Goal: Task Accomplishment & Management: Complete application form

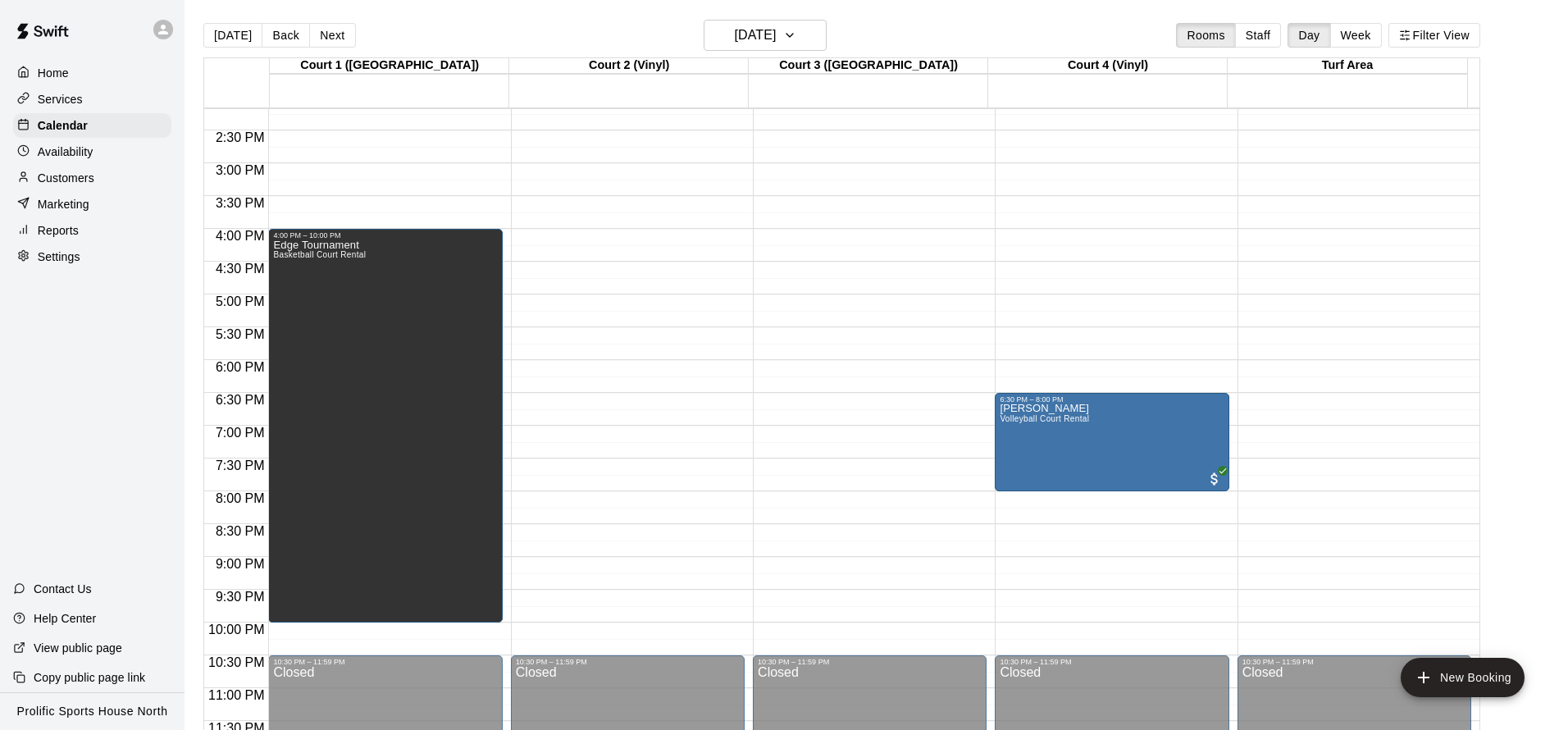
scroll to position [935, 0]
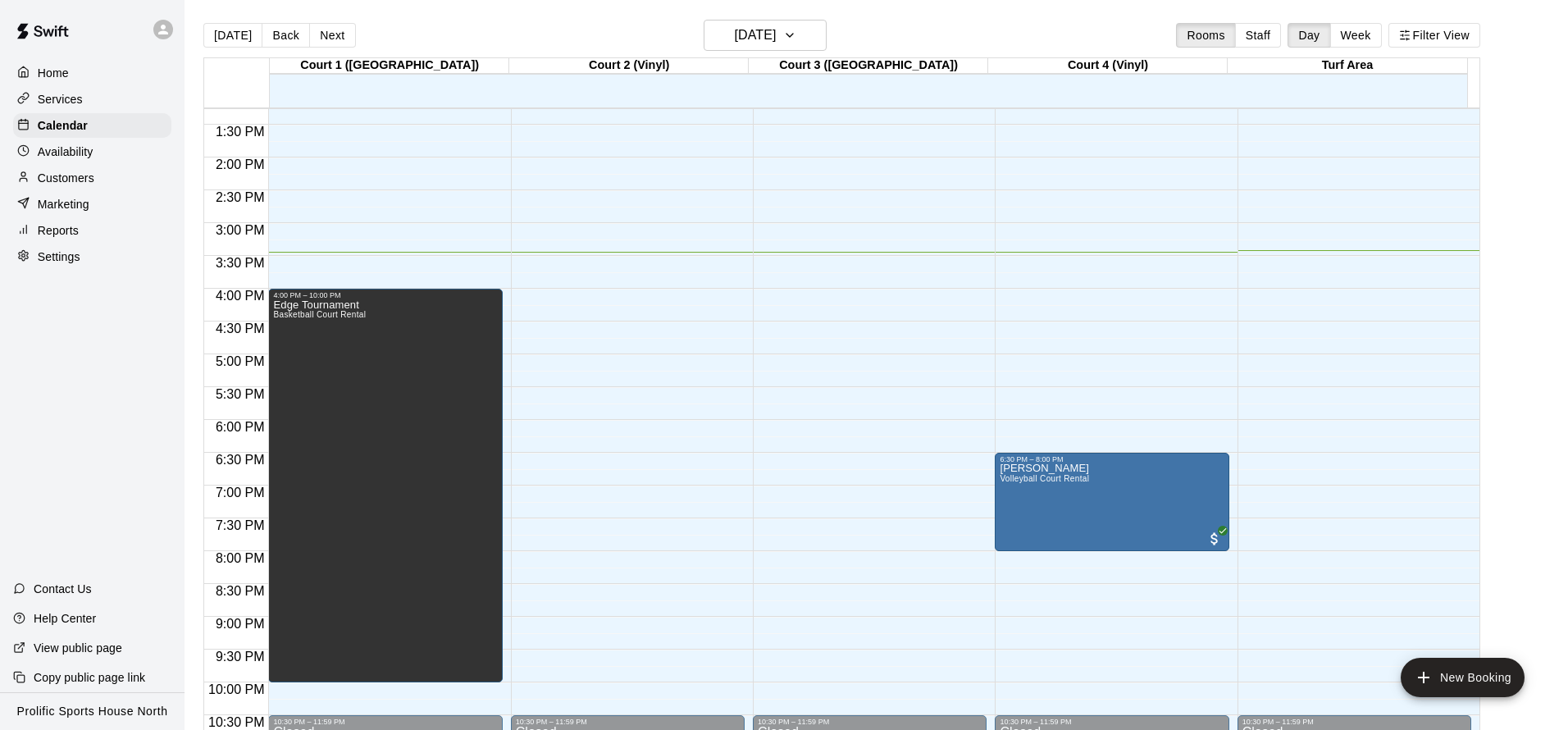
scroll to position [863, 0]
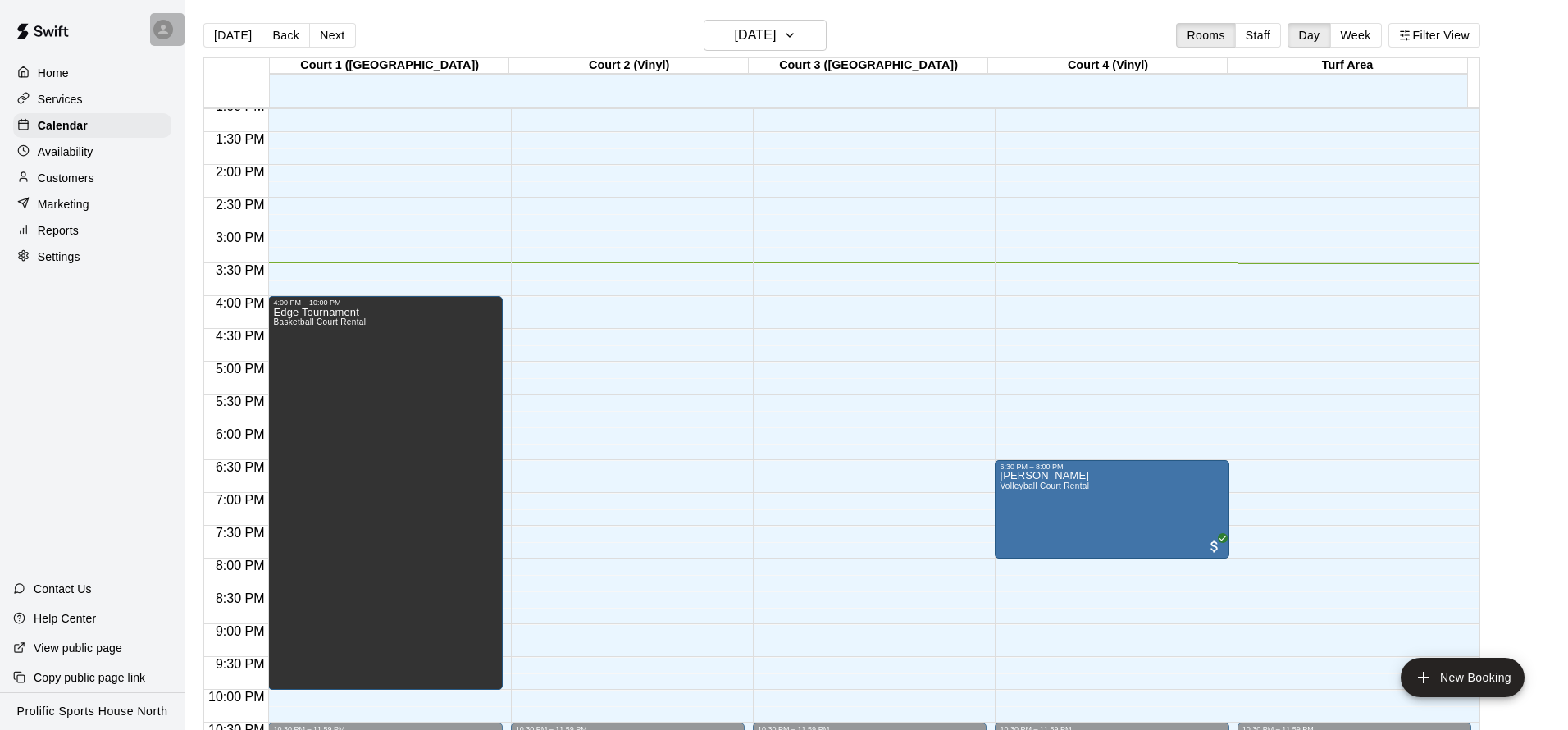
click at [167, 25] on icon at bounding box center [163, 29] width 15 height 15
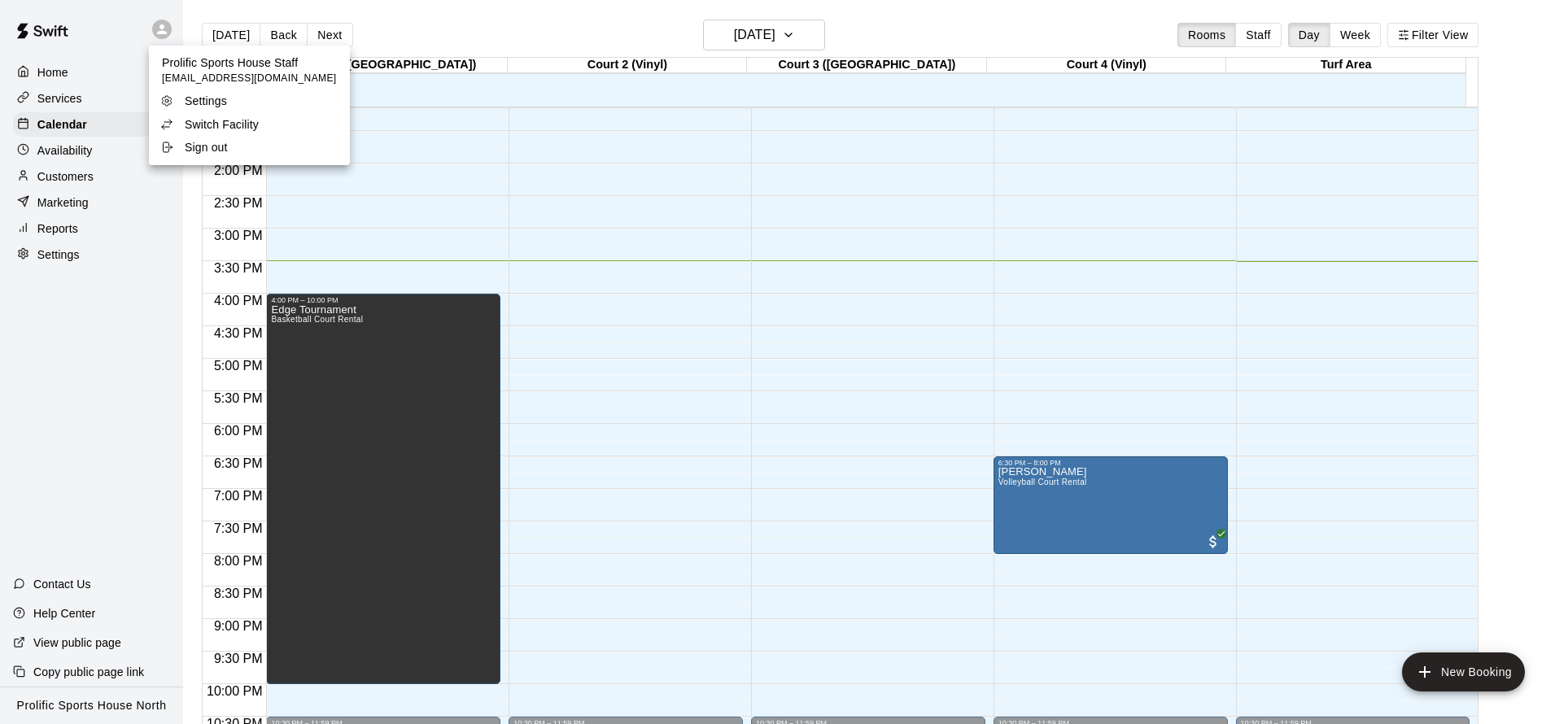
click at [232, 126] on p "Switch Facility" at bounding box center [221, 124] width 74 height 17
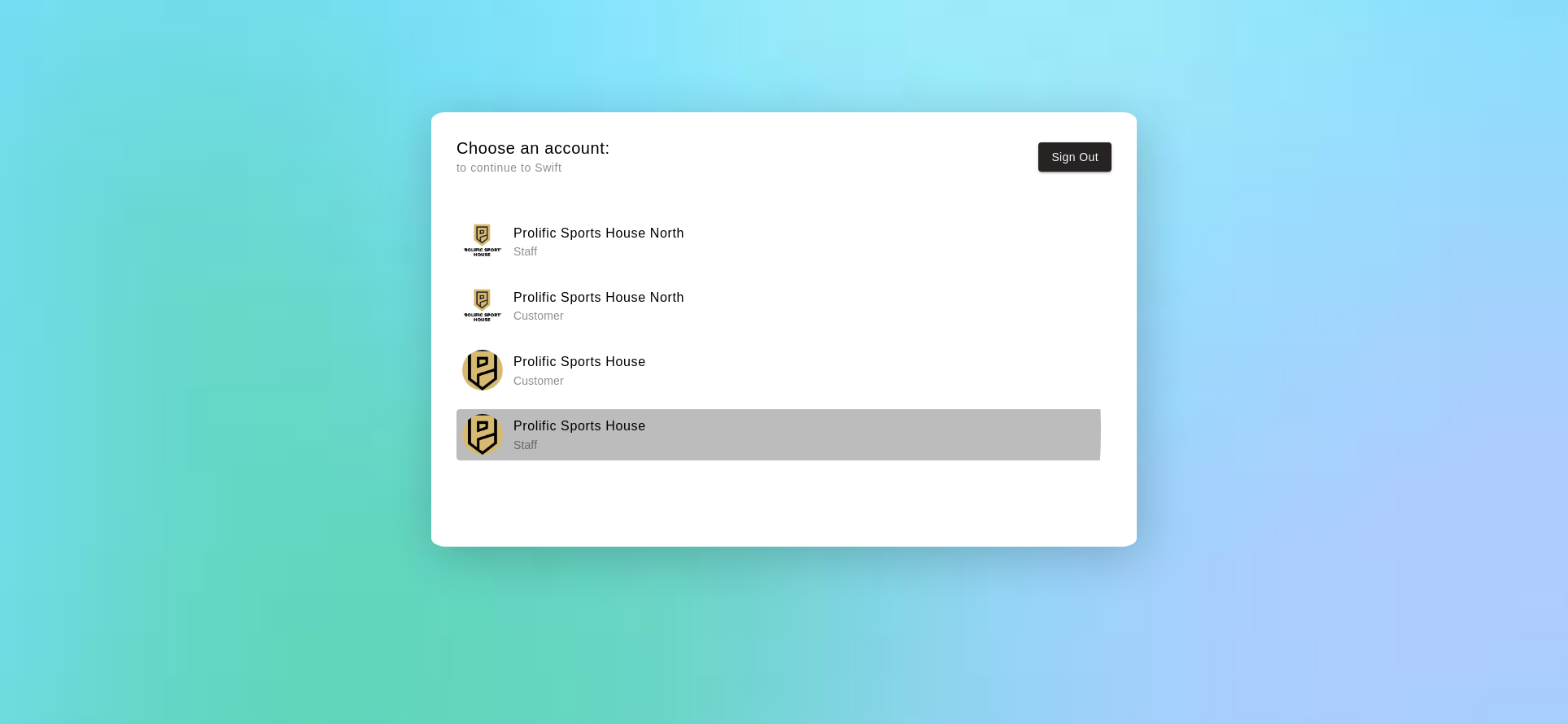
click at [615, 432] on h6 "Prolific Sports House" at bounding box center [580, 426] width 133 height 21
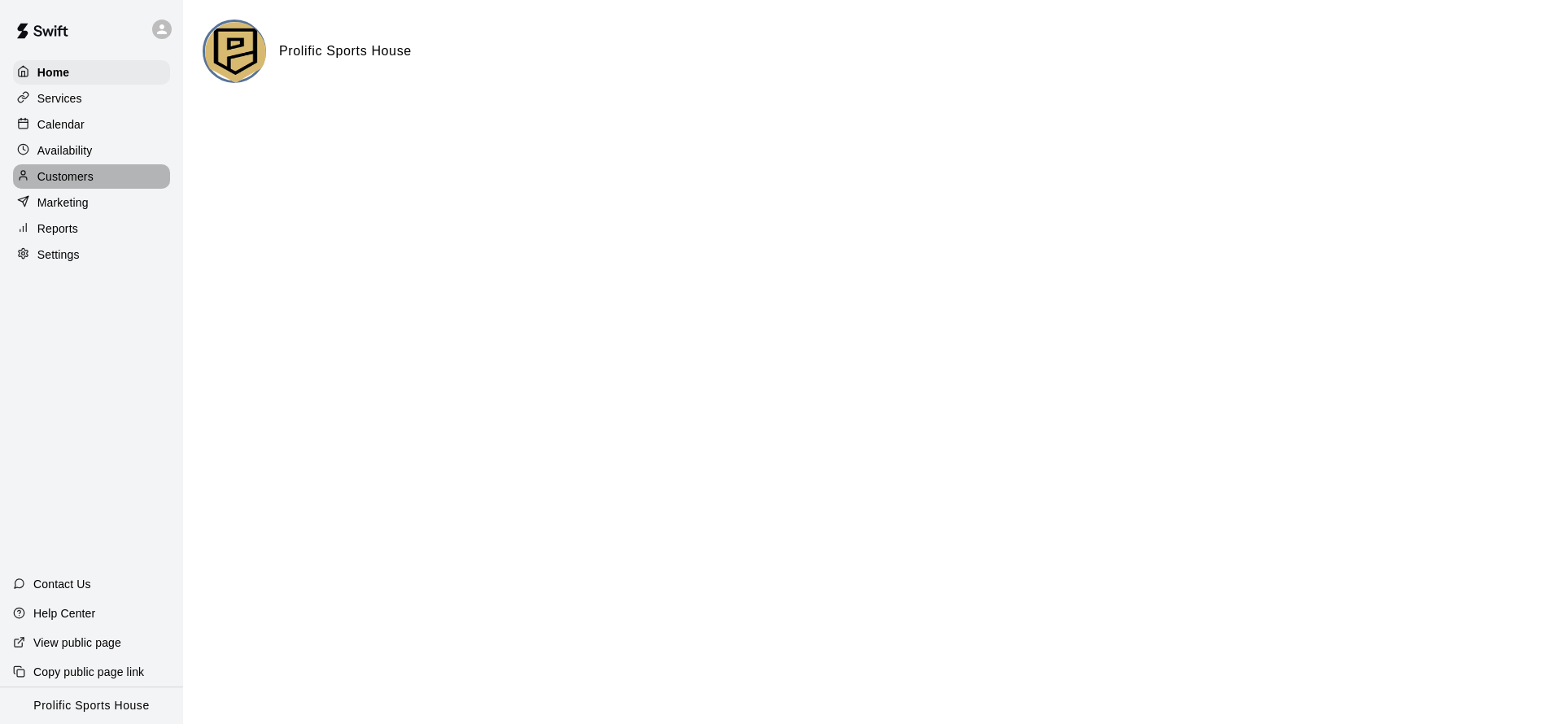
click at [124, 175] on div "Customers" at bounding box center [92, 176] width 157 height 24
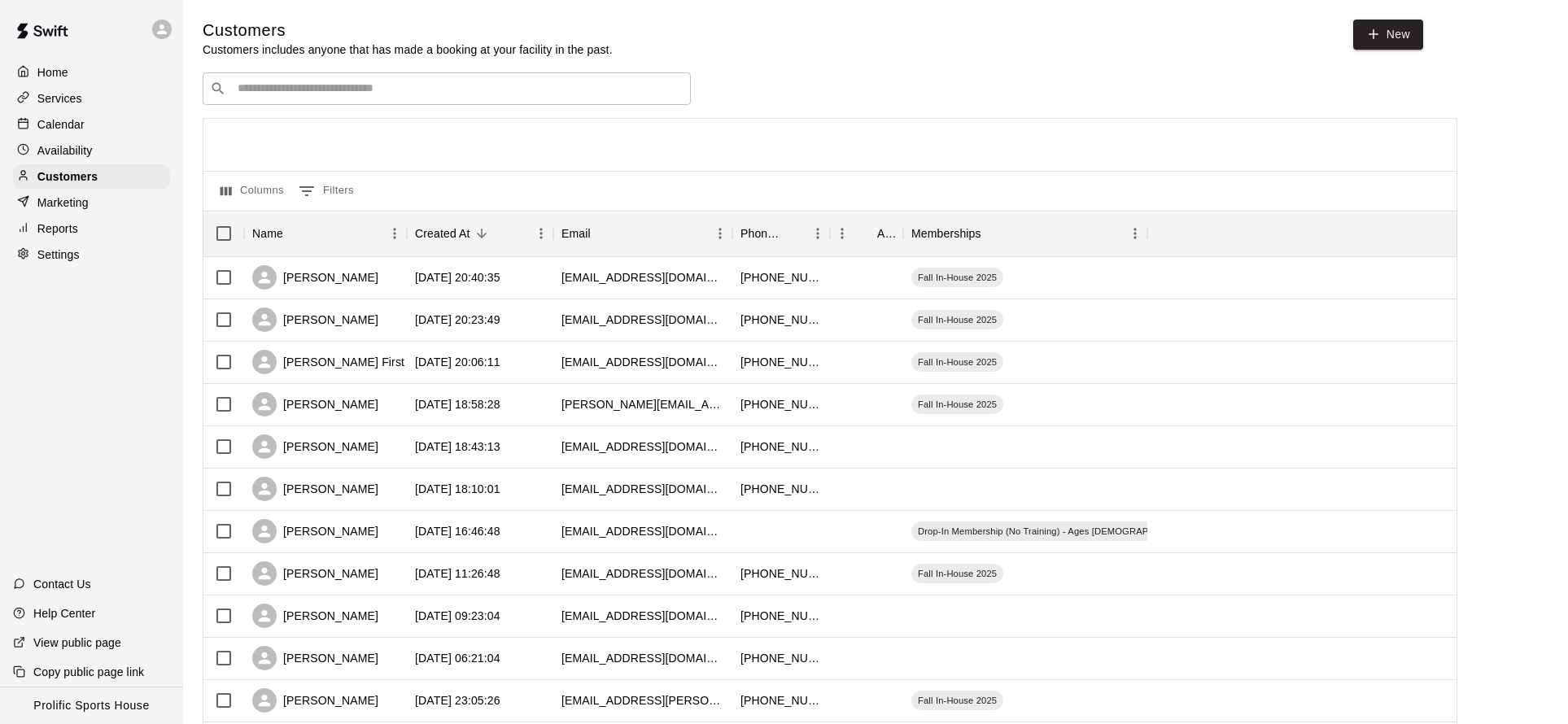
click at [339, 90] on input "Search customers by name or email" at bounding box center [458, 88] width 451 height 17
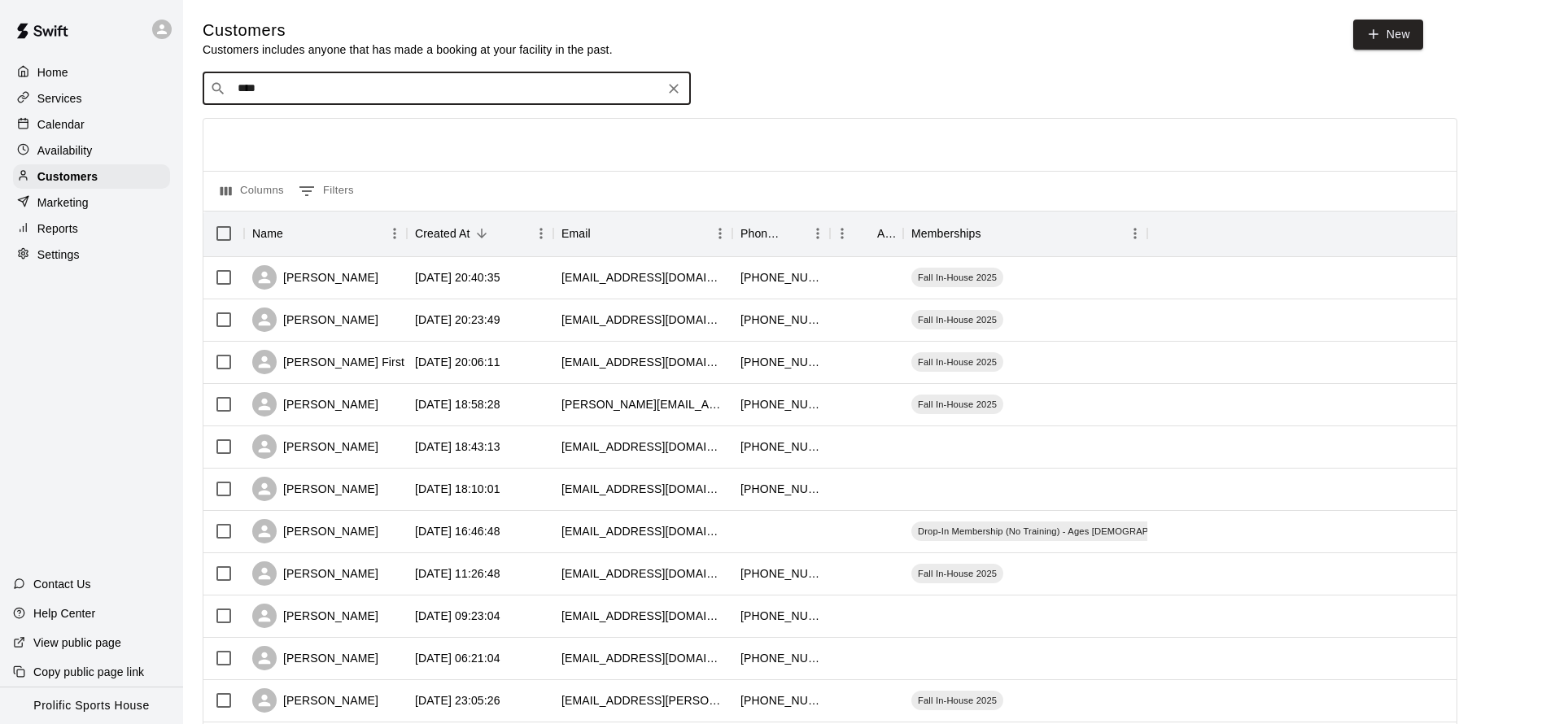
type input "*****"
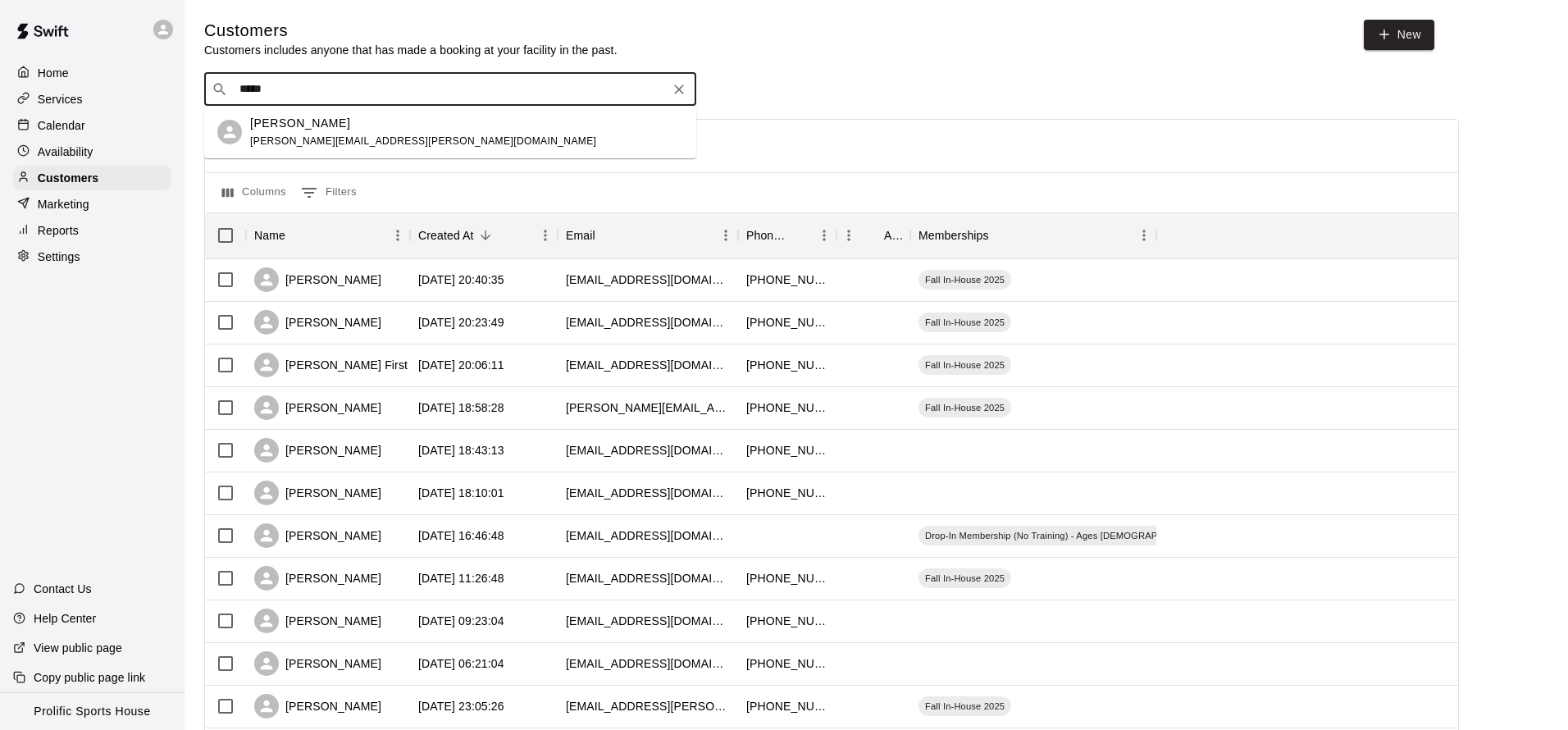
click at [309, 124] on p "Arpit Desai" at bounding box center [300, 123] width 100 height 18
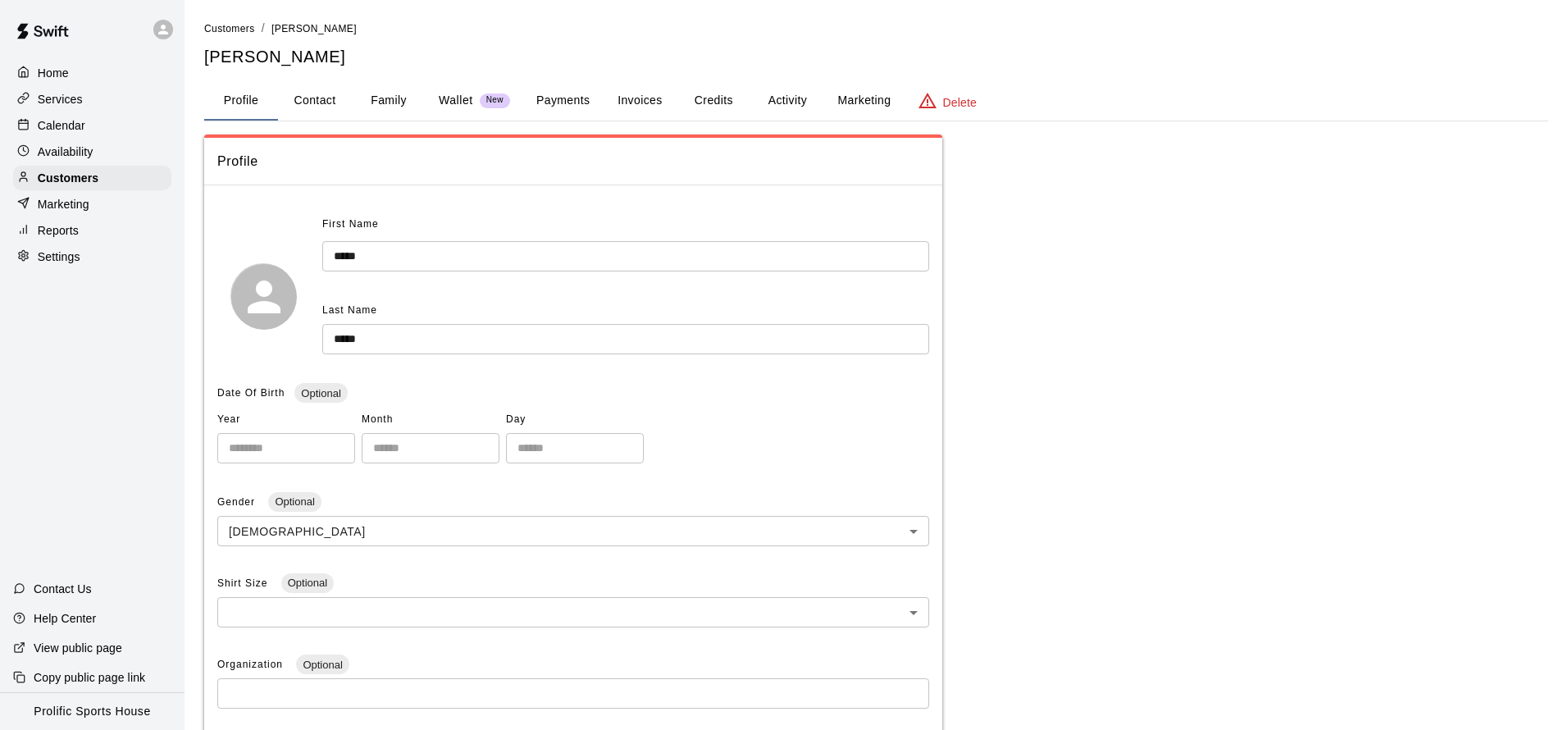
click at [402, 106] on button "Family" at bounding box center [389, 100] width 74 height 40
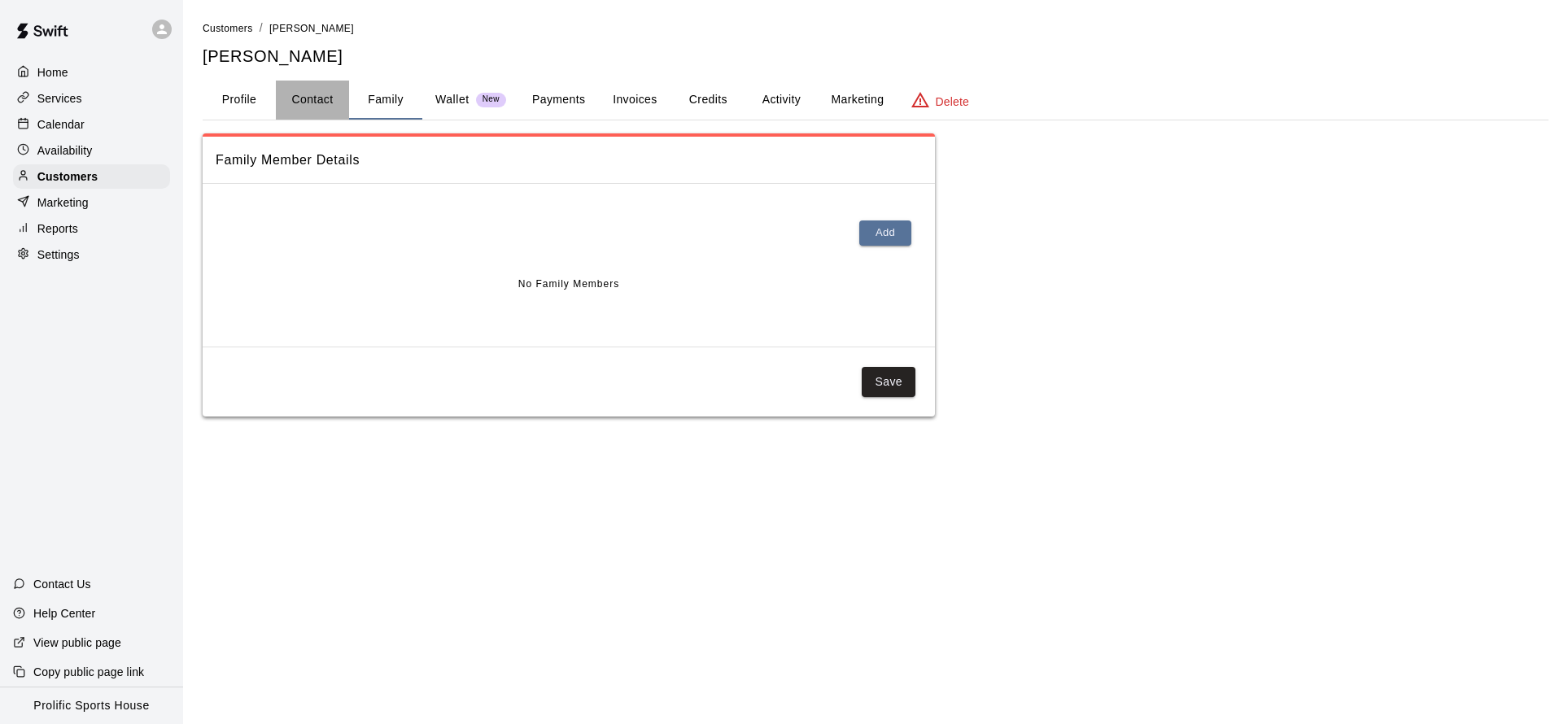
click at [310, 101] on button "Contact" at bounding box center [313, 100] width 73 height 39
select select "**"
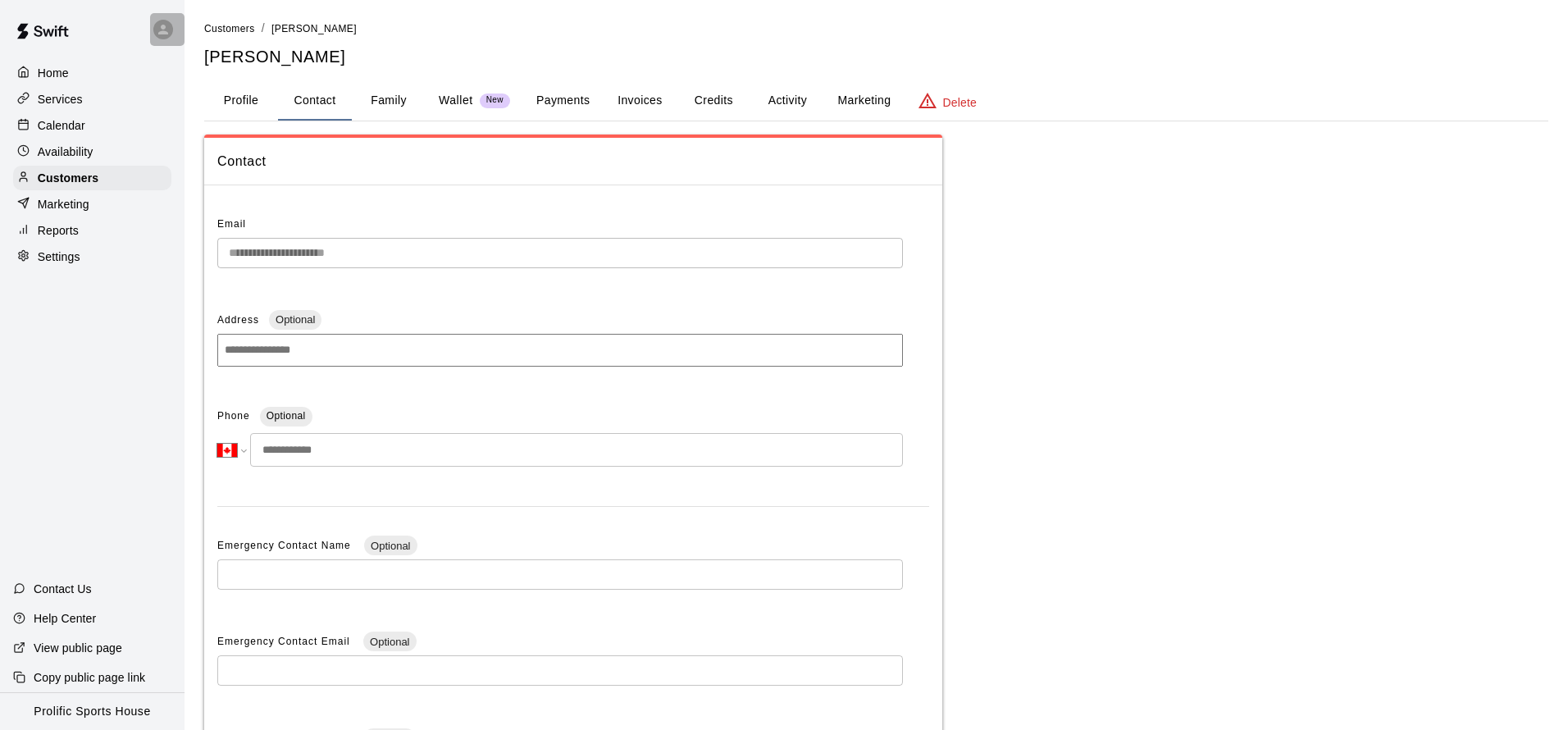
click at [170, 34] on icon at bounding box center [163, 29] width 15 height 15
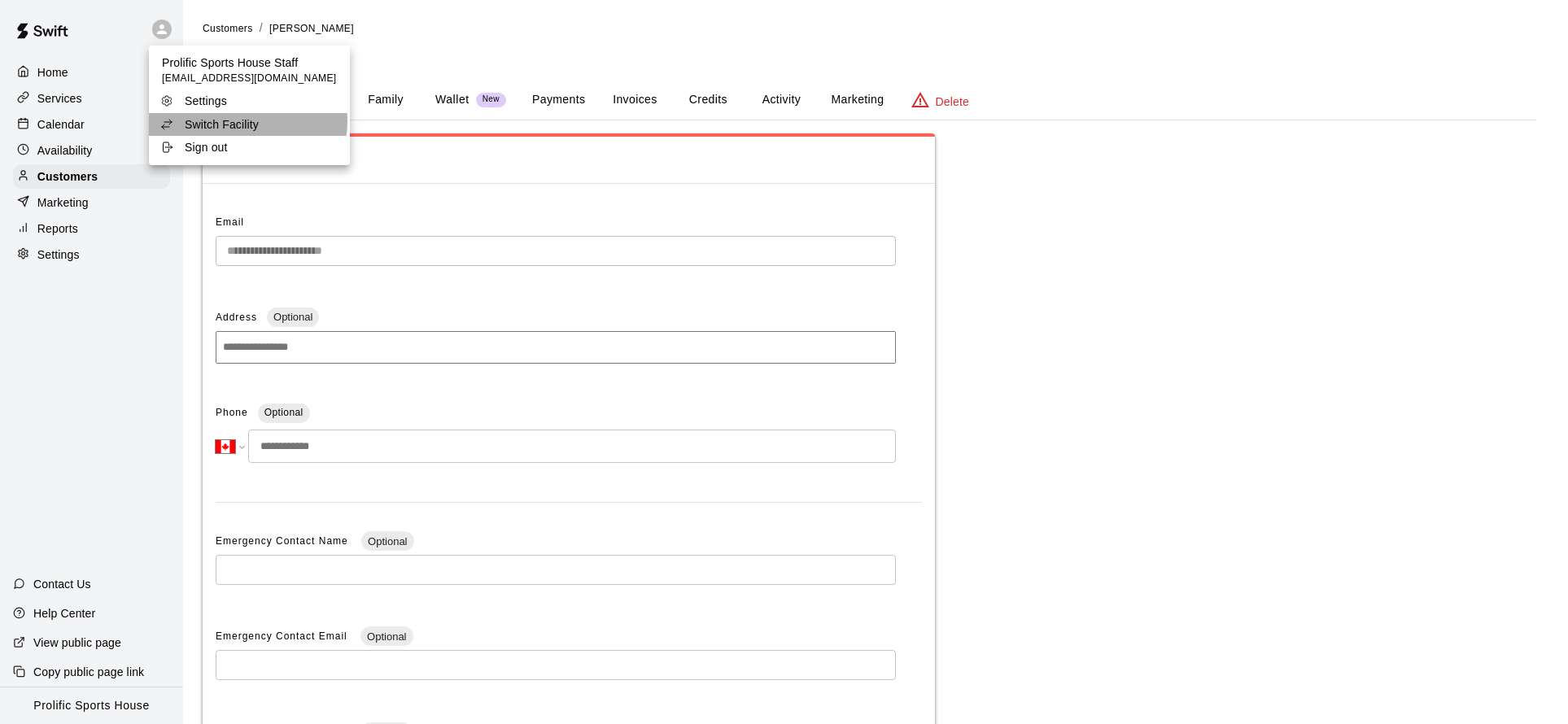
click at [247, 121] on p "Switch Facility" at bounding box center [221, 124] width 74 height 17
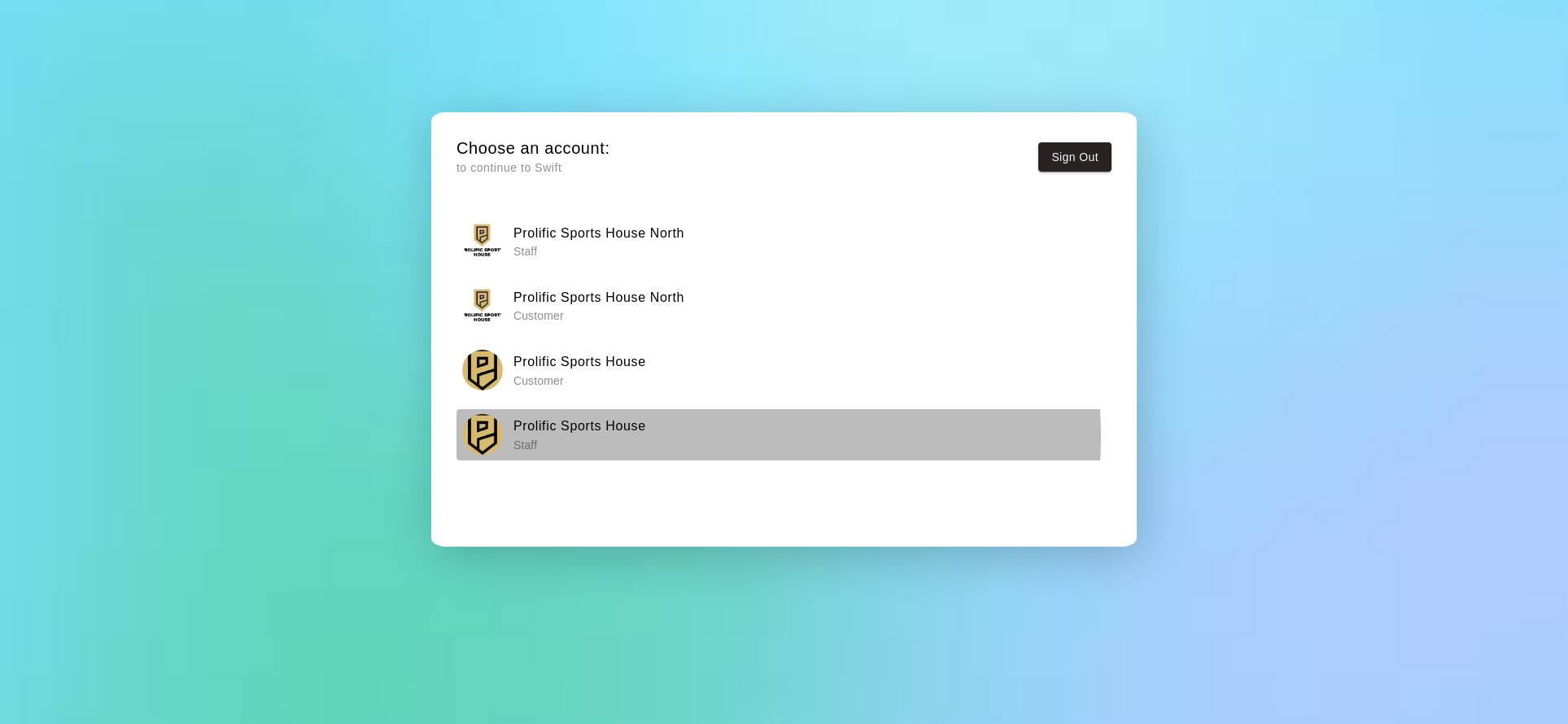
click at [663, 438] on div "Prolific Sports House Staff" at bounding box center [784, 434] width 645 height 41
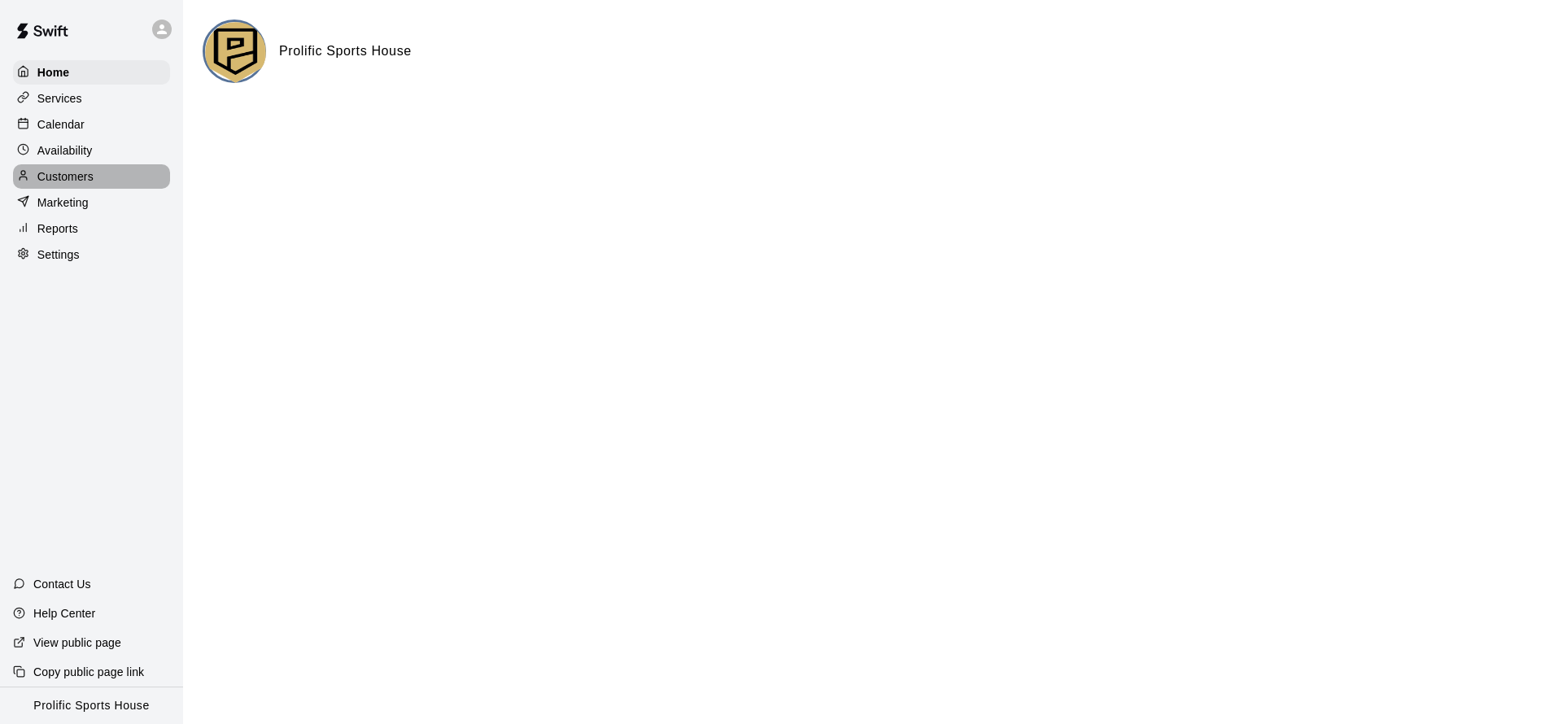
click at [99, 172] on div "Customers" at bounding box center [92, 176] width 157 height 24
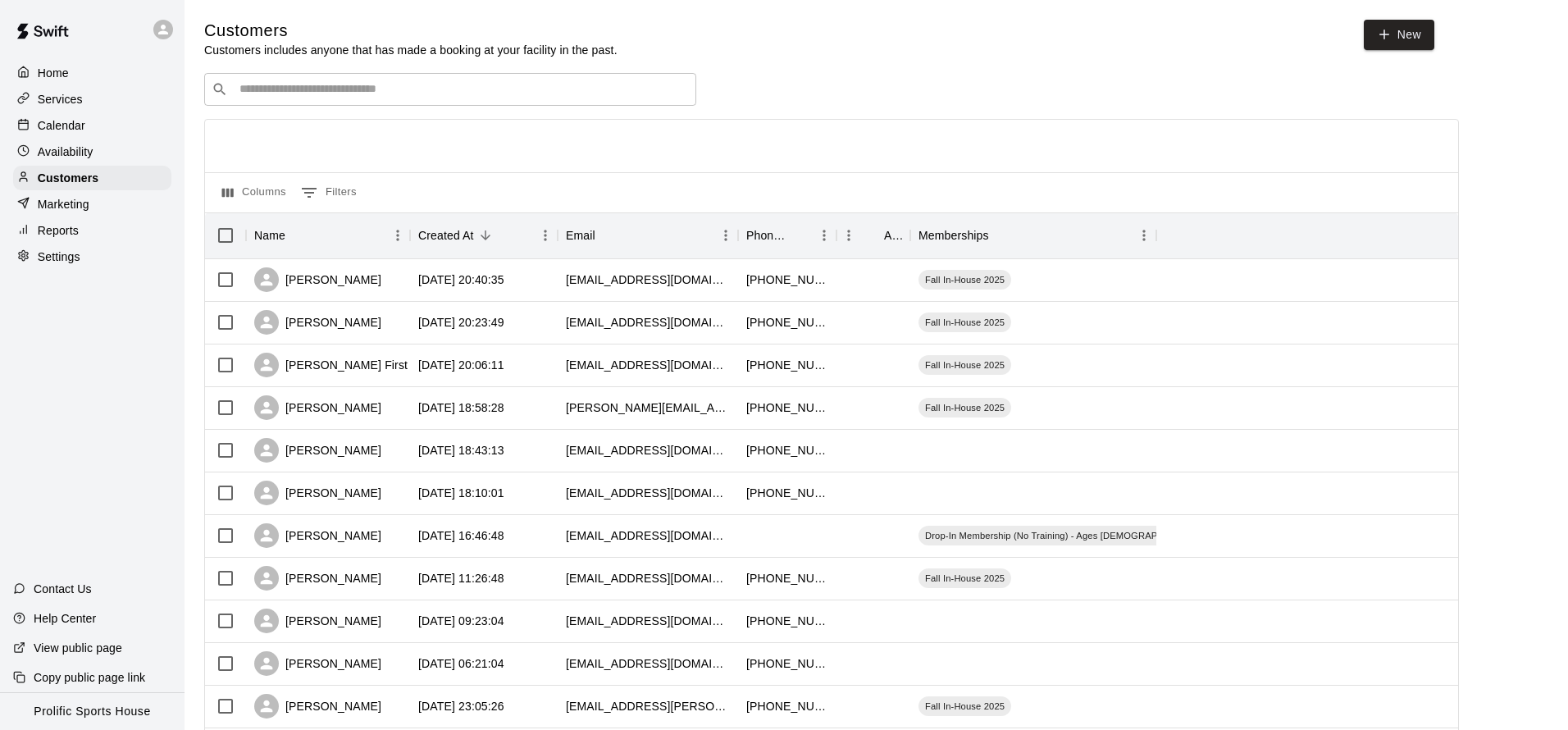
click at [359, 96] on input "Search customers by name or email" at bounding box center [461, 89] width 454 height 17
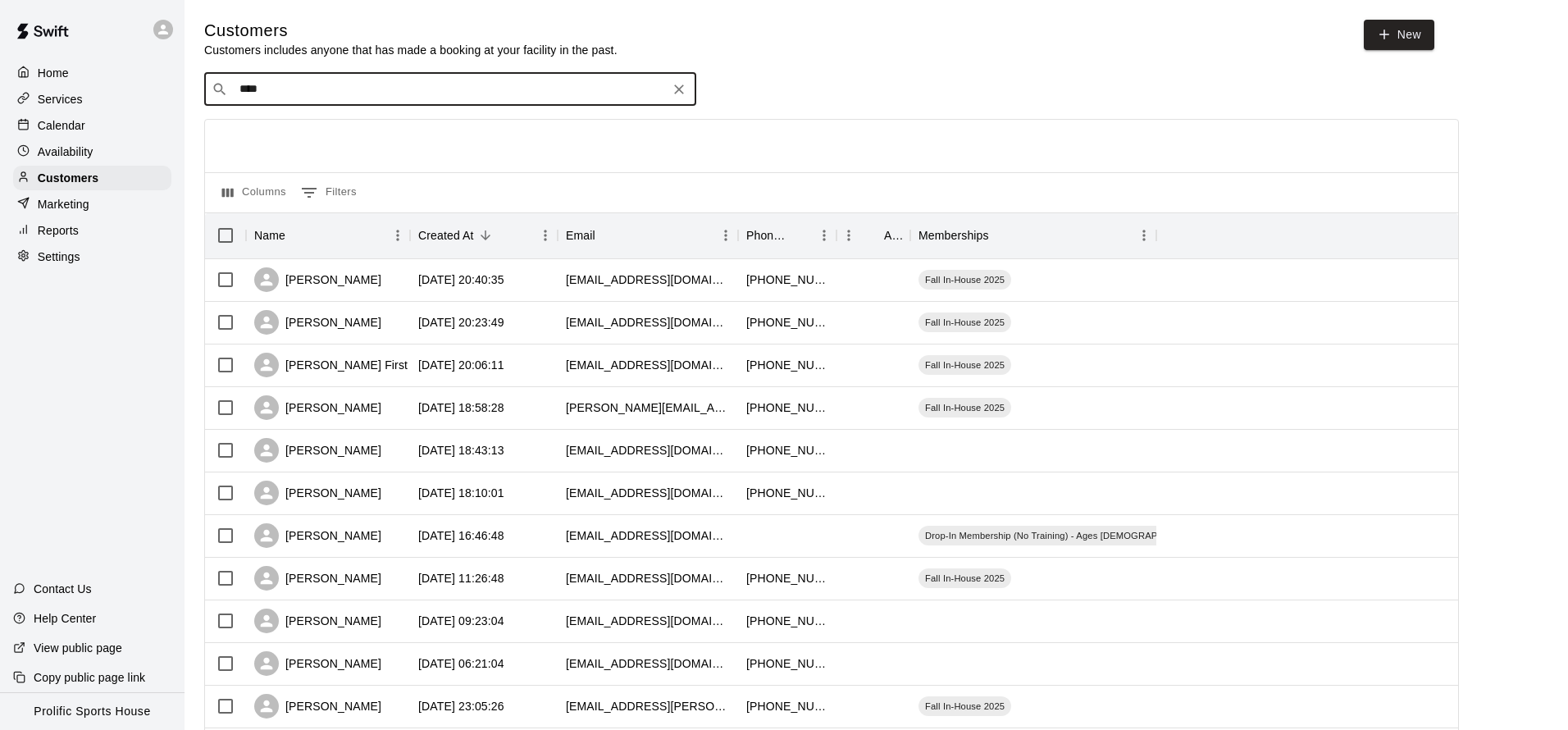
type input "*****"
click at [320, 136] on span "arpit.p.desai@gmail.com" at bounding box center [423, 141] width 346 height 11
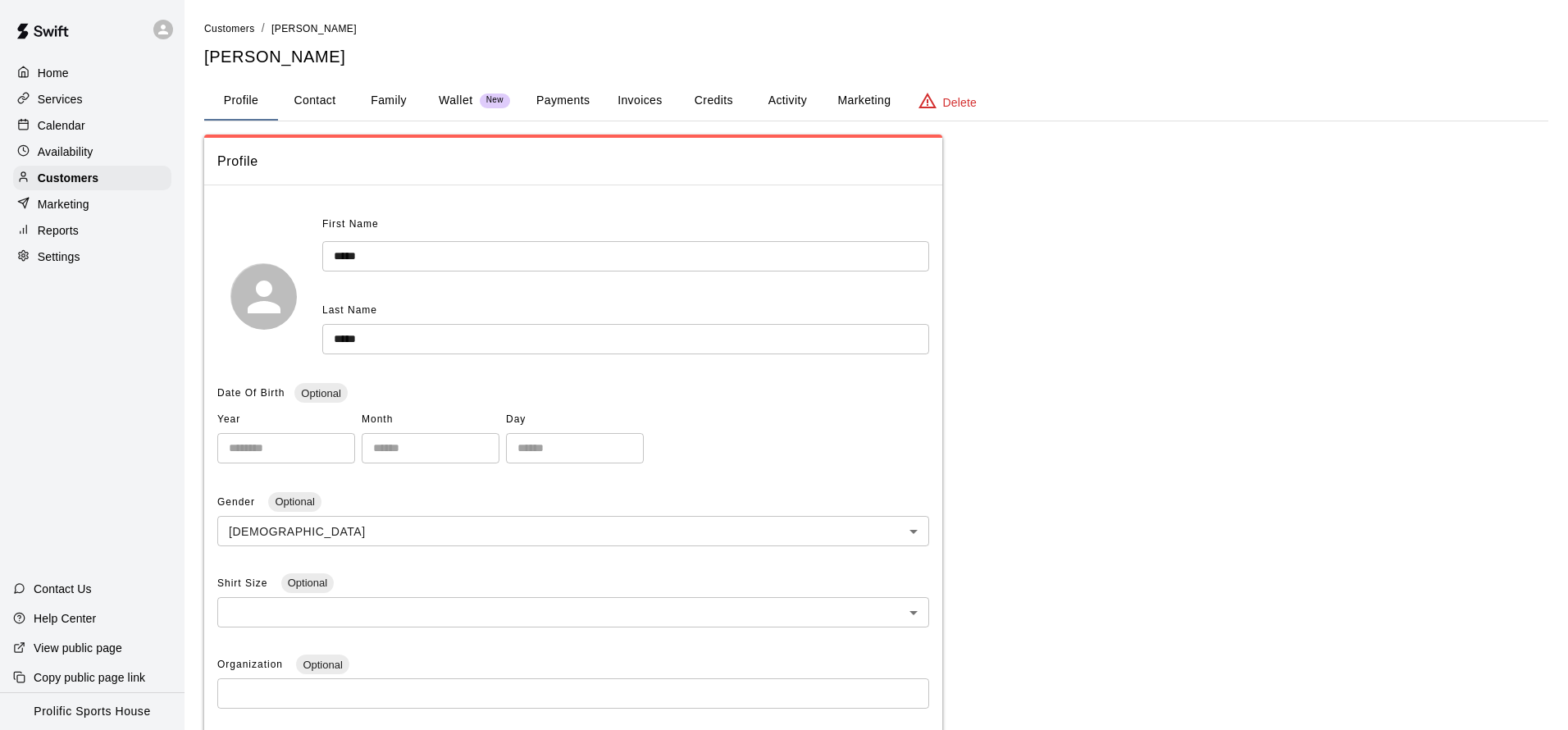
click at [326, 111] on button "Contact" at bounding box center [315, 100] width 74 height 40
select select "**"
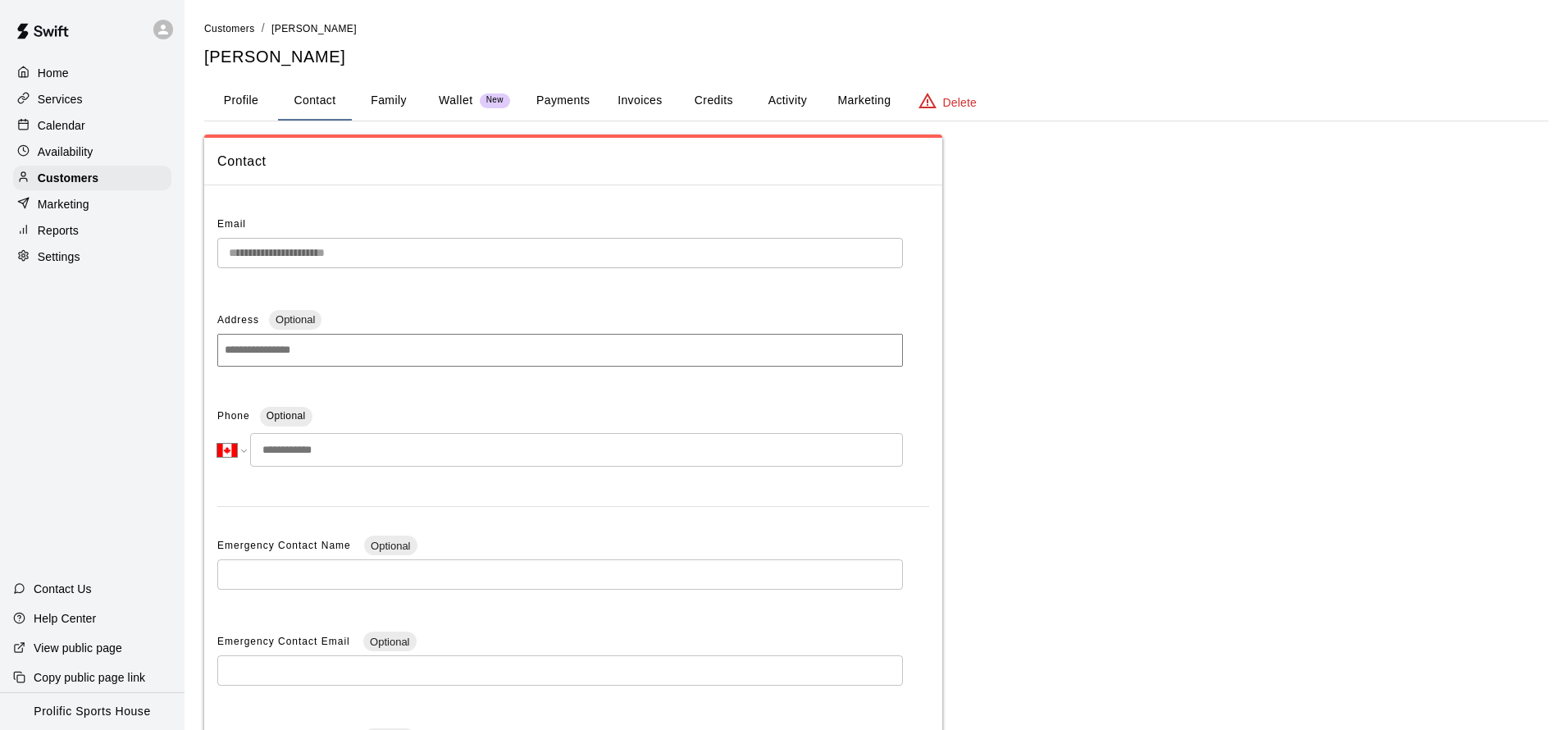
click at [401, 93] on button "Family" at bounding box center [389, 100] width 74 height 40
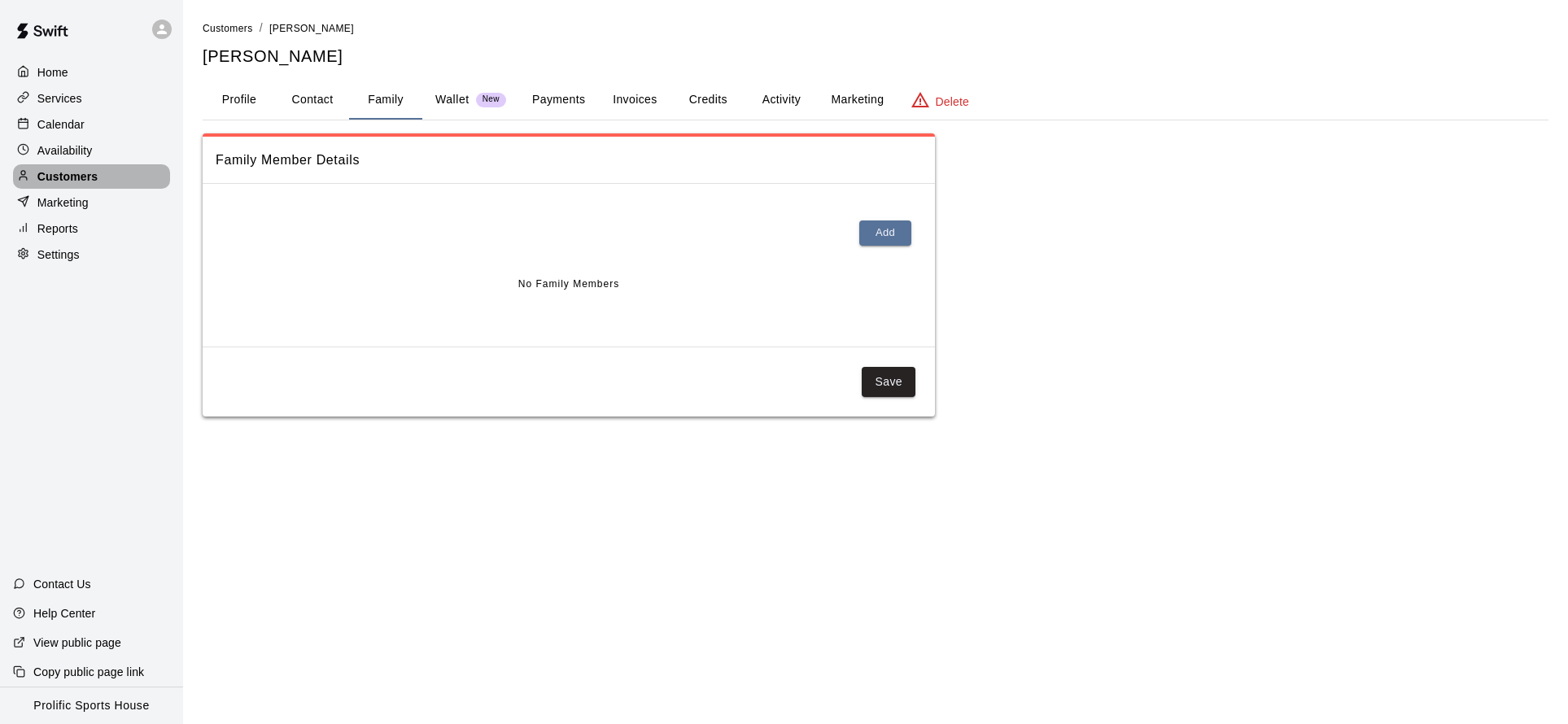
click at [138, 179] on div "Customers" at bounding box center [92, 176] width 157 height 24
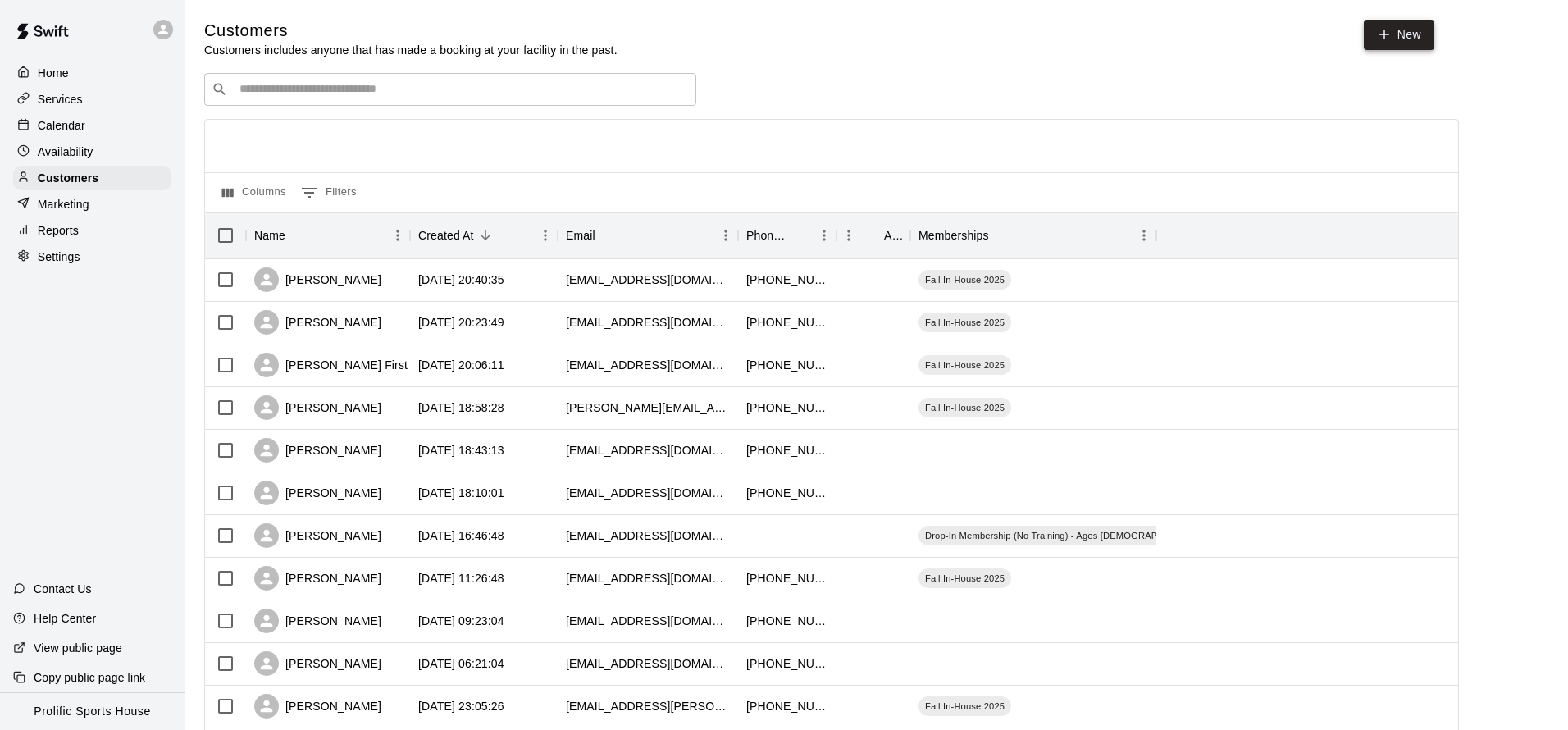
click at [1391, 31] on link "New" at bounding box center [1399, 34] width 70 height 30
select select "**"
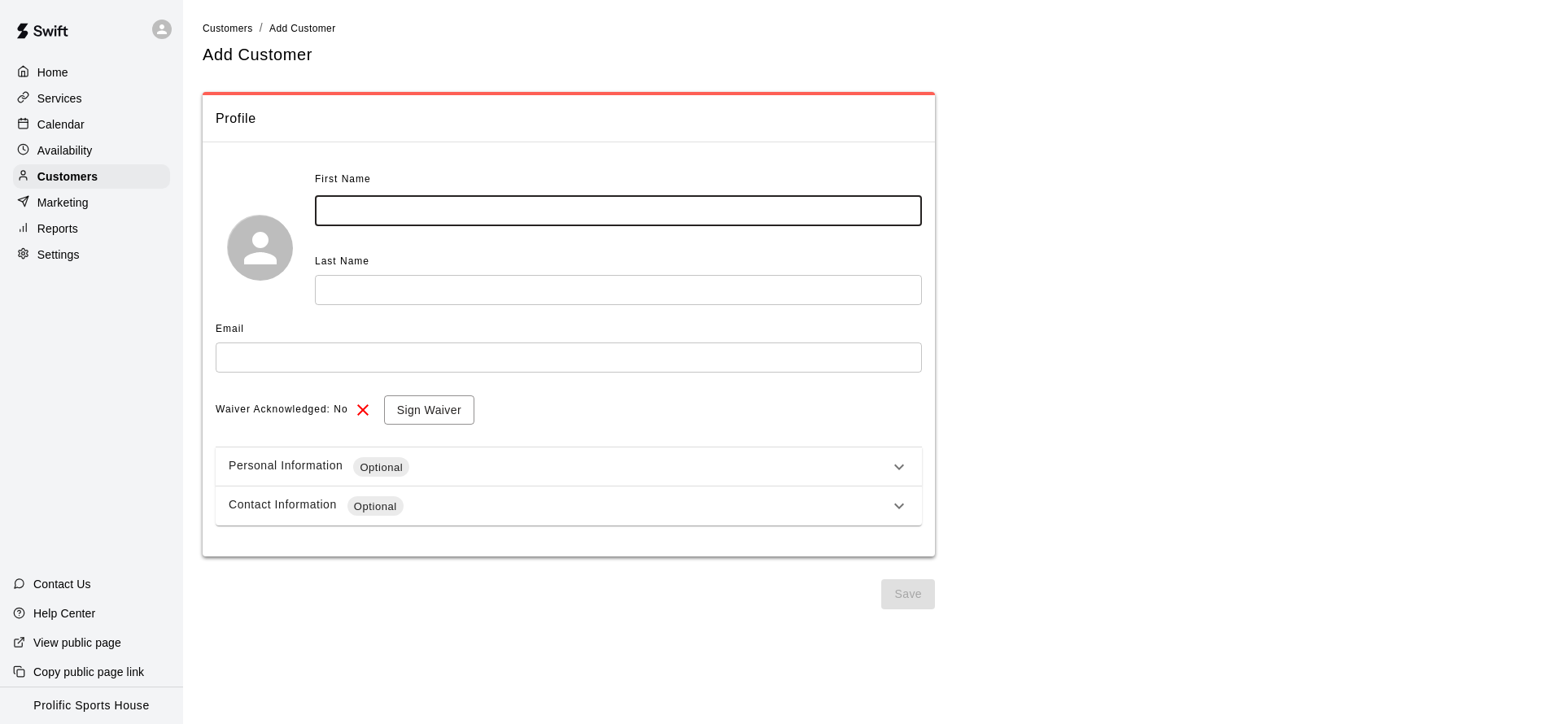
click at [394, 211] on input "text" at bounding box center [618, 211] width 607 height 30
type input "*"
type input "*****"
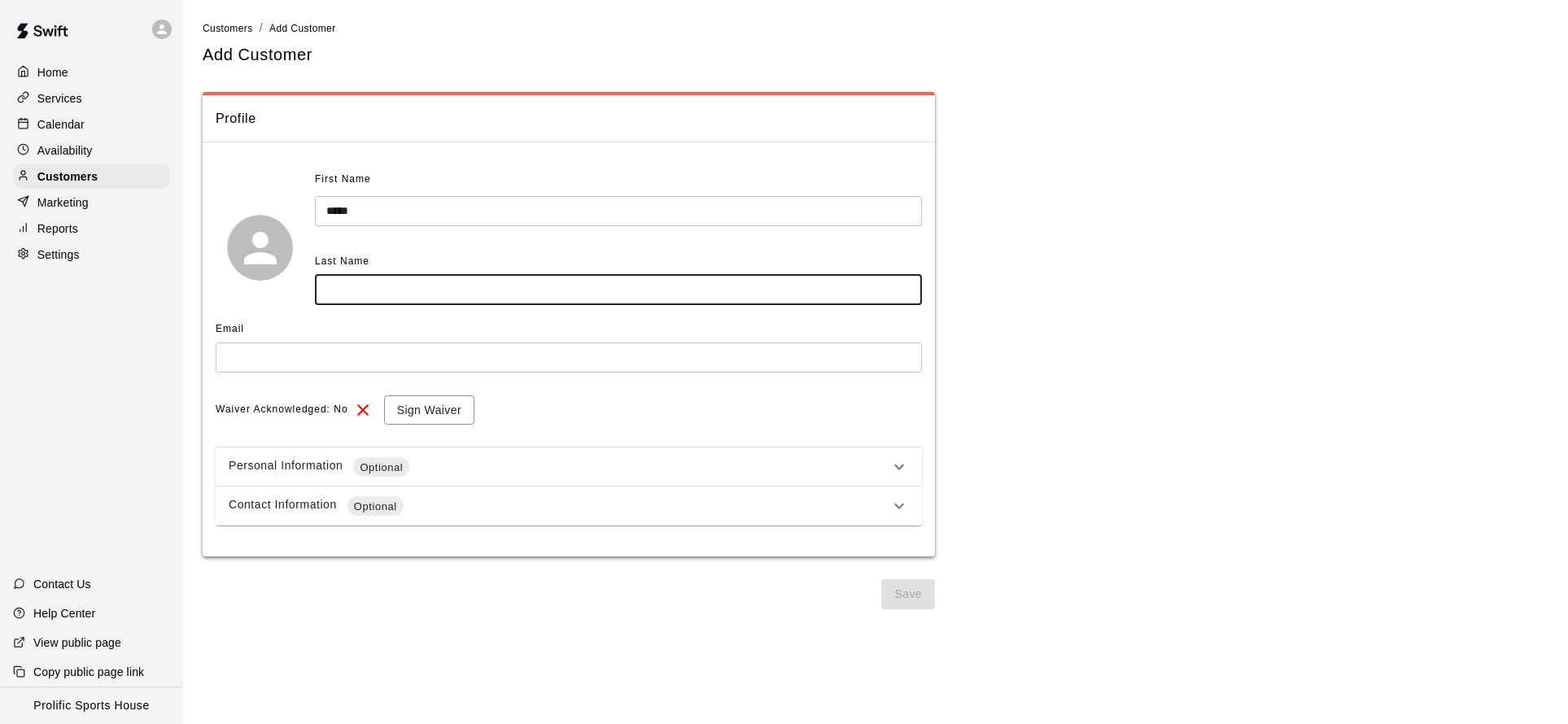
drag, startPoint x: 363, startPoint y: 292, endPoint x: 379, endPoint y: 261, distance: 34.9
click at [363, 288] on input "text" at bounding box center [618, 290] width 607 height 30
type input "*****"
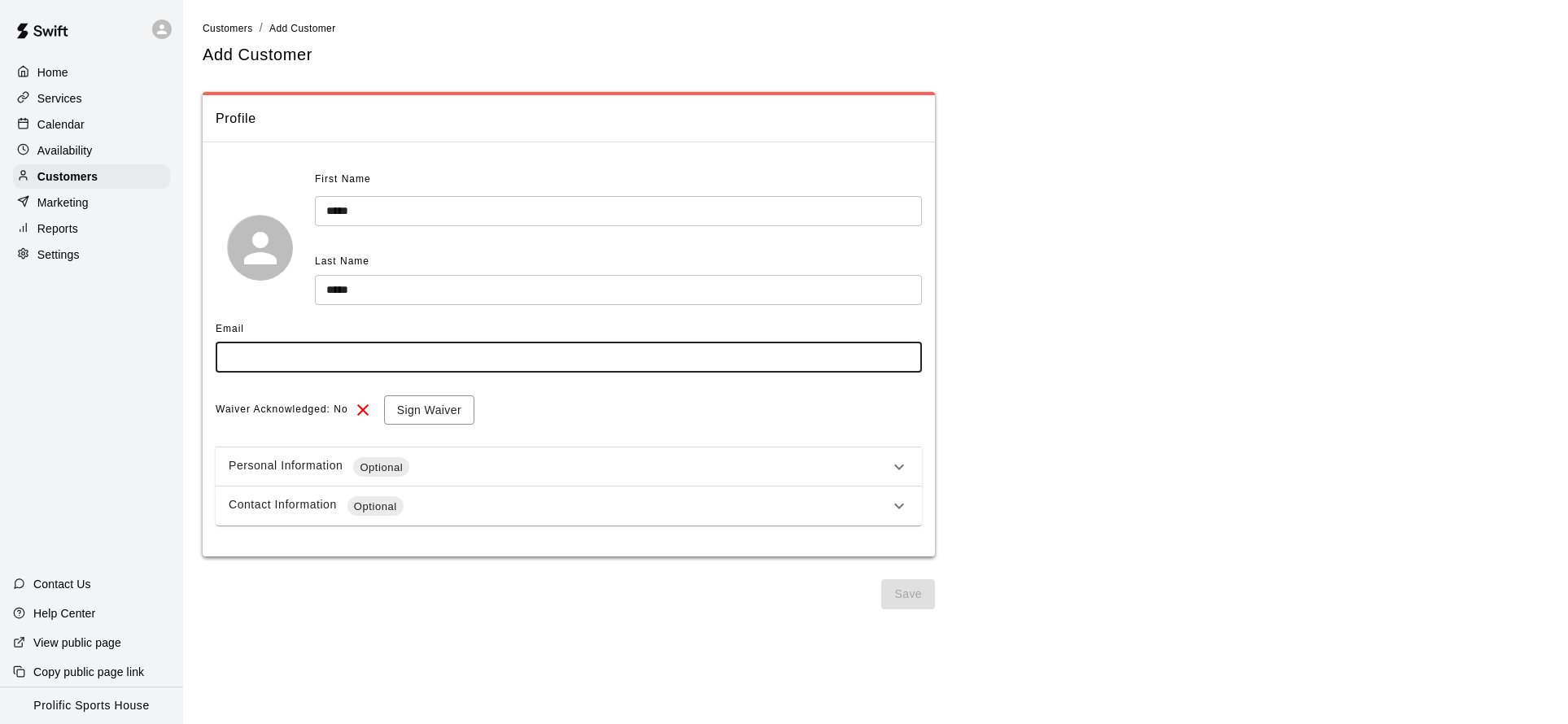
click at [401, 351] on input "text" at bounding box center [569, 357] width 707 height 30
click at [321, 361] on input "text" at bounding box center [569, 357] width 707 height 30
paste input "**********"
type input "**********"
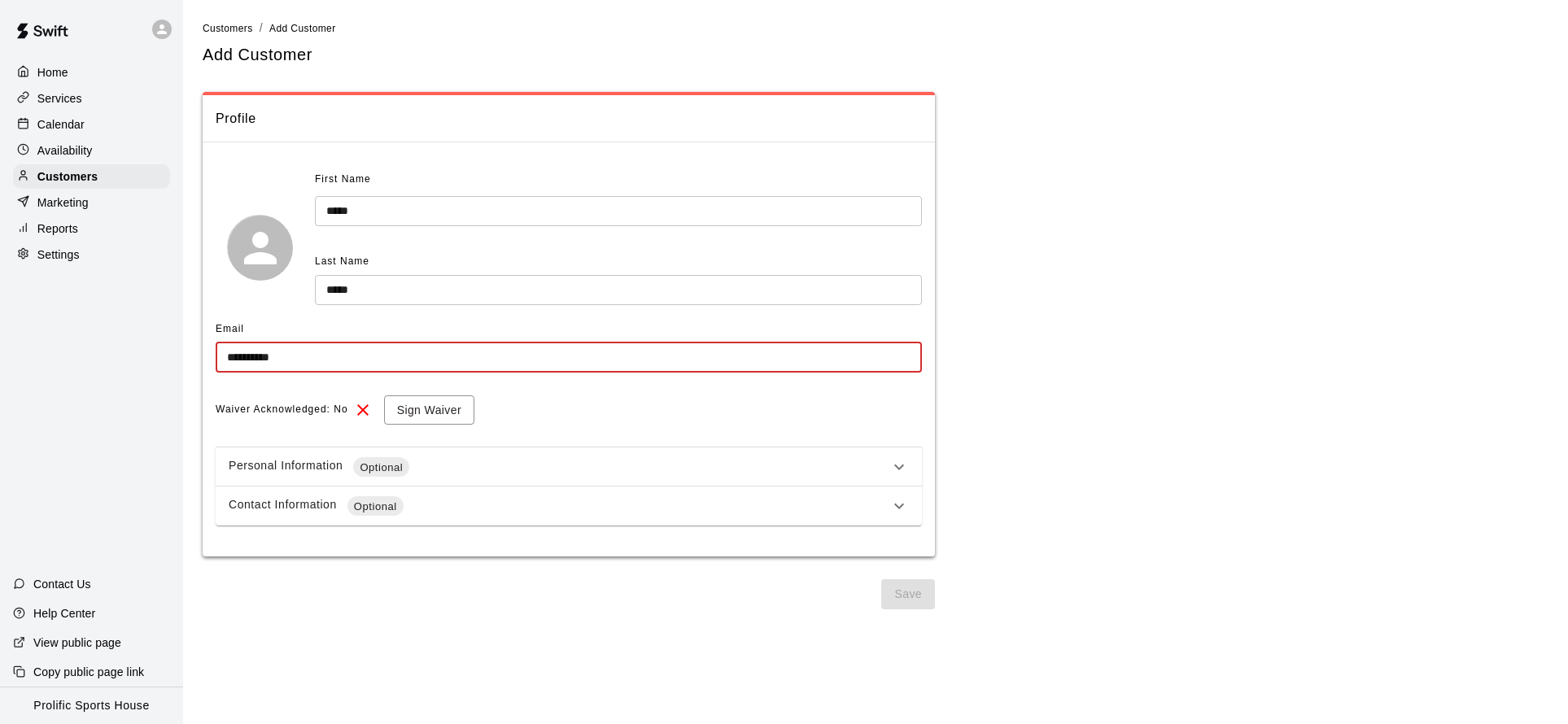
drag, startPoint x: 373, startPoint y: 362, endPoint x: 168, endPoint y: 348, distance: 205.5
click at [169, 349] on div "**********" at bounding box center [784, 311] width 1568 height 623
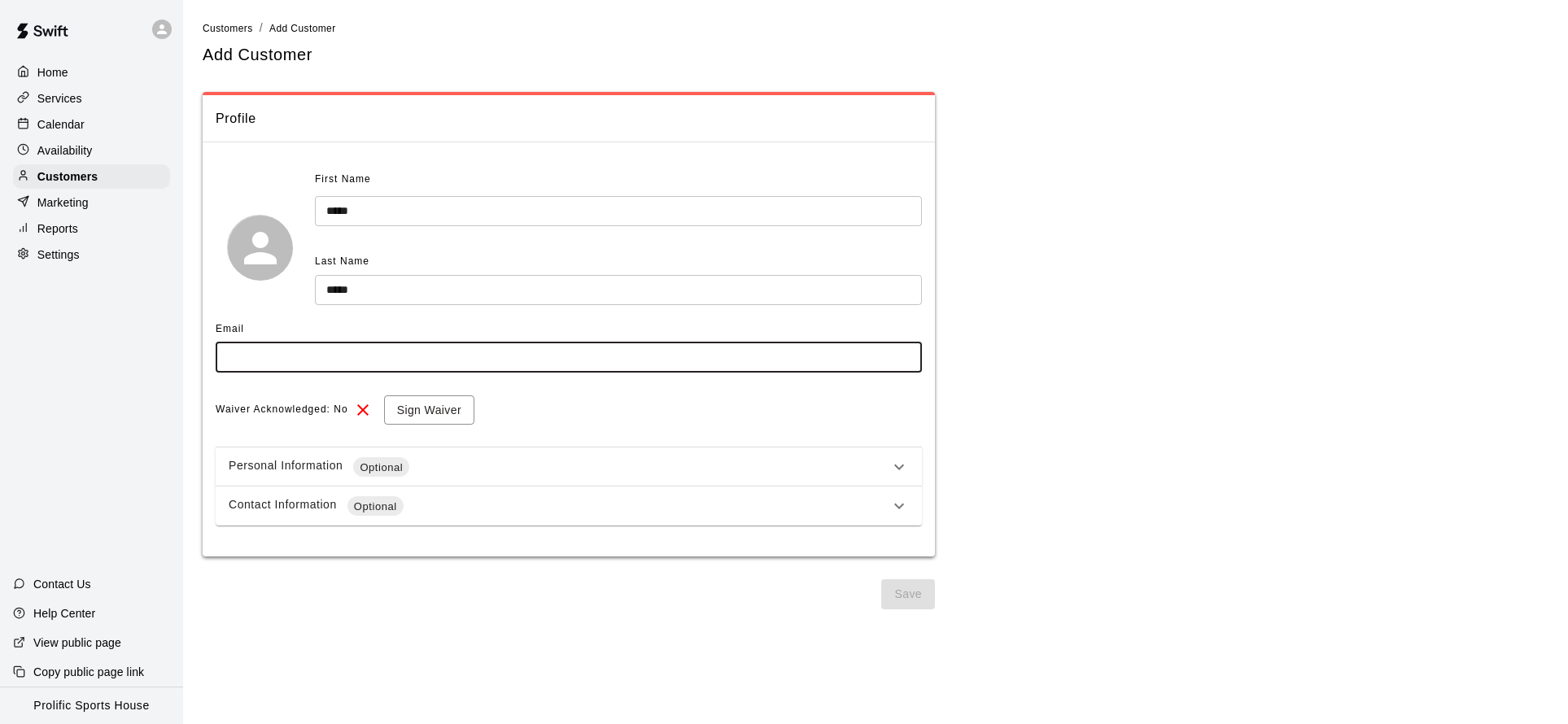
paste input "**********"
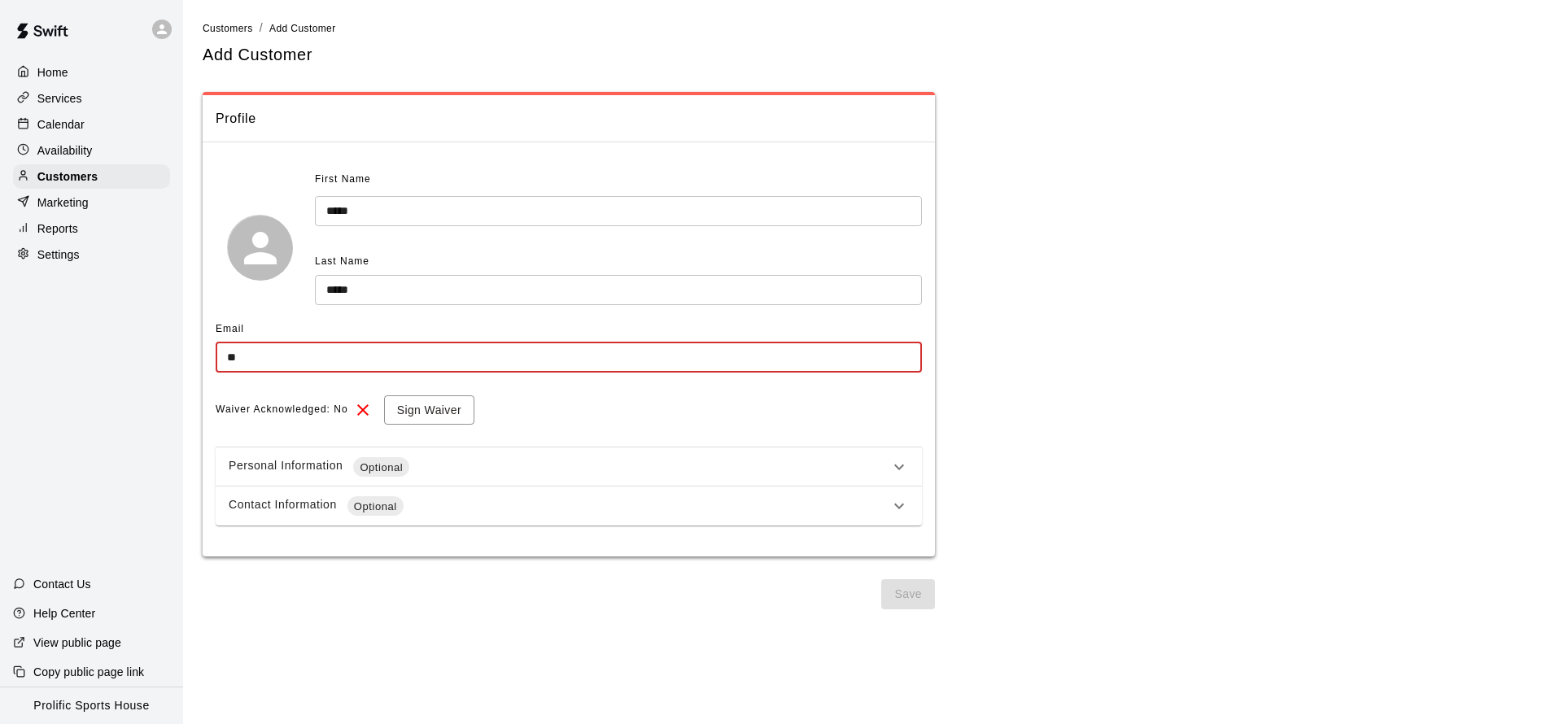
type input "*"
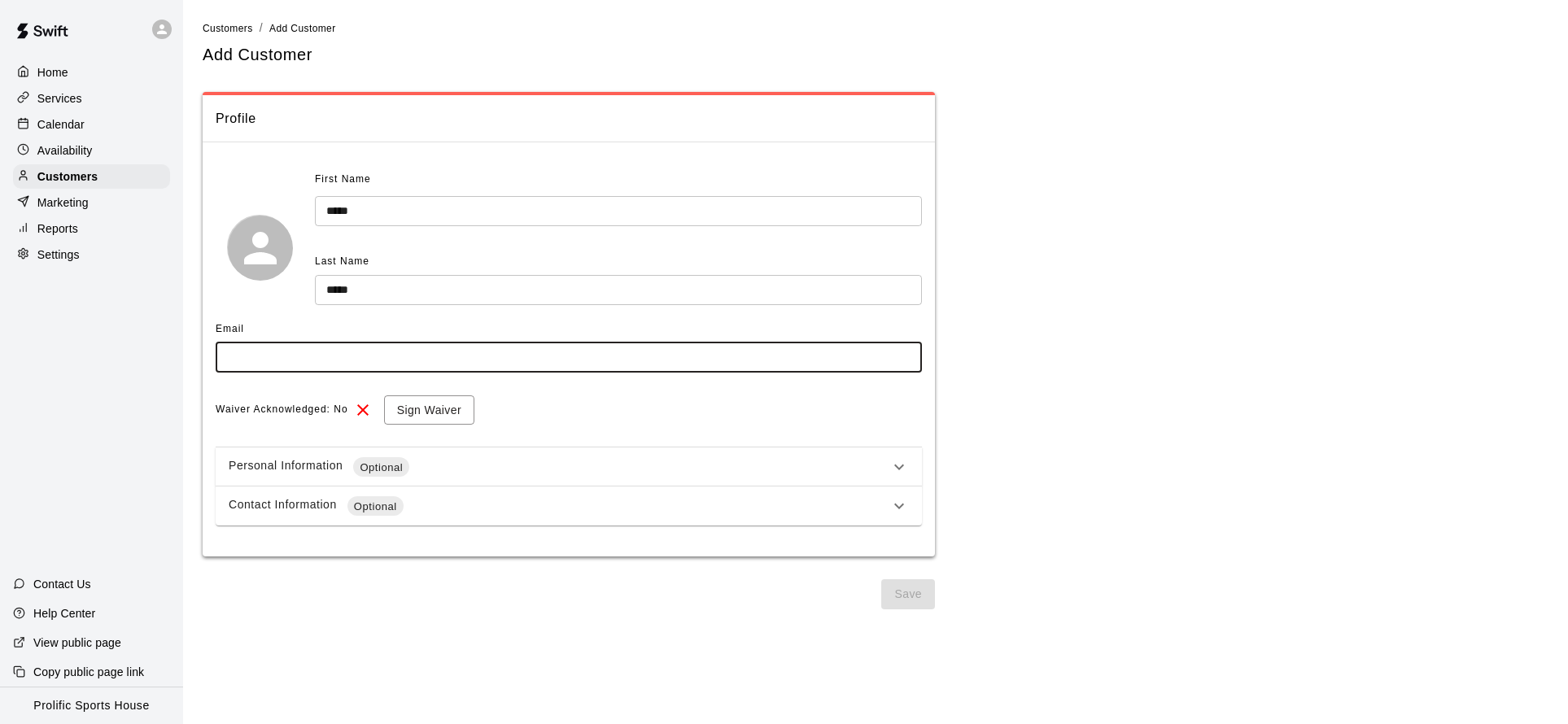
click at [375, 347] on input "text" at bounding box center [569, 357] width 707 height 30
paste input "**********"
type input "**********"
click at [522, 396] on div "Waiver Acknowledged: No Sign Waiver" at bounding box center [569, 410] width 707 height 30
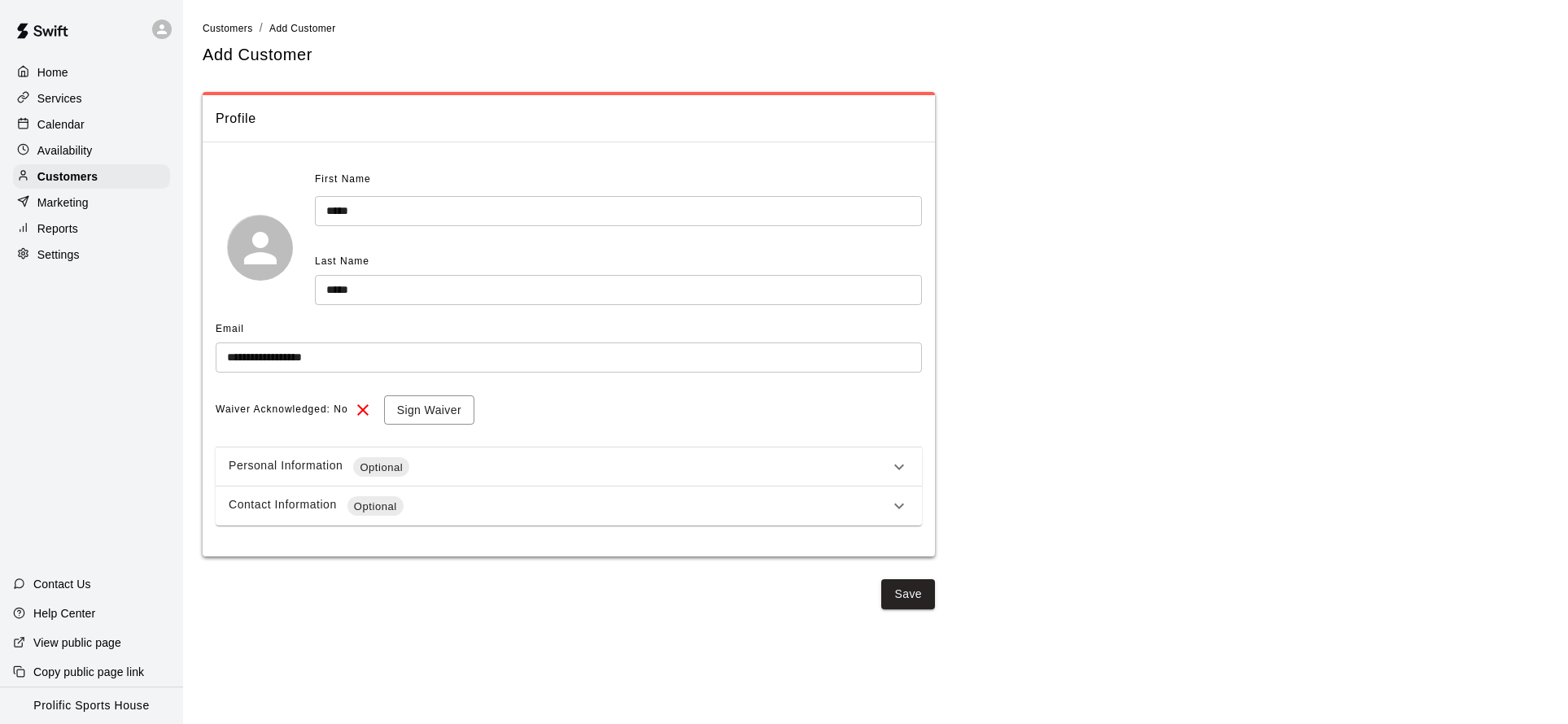
click at [748, 467] on div "Personal Information Optional" at bounding box center [559, 467] width 660 height 19
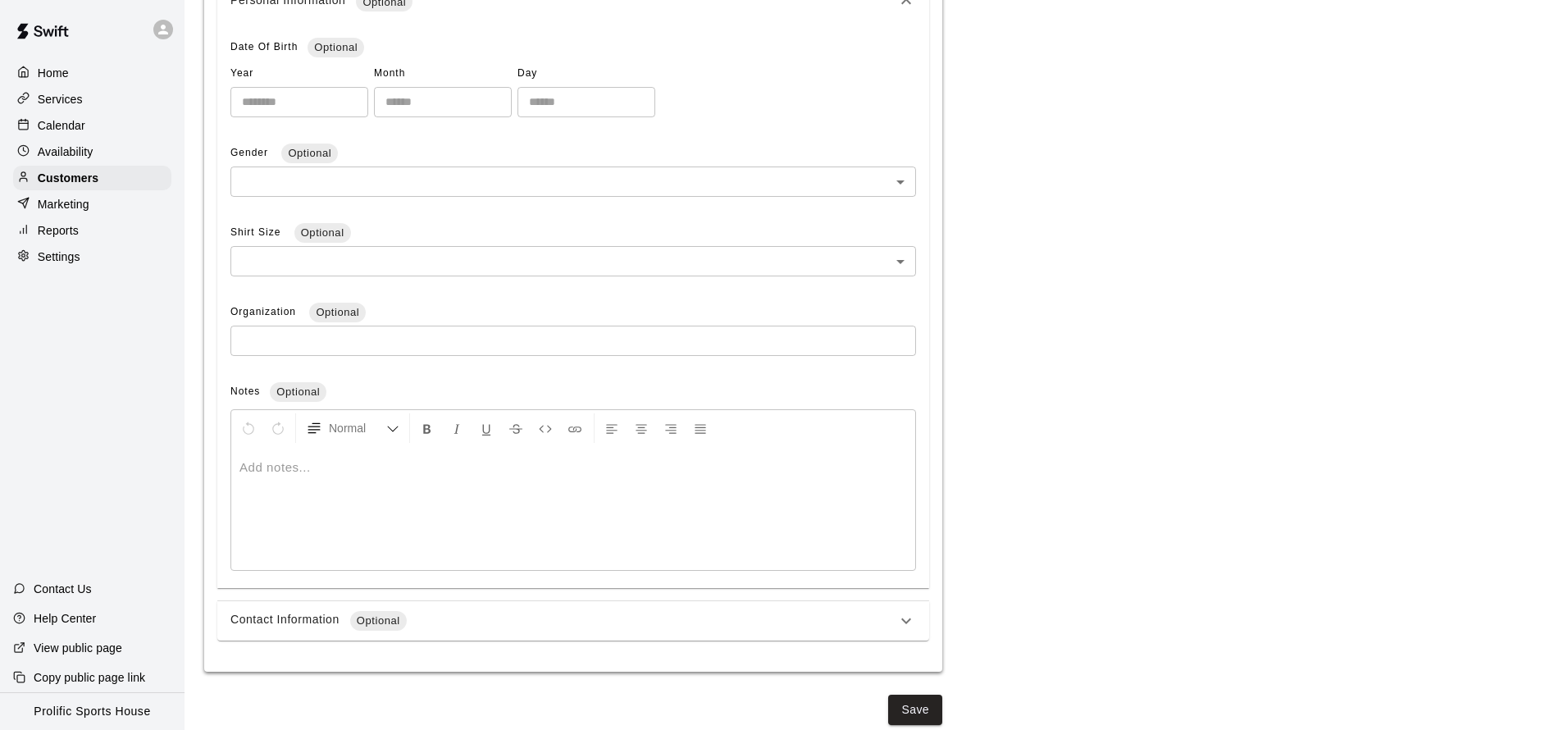
scroll to position [484, 0]
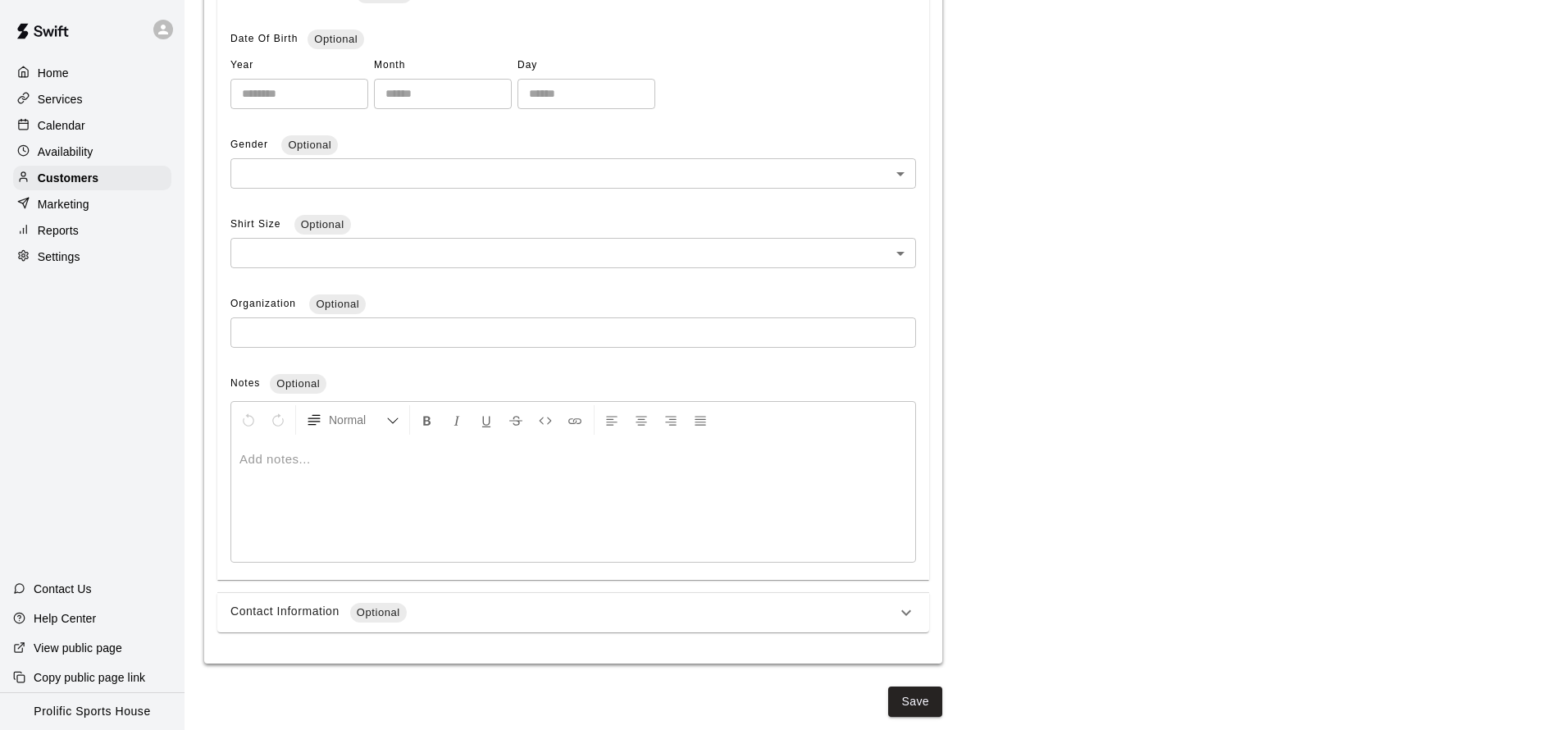
click at [412, 624] on div "Contact Information Optional" at bounding box center [573, 613] width 712 height 40
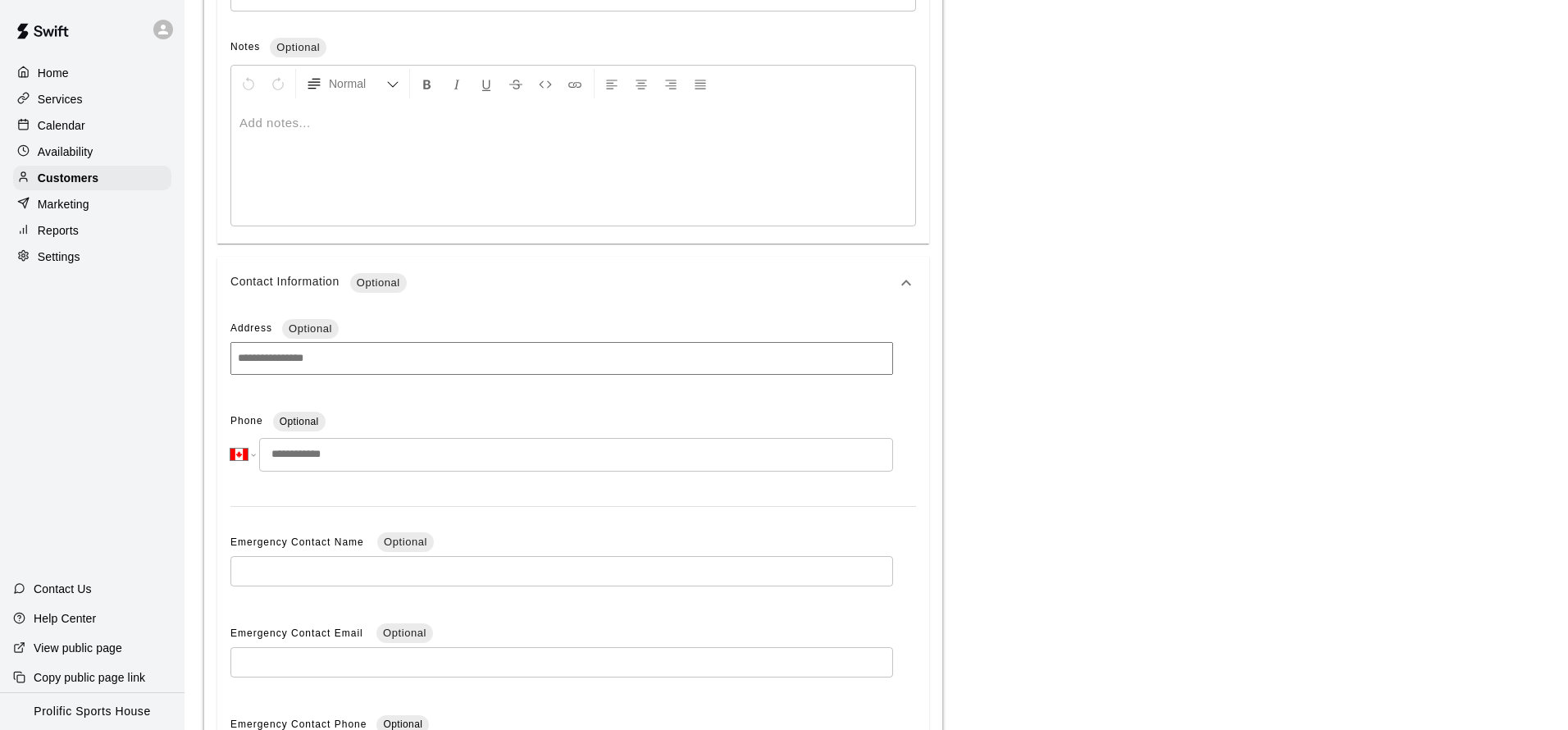
click at [354, 457] on input "tel" at bounding box center [576, 454] width 634 height 33
paste input "**********"
type input "**********"
click at [460, 485] on div "**********" at bounding box center [573, 565] width 712 height 512
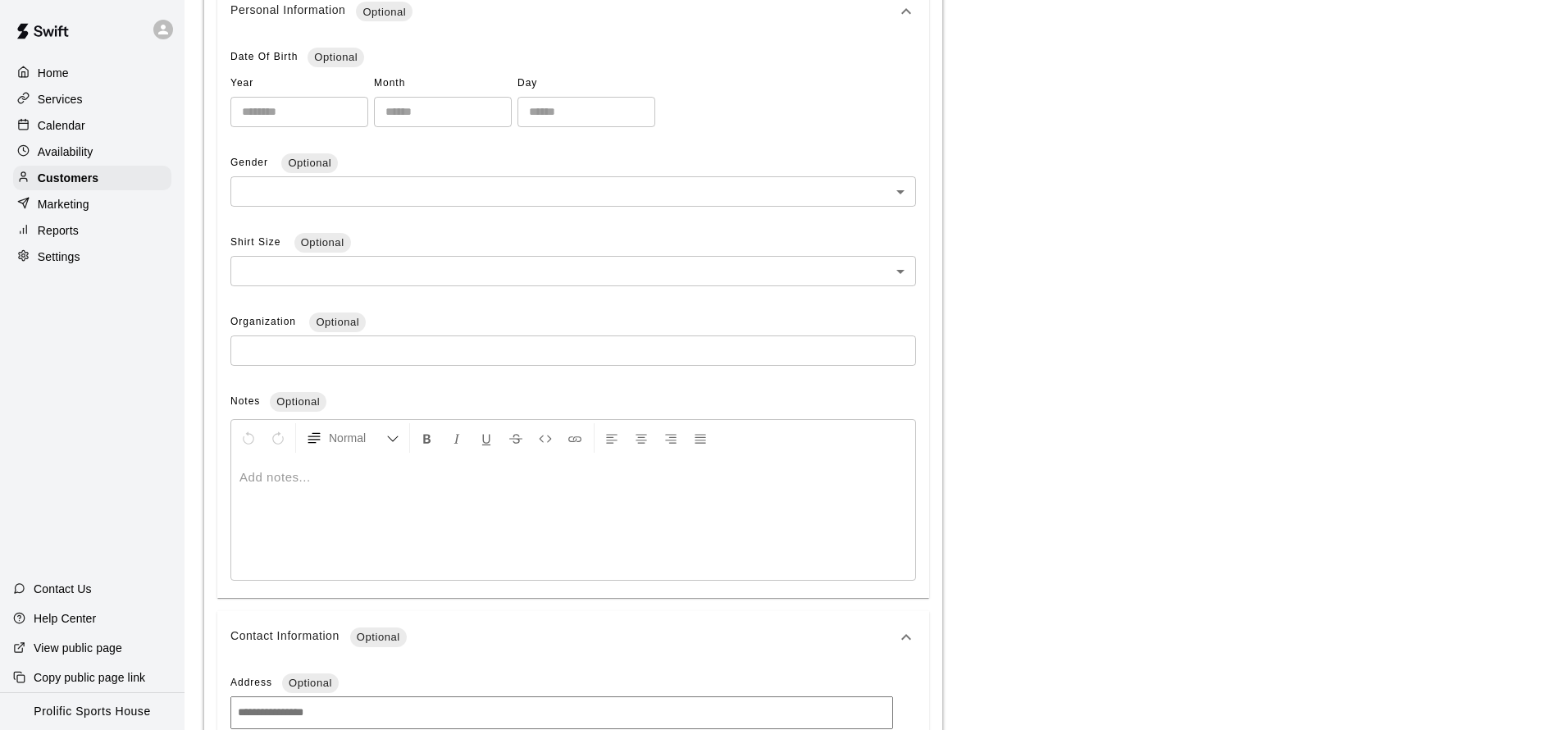
scroll to position [455, 0]
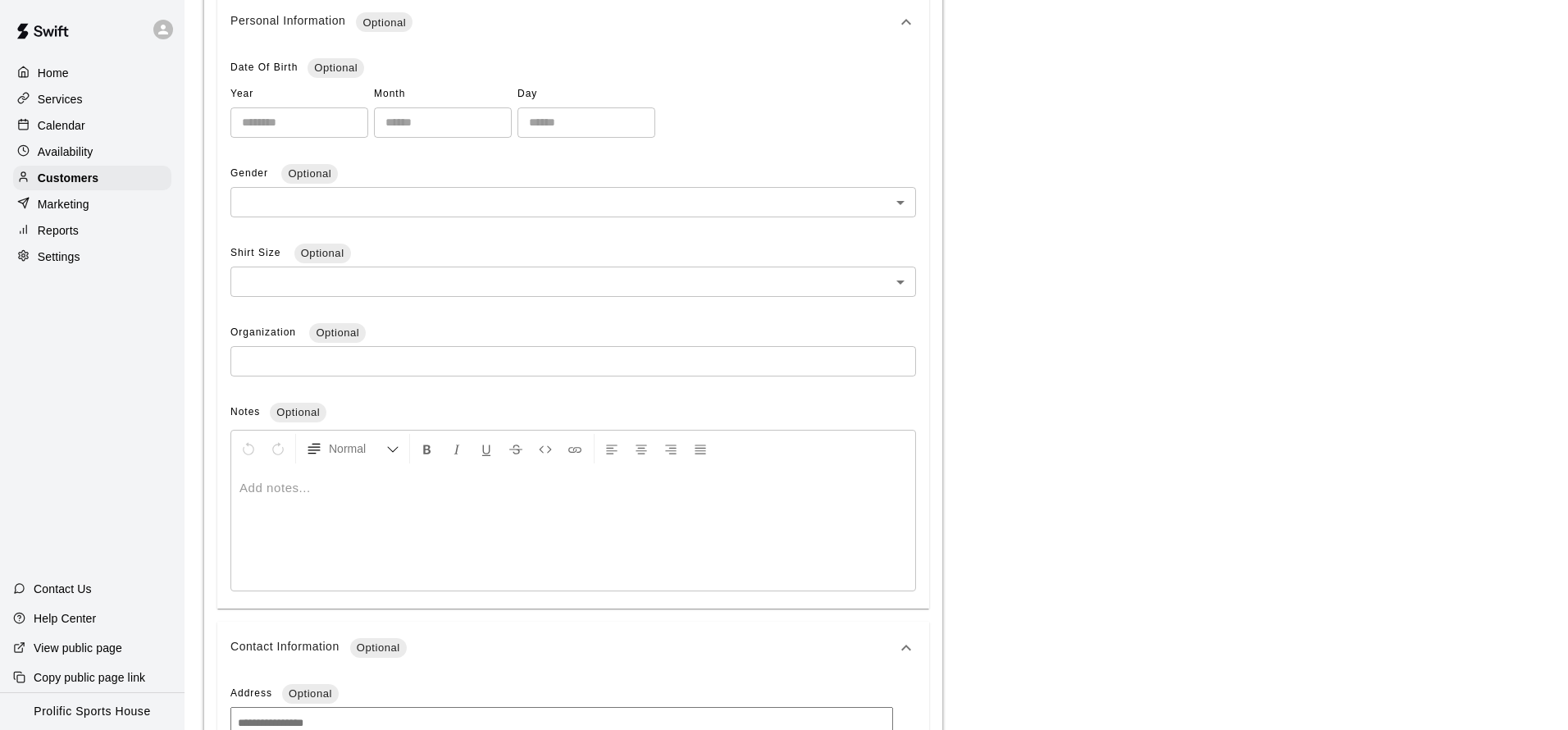
type input "*"
click at [349, 120] on input "*" at bounding box center [299, 122] width 138 height 30
type input "****"
click at [481, 127] on input "number" at bounding box center [443, 122] width 138 height 30
type input "*"
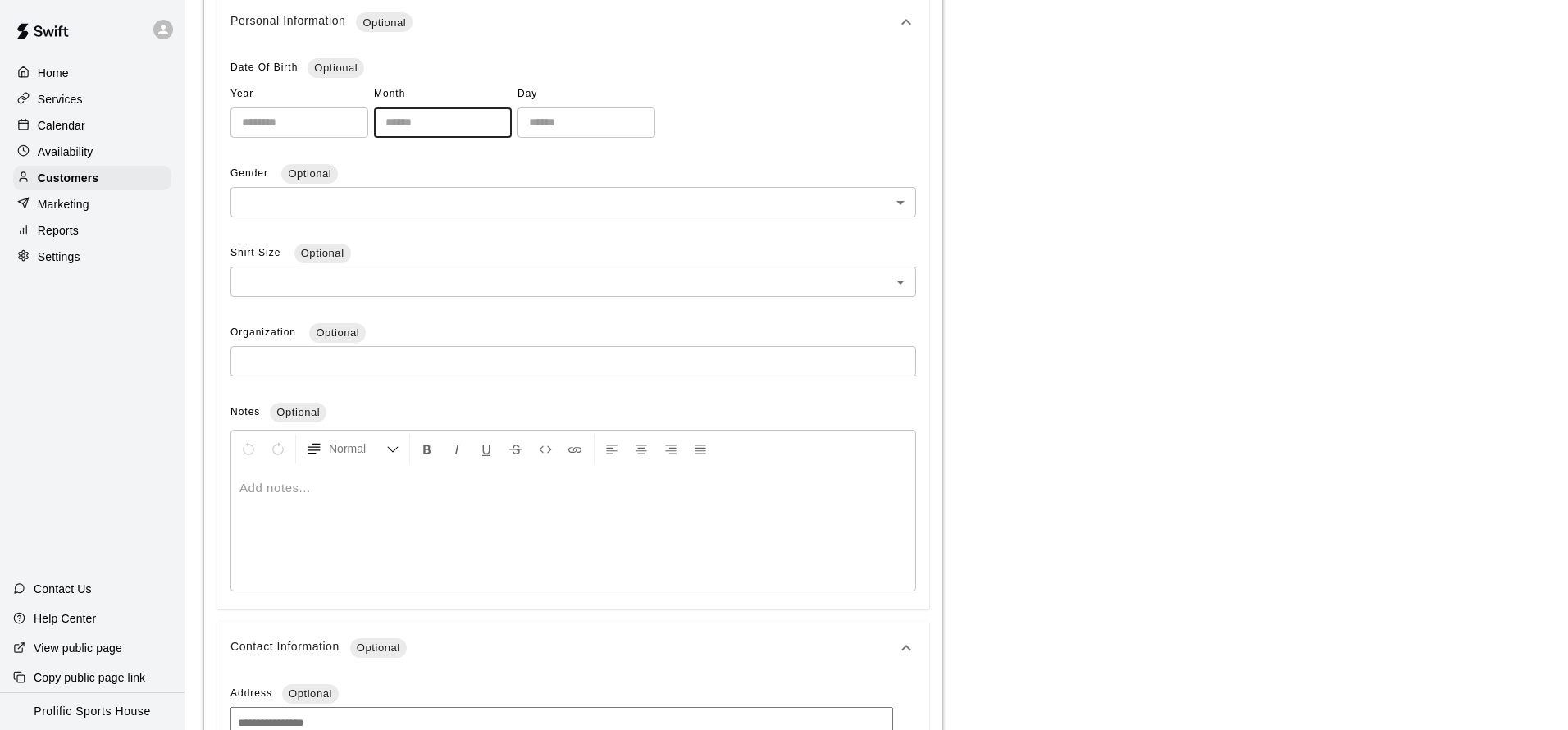
click at [579, 136] on input "number" at bounding box center [586, 122] width 138 height 30
click at [582, 125] on input "number" at bounding box center [586, 119] width 138 height 30
type input "**"
click at [738, 110] on div "Year **** ​ Month * ​ Day ** ​" at bounding box center [573, 107] width 686 height 56
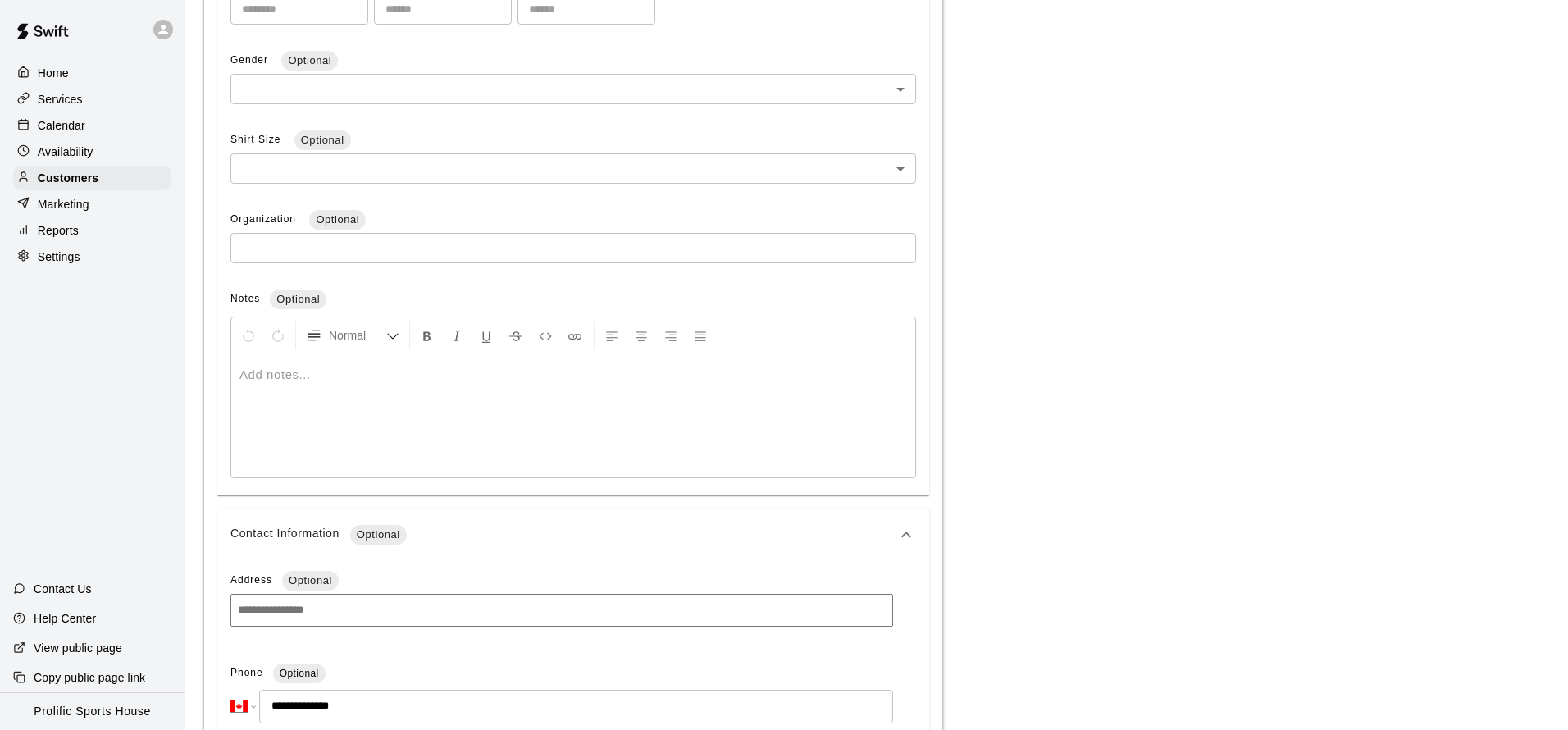
scroll to position [1000, 0]
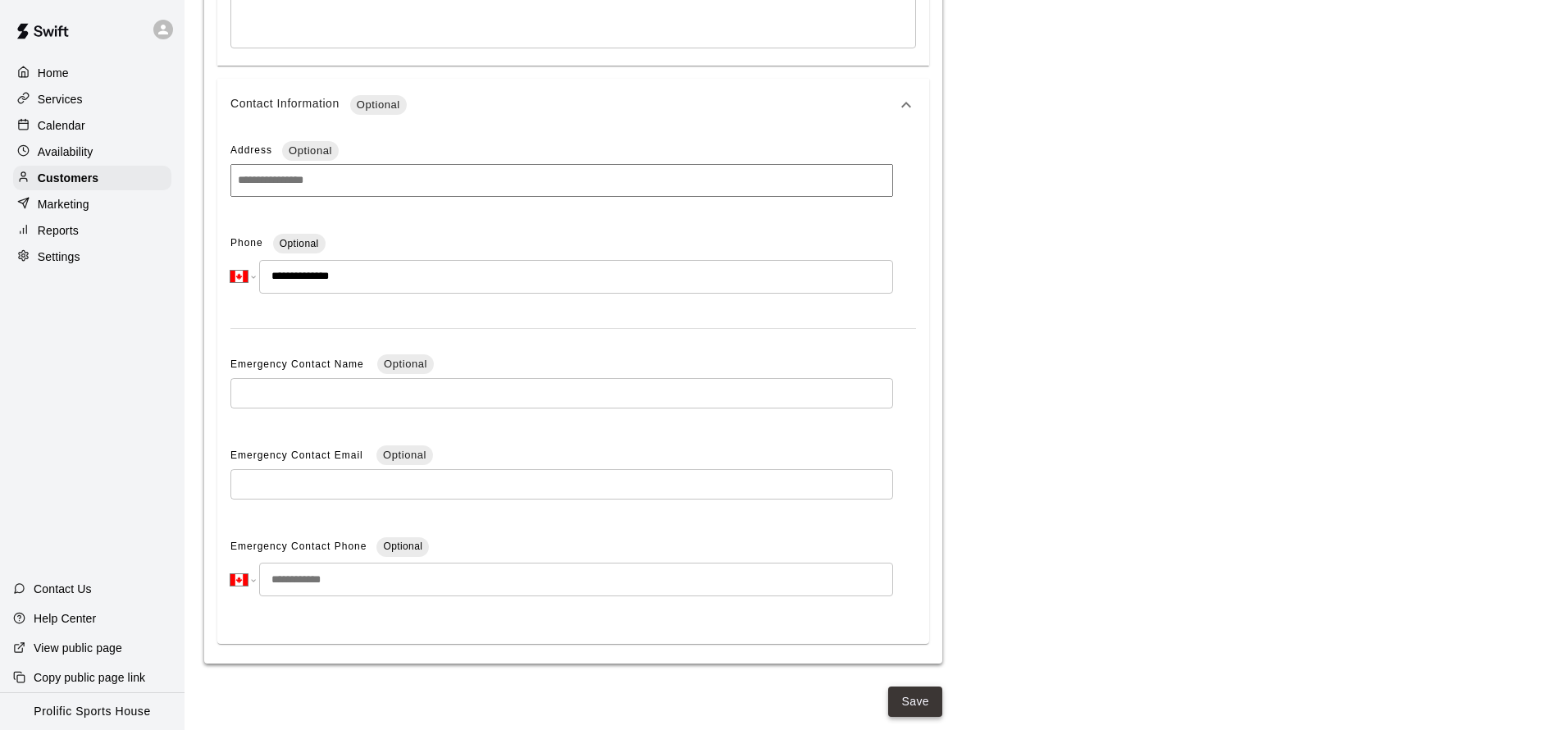
click at [922, 702] on button "Save" at bounding box center [915, 702] width 54 height 30
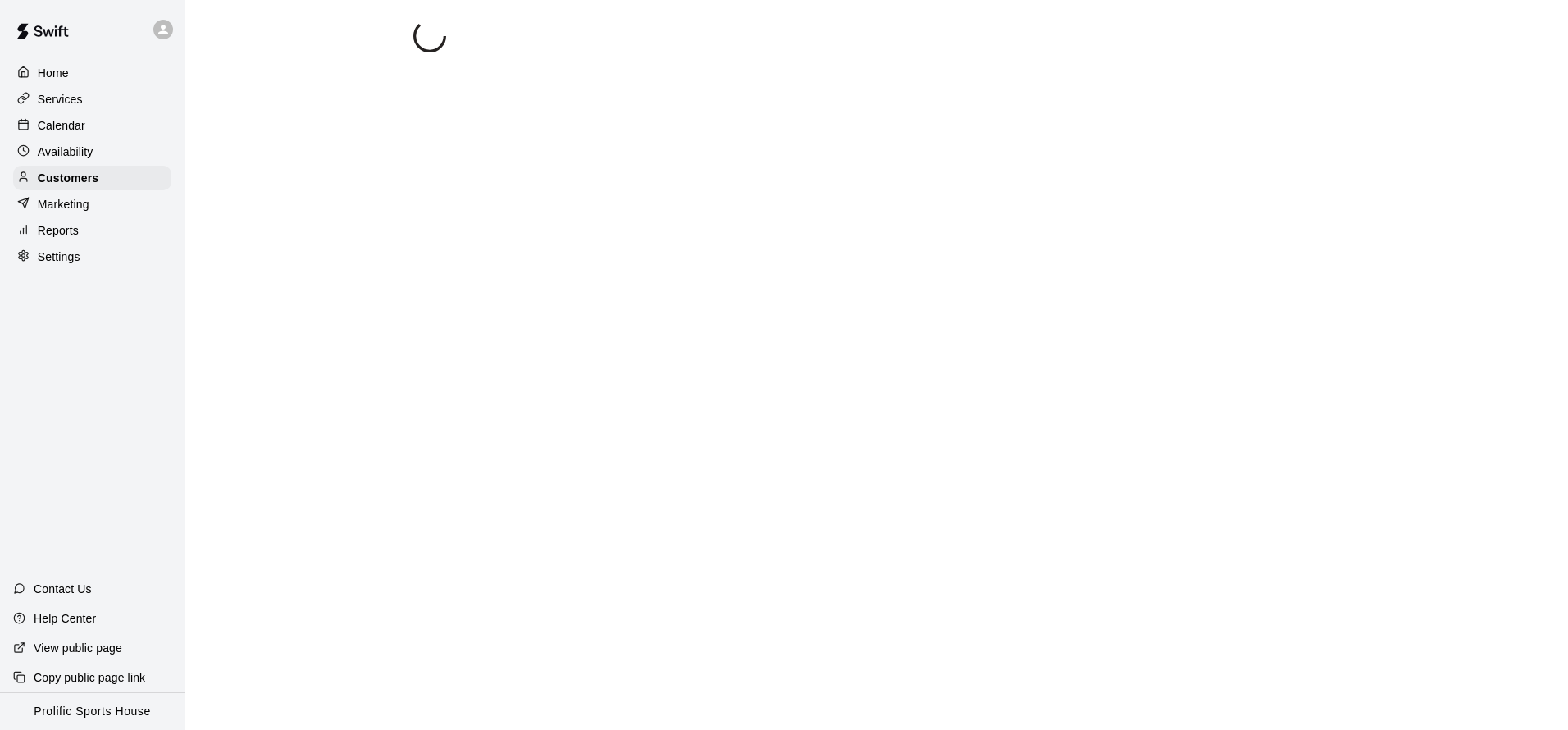
scroll to position [0, 0]
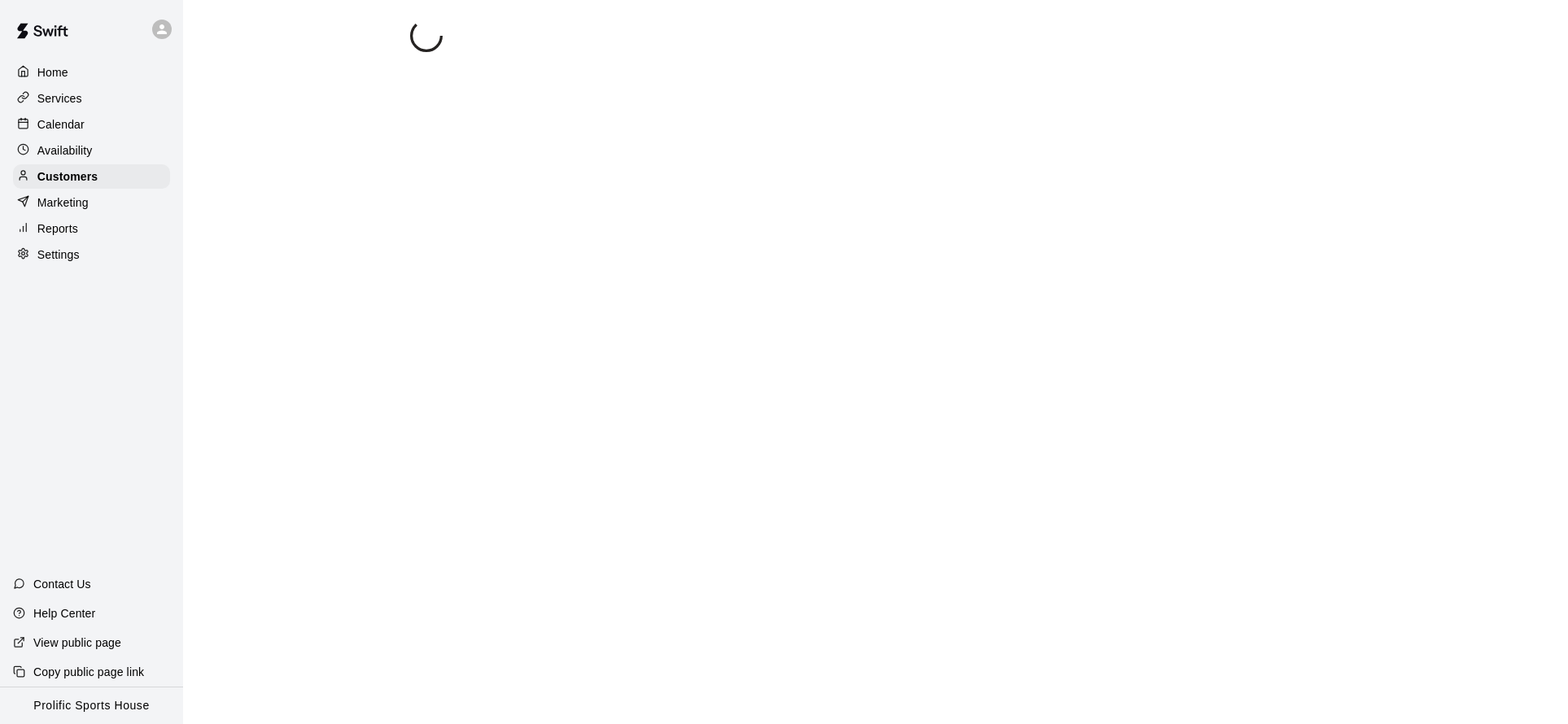
select select "**"
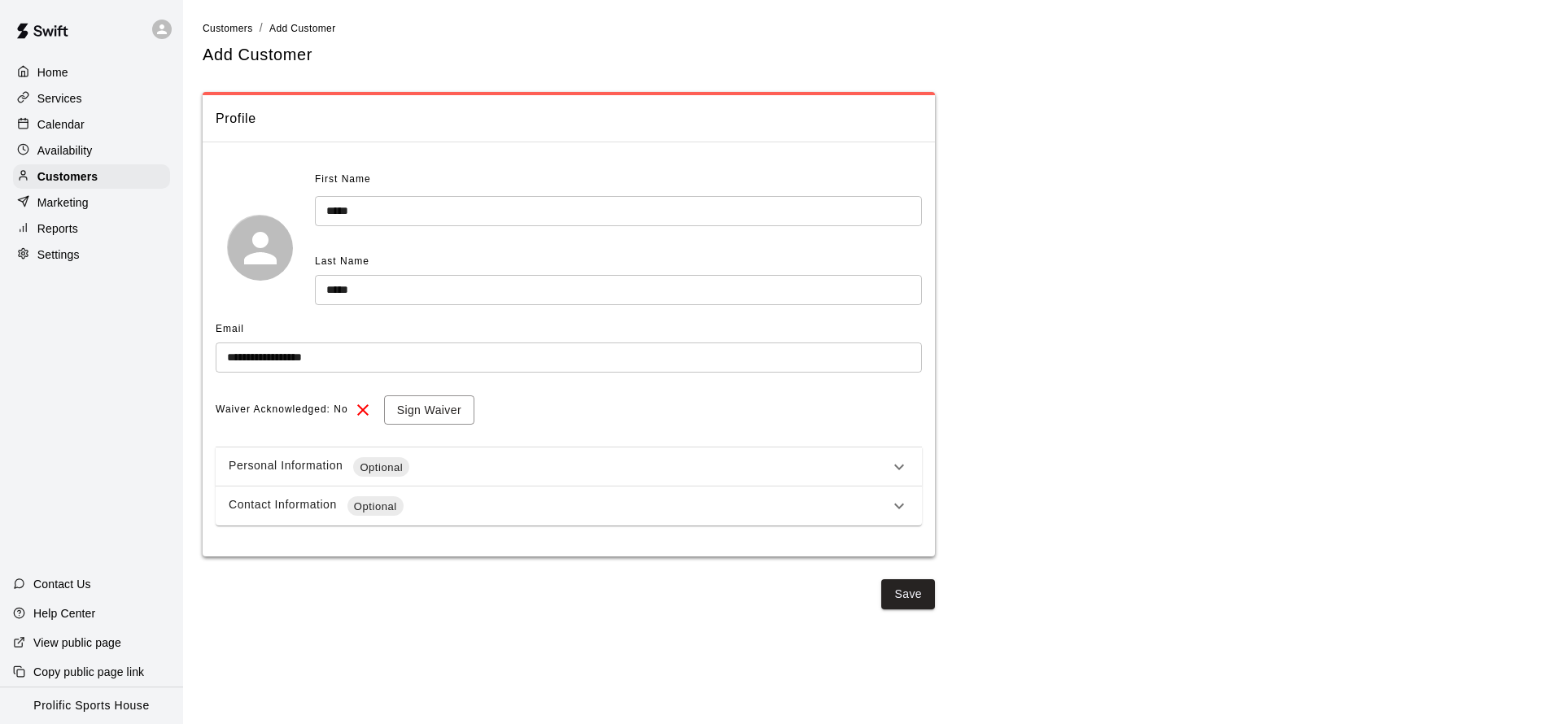
click at [155, 24] on icon at bounding box center [162, 29] width 15 height 15
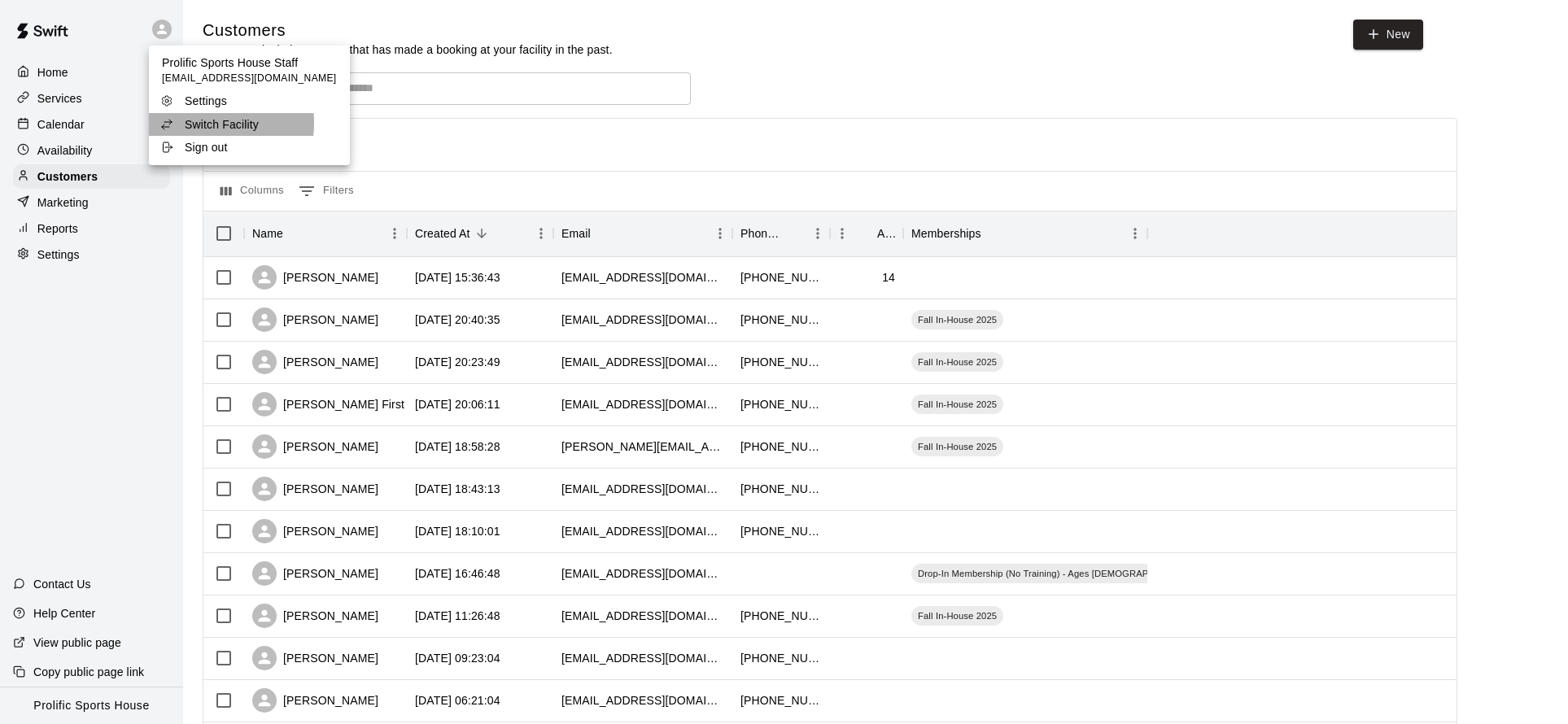
click at [194, 122] on p "Switch Facility" at bounding box center [221, 124] width 74 height 17
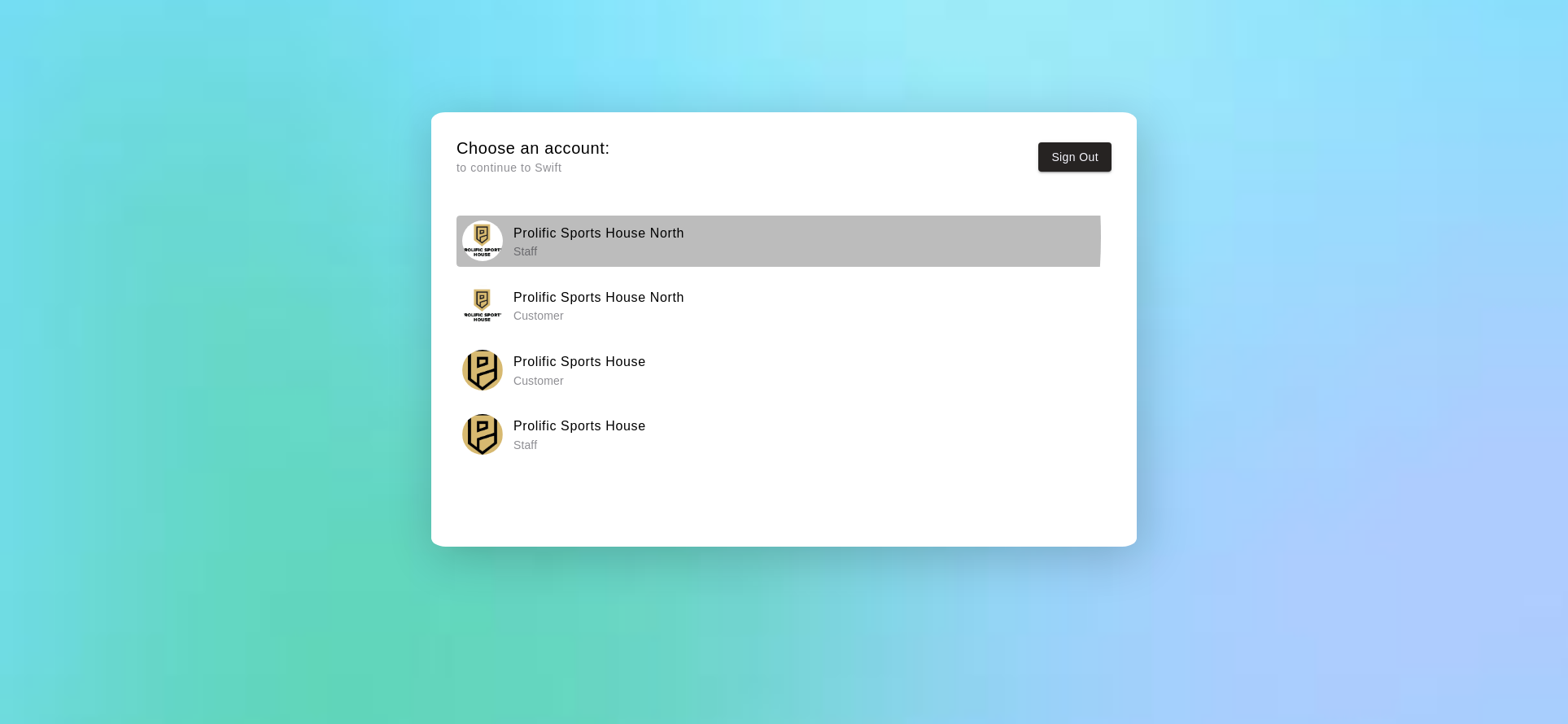
click at [634, 238] on h6 "Prolific Sports House North" at bounding box center [599, 233] width 171 height 21
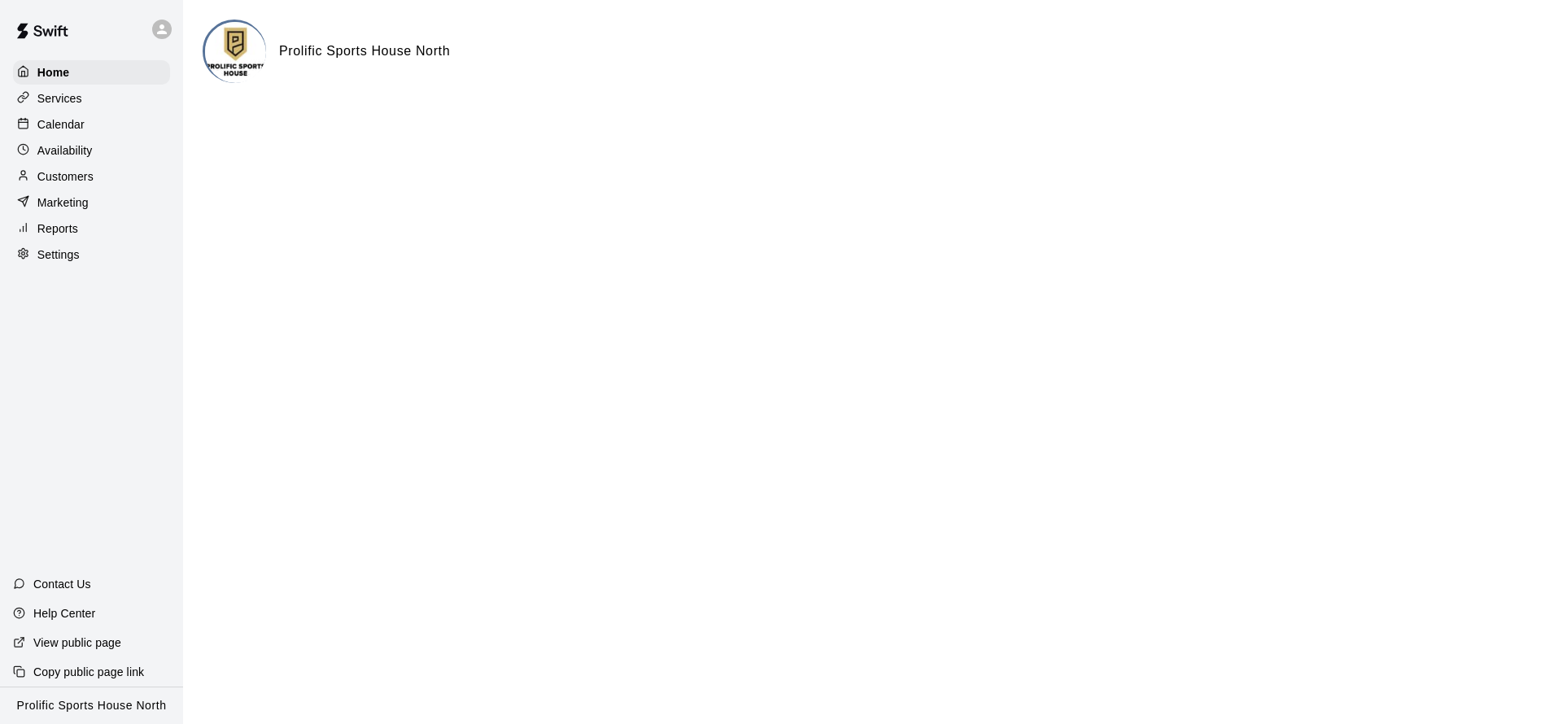
click at [94, 127] on div "Calendar" at bounding box center [92, 125] width 157 height 24
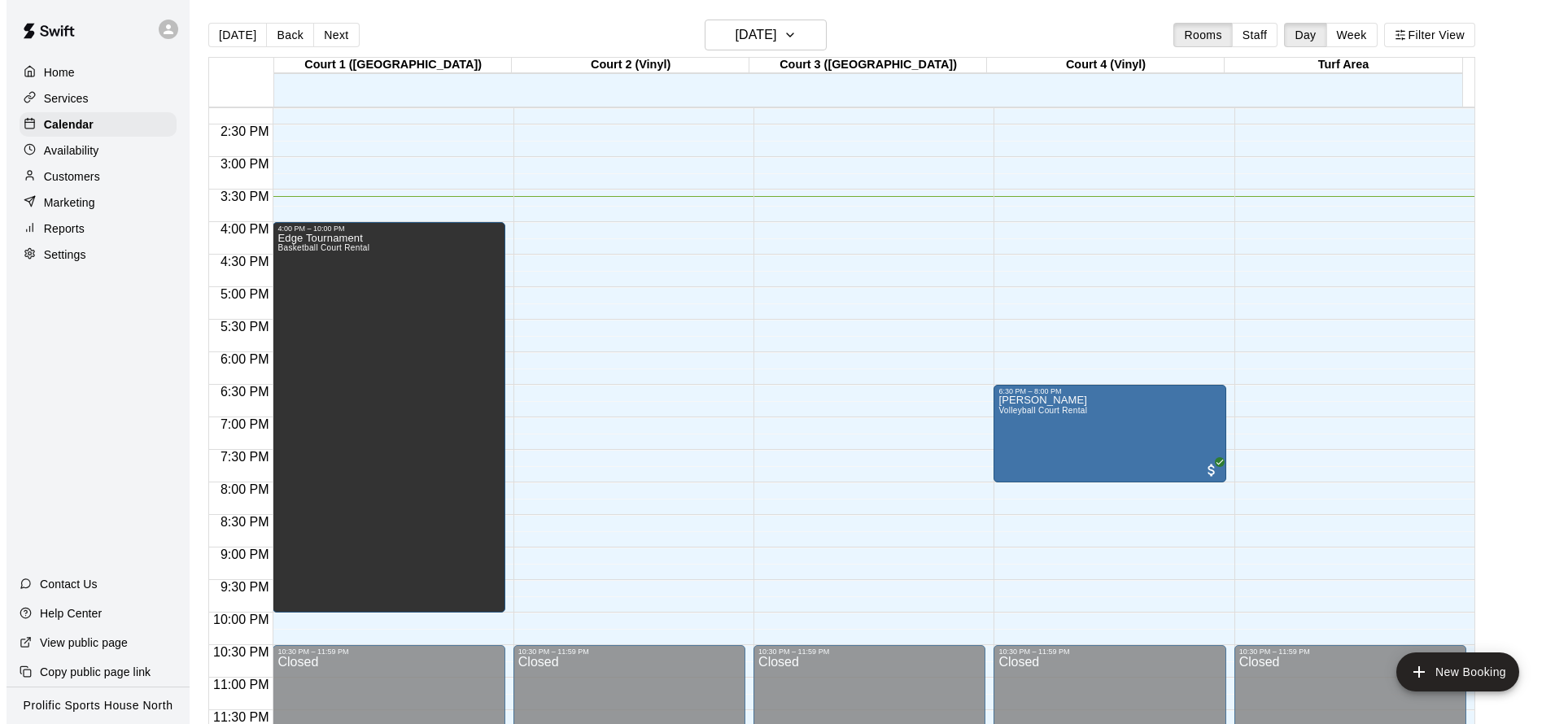
scroll to position [3, 0]
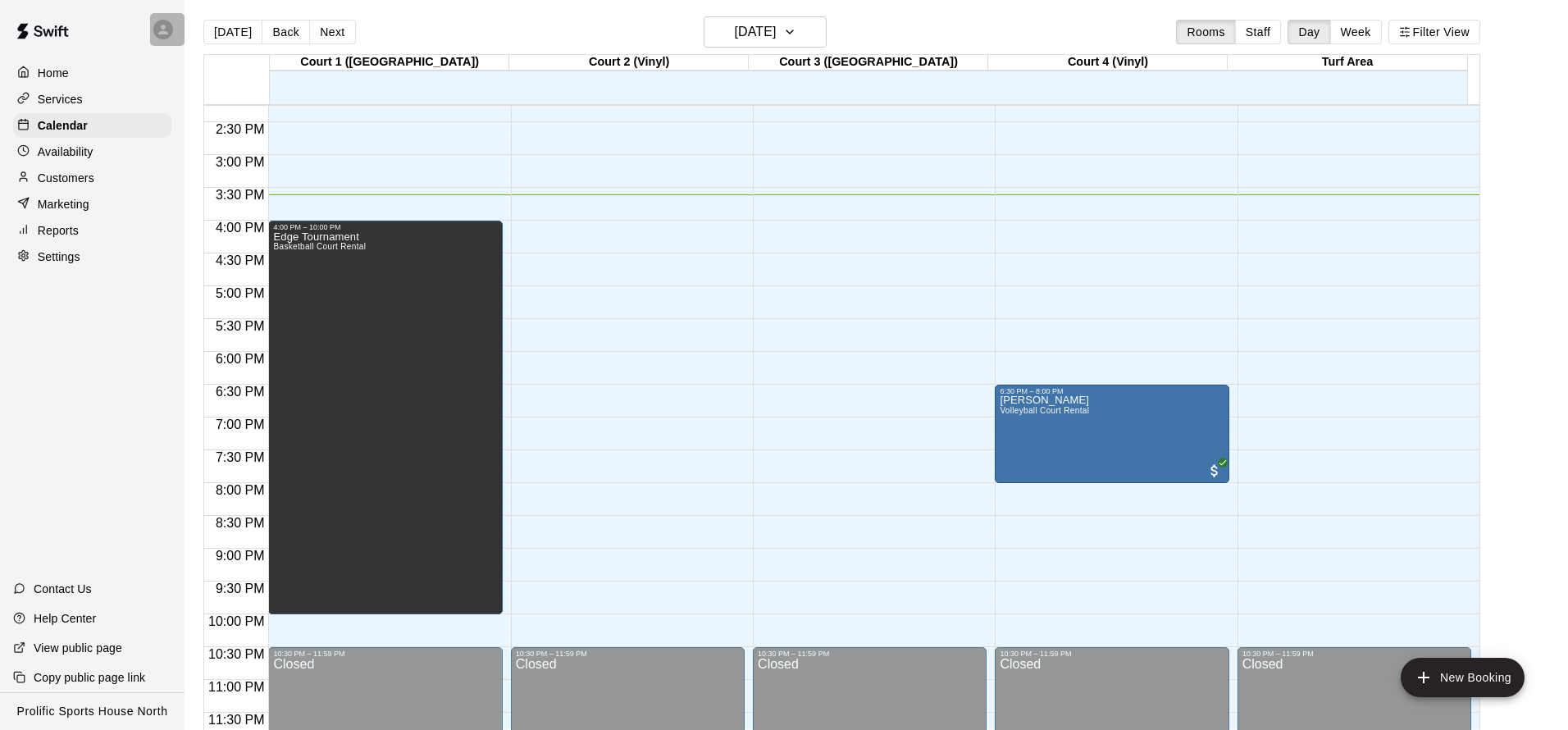
click at [156, 27] on icon at bounding box center [163, 29] width 15 height 15
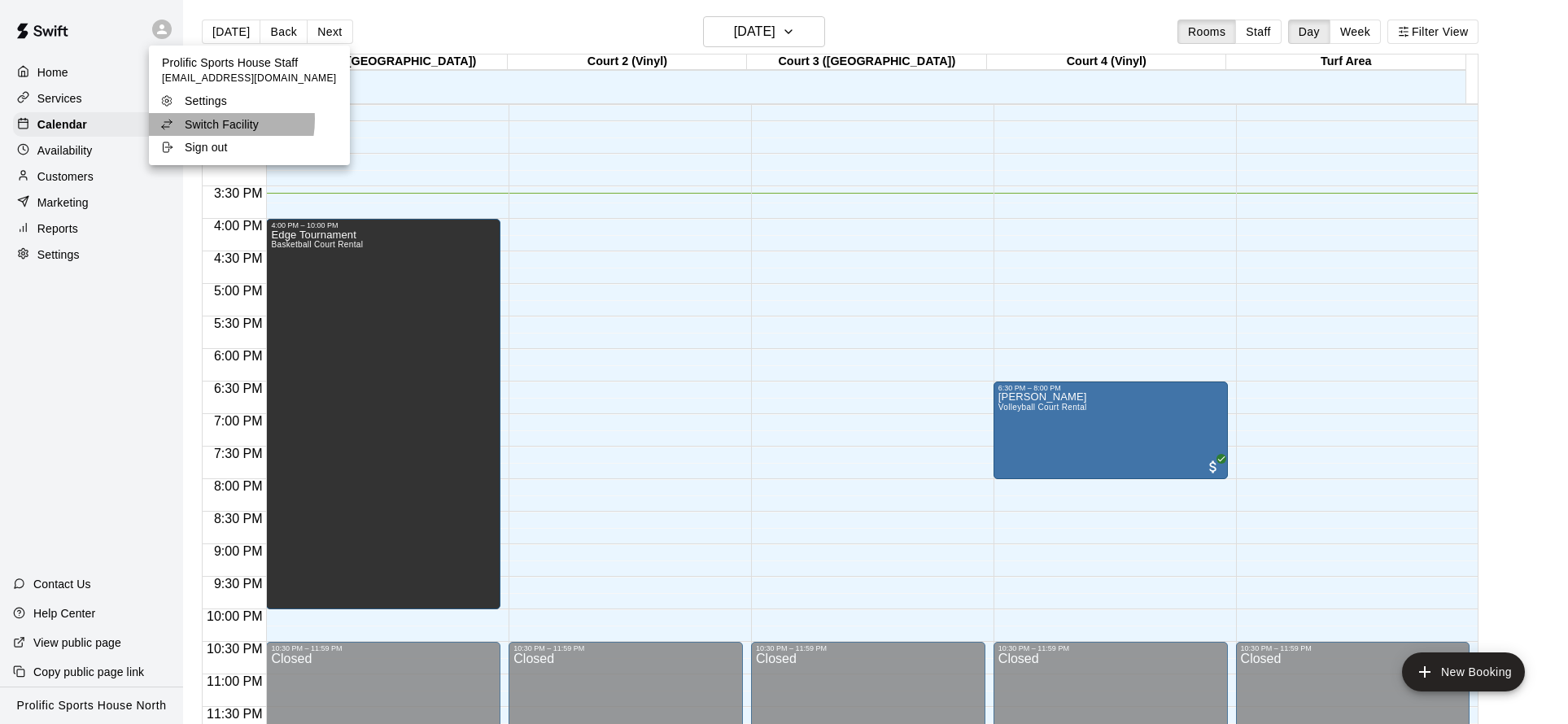
click at [203, 120] on p "Switch Facility" at bounding box center [221, 124] width 74 height 17
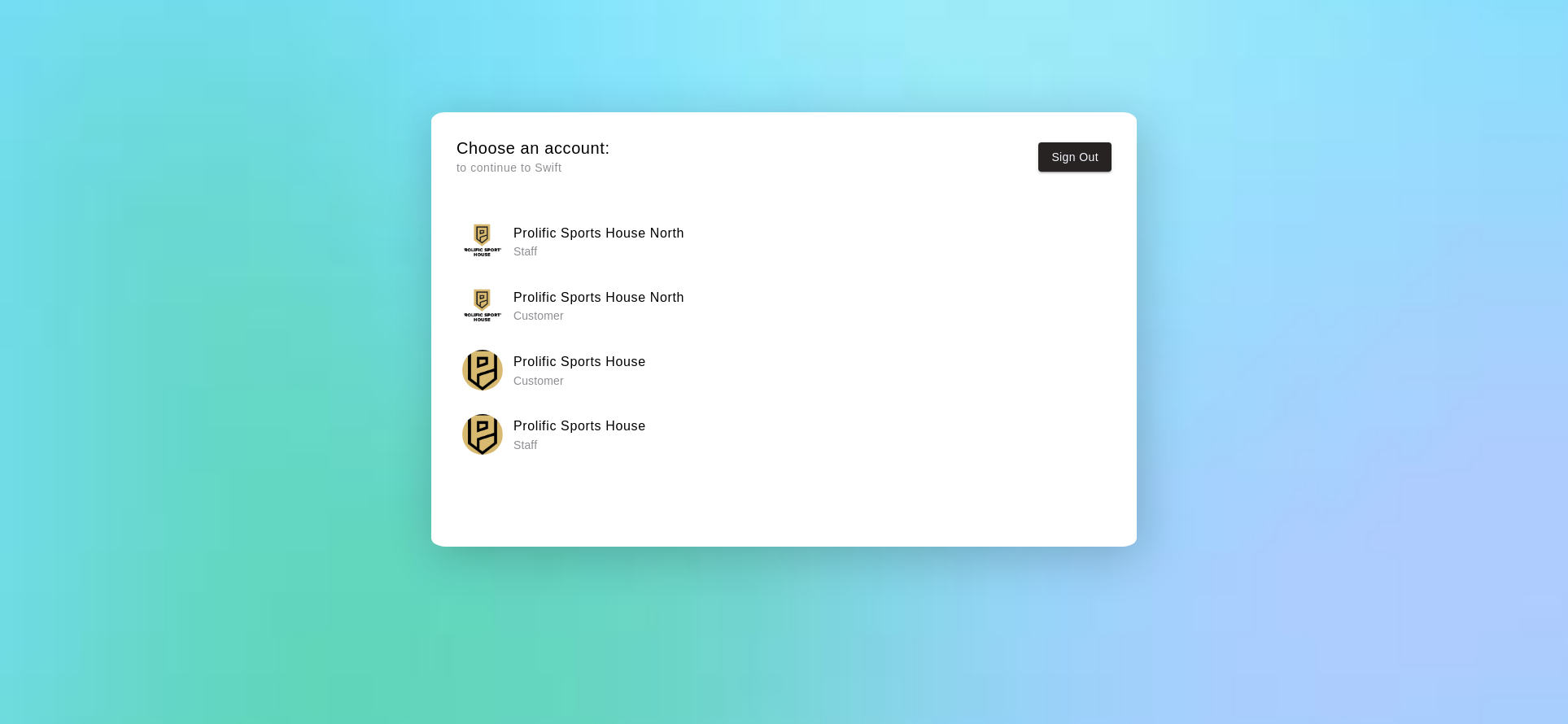
click at [668, 434] on div "Prolific Sports House Staff" at bounding box center [784, 434] width 645 height 41
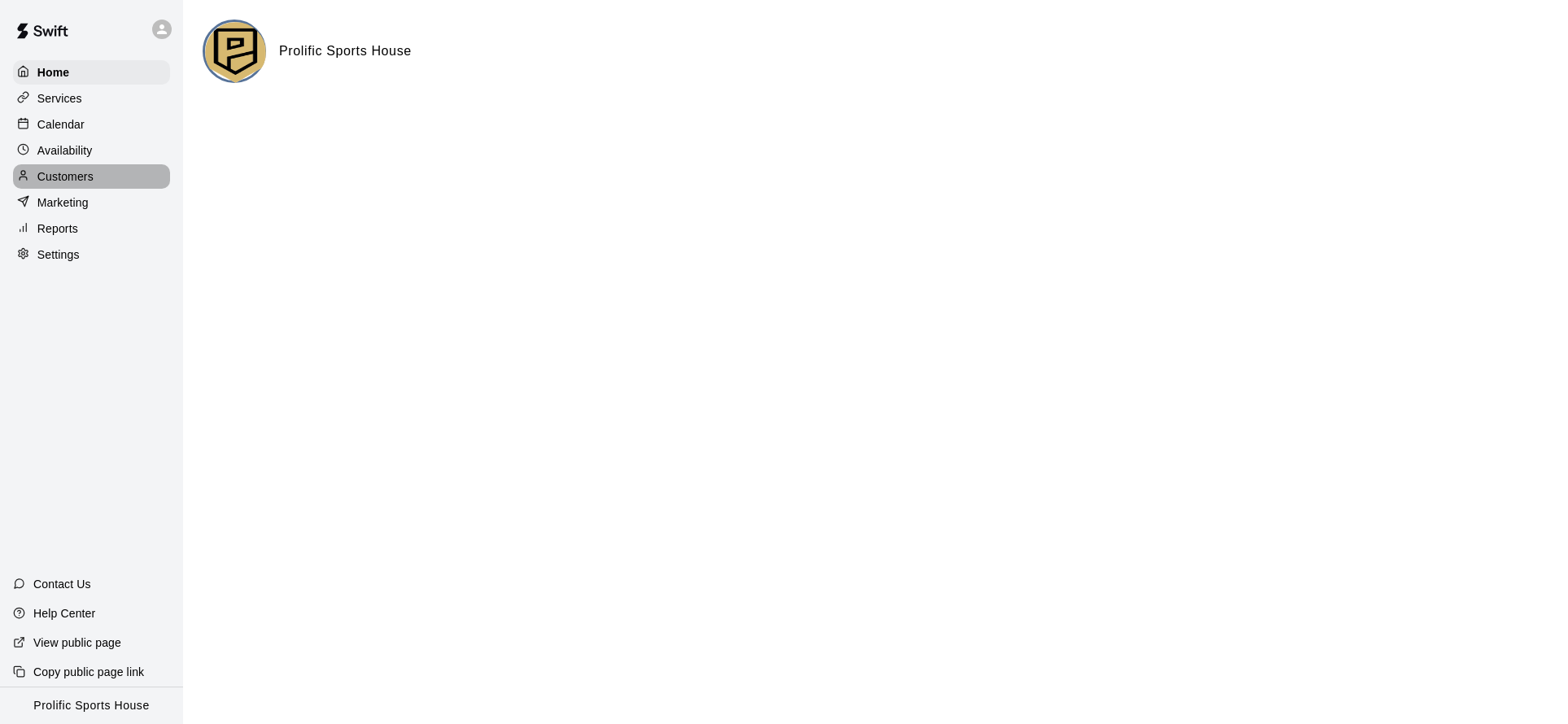
click at [101, 176] on div "Customers" at bounding box center [92, 176] width 157 height 24
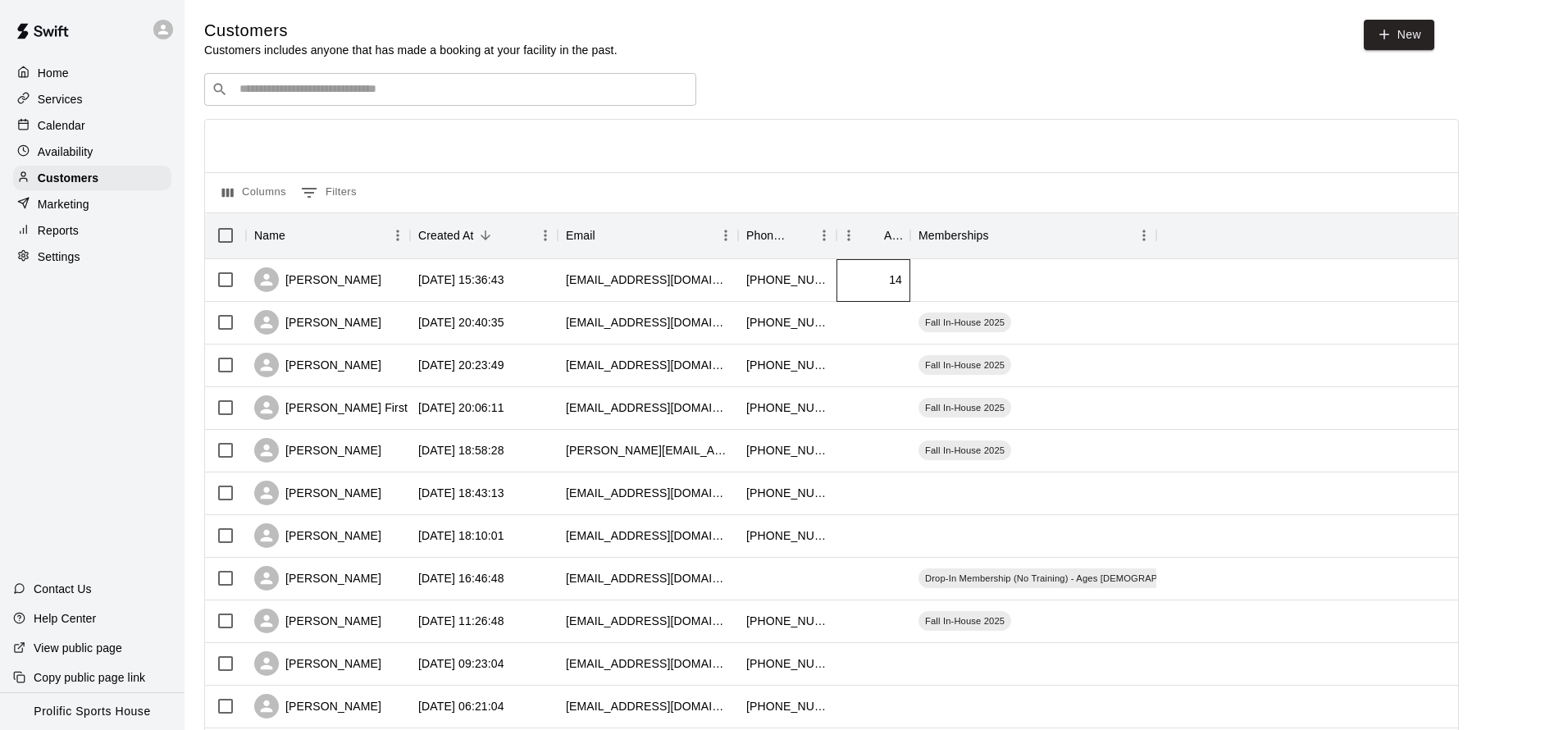
click at [863, 274] on div "14" at bounding box center [873, 280] width 74 height 42
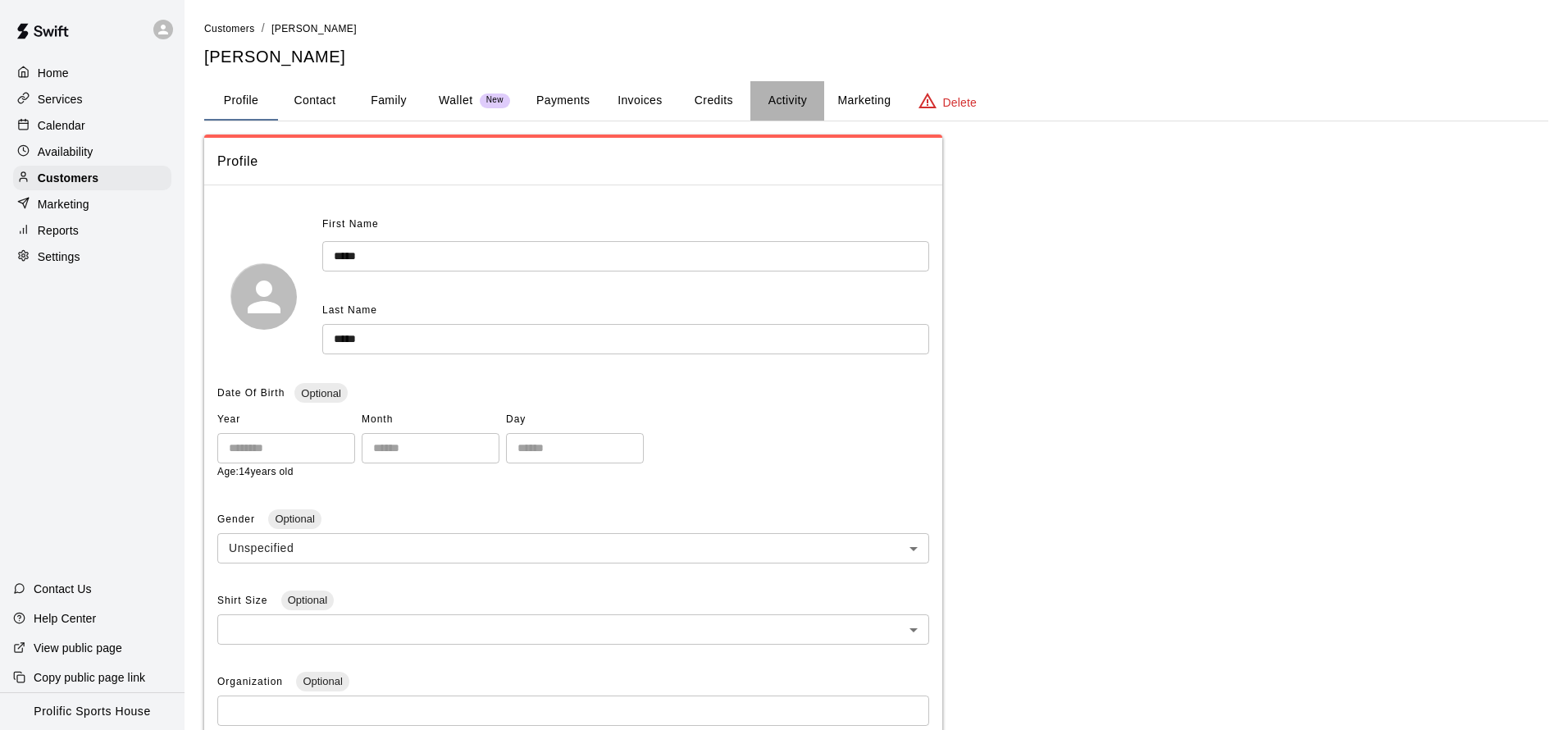
click at [806, 100] on button "Activity" at bounding box center [787, 100] width 74 height 40
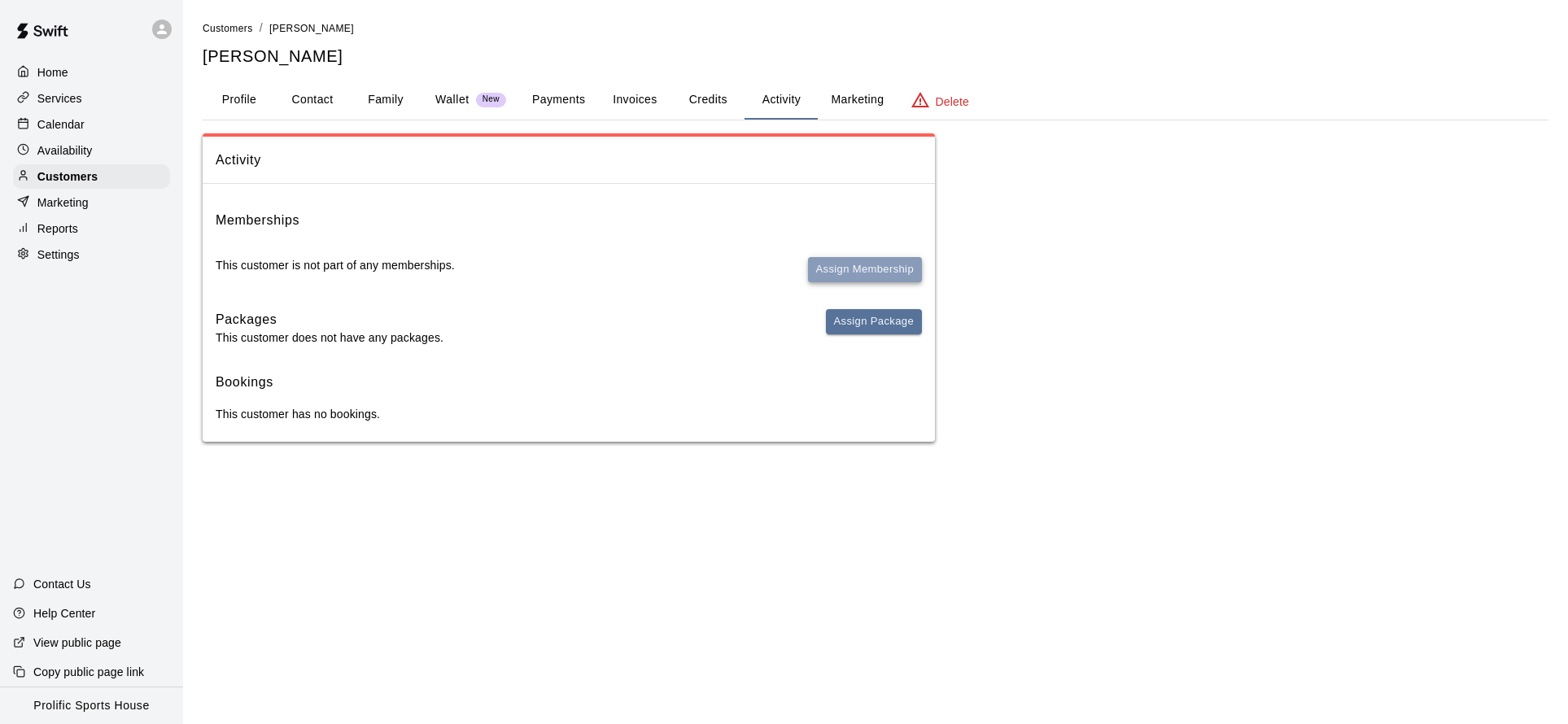
click at [890, 272] on button "Assign Membership" at bounding box center [865, 269] width 114 height 25
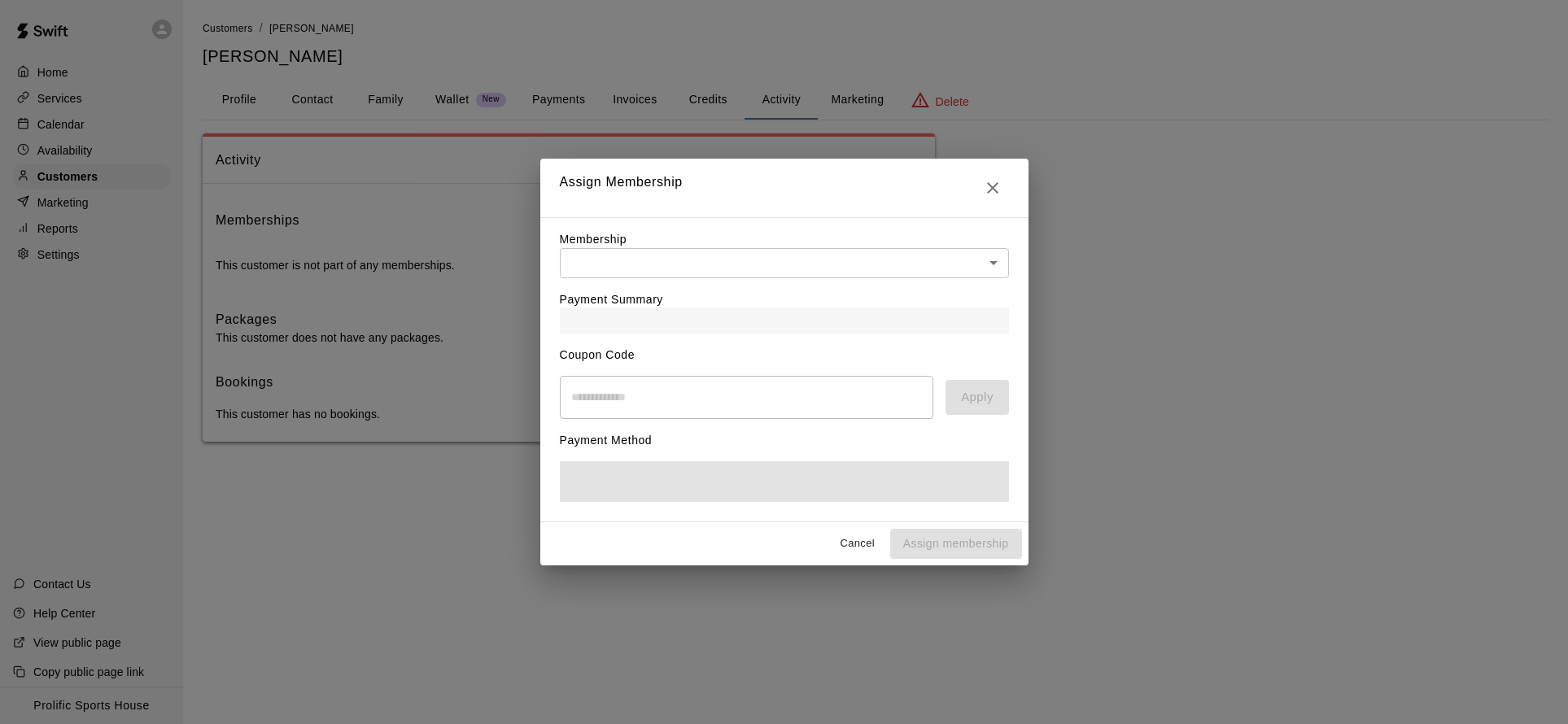
click at [871, 272] on body "Home Services Calendar Availability Customers Marketing Reports Settings Contac…" at bounding box center [784, 237] width 1568 height 474
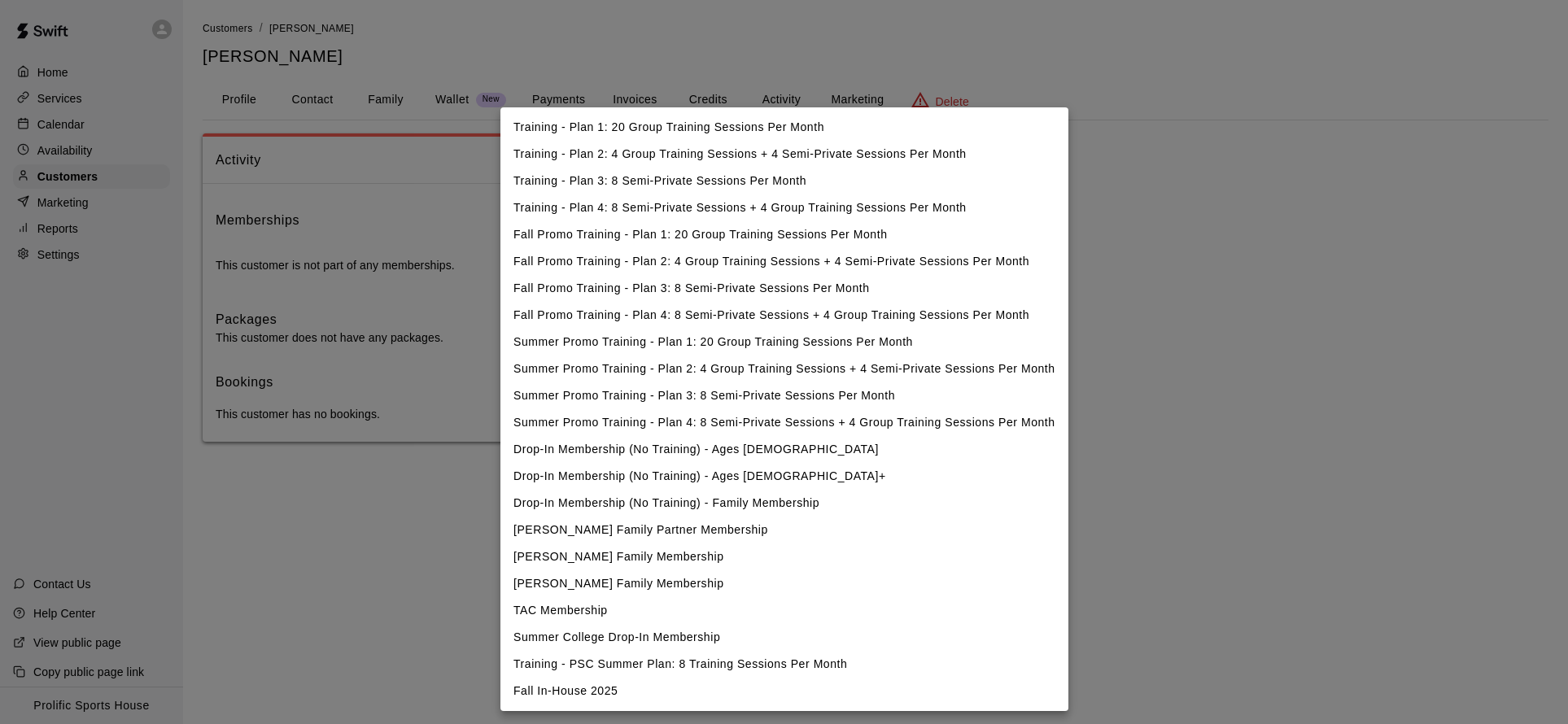
click at [641, 699] on li "Fall In-House 2025" at bounding box center [784, 691] width 568 height 27
type input "**********"
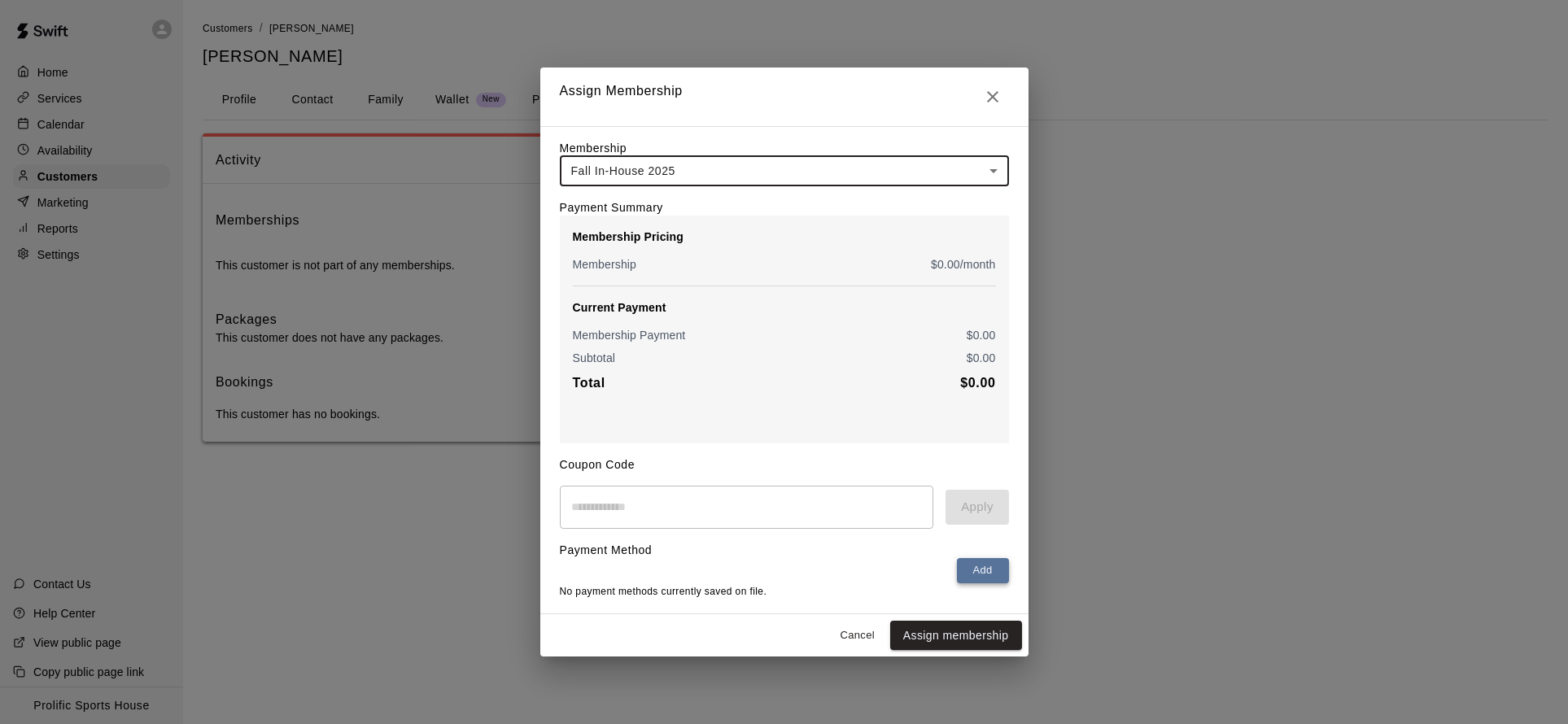
click at [977, 570] on button "Add" at bounding box center [984, 570] width 52 height 25
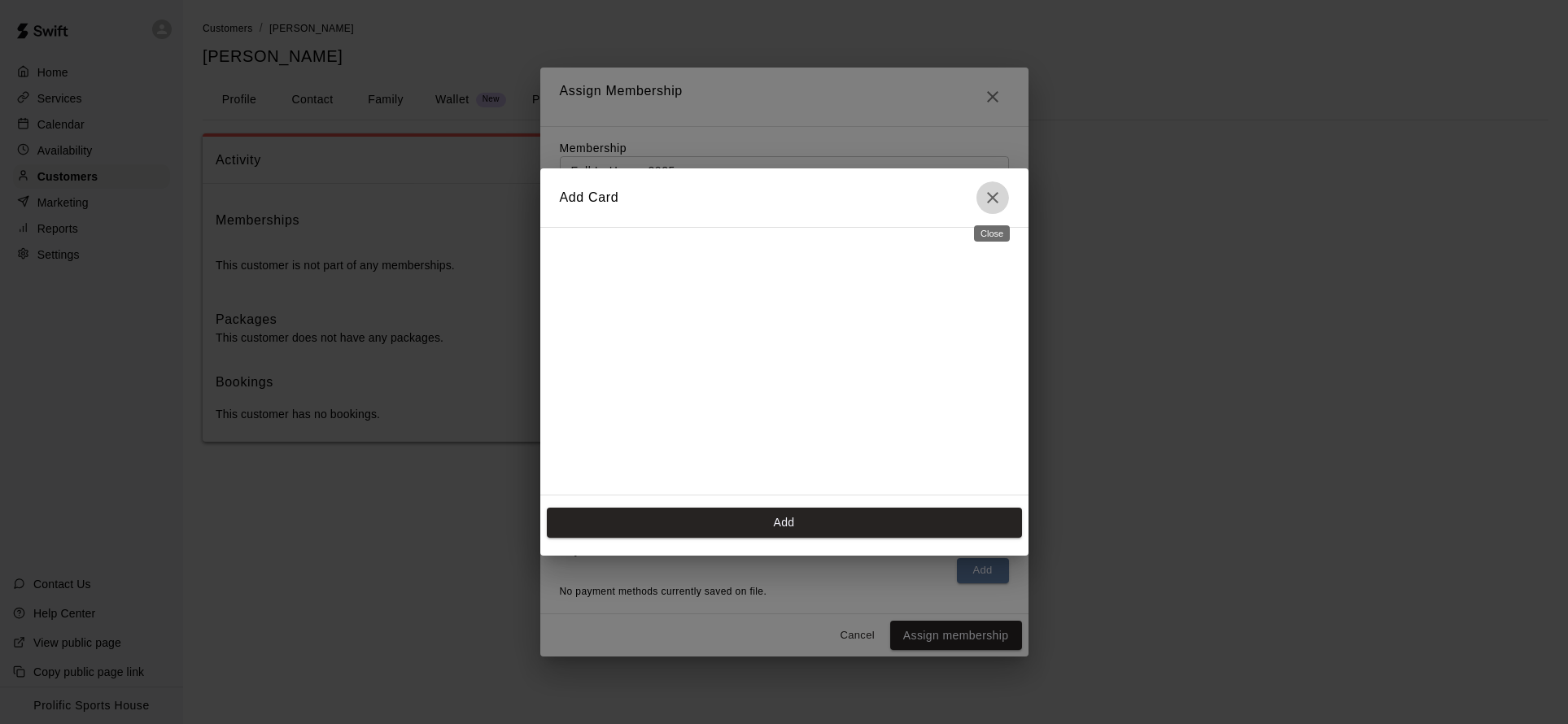
click at [989, 202] on icon "Close" at bounding box center [992, 197] width 19 height 19
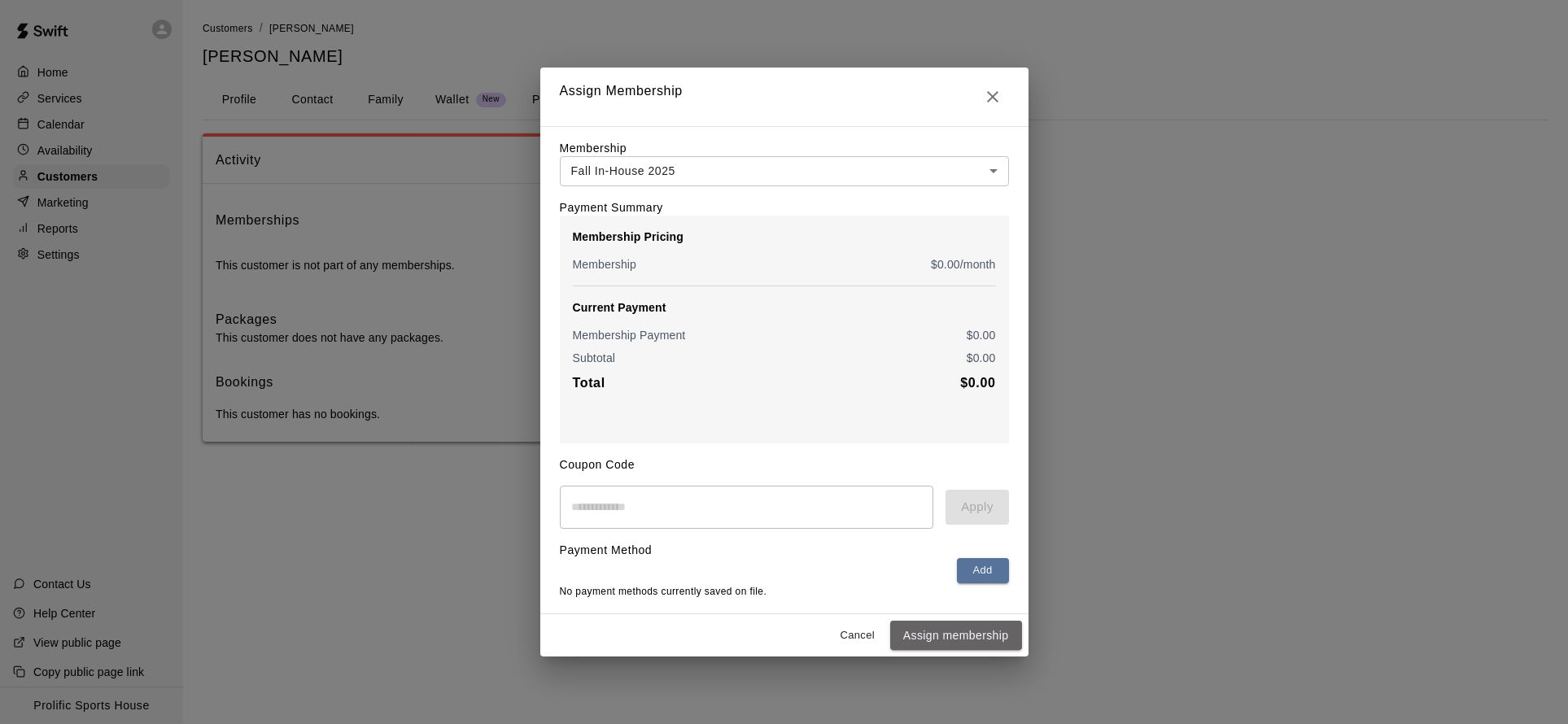
click at [976, 634] on button "Assign membership" at bounding box center [956, 636] width 132 height 30
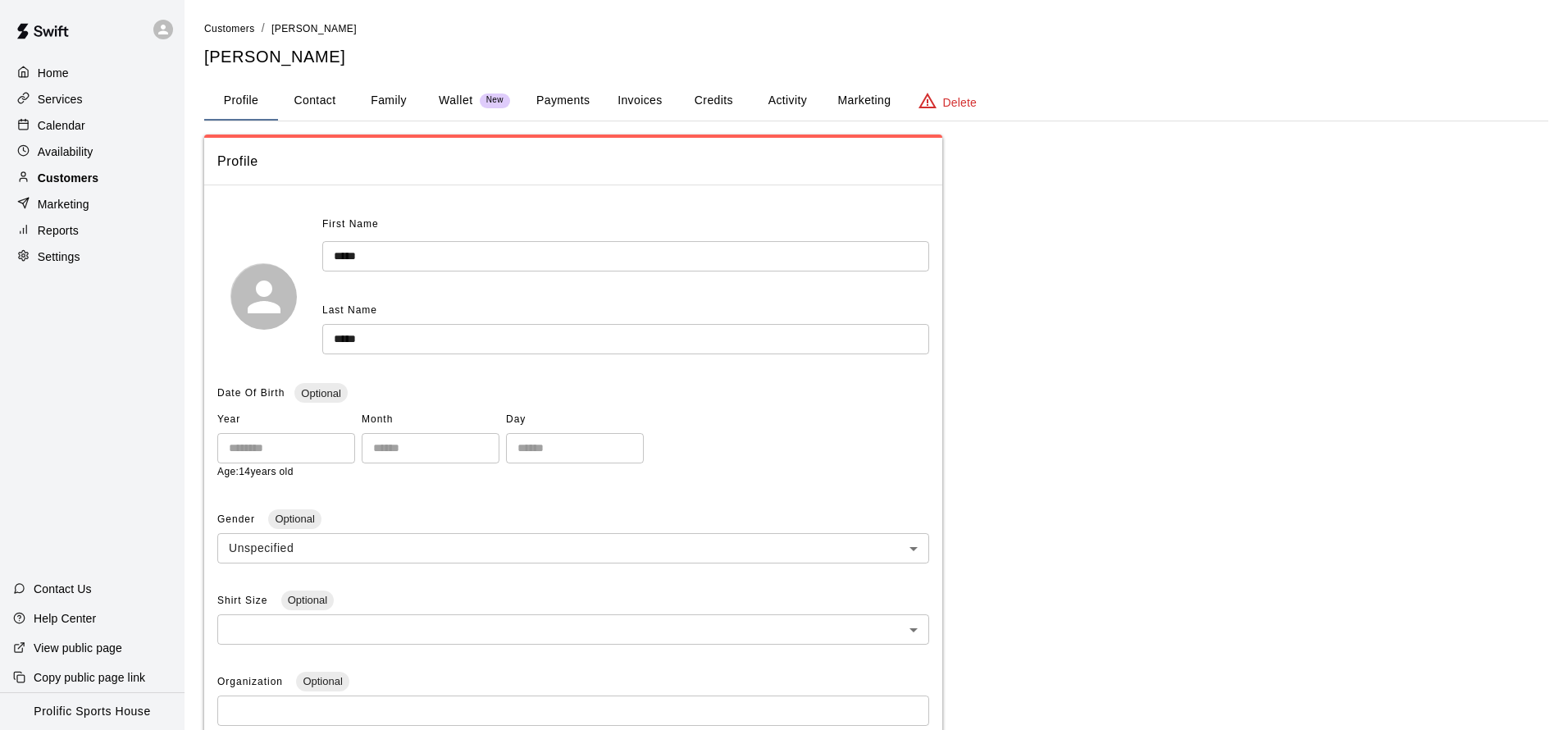
click at [137, 172] on div "Customers" at bounding box center [92, 178] width 158 height 25
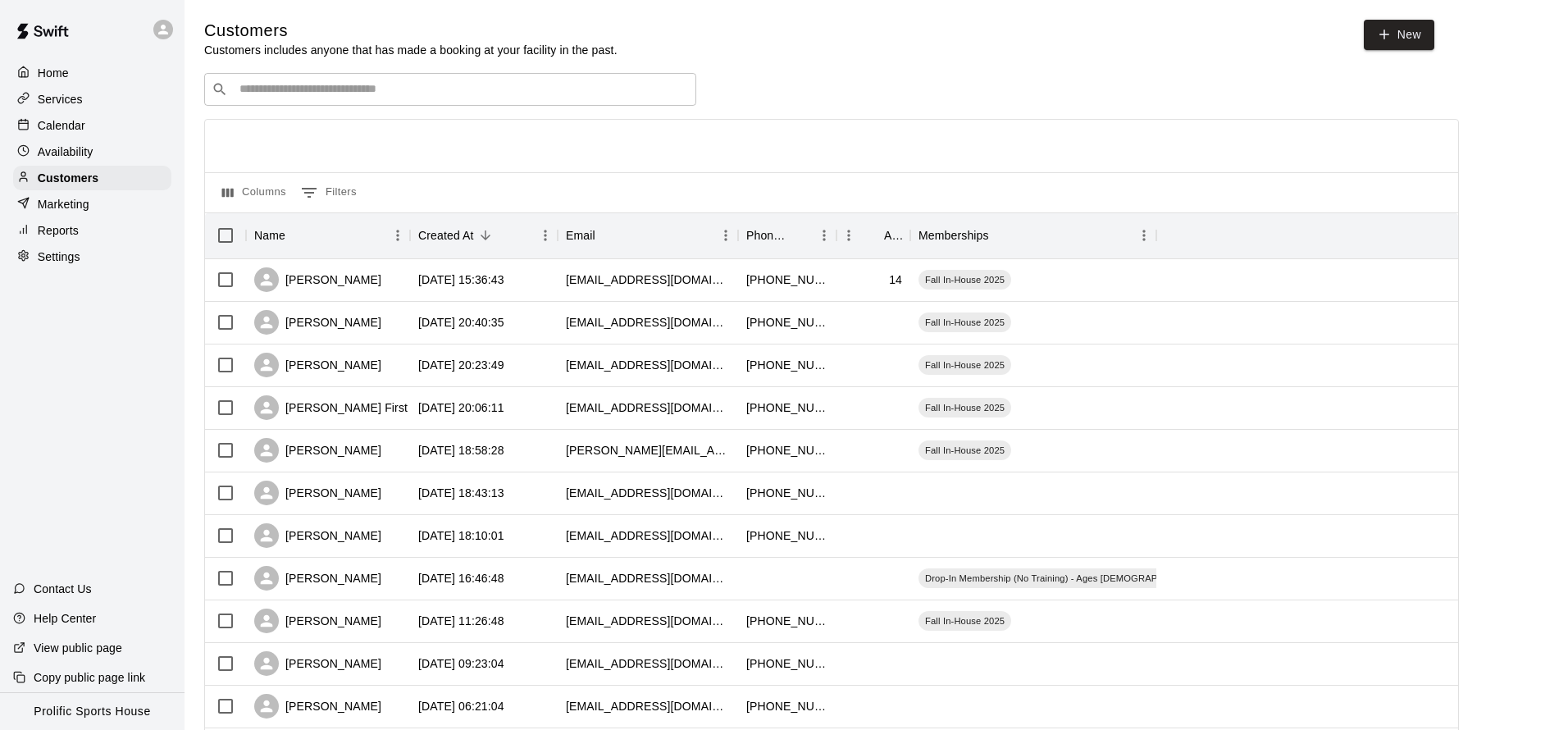
click at [172, 24] on div at bounding box center [166, 29] width 34 height 33
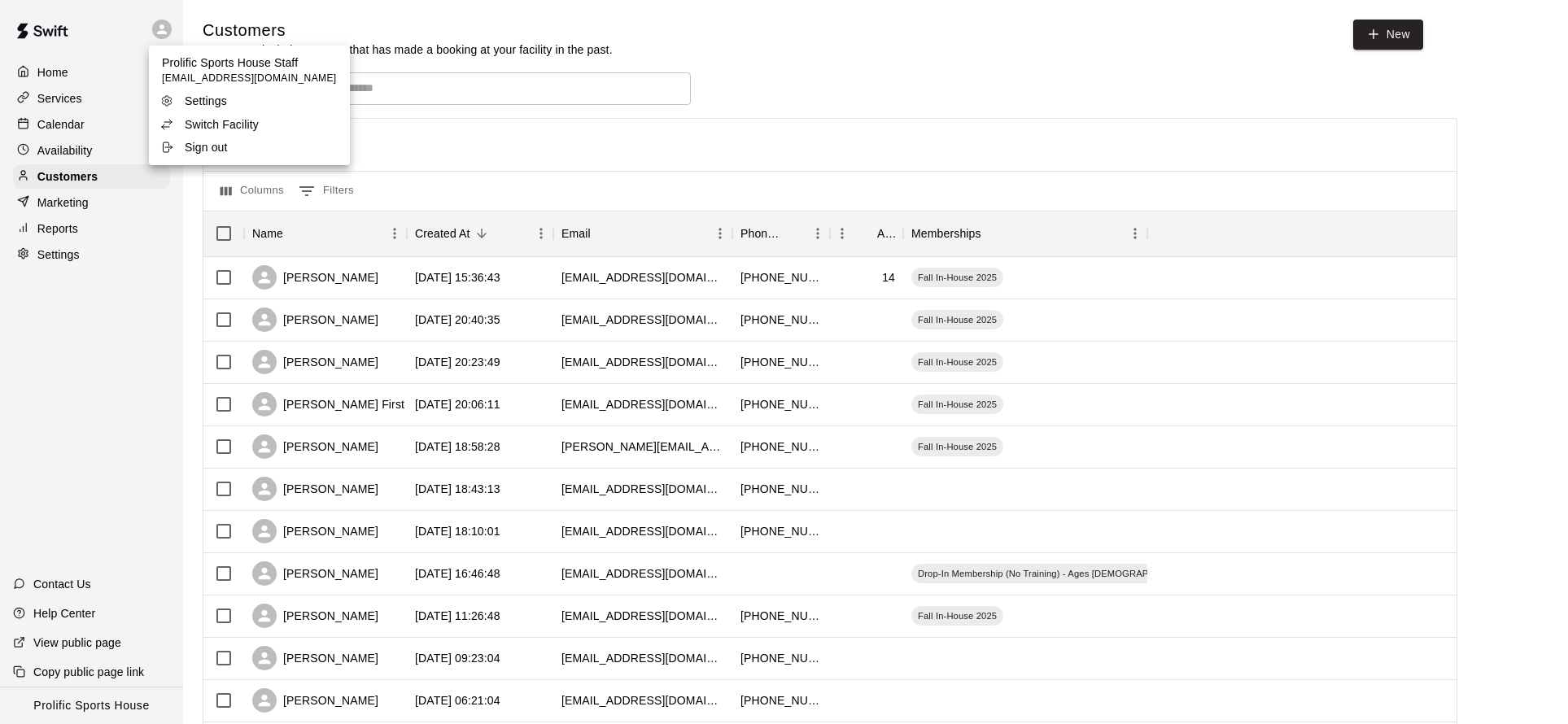
click at [225, 125] on p "Switch Facility" at bounding box center [221, 124] width 74 height 17
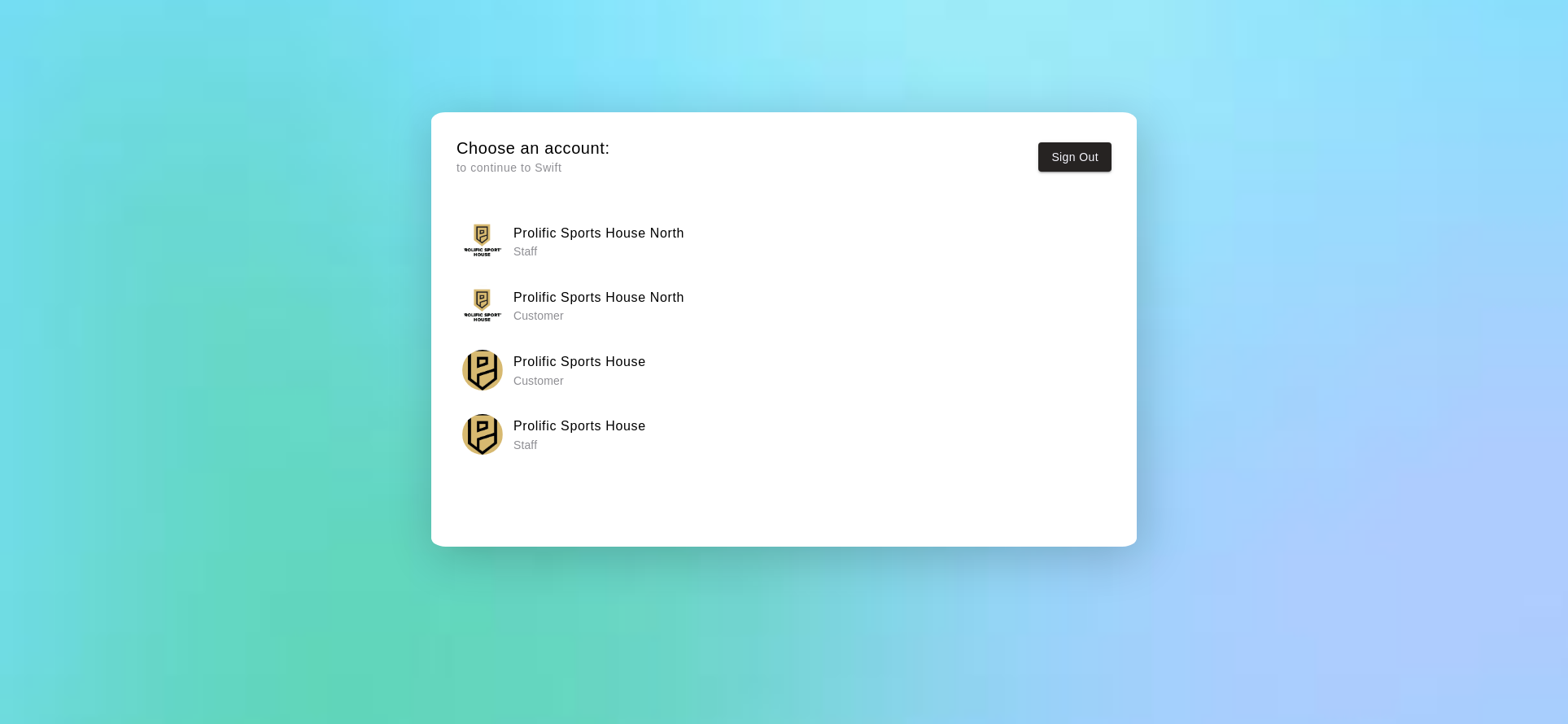
click at [607, 236] on h6 "Prolific Sports House North" at bounding box center [599, 233] width 171 height 21
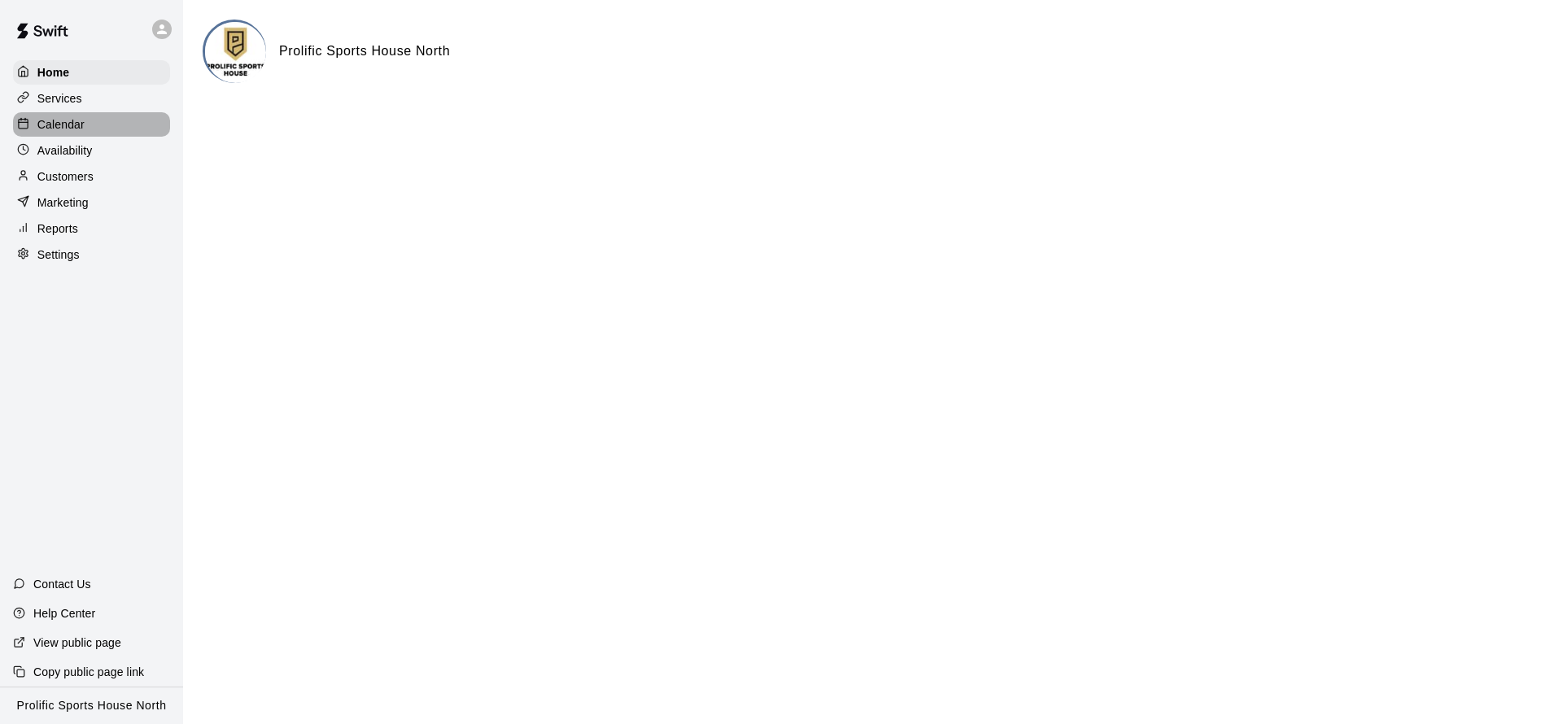
click at [91, 122] on div "Calendar" at bounding box center [92, 125] width 157 height 24
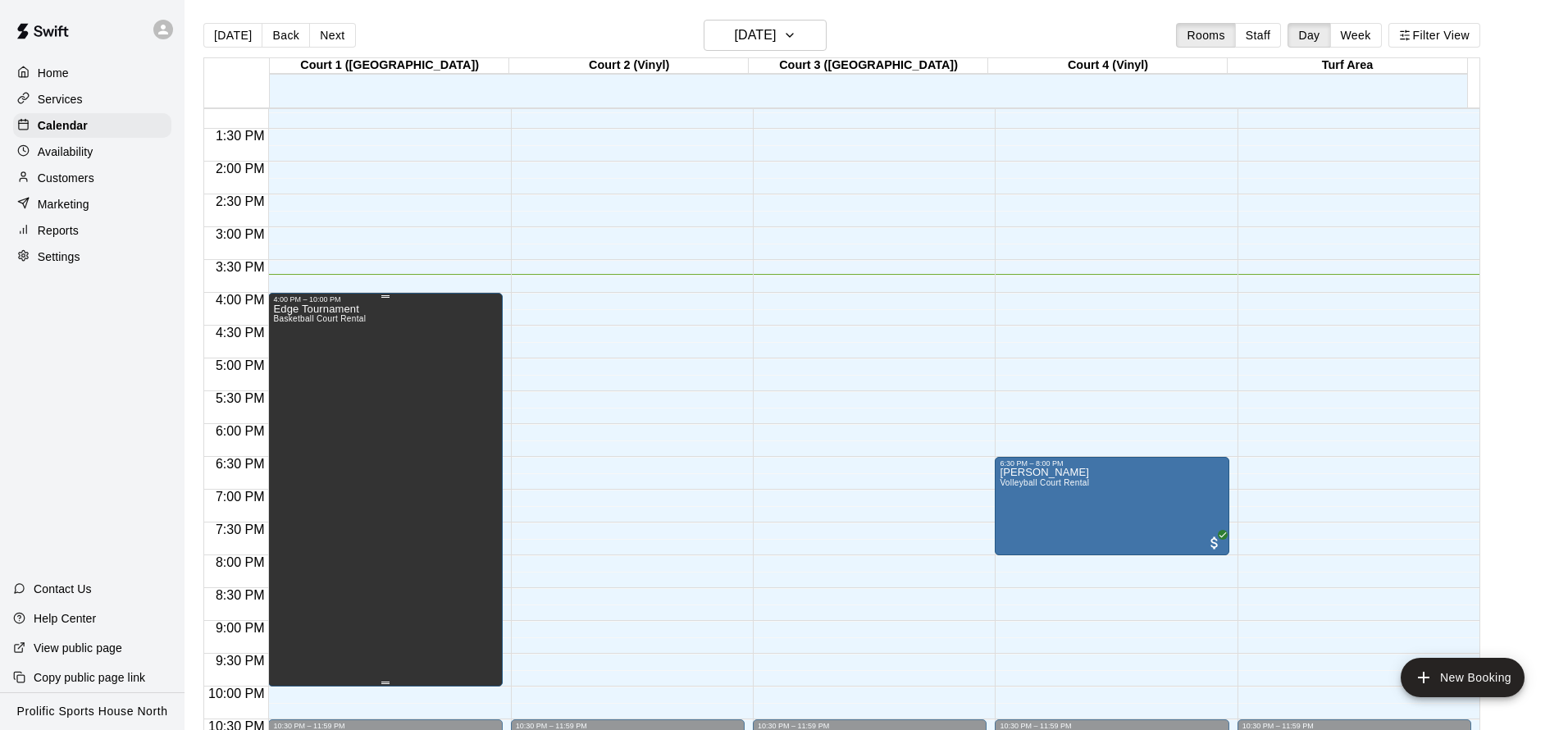
scroll to position [879, 0]
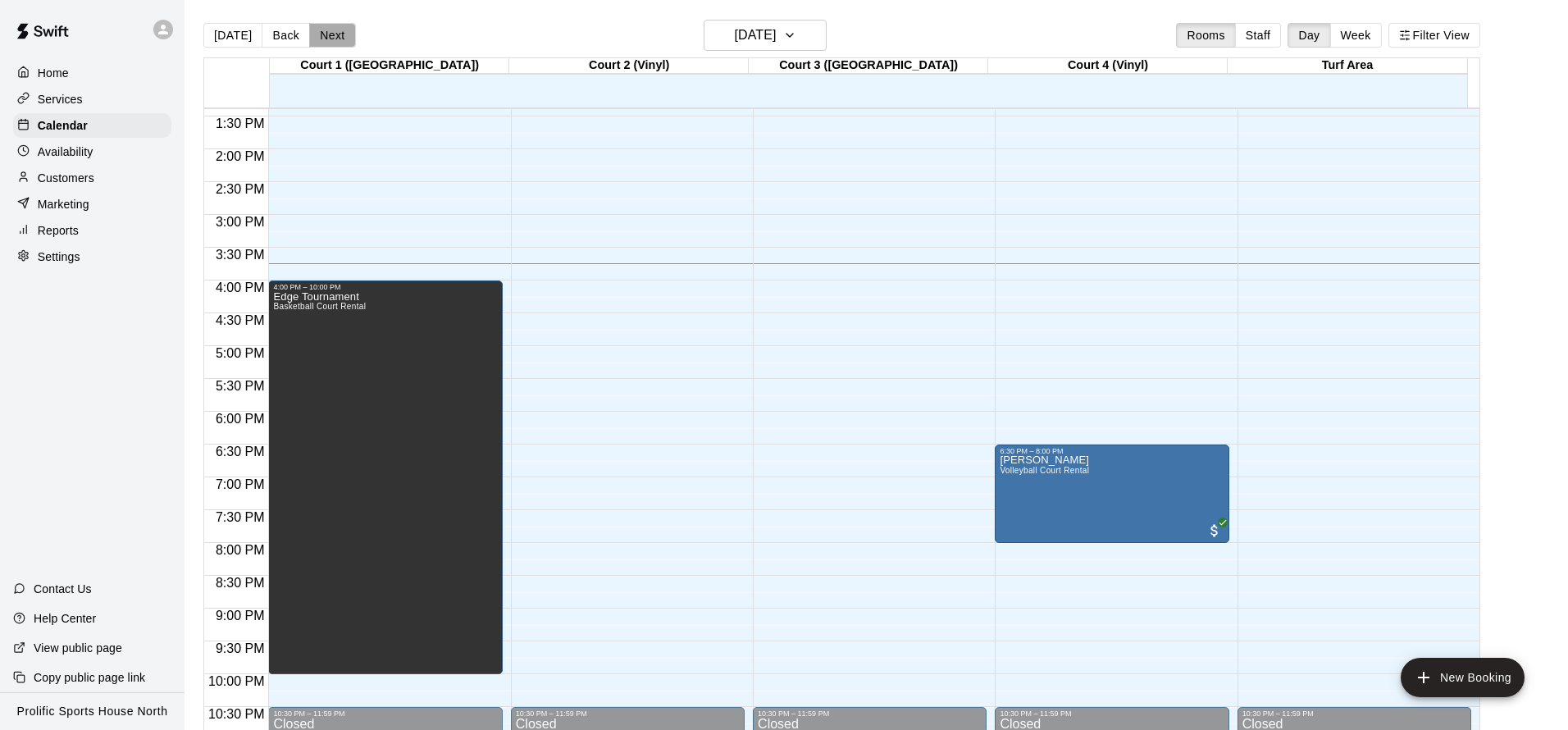
click at [330, 37] on button "Next" at bounding box center [332, 35] width 46 height 25
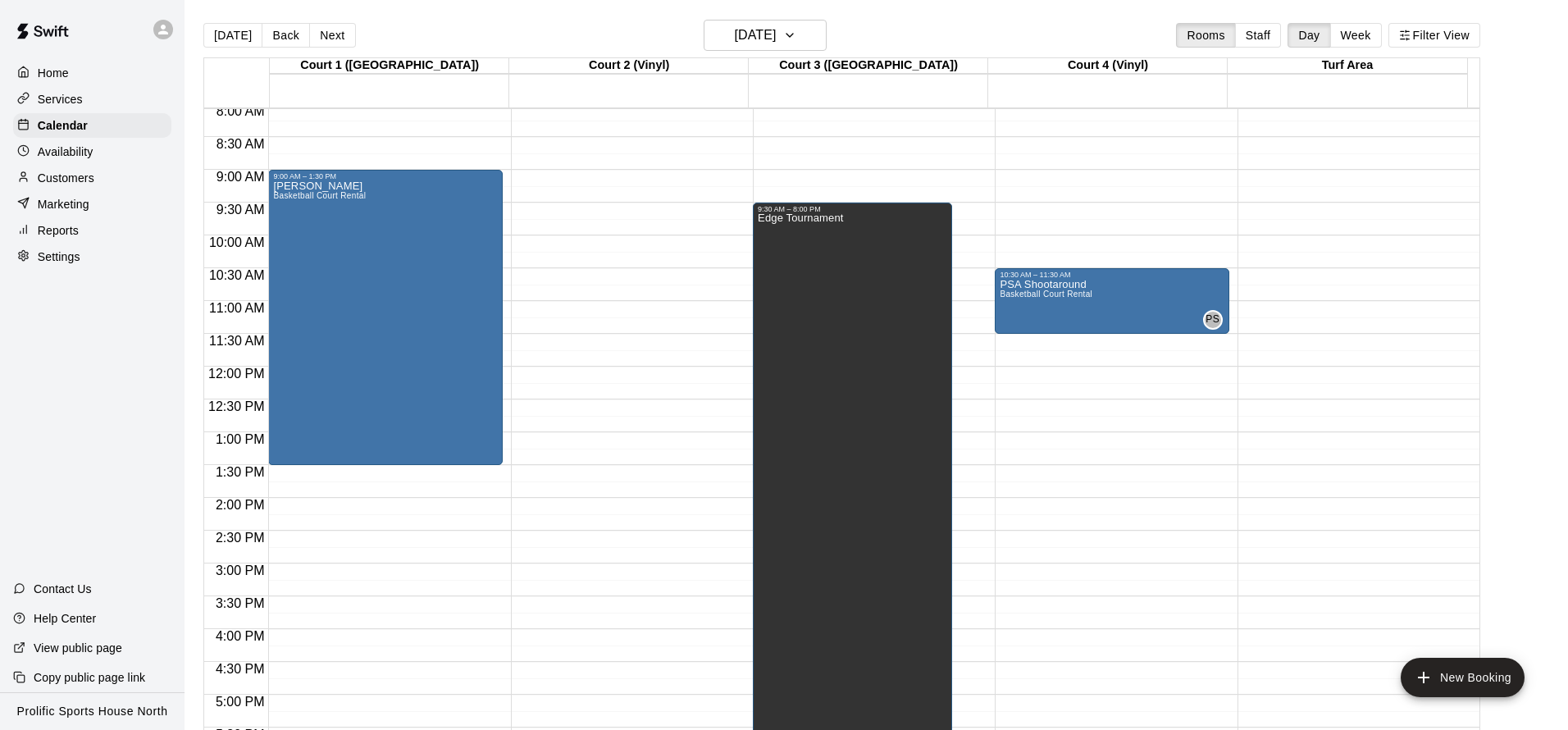
scroll to position [522, 0]
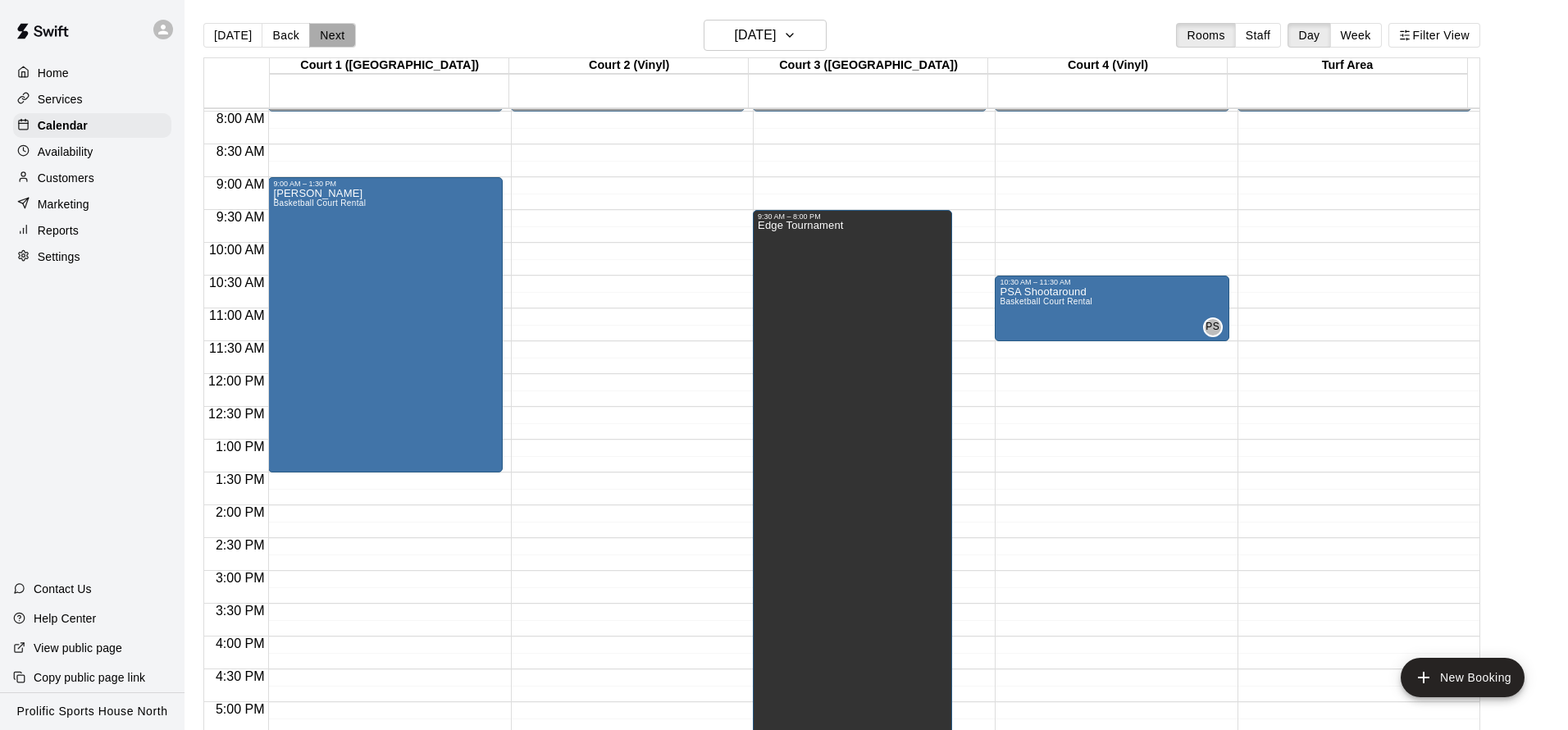
click at [323, 41] on button "Next" at bounding box center [332, 35] width 46 height 25
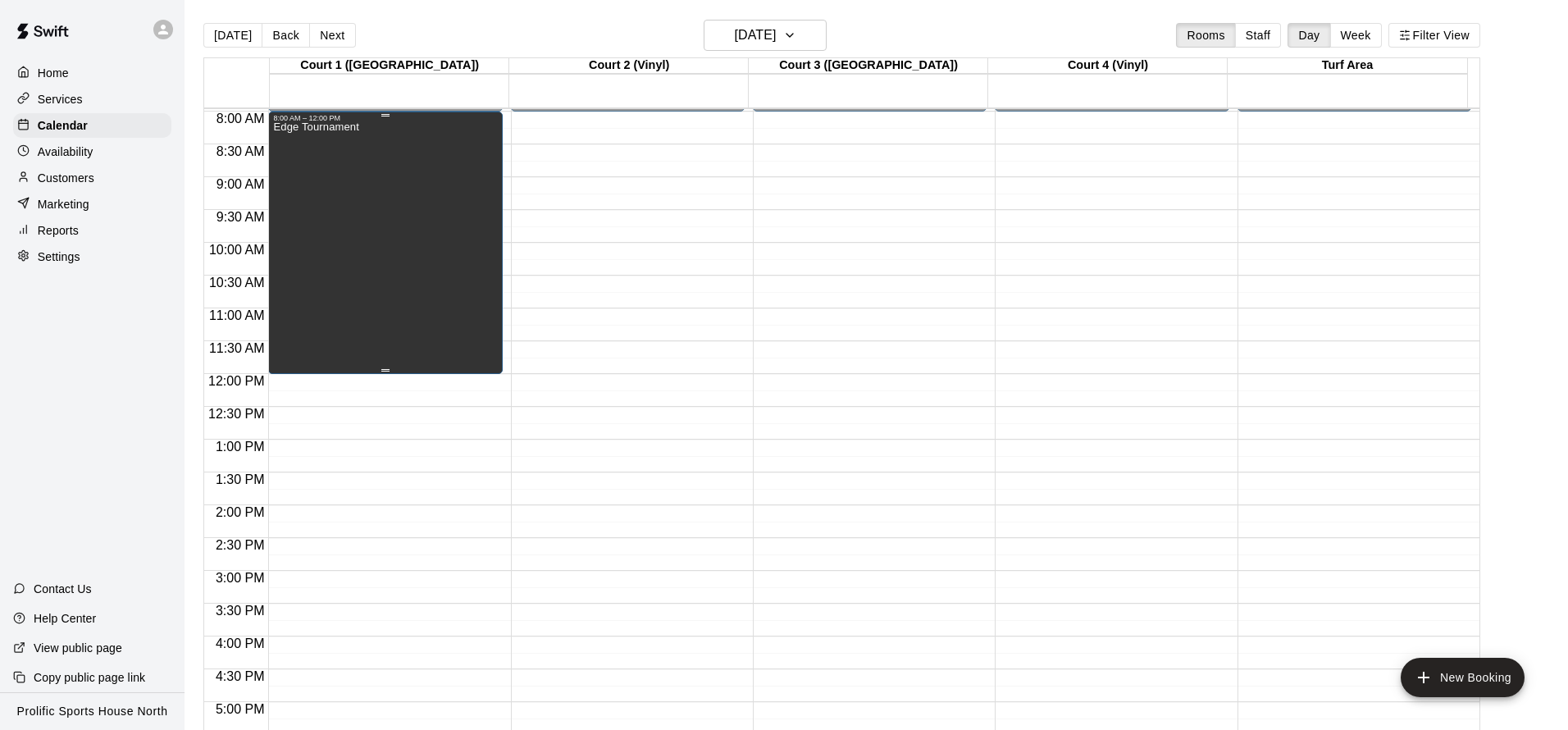
scroll to position [526, 0]
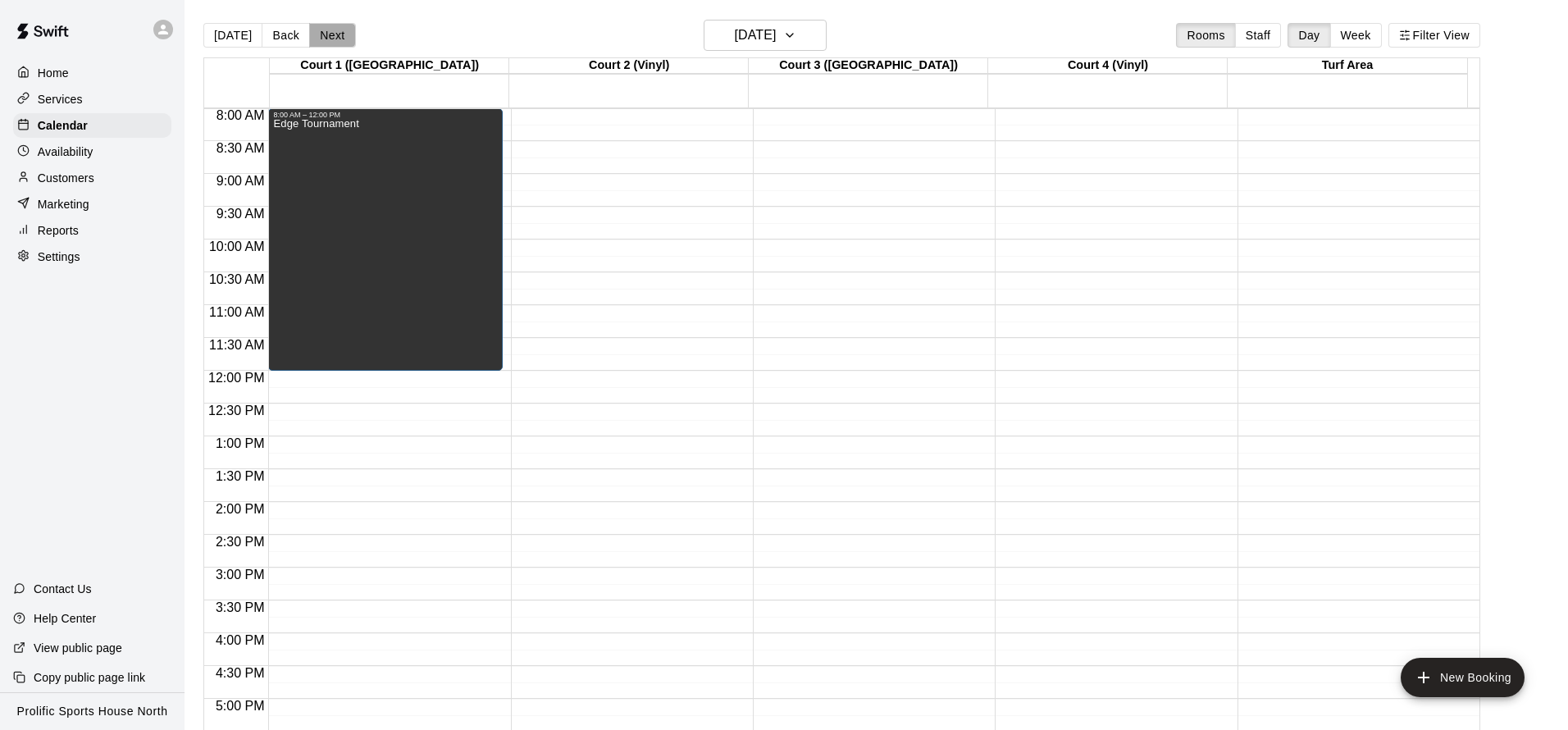
click at [320, 33] on button "Next" at bounding box center [332, 35] width 46 height 25
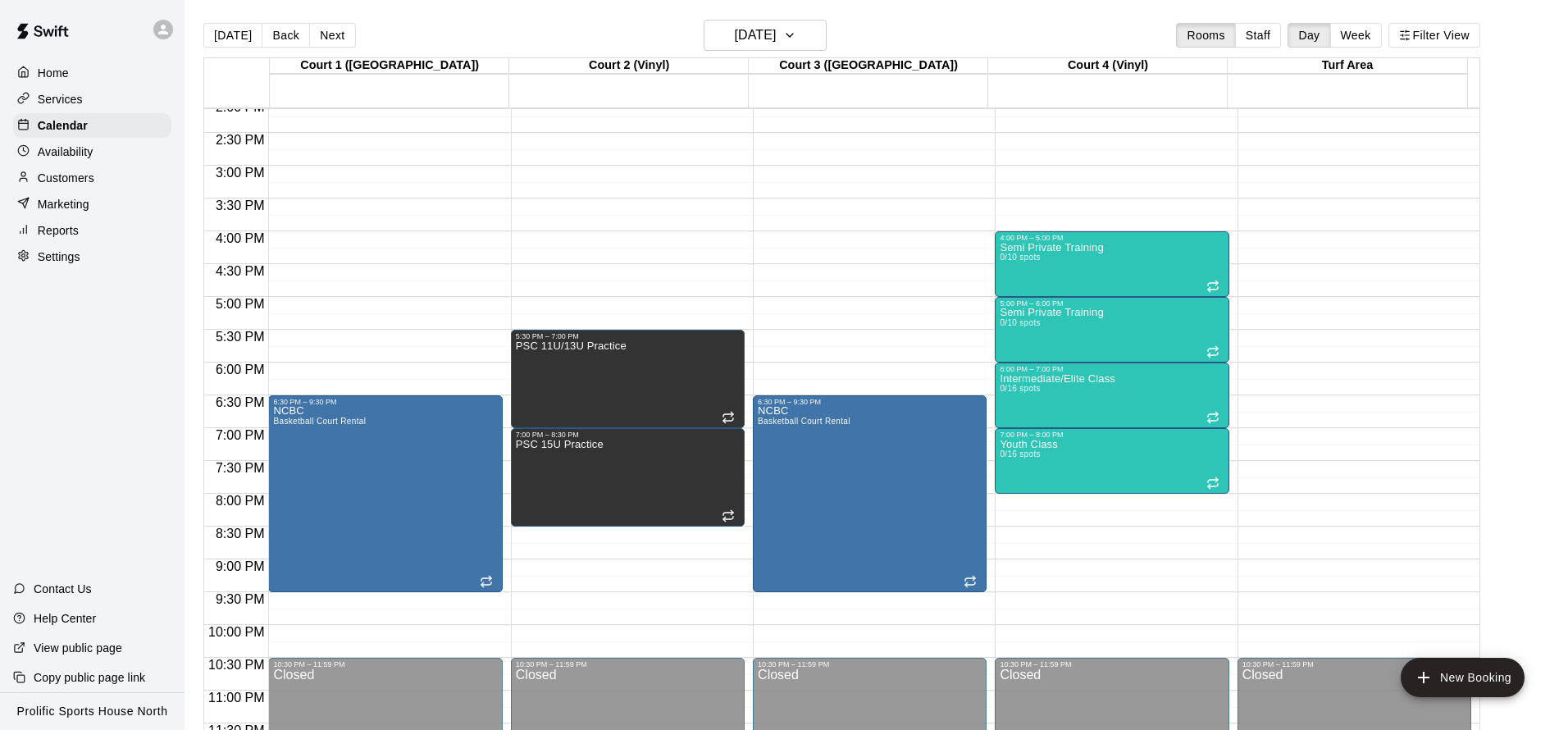
scroll to position [935, 0]
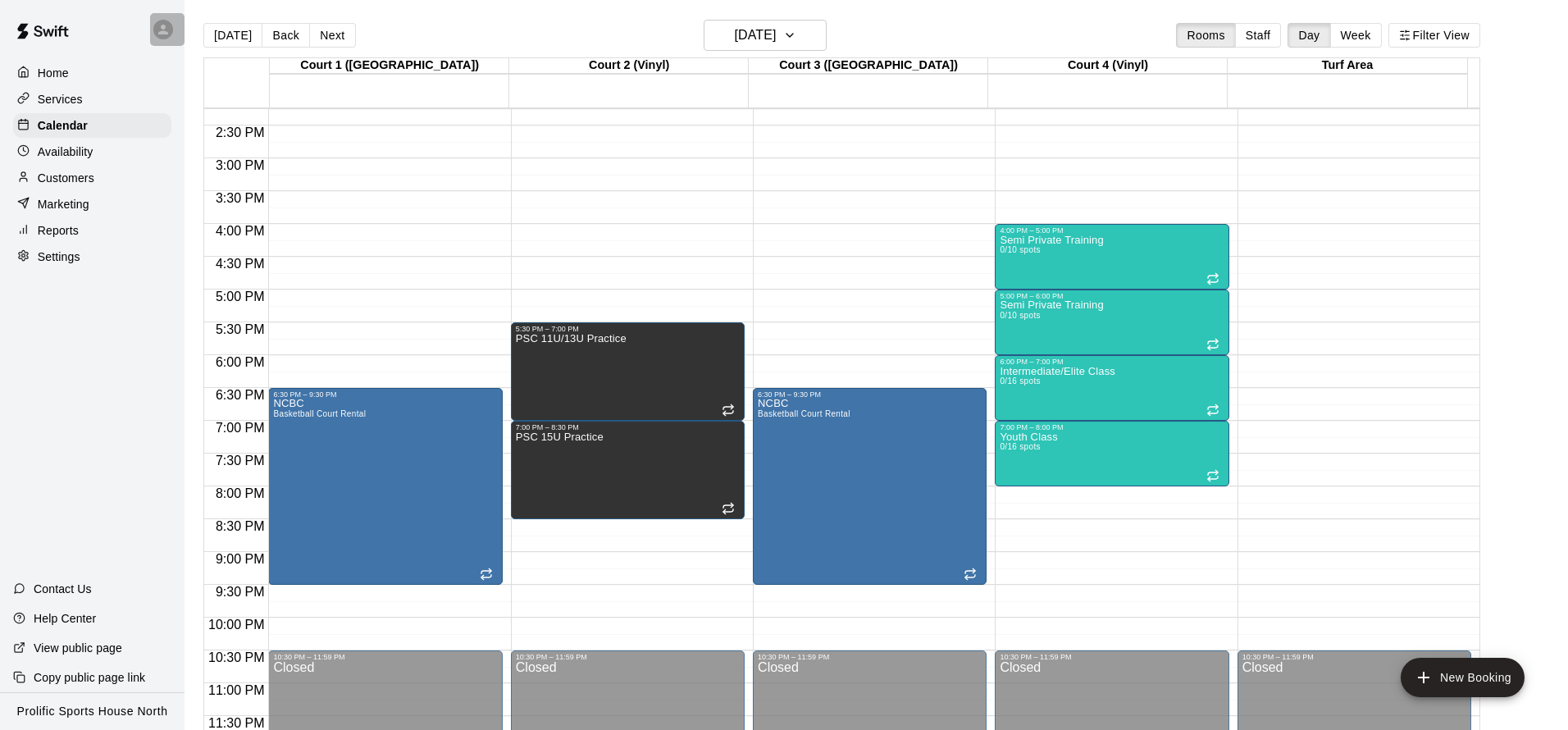
click at [166, 32] on icon at bounding box center [163, 29] width 10 height 10
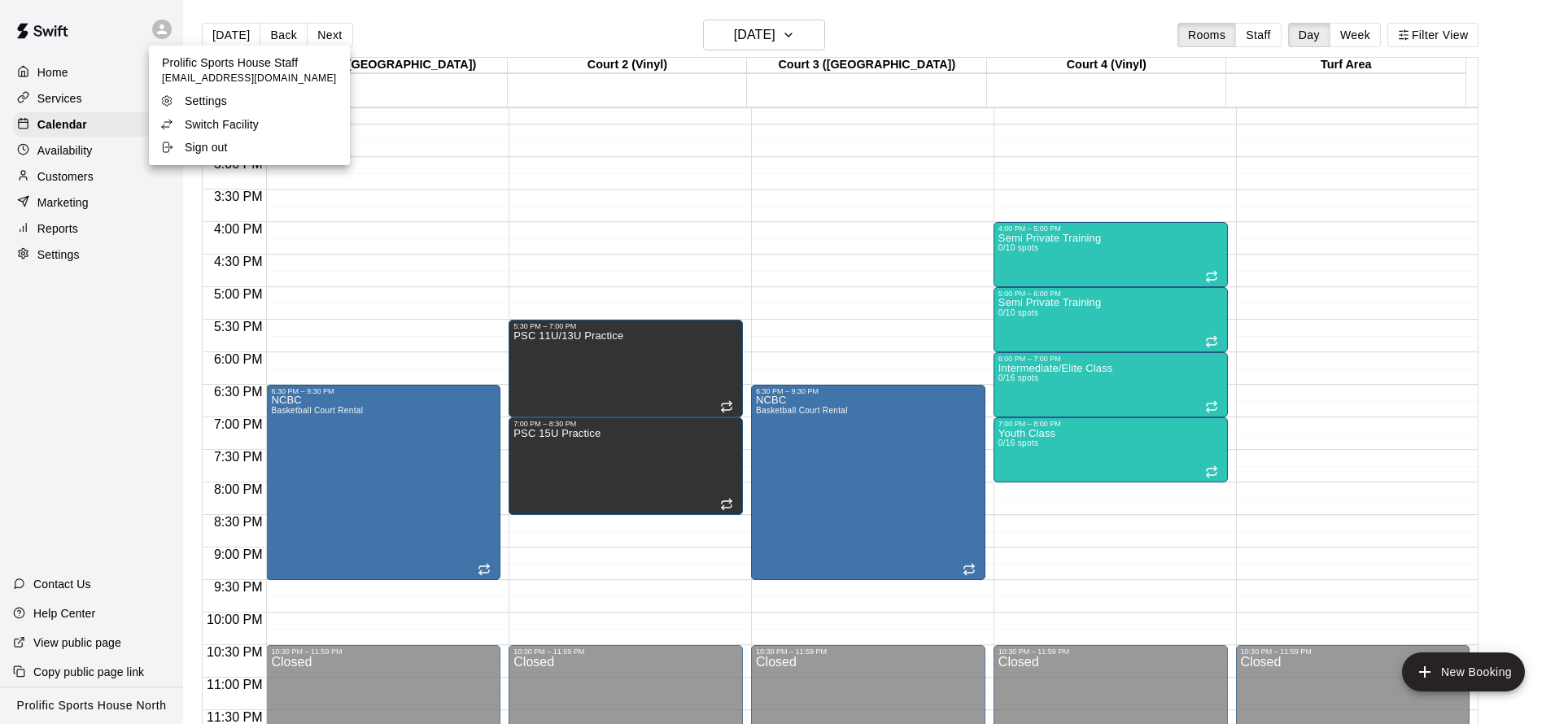
click at [79, 314] on div at bounding box center [784, 362] width 1568 height 724
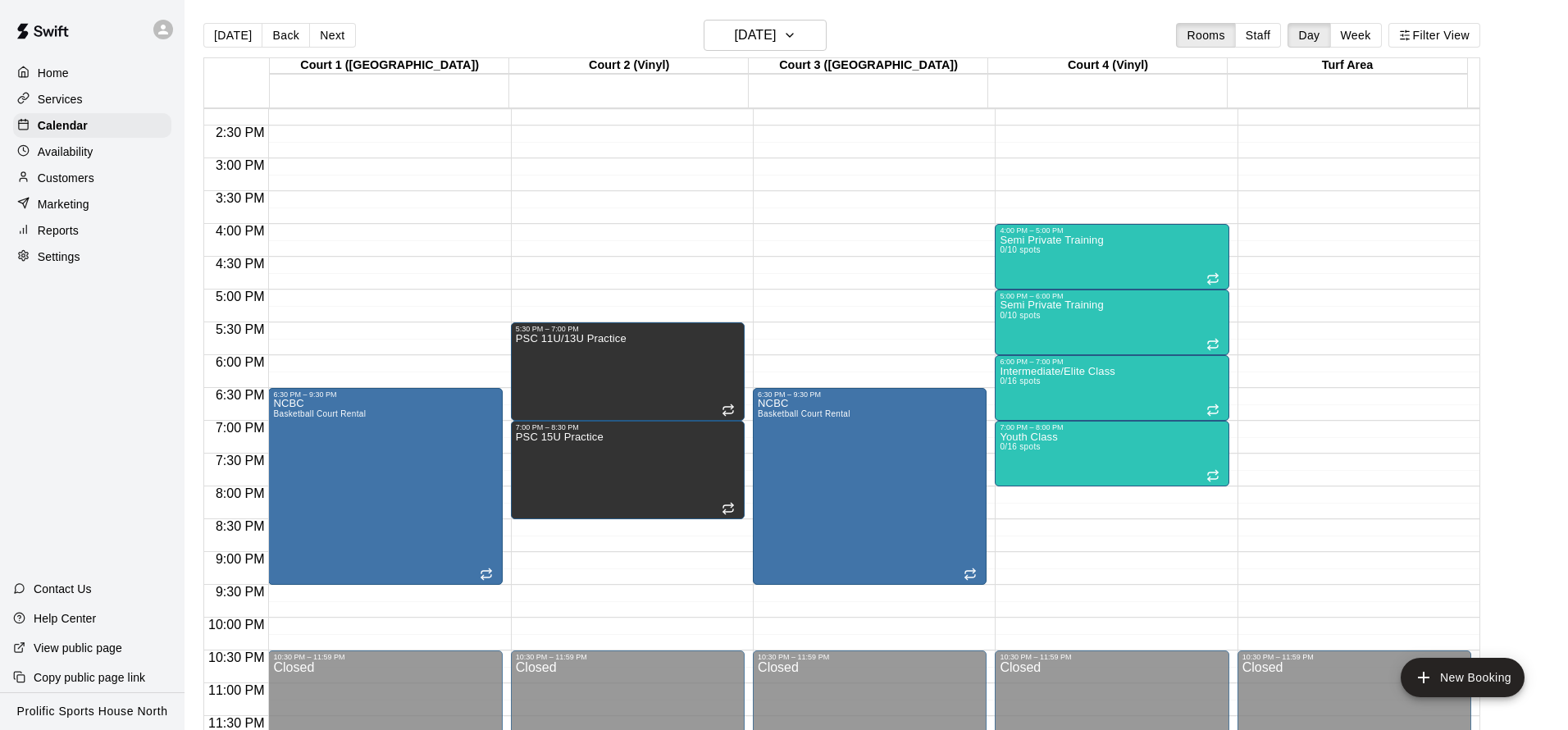
click at [114, 70] on div "Home" at bounding box center [92, 73] width 158 height 25
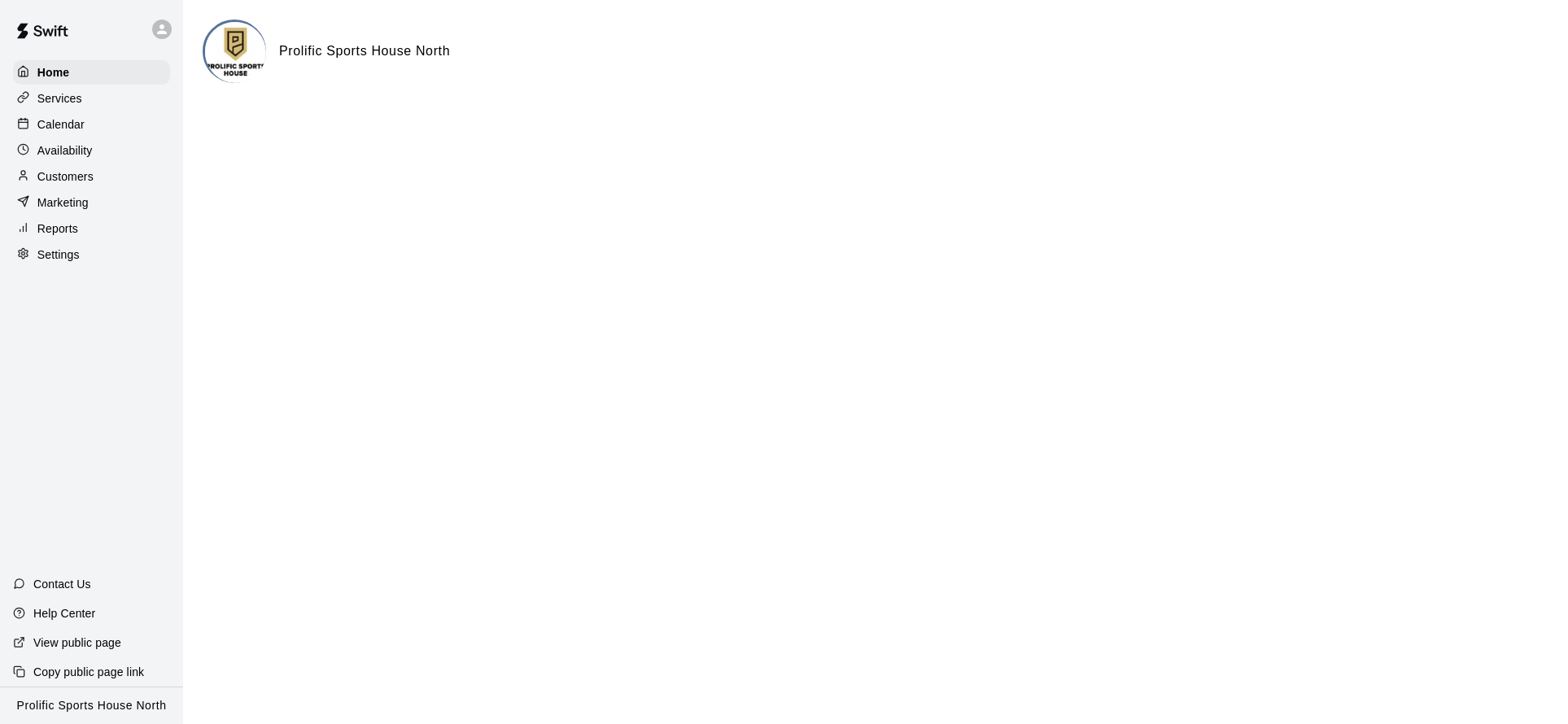
click at [101, 120] on div "Calendar" at bounding box center [92, 125] width 157 height 24
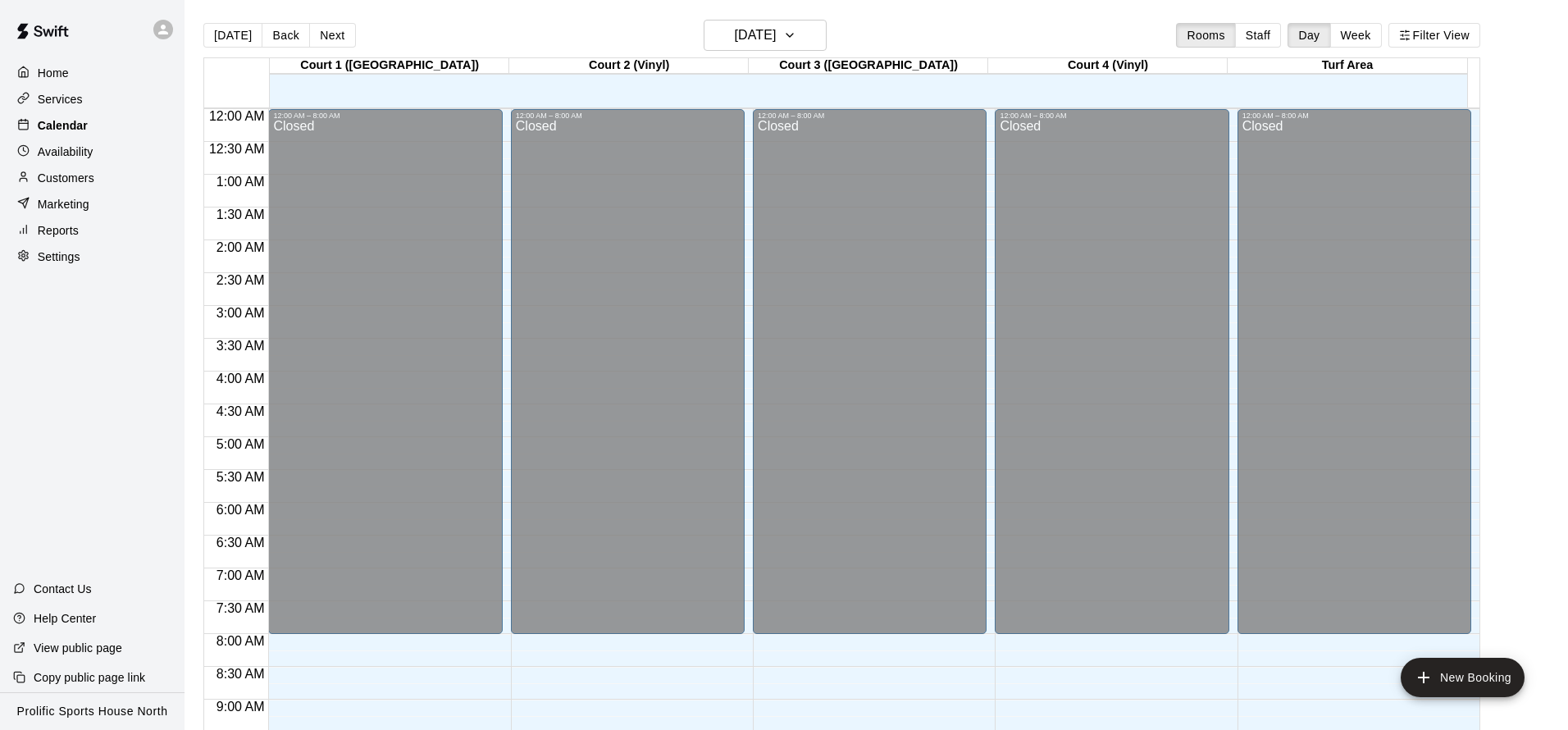
scroll to position [886, 0]
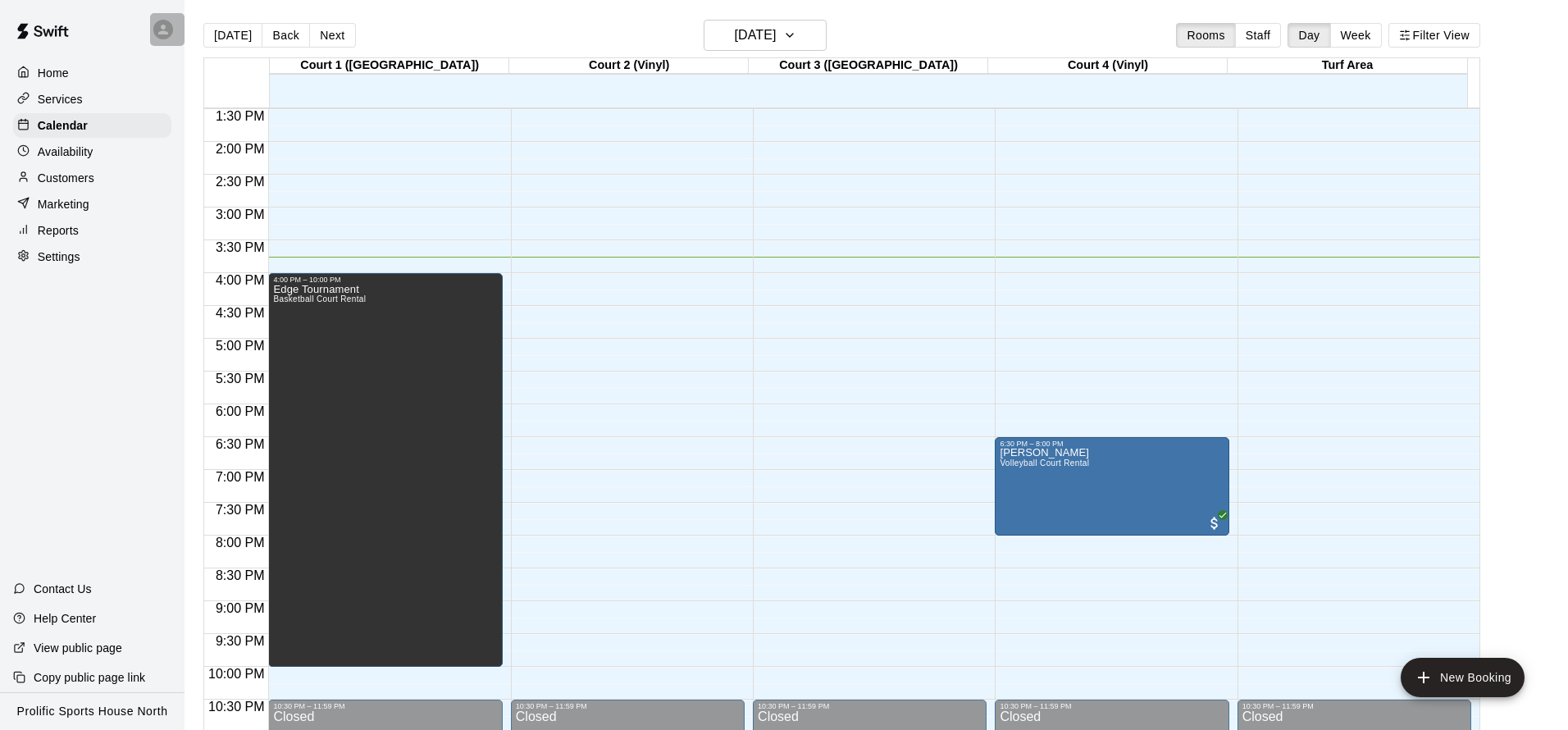
click at [177, 33] on div at bounding box center [166, 29] width 34 height 33
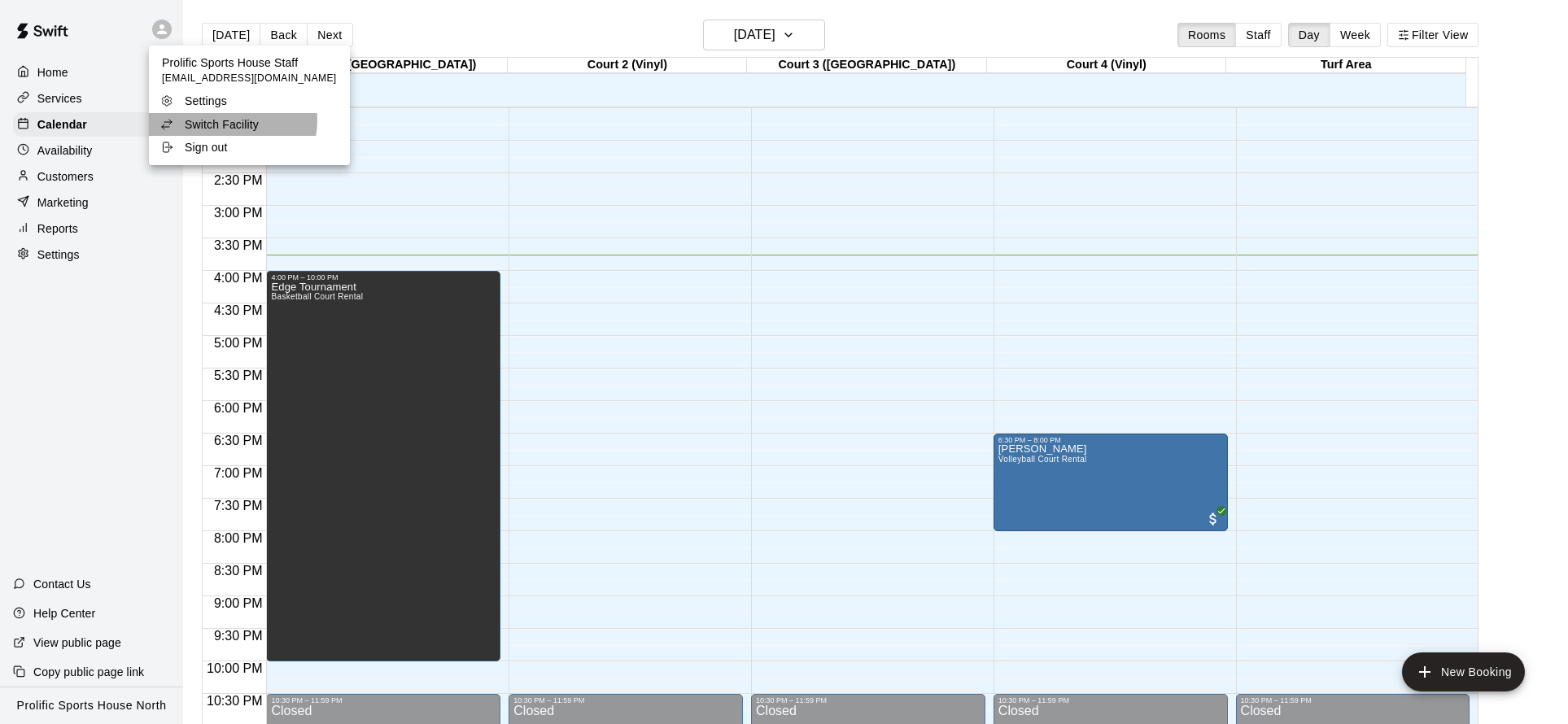
click at [232, 121] on p "Switch Facility" at bounding box center [221, 124] width 74 height 17
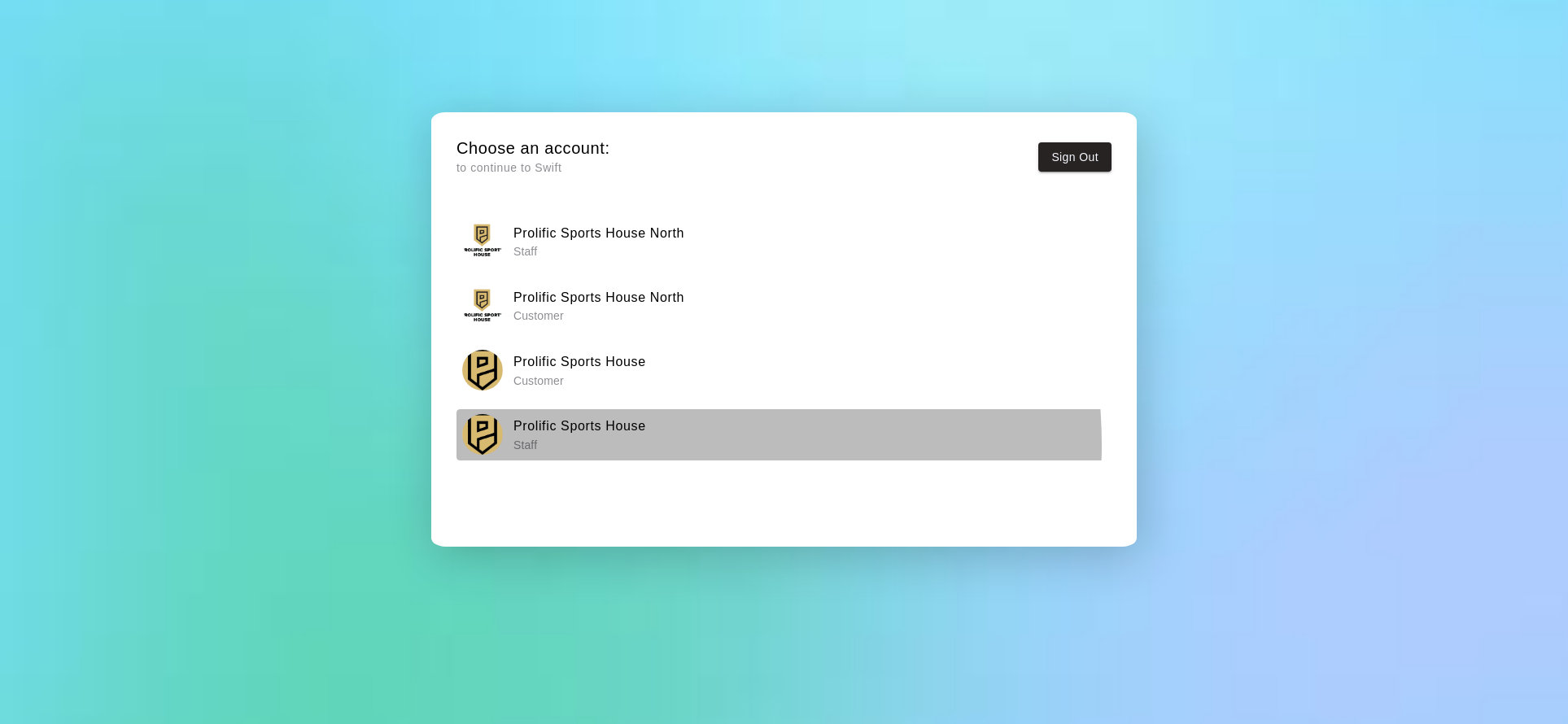
click at [633, 445] on p "Staff" at bounding box center [580, 445] width 133 height 17
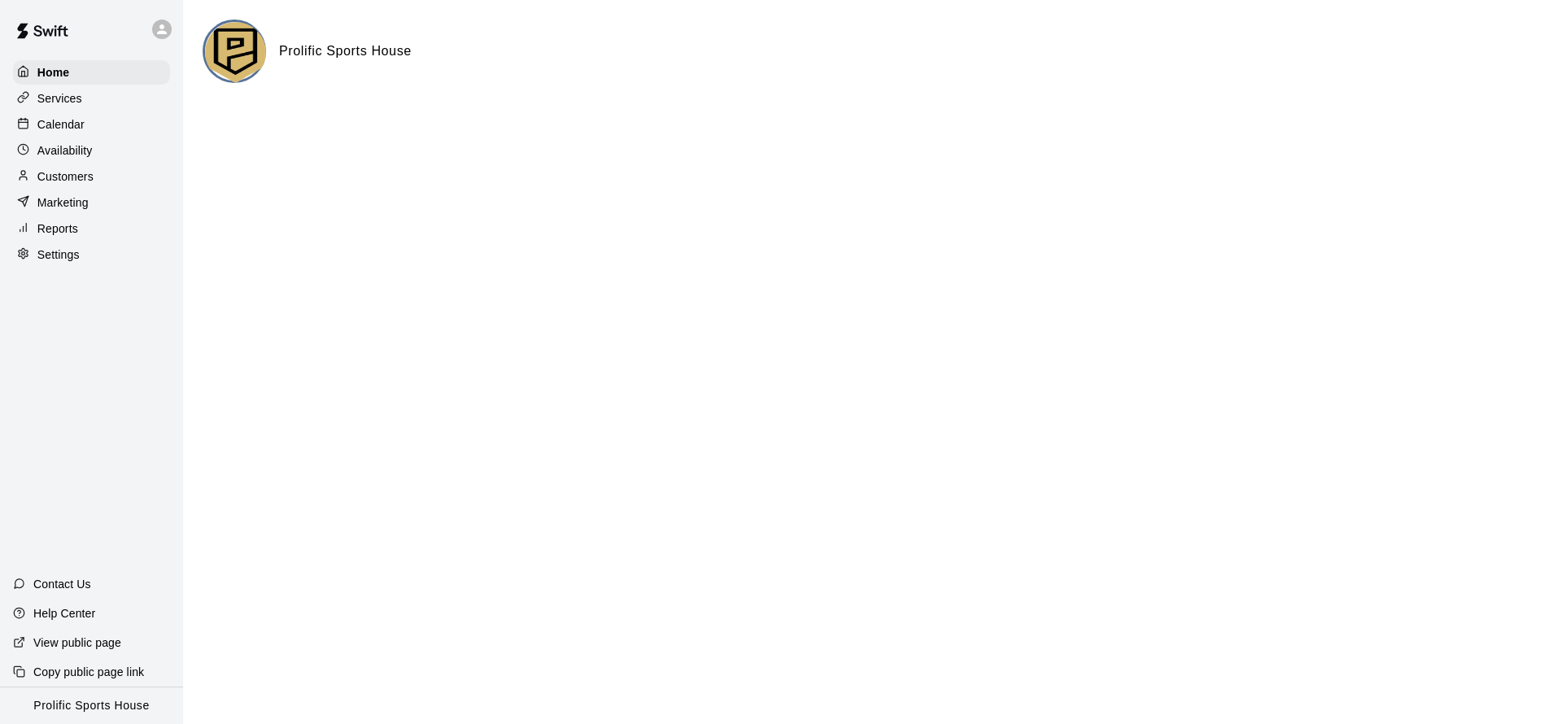
click at [94, 118] on div "Calendar" at bounding box center [92, 125] width 157 height 24
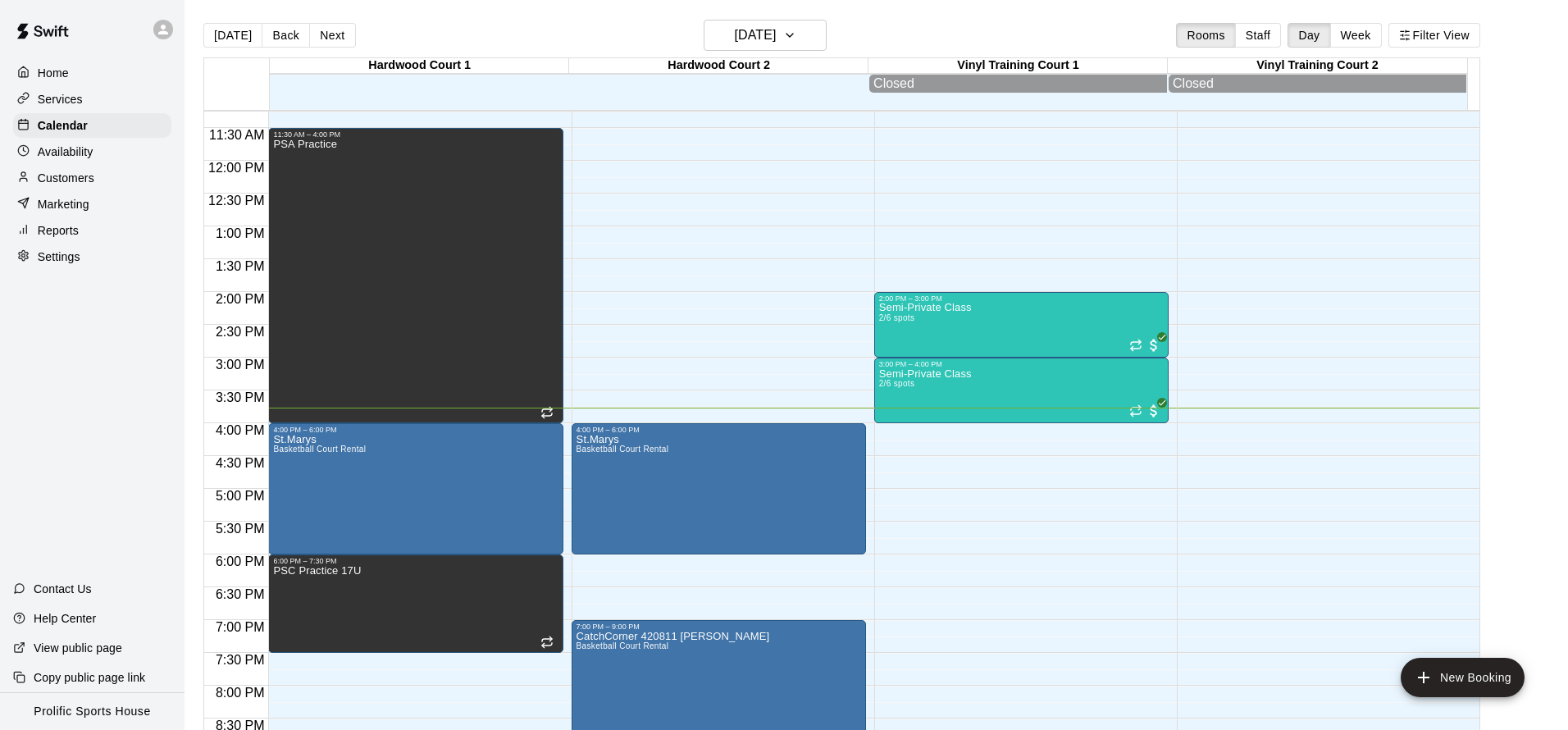
scroll to position [634, 0]
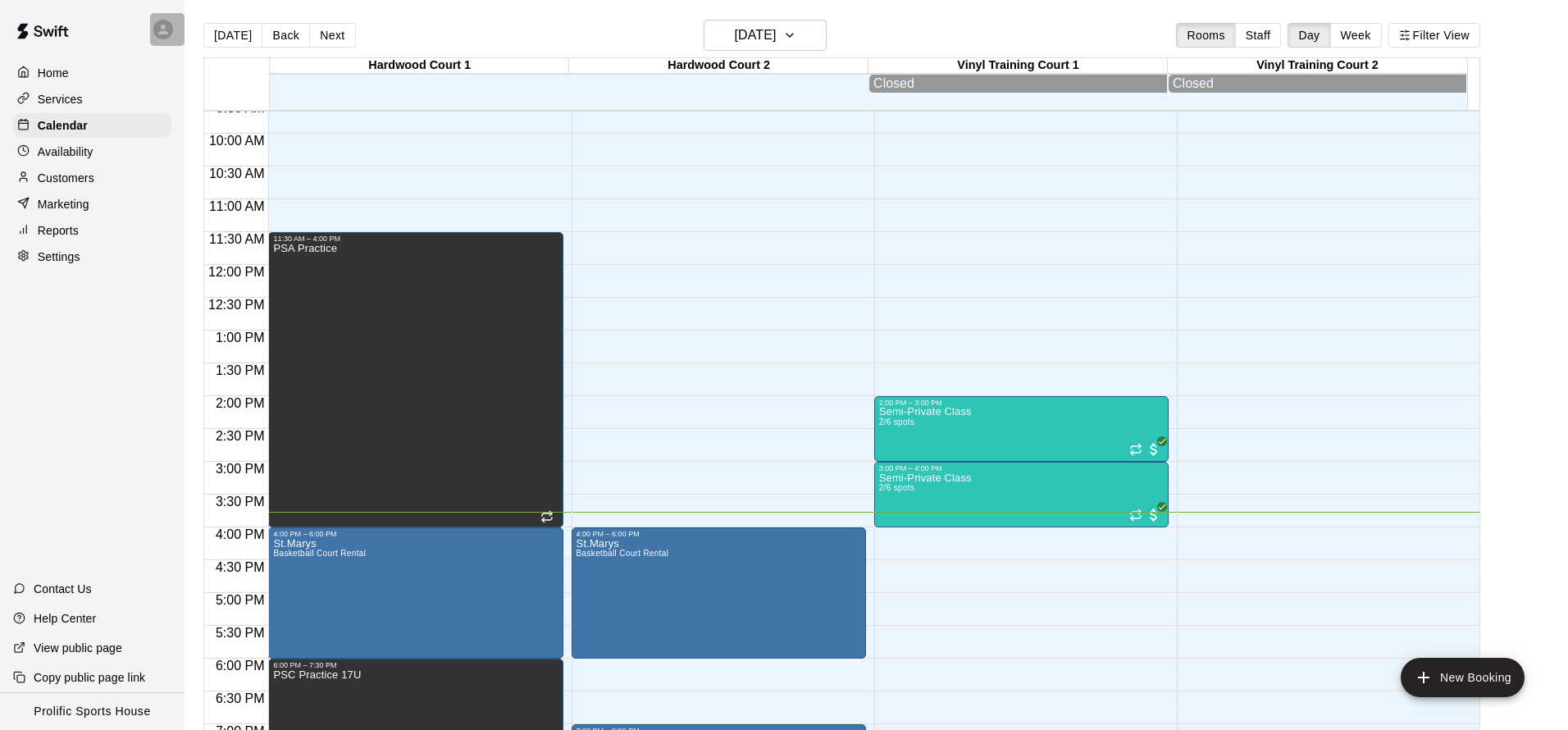
click at [161, 25] on icon at bounding box center [163, 29] width 15 height 15
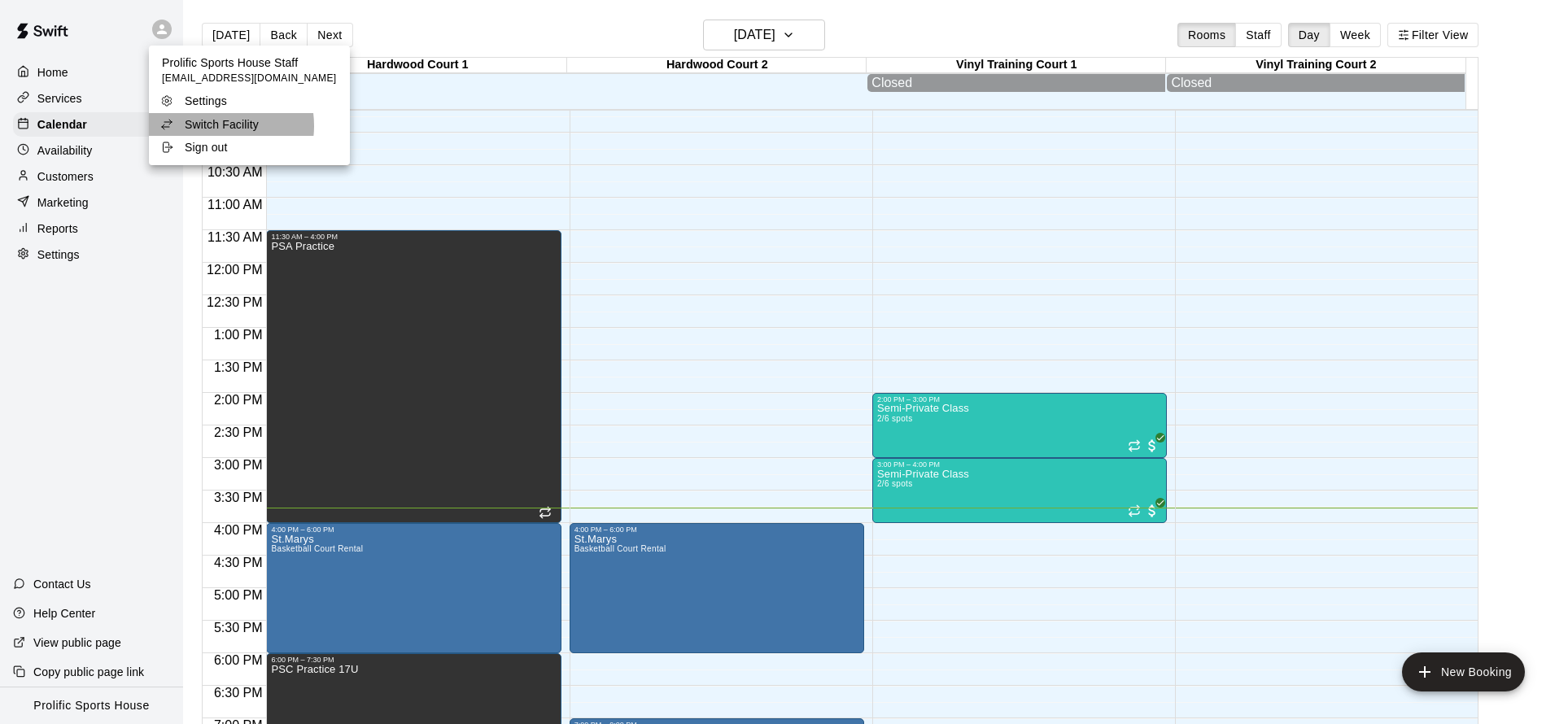
click at [218, 126] on p "Switch Facility" at bounding box center [221, 124] width 74 height 17
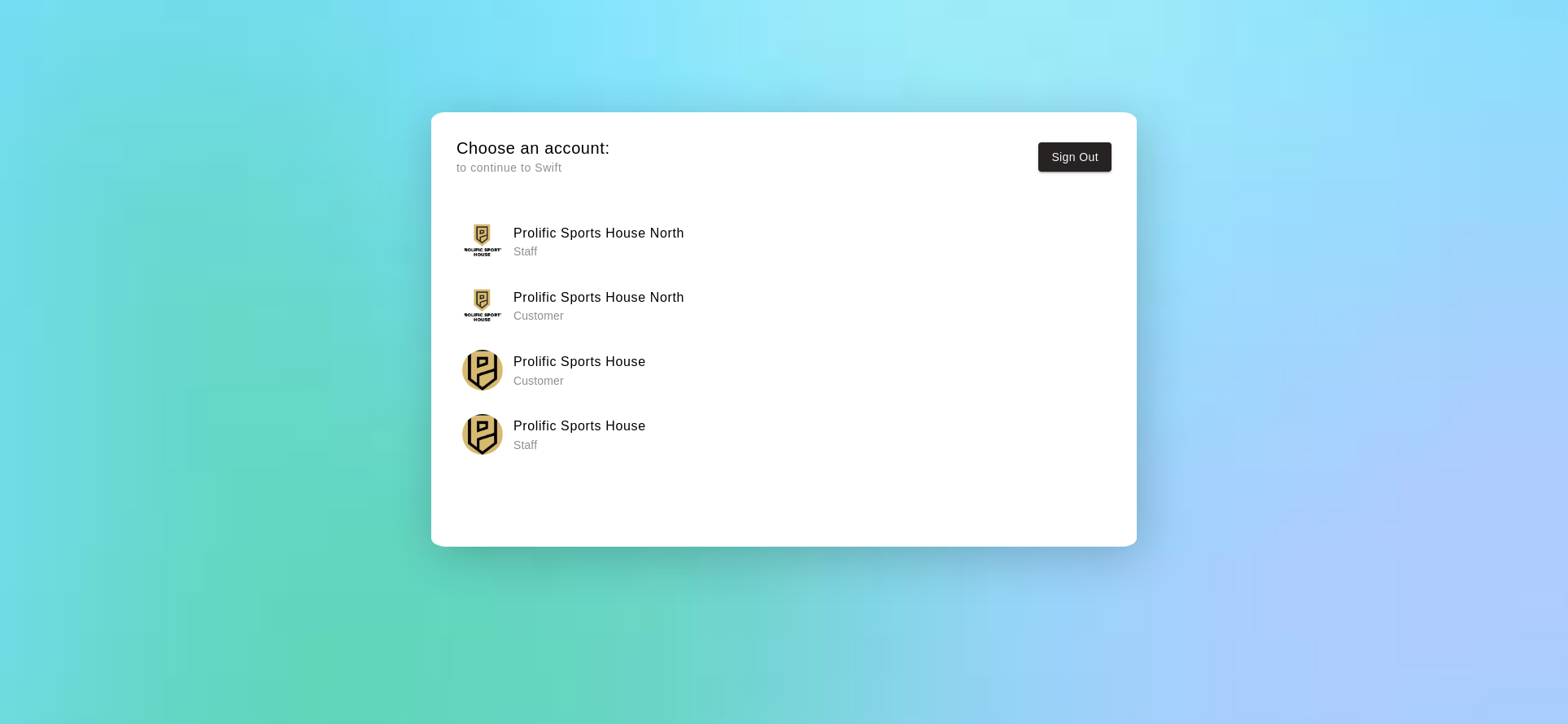
click at [610, 254] on p "Staff" at bounding box center [599, 252] width 171 height 17
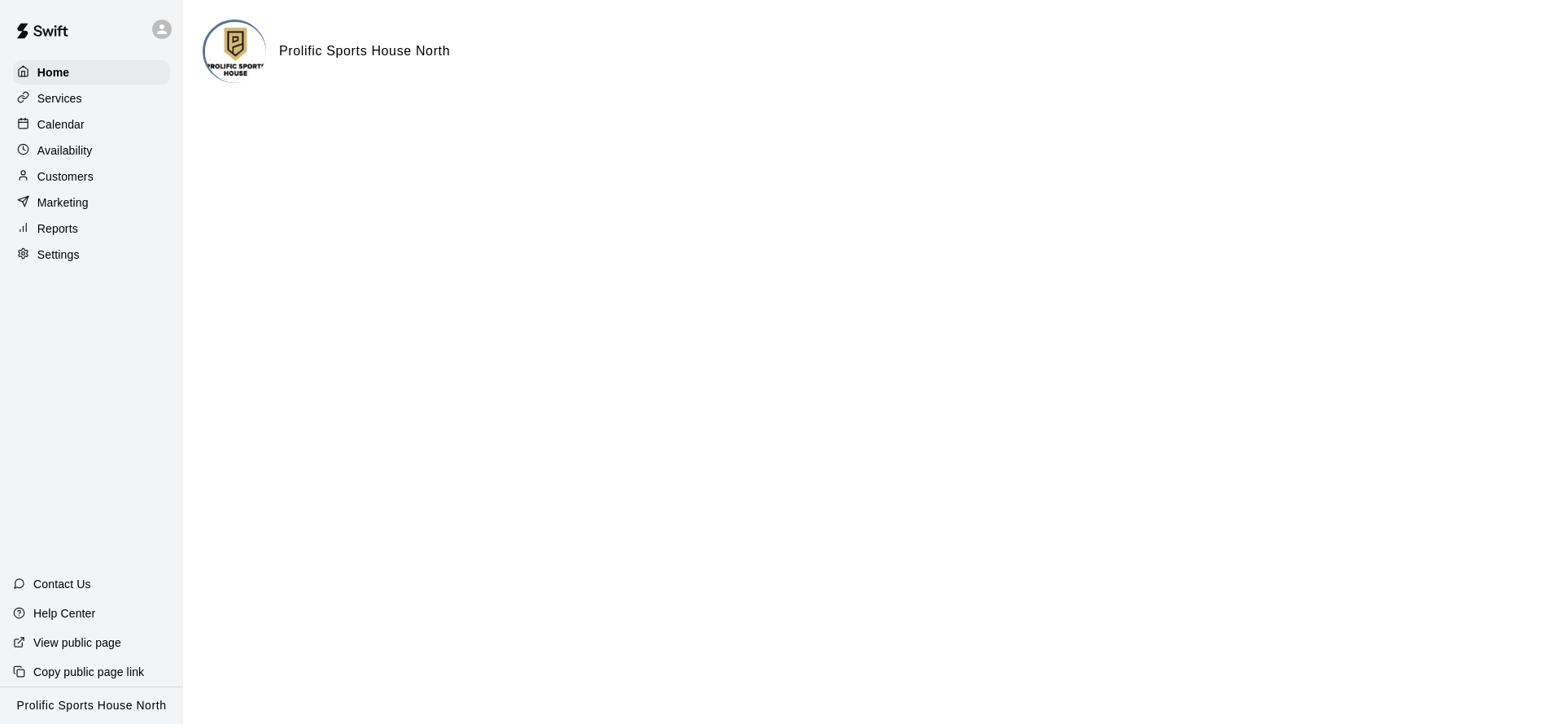
click at [166, 34] on icon at bounding box center [162, 29] width 15 height 15
click at [213, 125] on p "Switch Facility" at bounding box center [221, 124] width 74 height 17
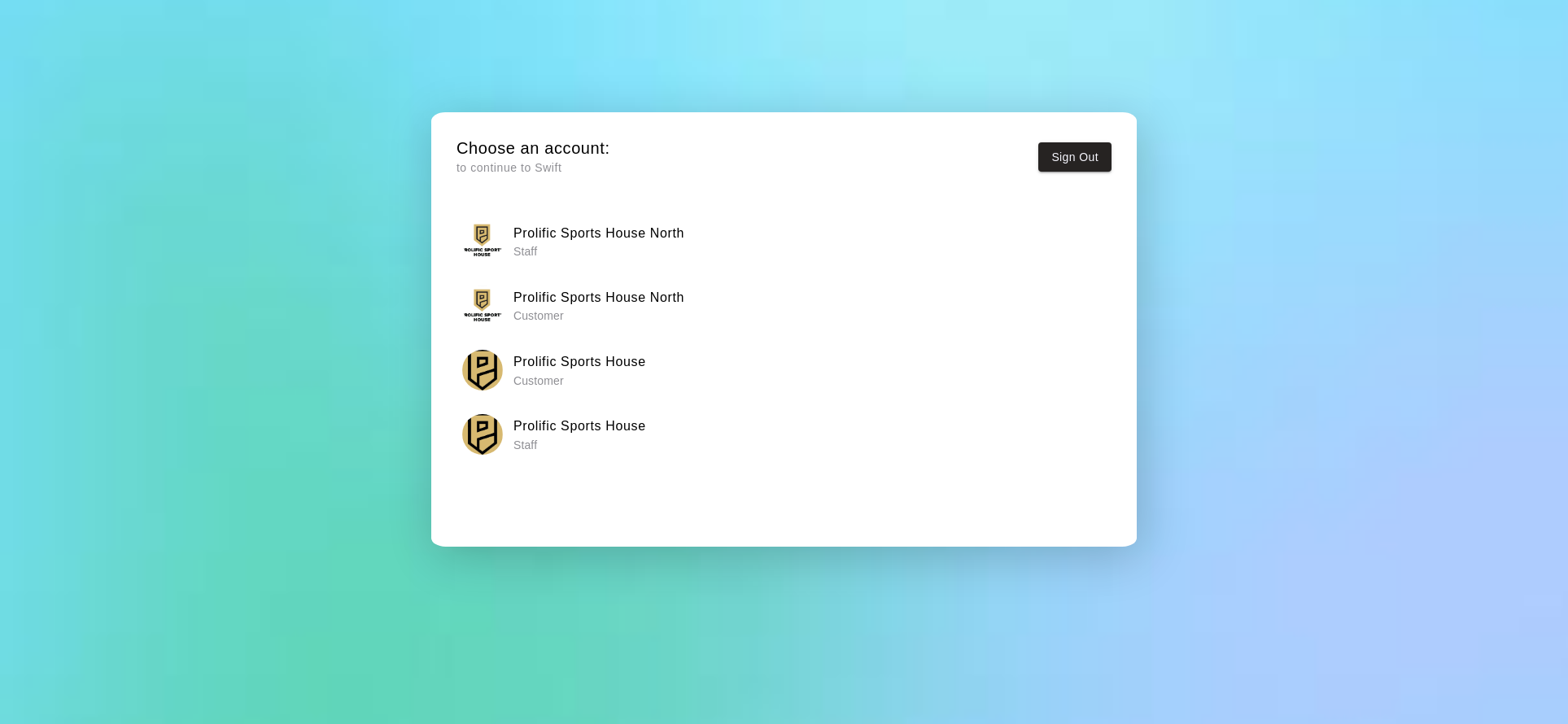
click at [577, 420] on h6 "Prolific Sports House" at bounding box center [580, 426] width 133 height 21
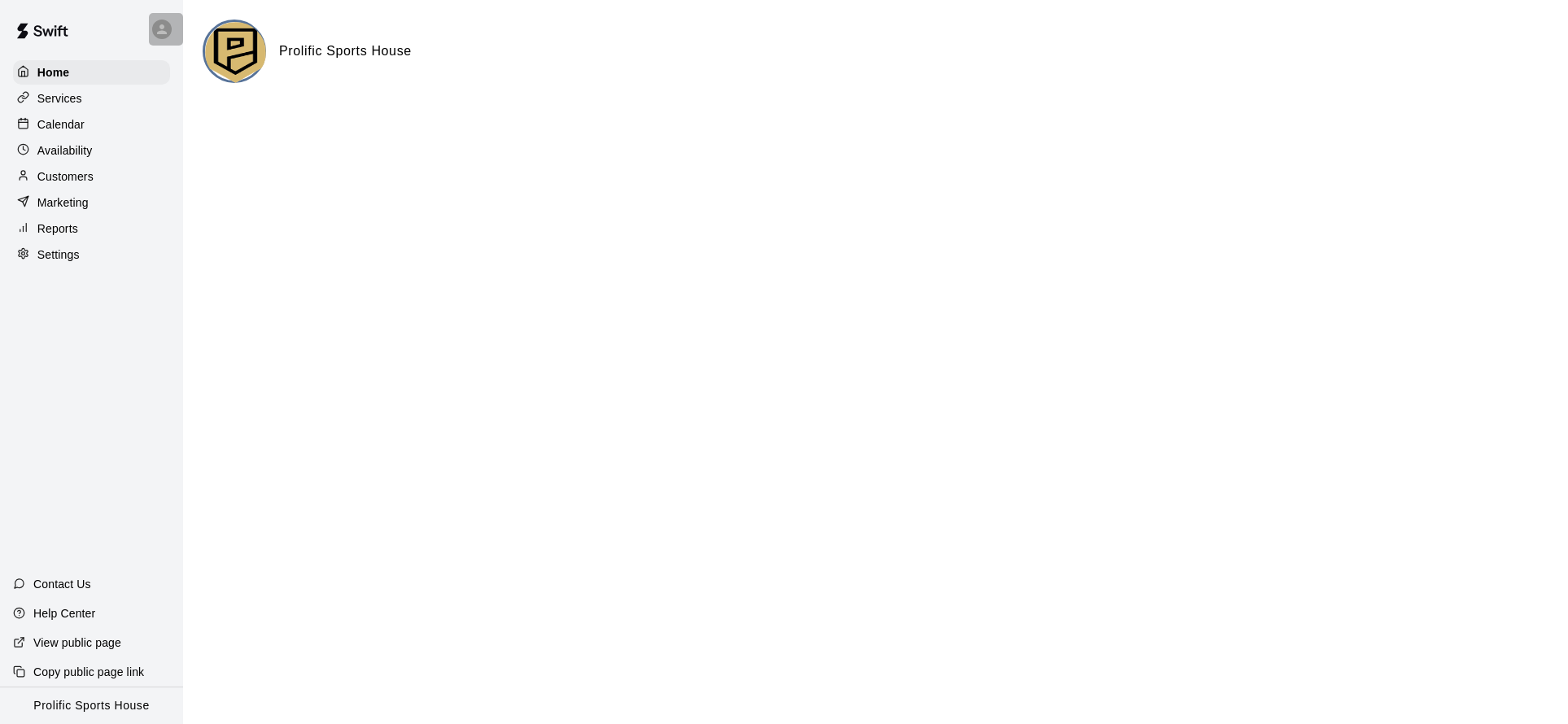
click at [155, 33] on icon at bounding box center [162, 29] width 15 height 15
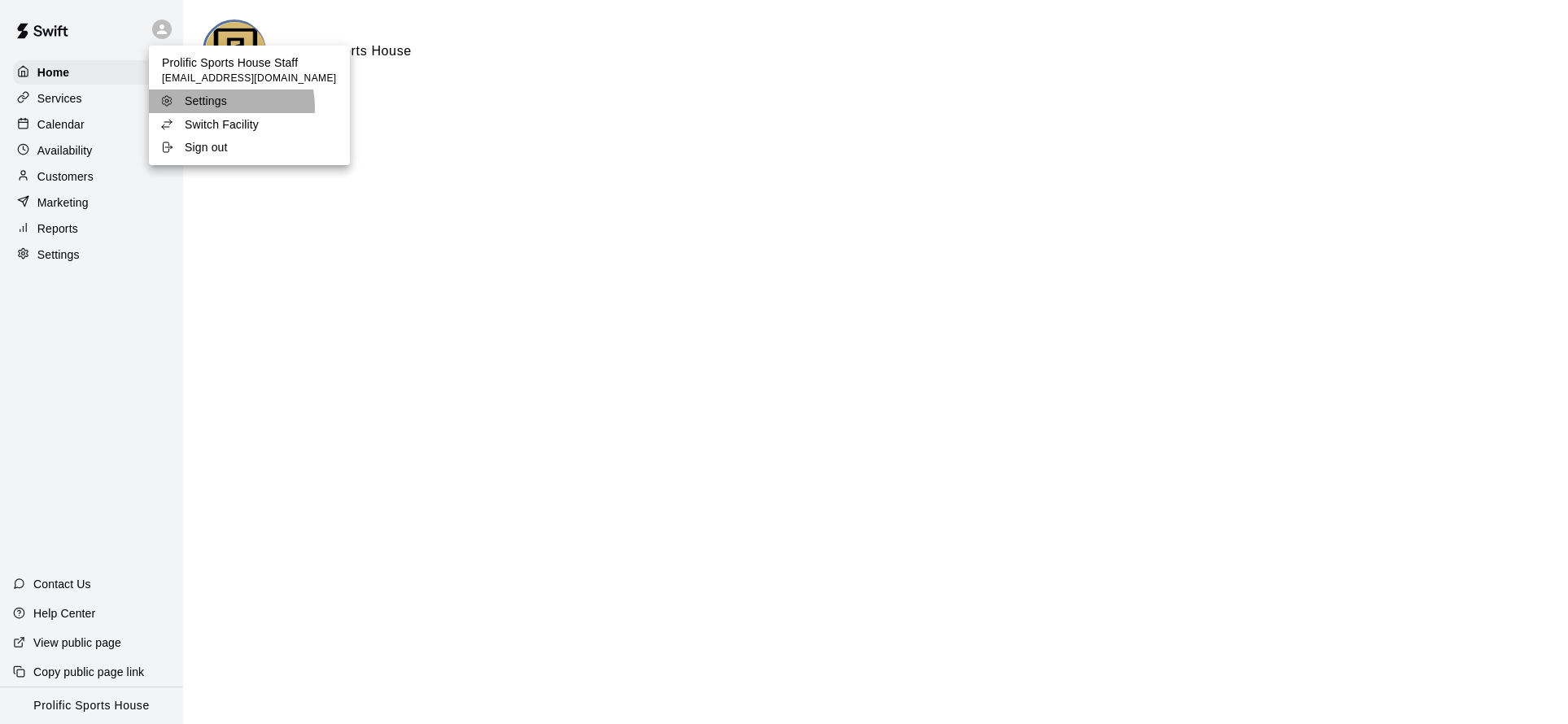
click at [227, 107] on div "Settings" at bounding box center [213, 100] width 106 height 17
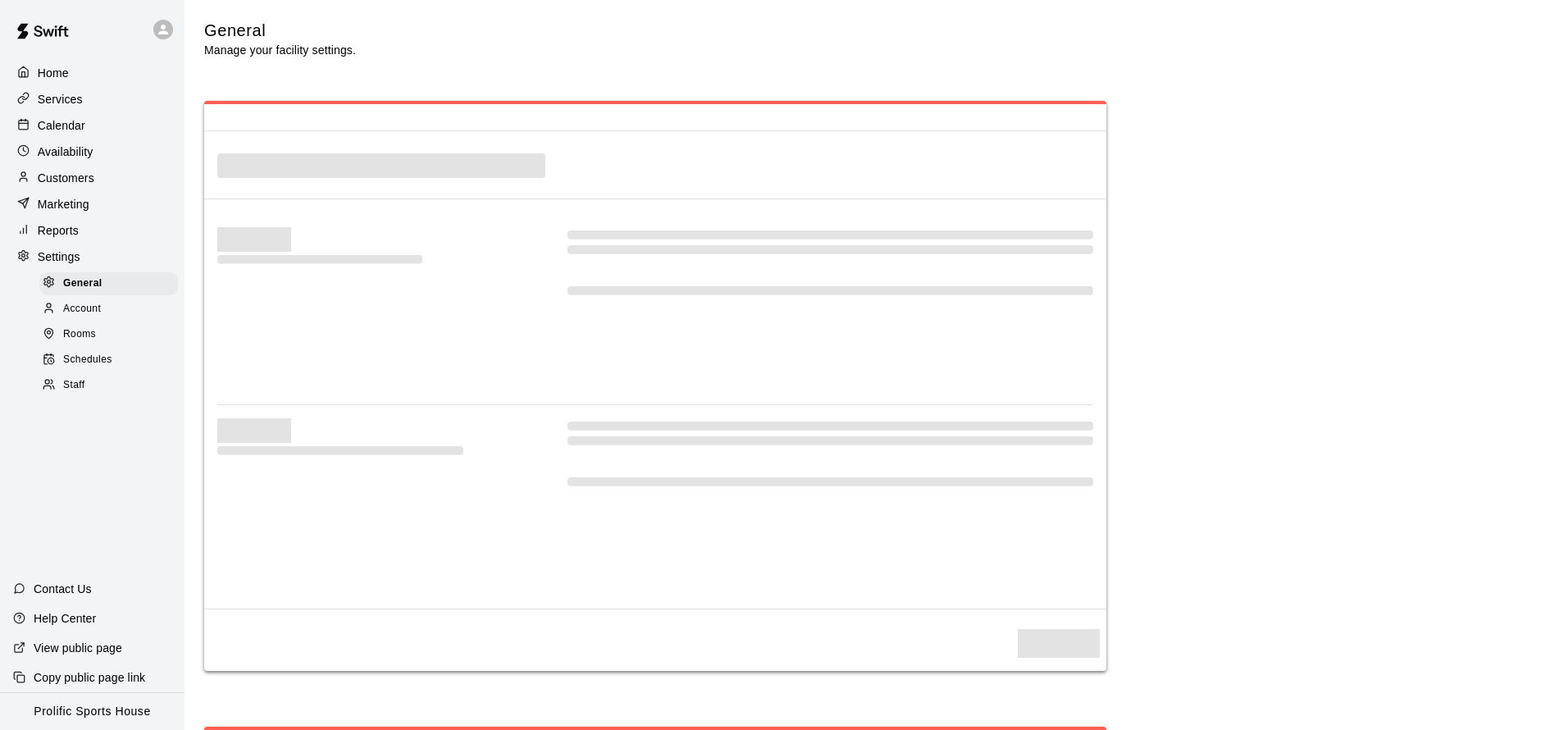
select select "**"
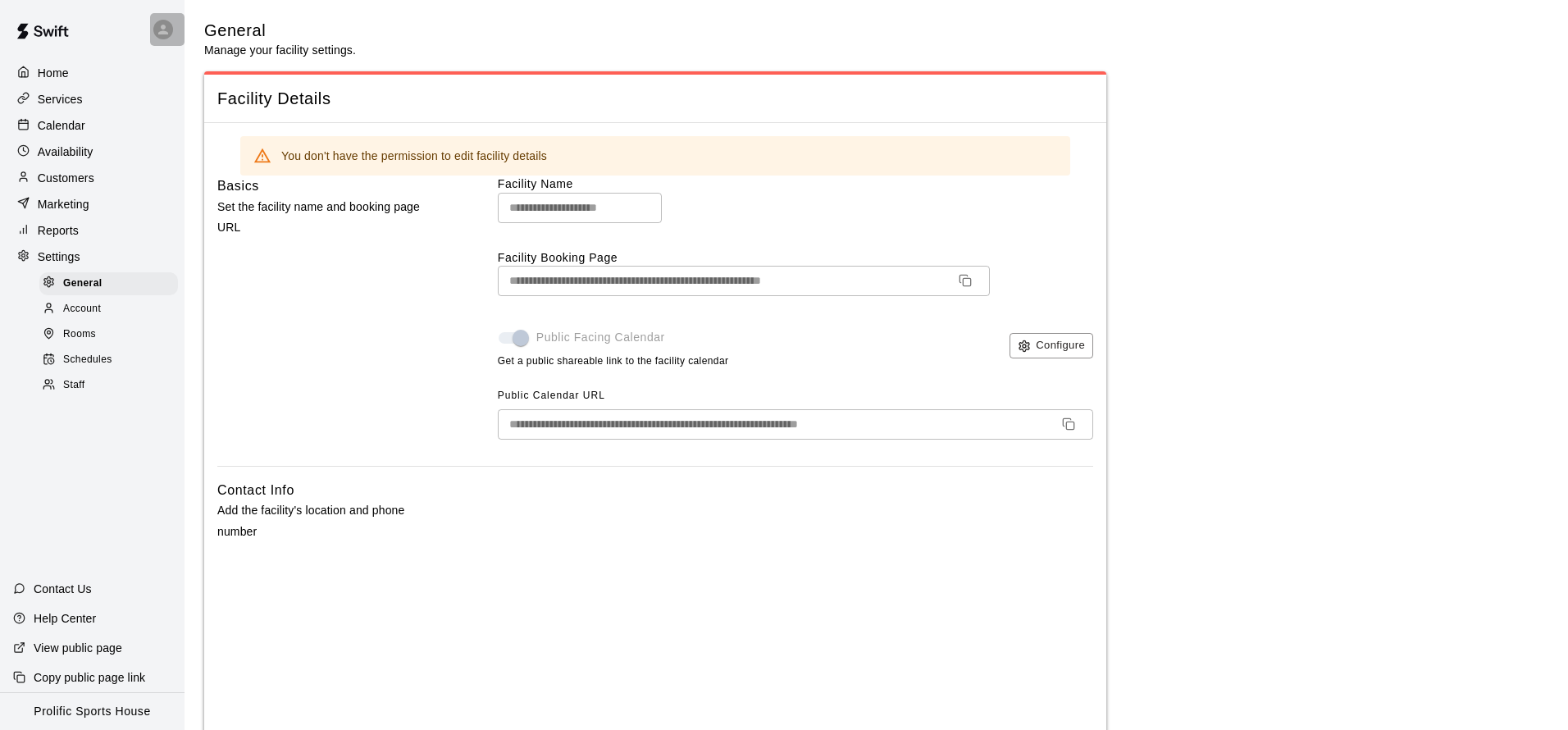
click at [161, 26] on icon at bounding box center [163, 29] width 15 height 15
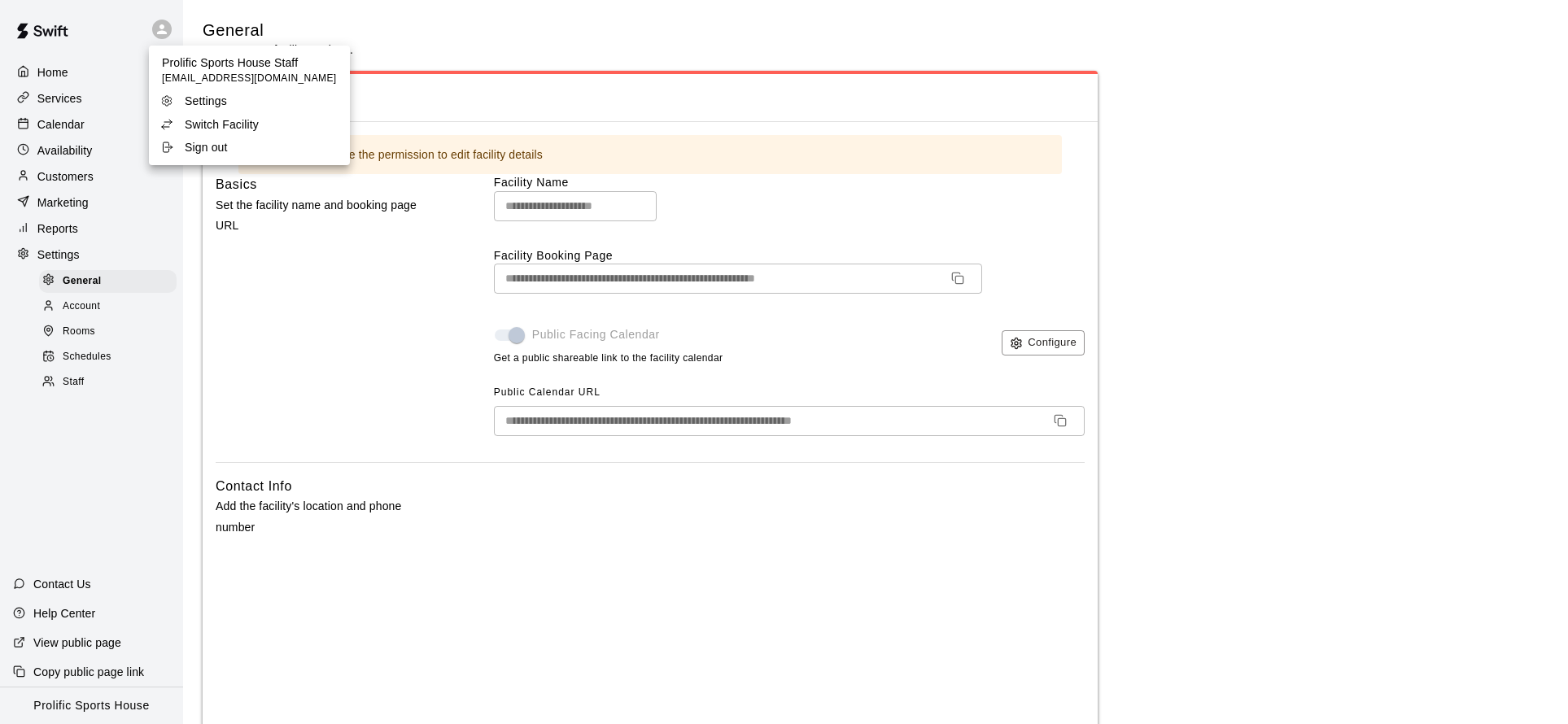
click at [254, 74] on span "[EMAIL_ADDRESS][DOMAIN_NAME]" at bounding box center [249, 79] width 175 height 17
click at [244, 129] on p "Switch Facility" at bounding box center [221, 124] width 74 height 17
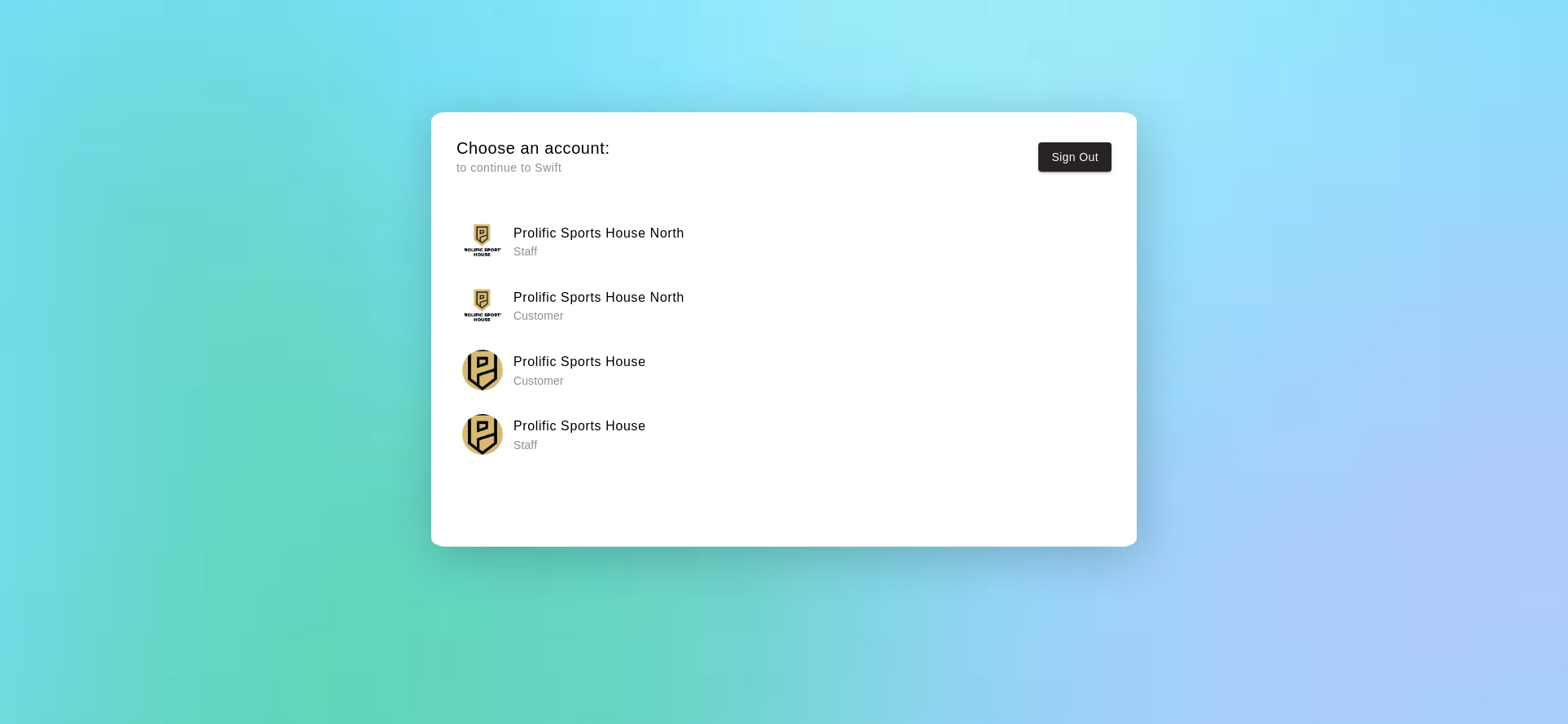
click at [601, 252] on p "Staff" at bounding box center [599, 252] width 171 height 17
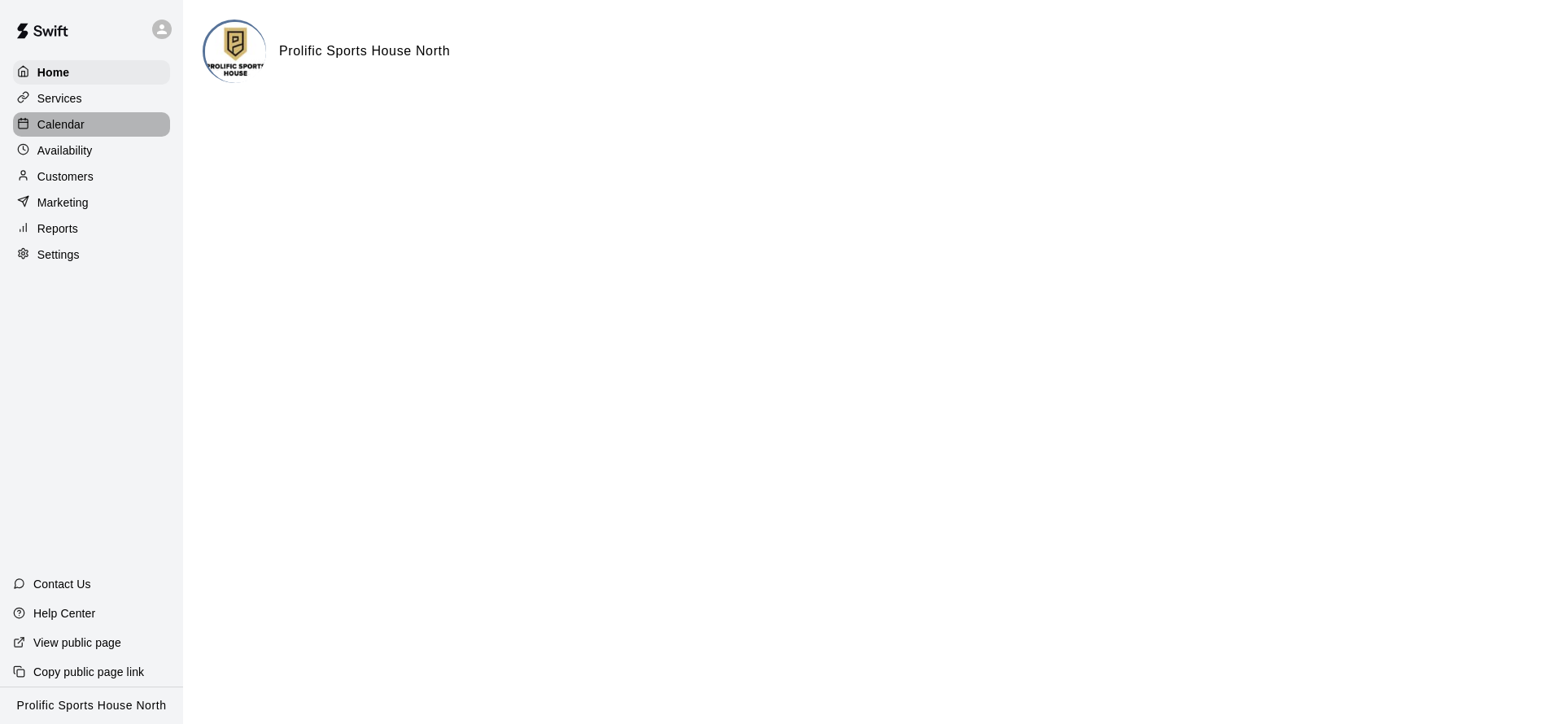
click at [107, 129] on div "Calendar" at bounding box center [92, 125] width 157 height 24
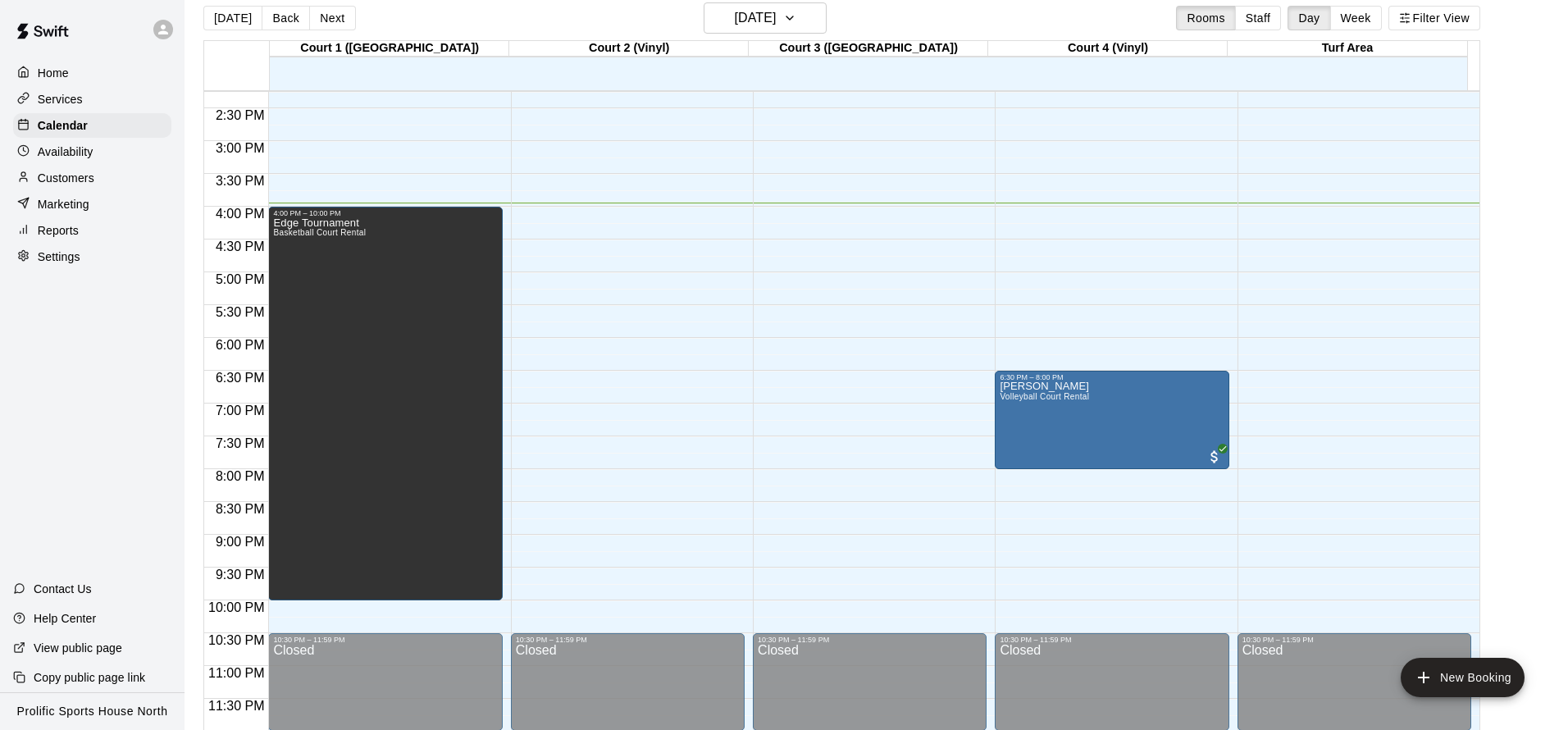
scroll to position [26, 0]
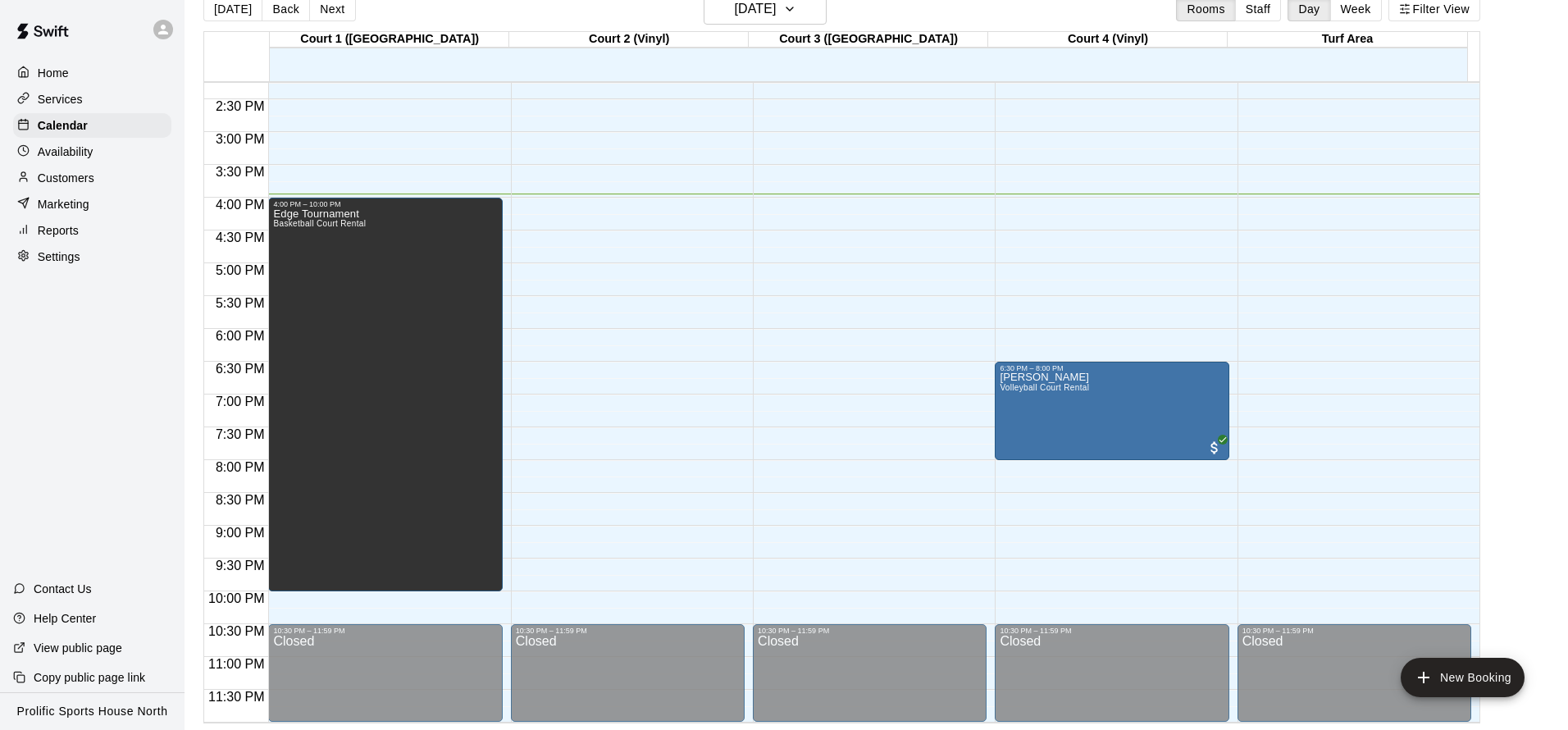
click at [99, 209] on div "Marketing" at bounding box center [92, 204] width 158 height 25
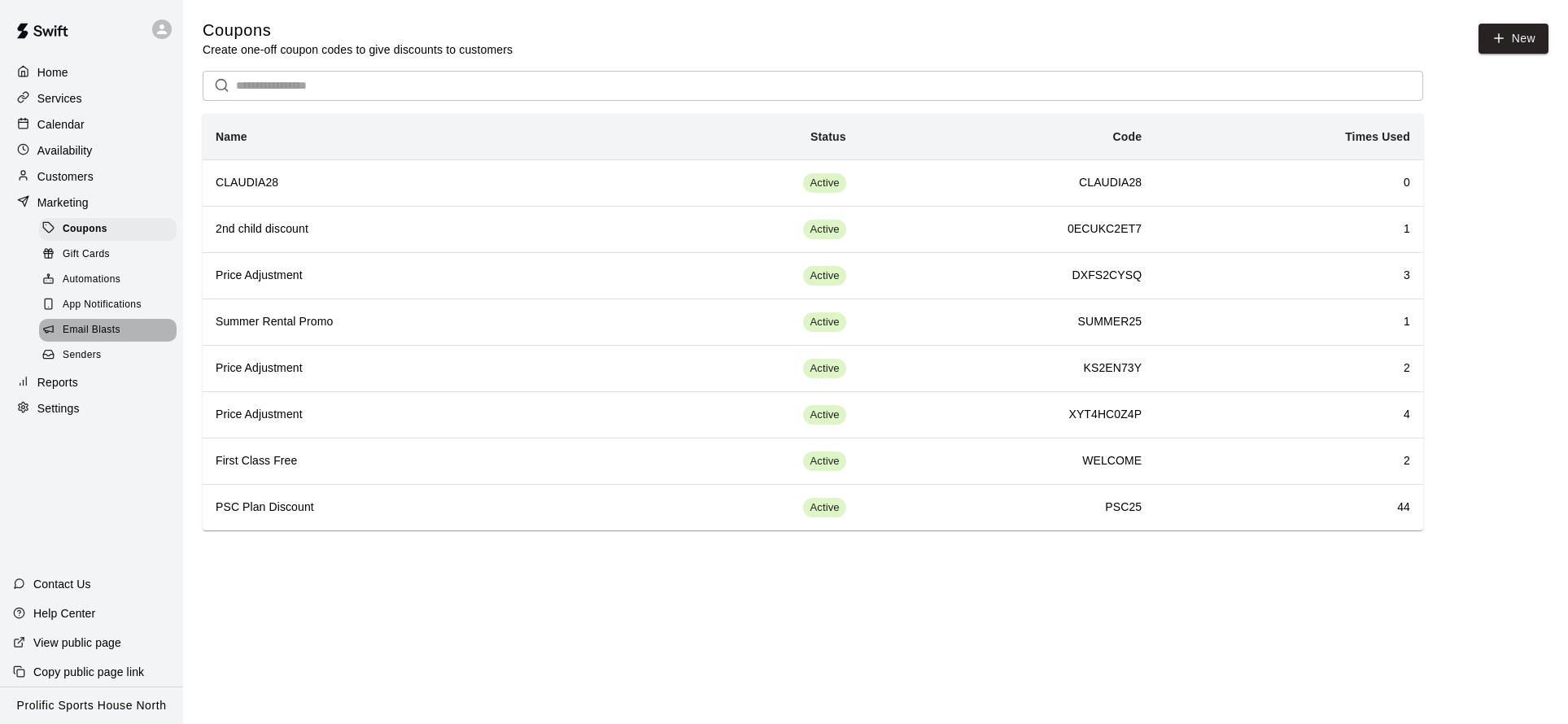
click at [110, 328] on span "Email Blasts" at bounding box center [92, 330] width 58 height 17
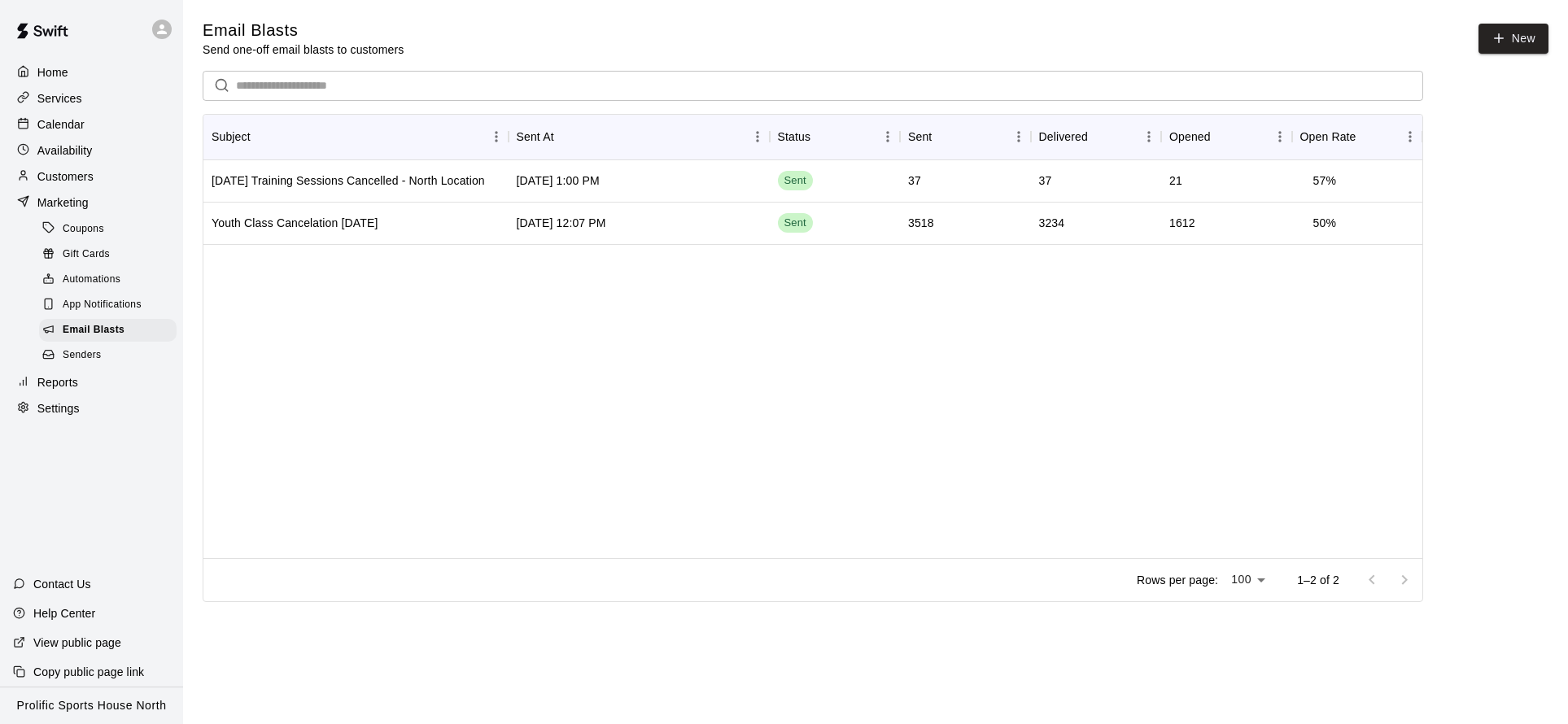
click at [107, 118] on div "Calendar" at bounding box center [92, 125] width 157 height 24
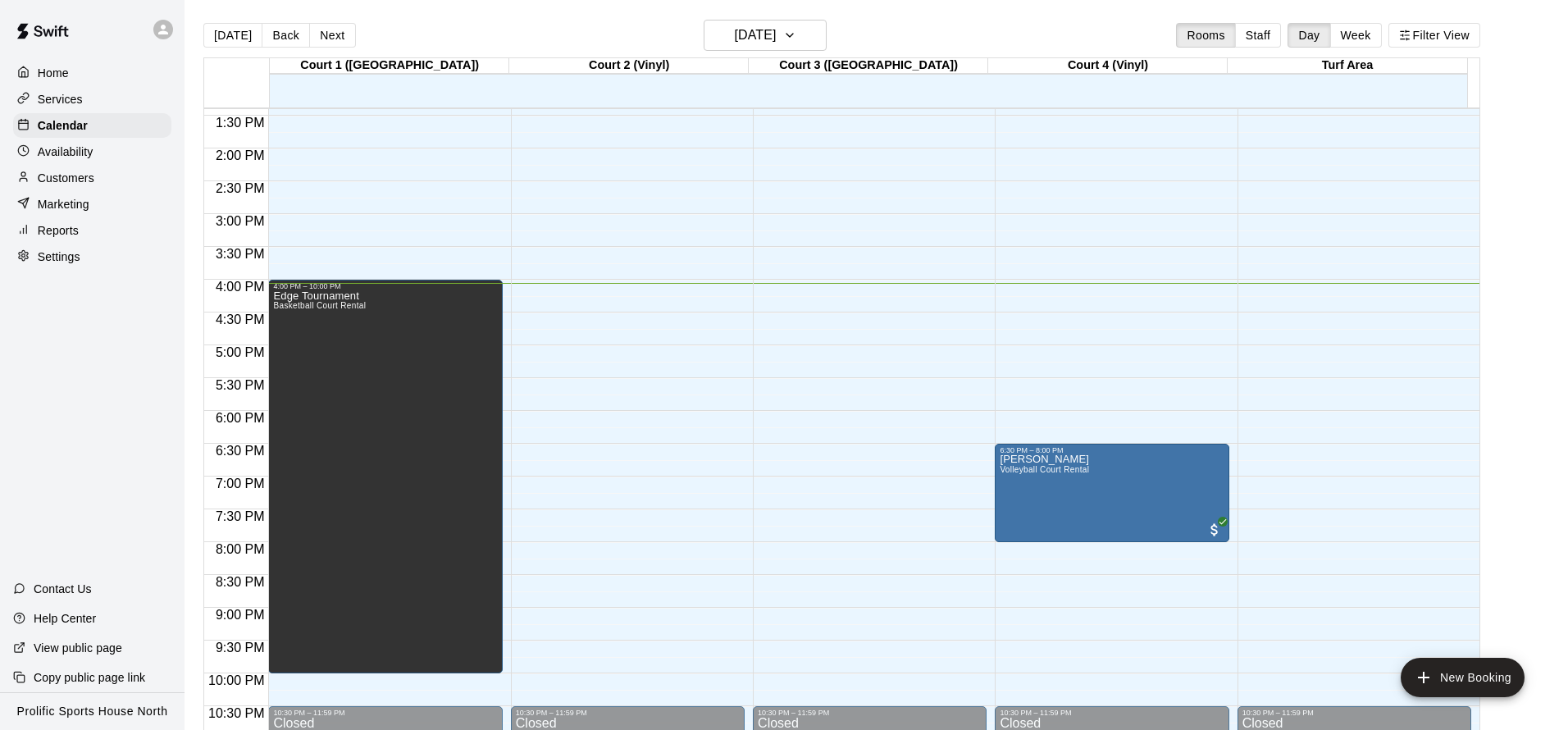
scroll to position [935, 0]
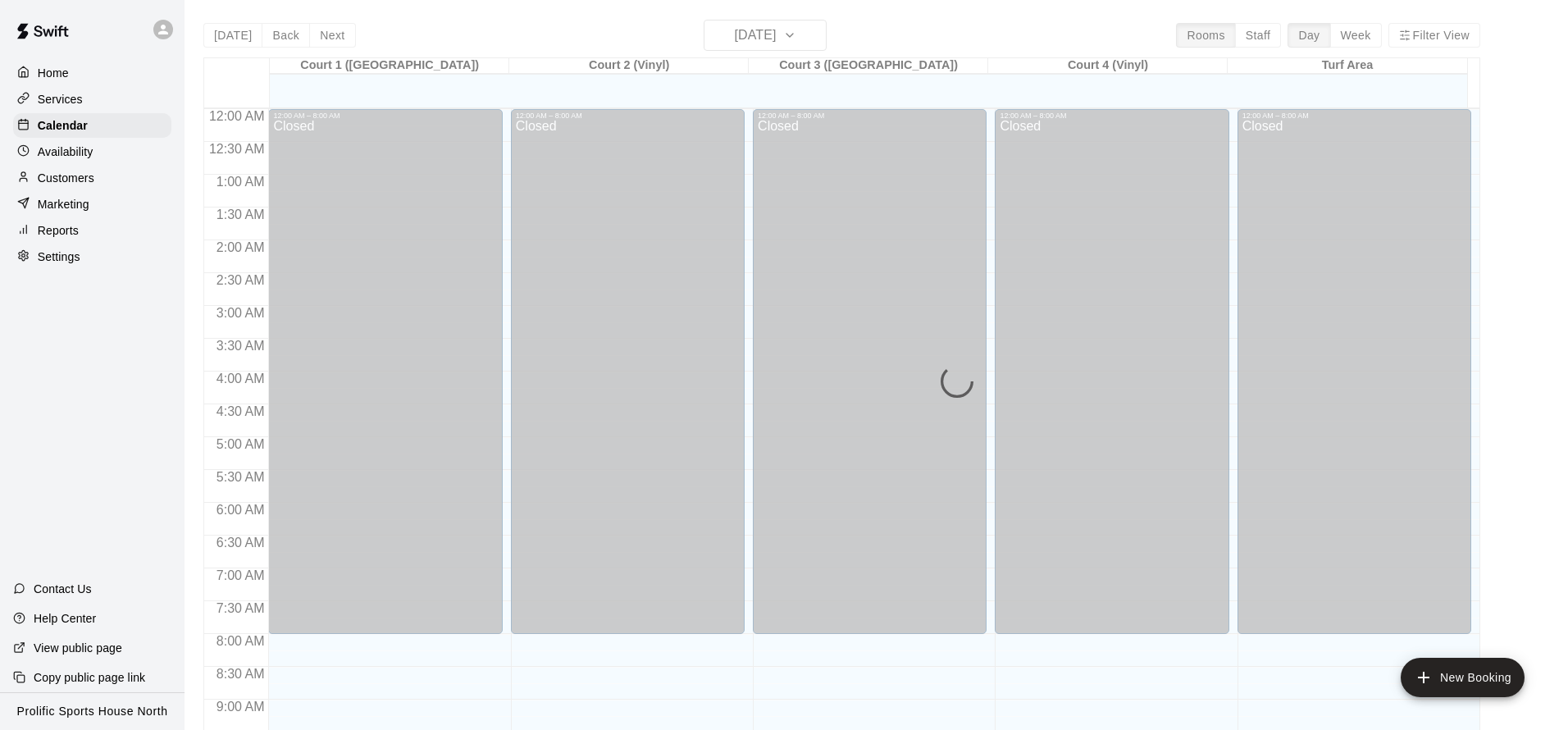
scroll to position [886, 0]
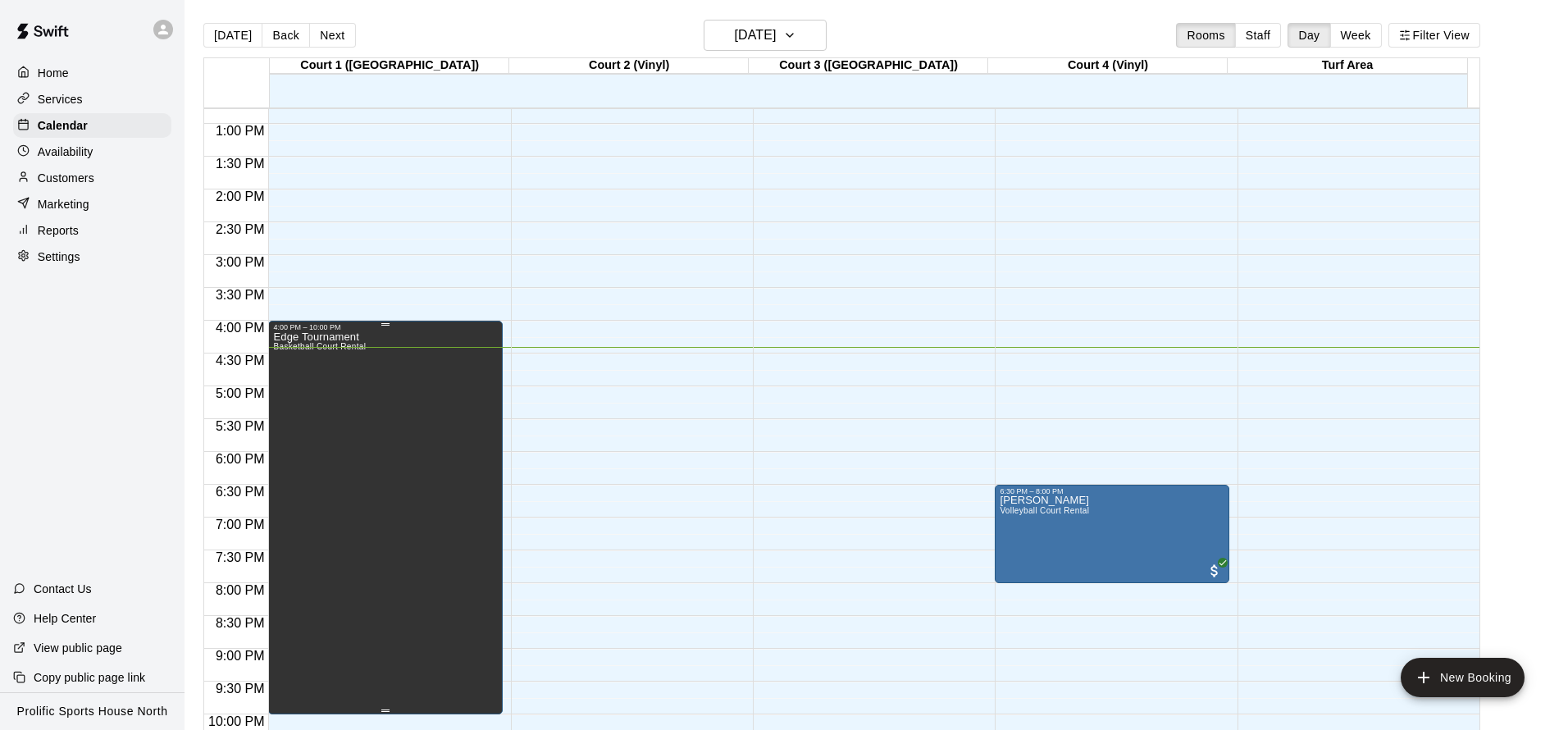
scroll to position [842, 0]
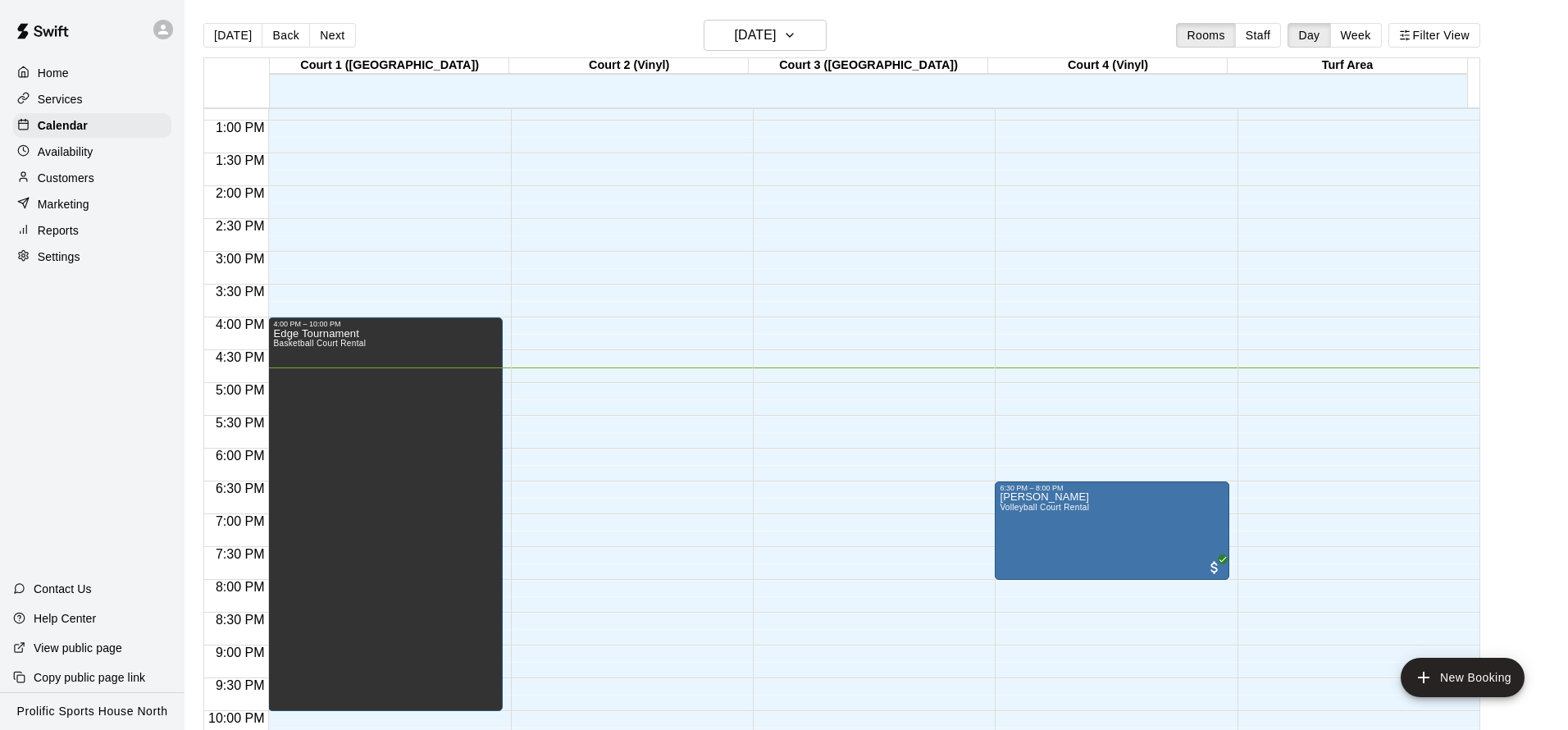
click at [90, 178] on p "Customers" at bounding box center [66, 178] width 56 height 17
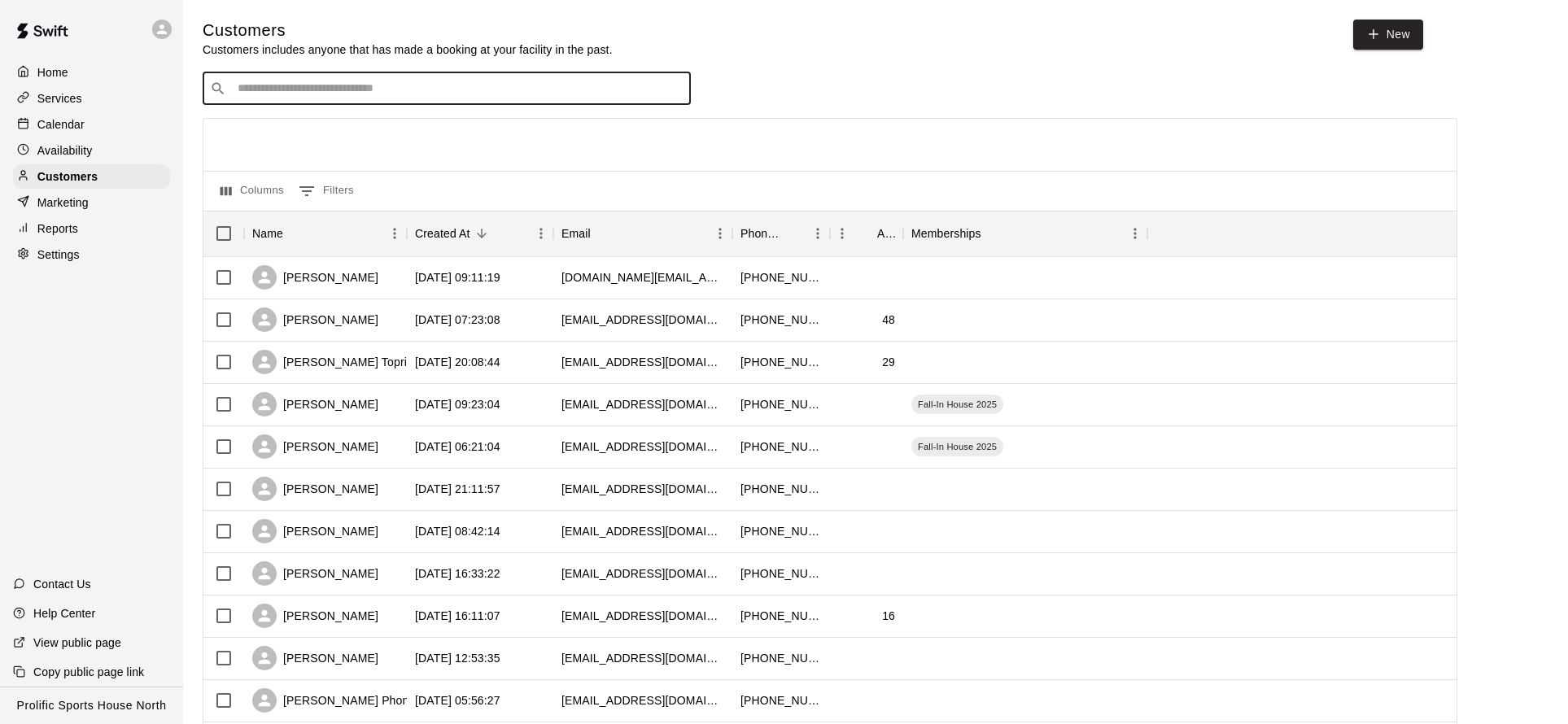
click at [351, 92] on input "Search customers by name or email" at bounding box center [458, 88] width 451 height 17
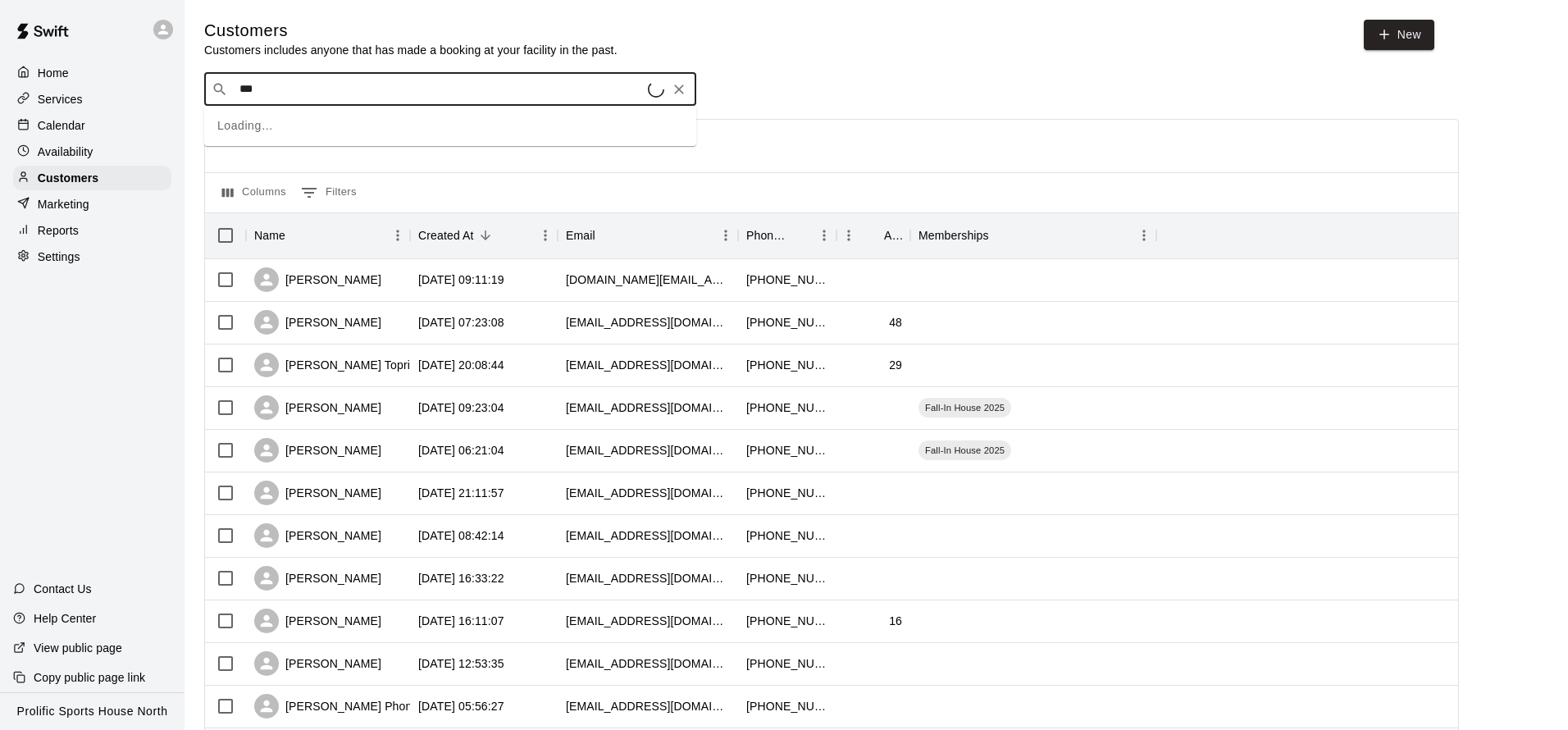
type input "****"
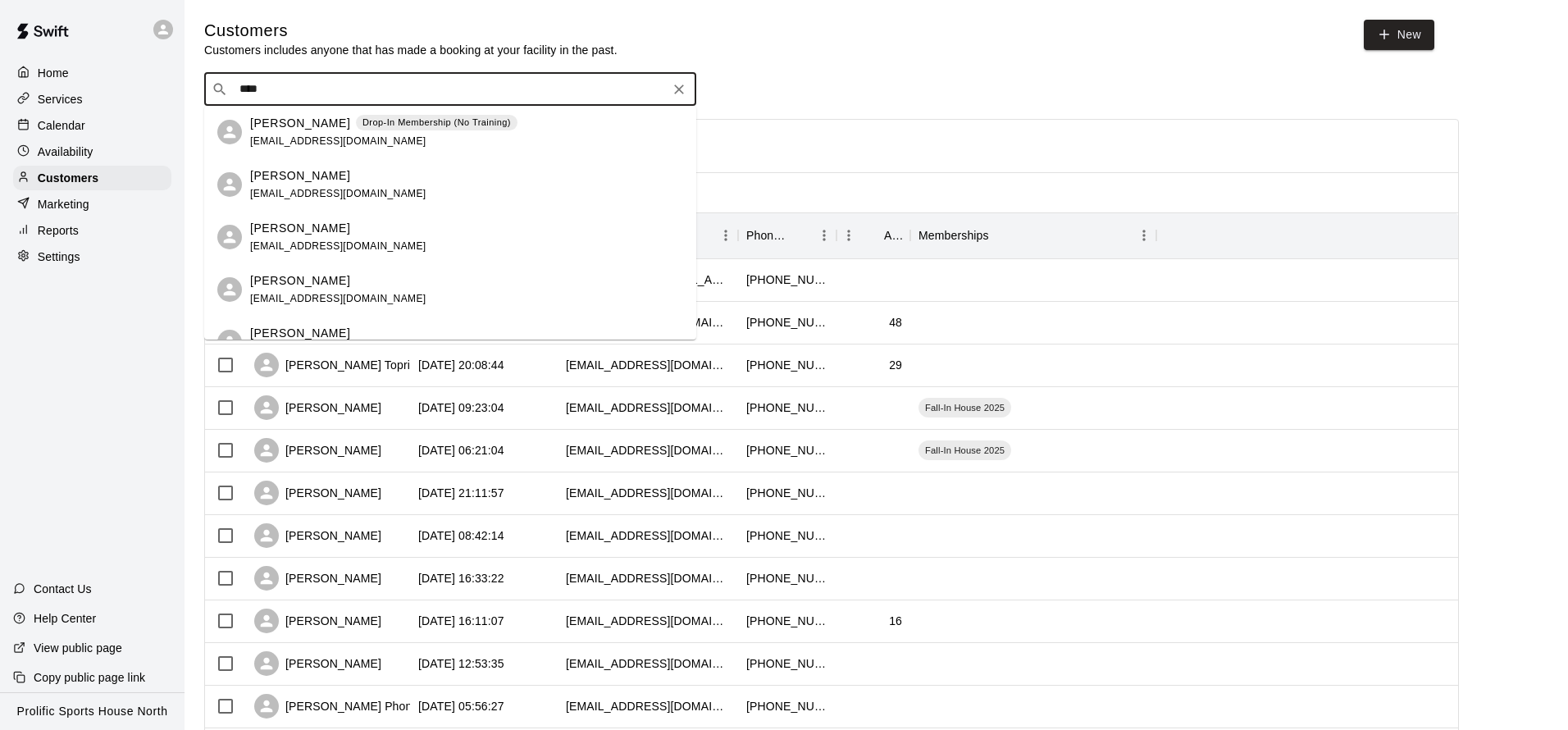
click at [376, 124] on p "Drop-In Membership (No Training)" at bounding box center [437, 122] width 149 height 14
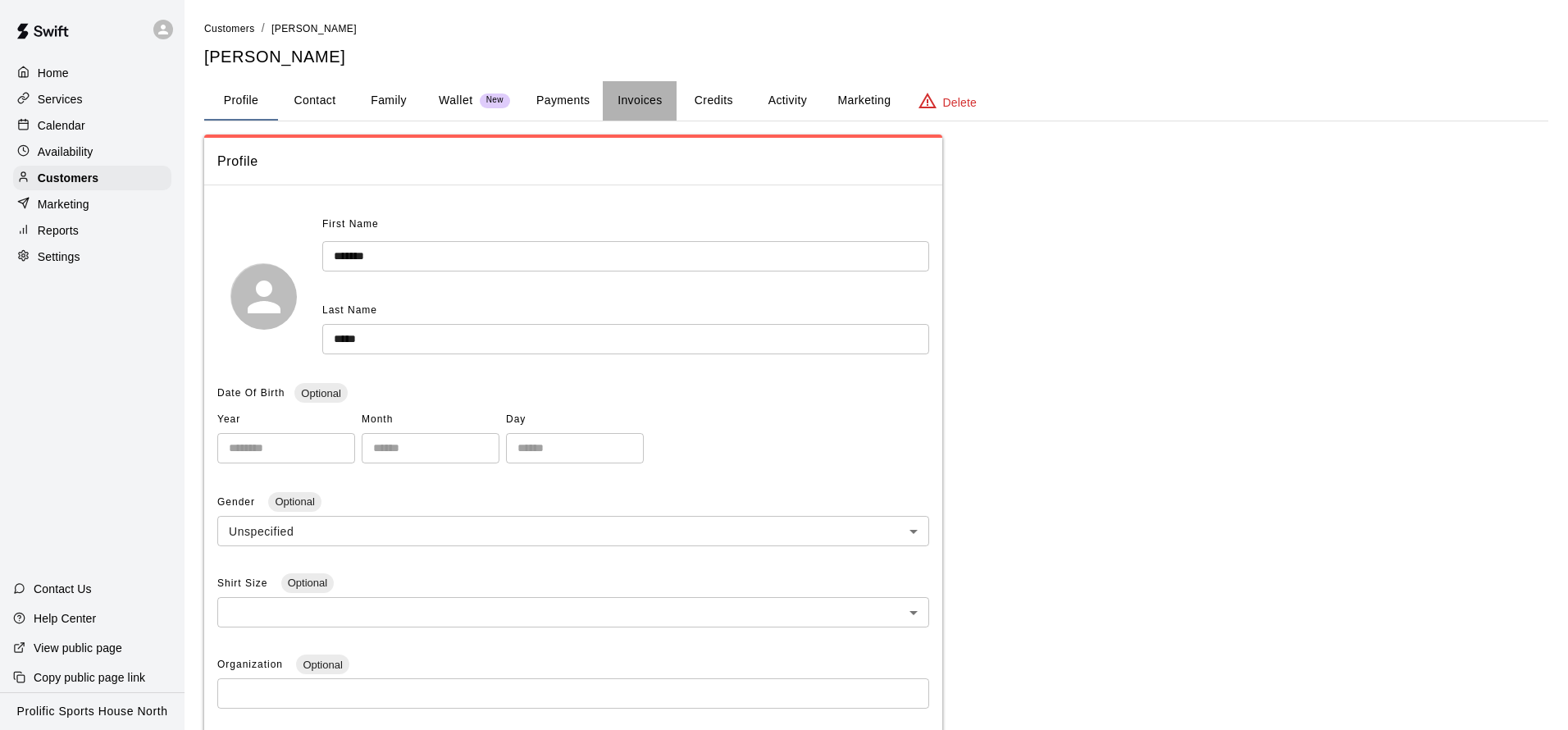
click at [656, 98] on button "Invoices" at bounding box center [640, 100] width 74 height 40
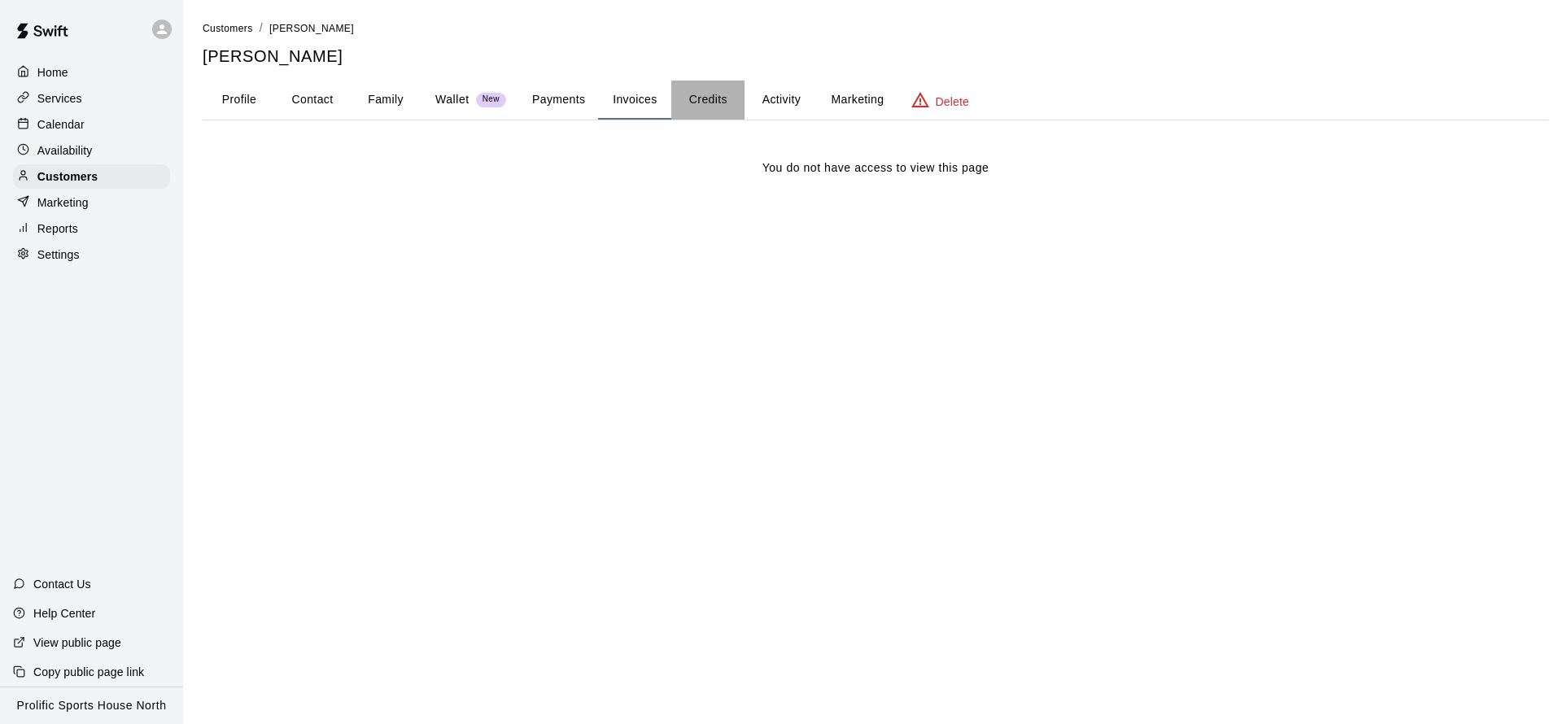
click at [704, 98] on button "Credits" at bounding box center [708, 100] width 73 height 39
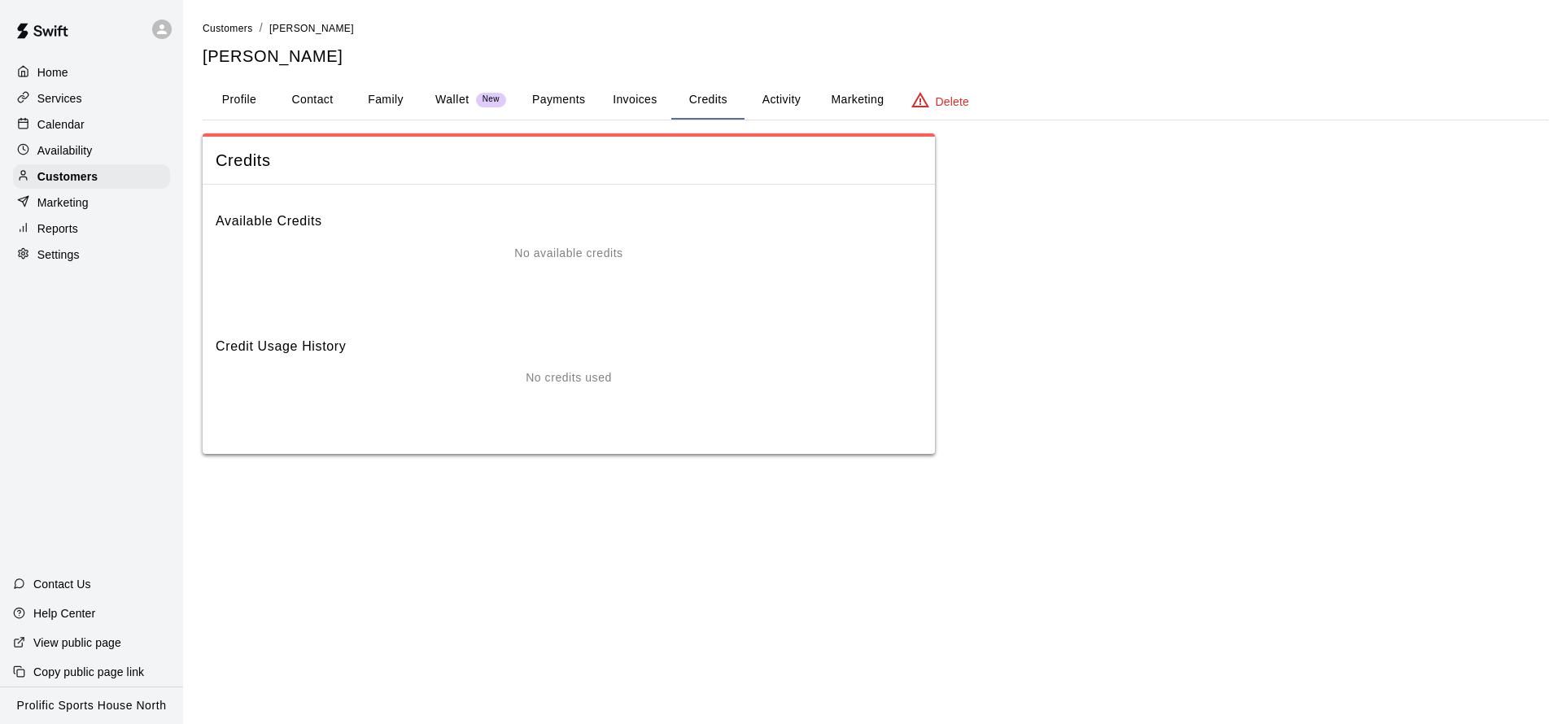
click at [794, 104] on button "Activity" at bounding box center [781, 100] width 73 height 39
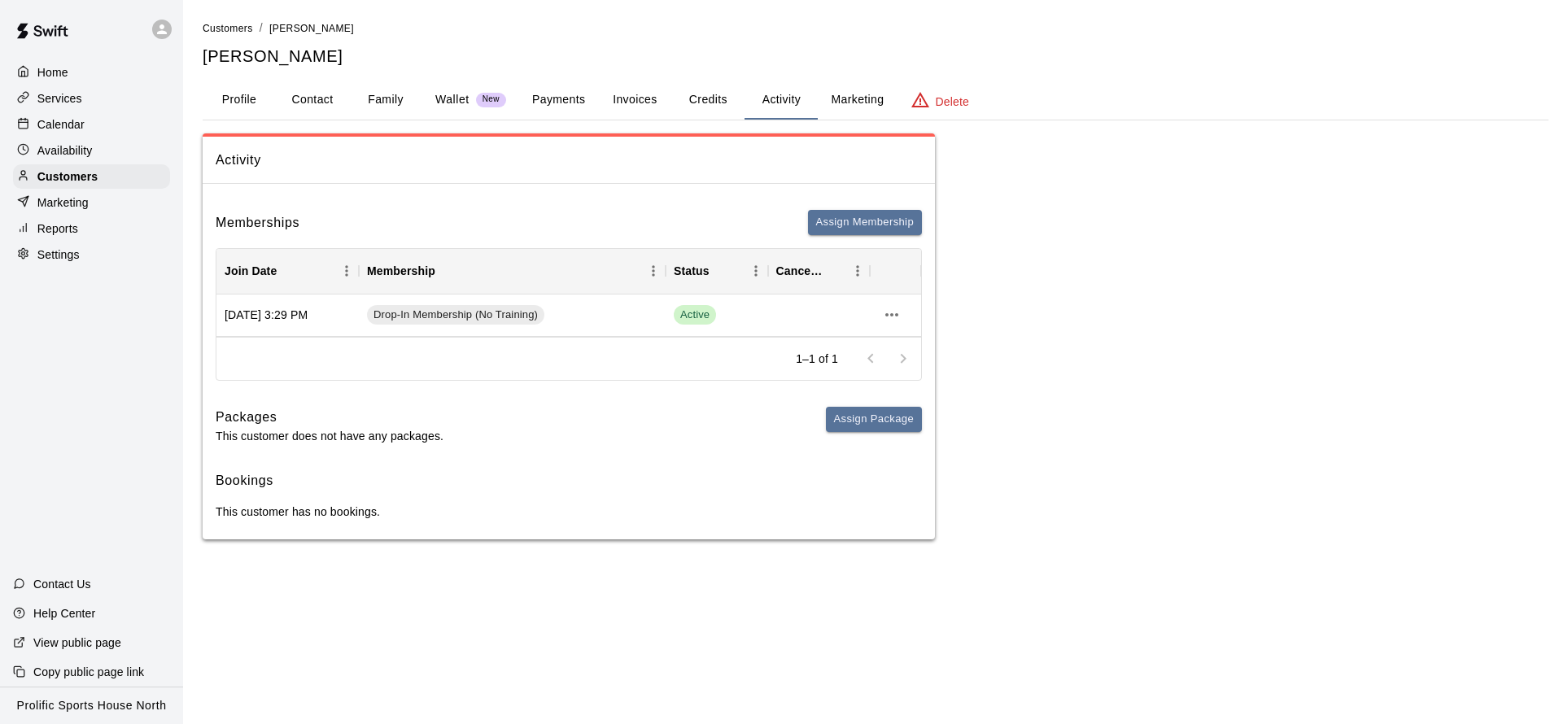
click at [115, 78] on div "Home" at bounding box center [92, 72] width 157 height 24
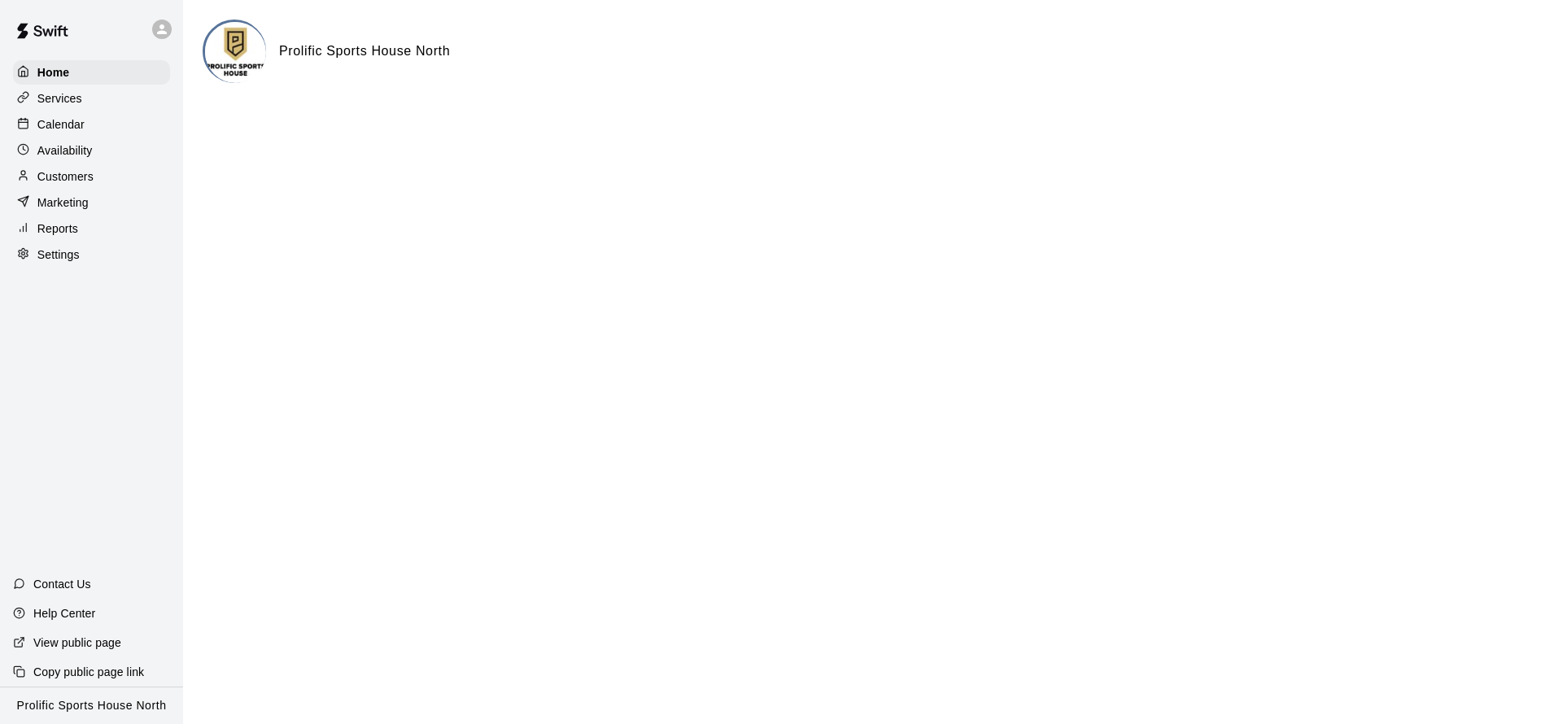
click at [102, 172] on div "Customers" at bounding box center [92, 176] width 157 height 24
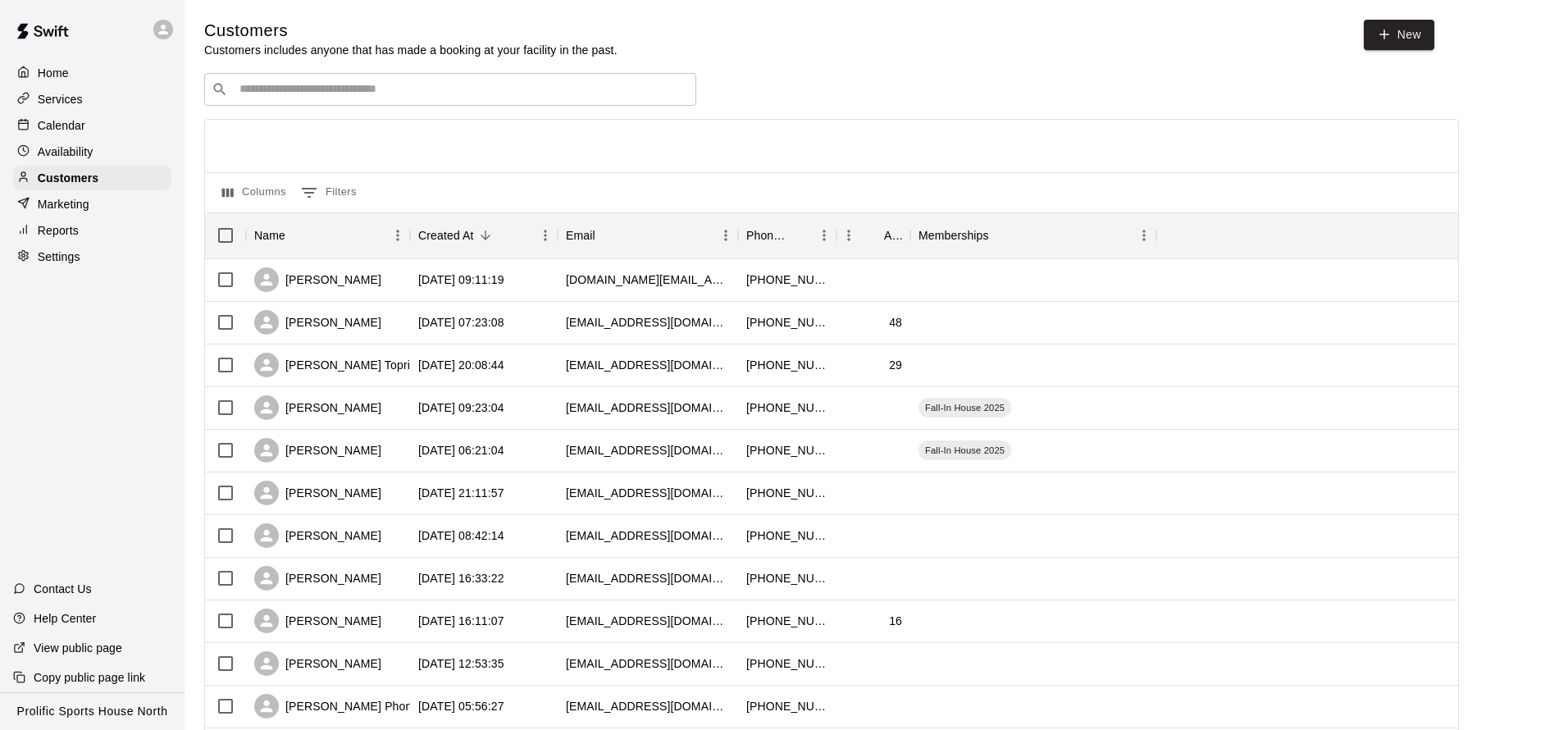
click at [149, 26] on div at bounding box center [92, 29] width 185 height 59
click at [162, 29] on icon at bounding box center [163, 29] width 15 height 15
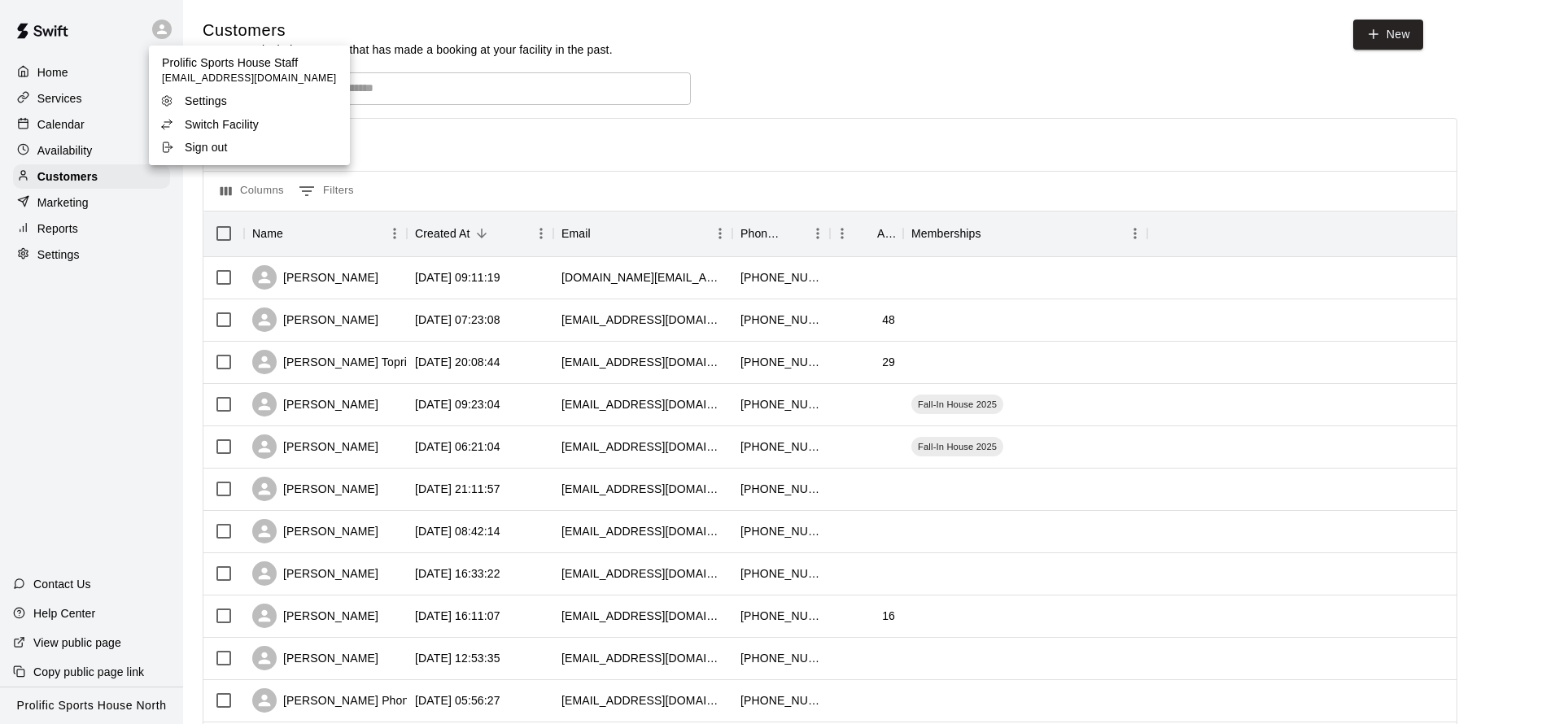
click at [777, 70] on div at bounding box center [784, 362] width 1568 height 724
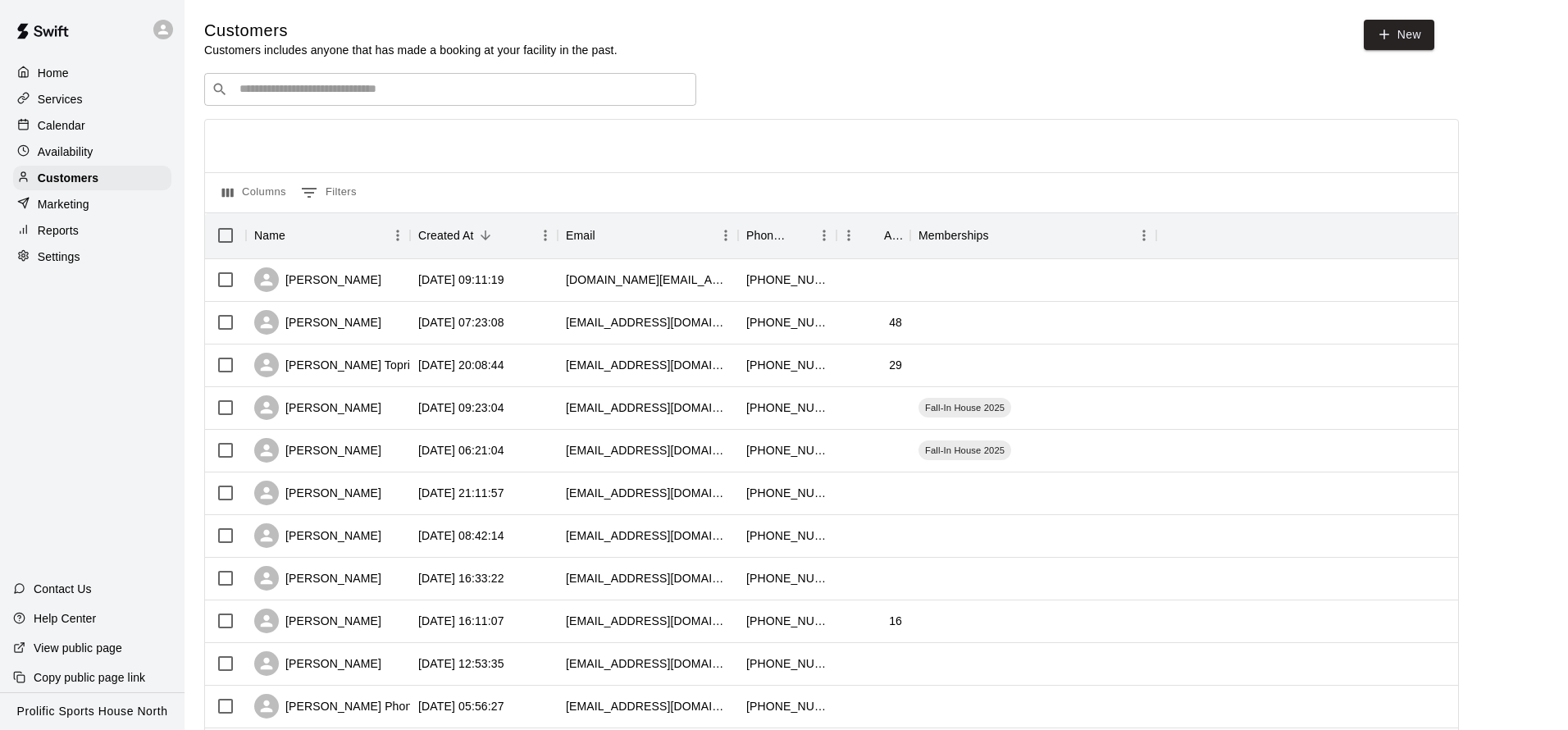
click at [98, 66] on div "Home" at bounding box center [92, 73] width 158 height 25
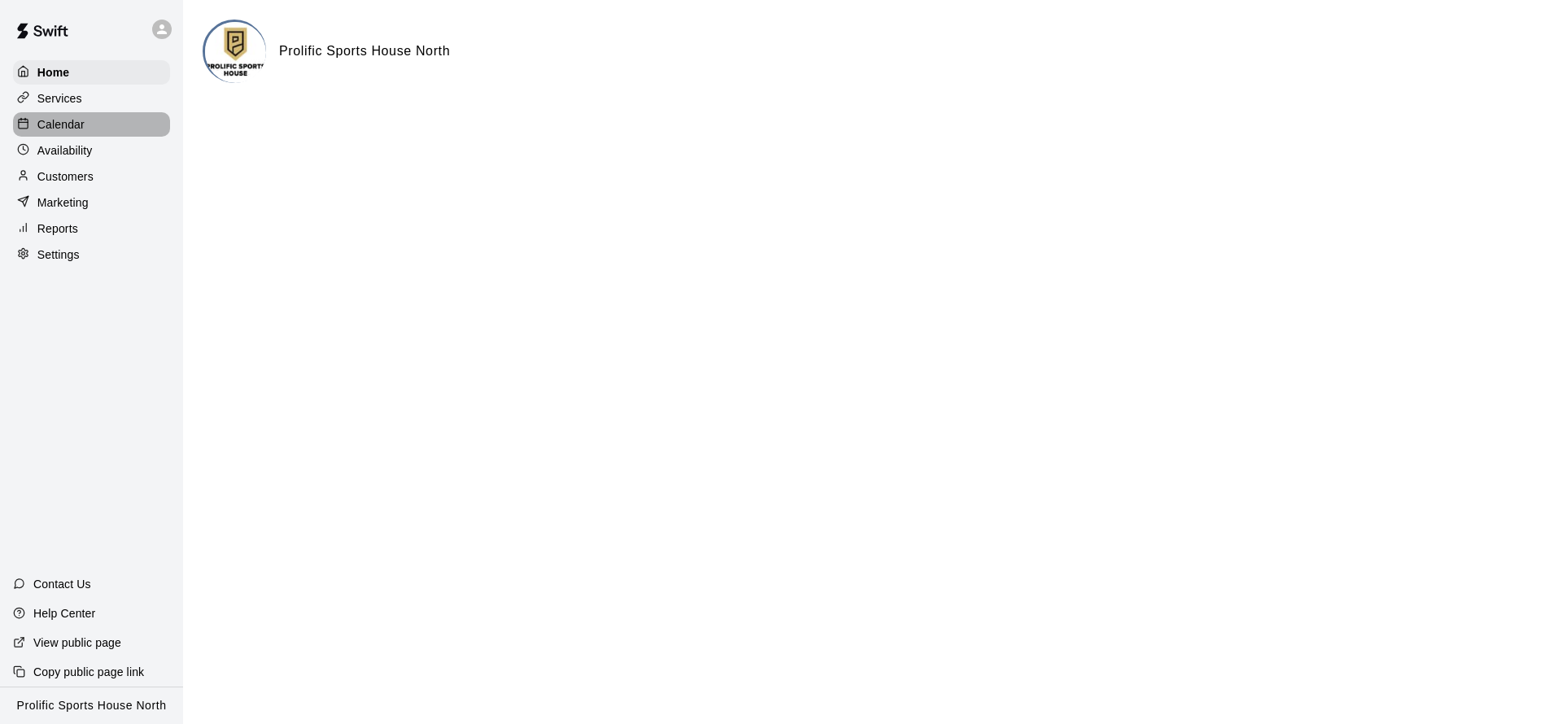
click at [81, 121] on p "Calendar" at bounding box center [61, 124] width 47 height 17
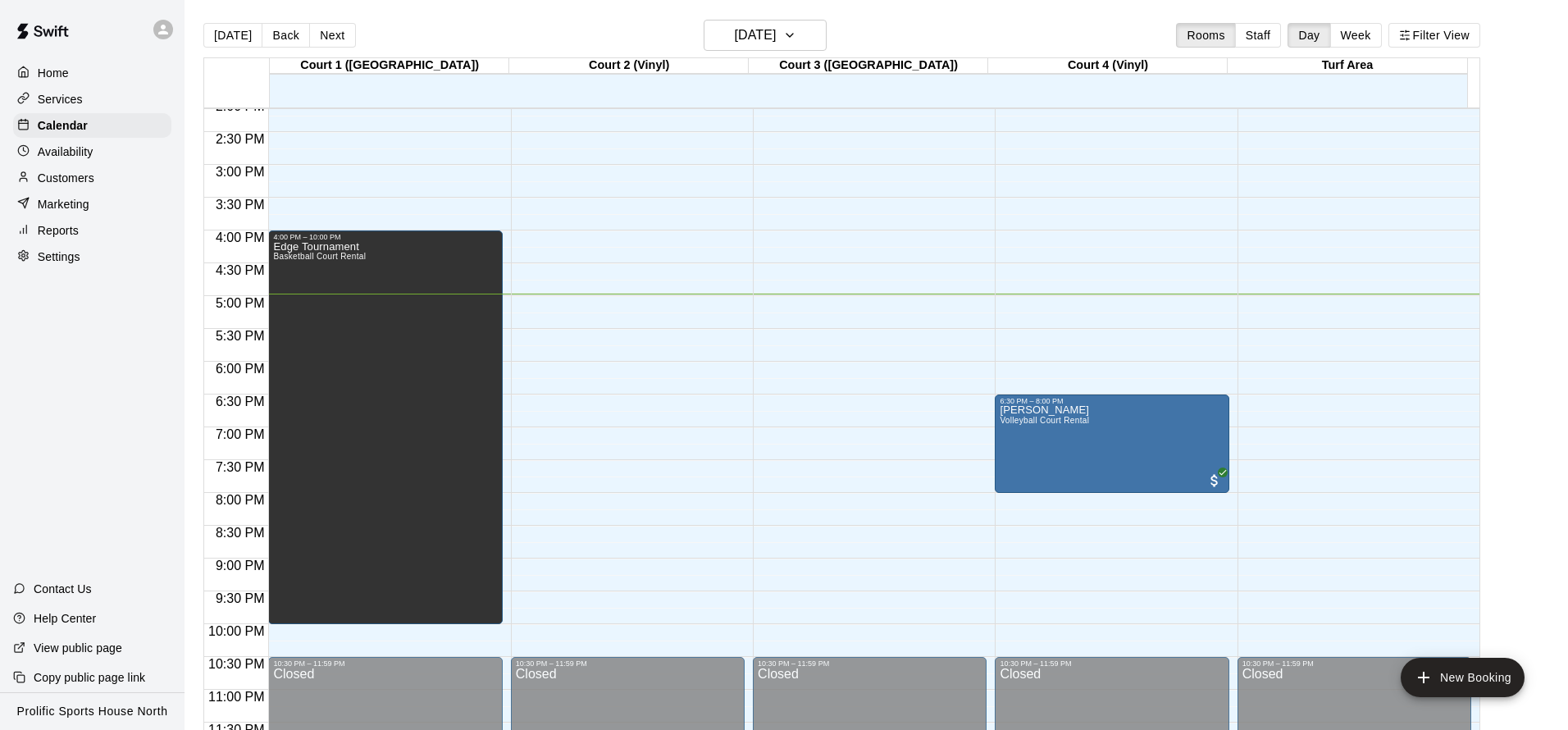
scroll to position [935, 0]
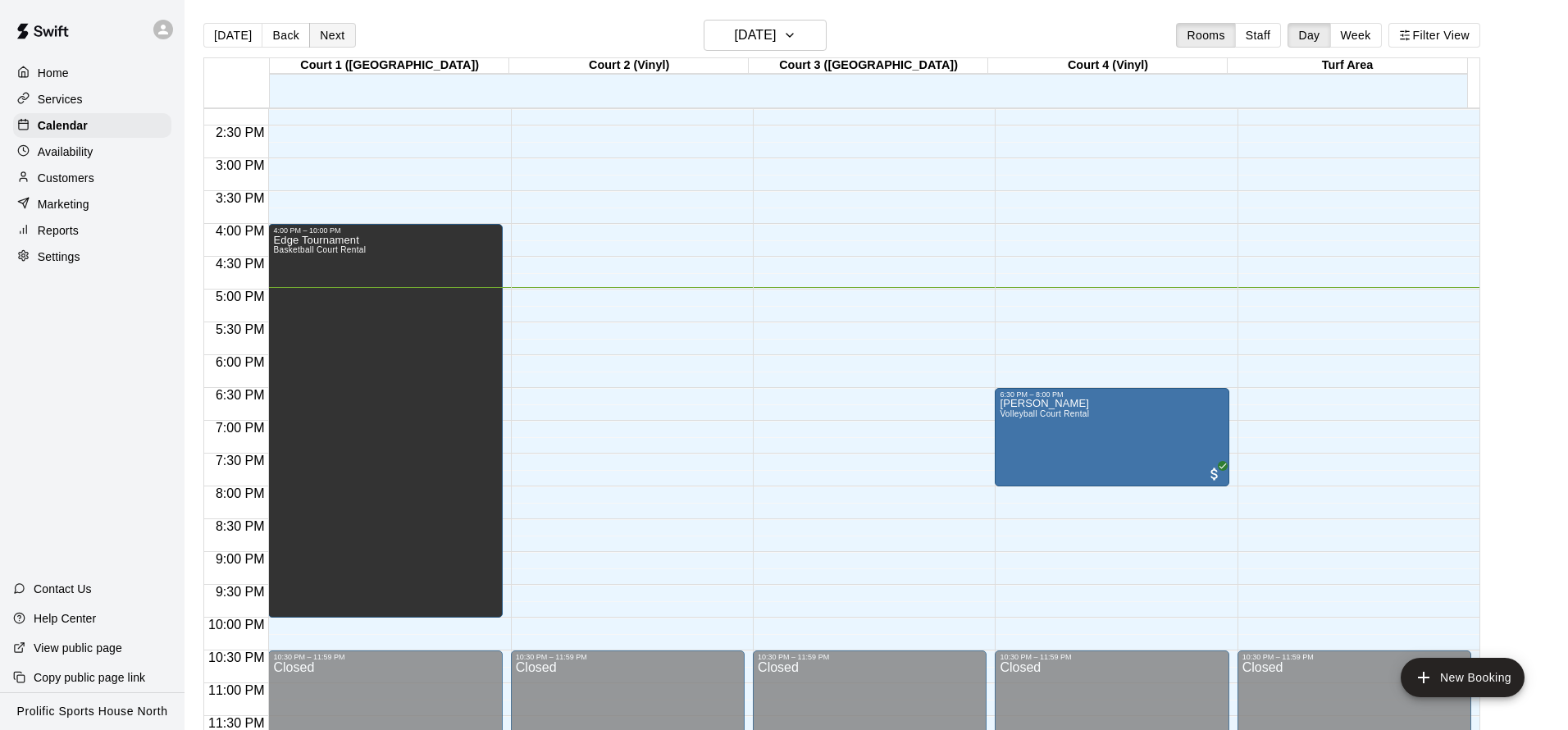
click at [327, 35] on button "Next" at bounding box center [332, 35] width 46 height 25
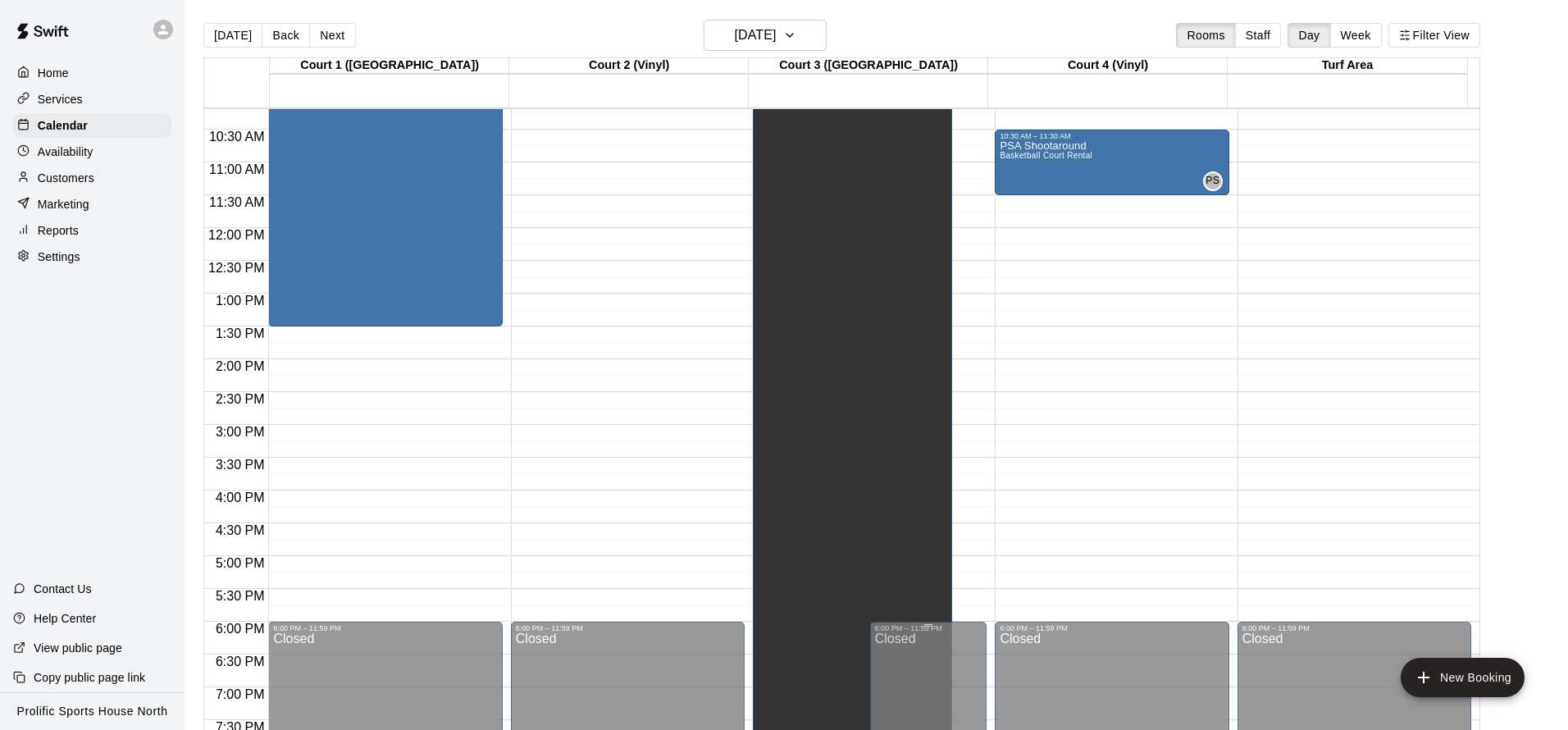
scroll to position [420, 0]
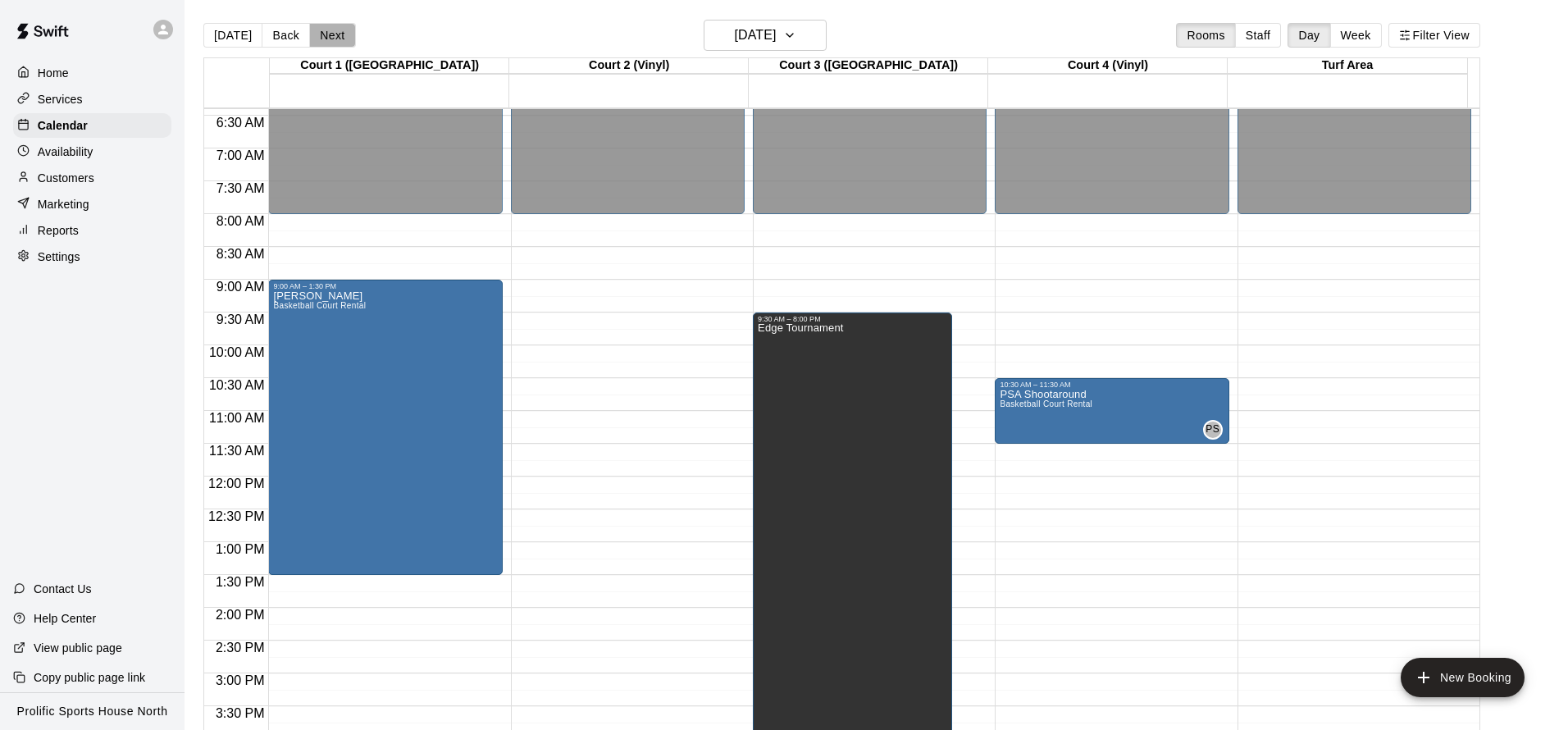
click at [332, 34] on button "Next" at bounding box center [332, 35] width 46 height 25
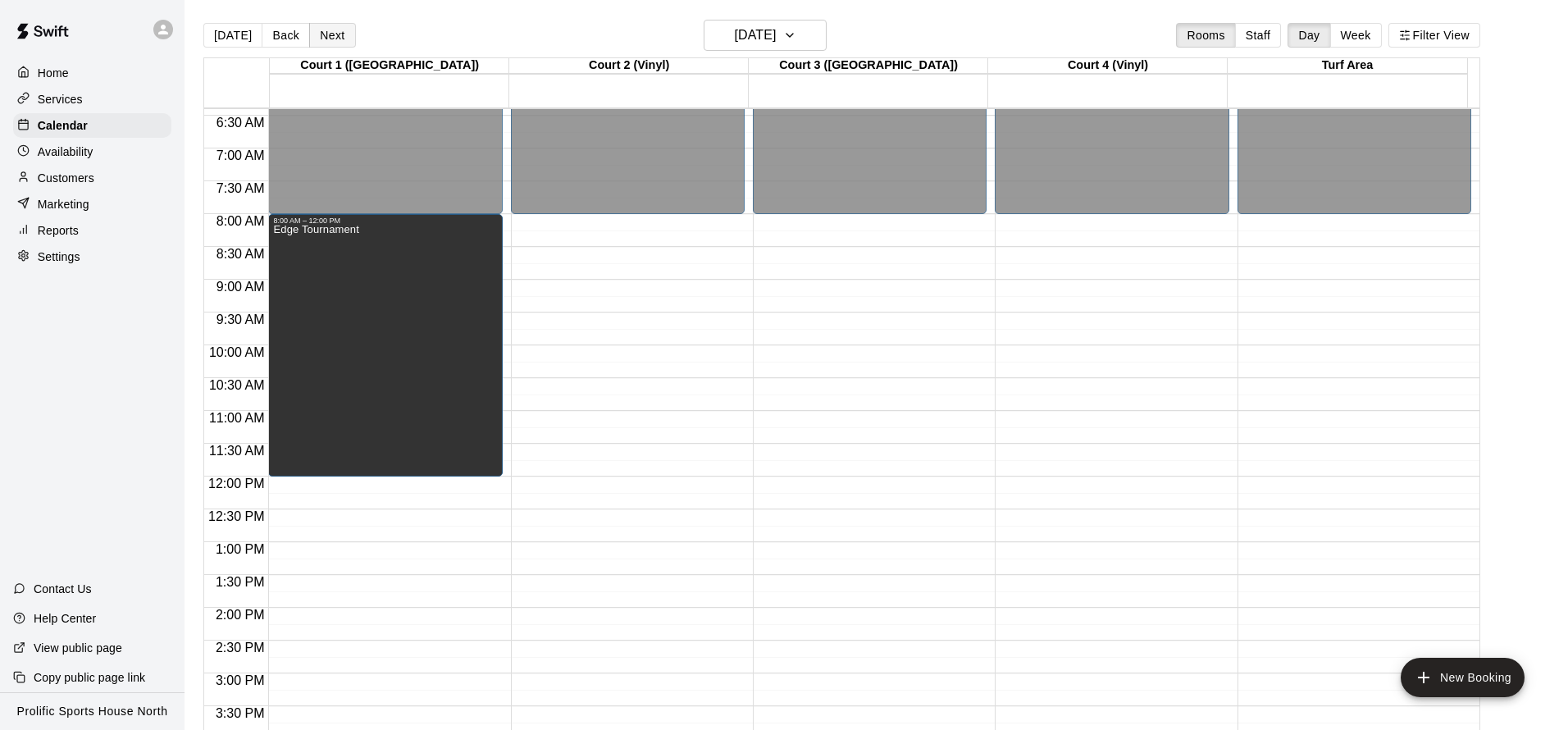
click at [329, 32] on button "Next" at bounding box center [332, 35] width 46 height 25
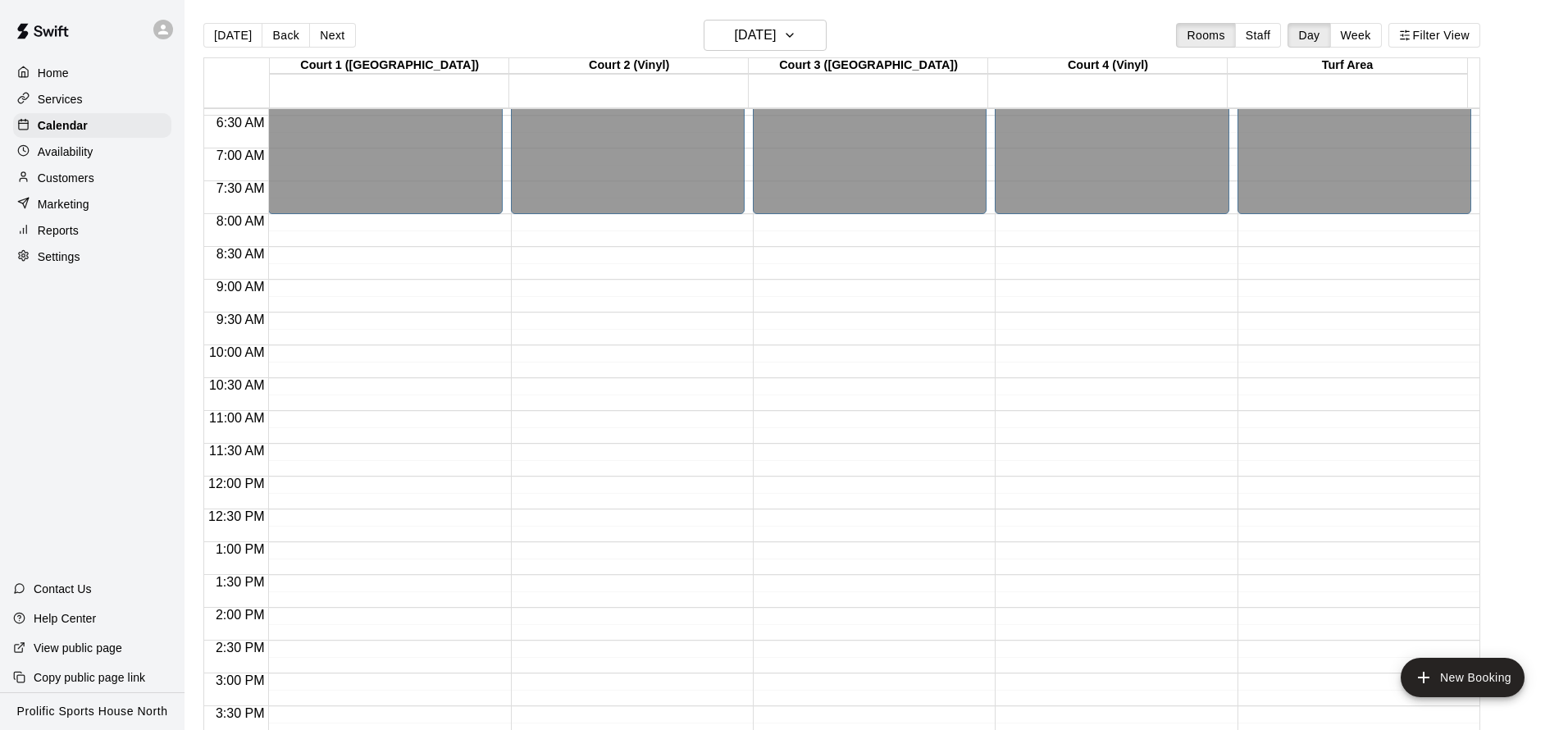
scroll to position [913, 0]
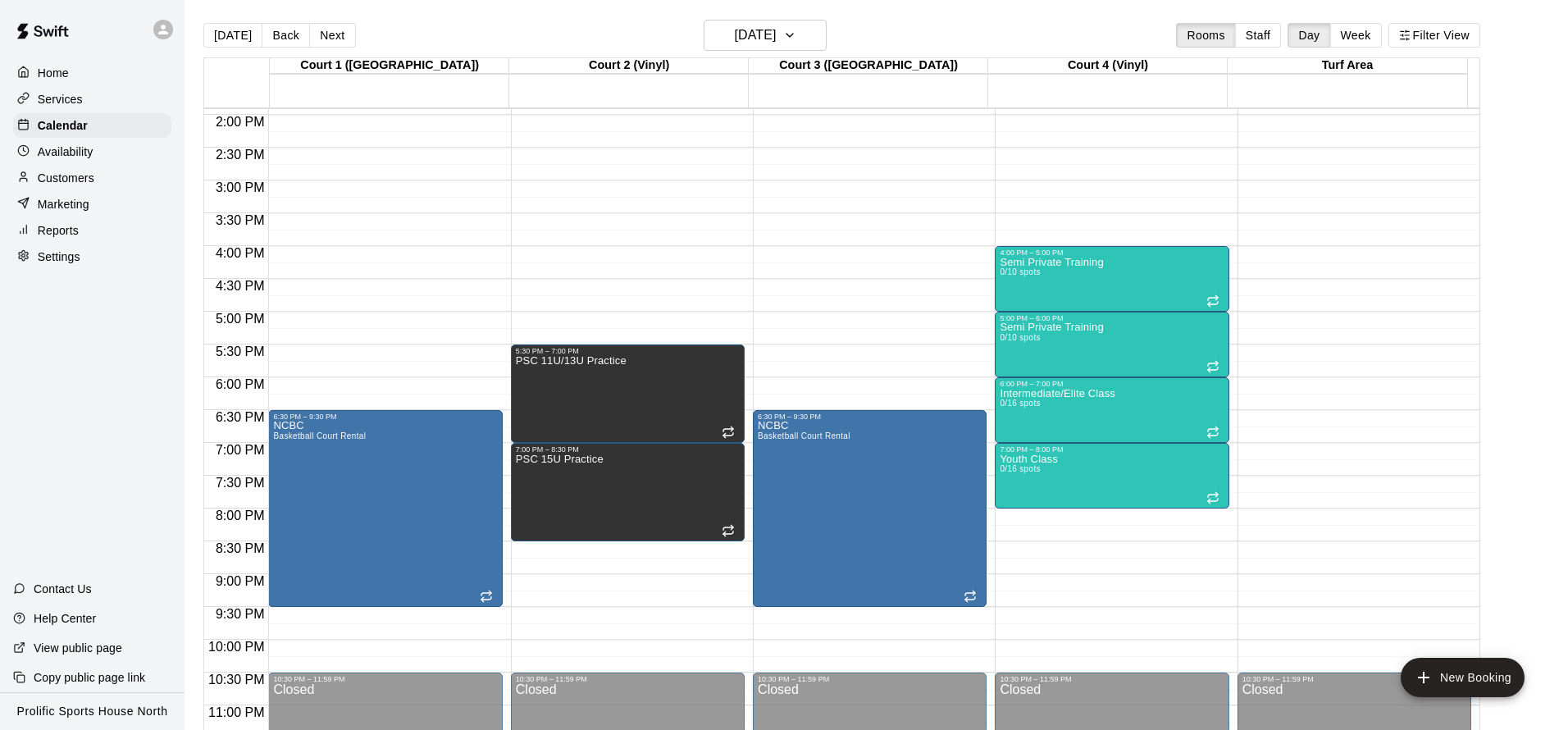
click at [335, 35] on button "Next" at bounding box center [332, 35] width 46 height 25
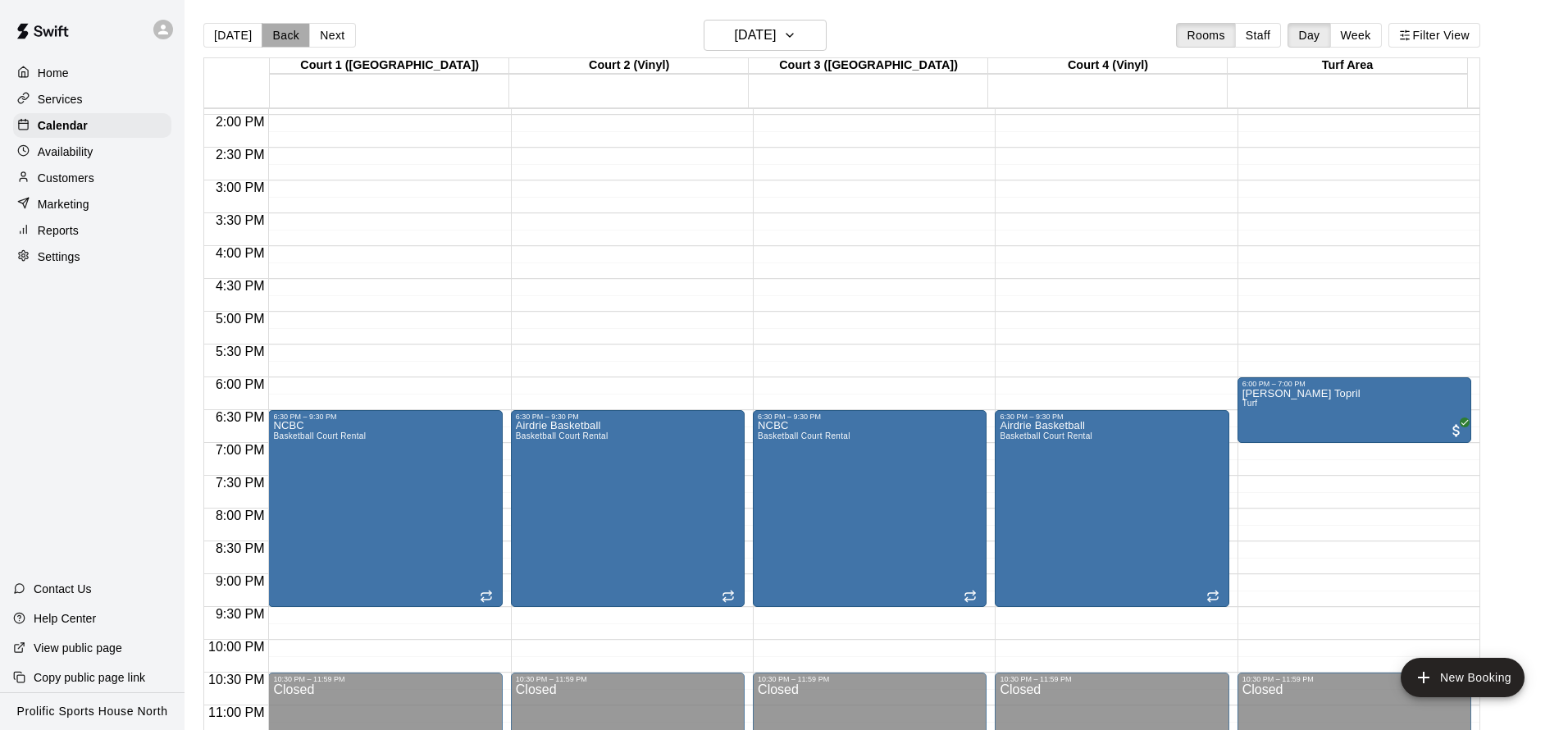
click at [292, 31] on button "Back" at bounding box center [285, 35] width 48 height 25
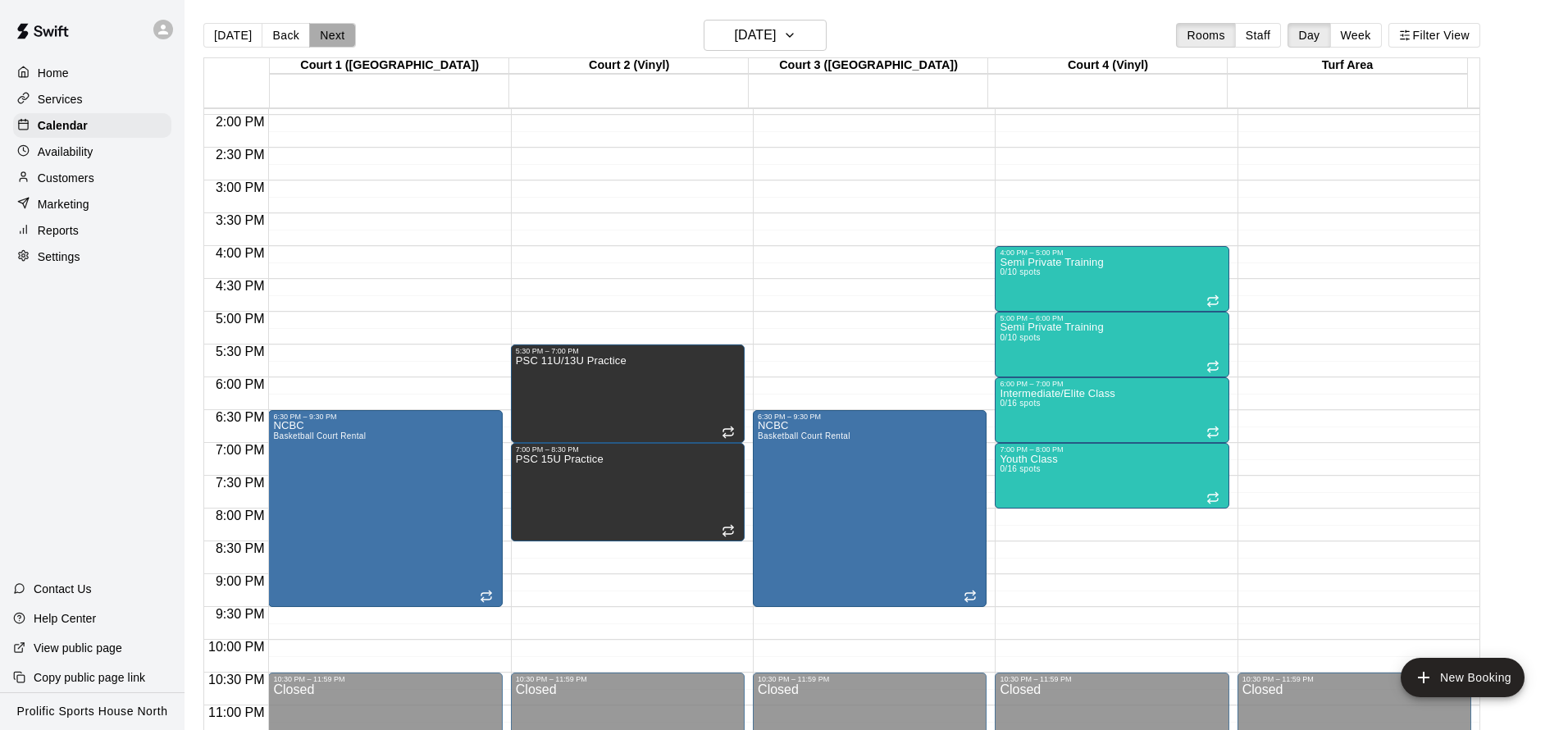
click at [313, 37] on button "Next" at bounding box center [332, 35] width 46 height 25
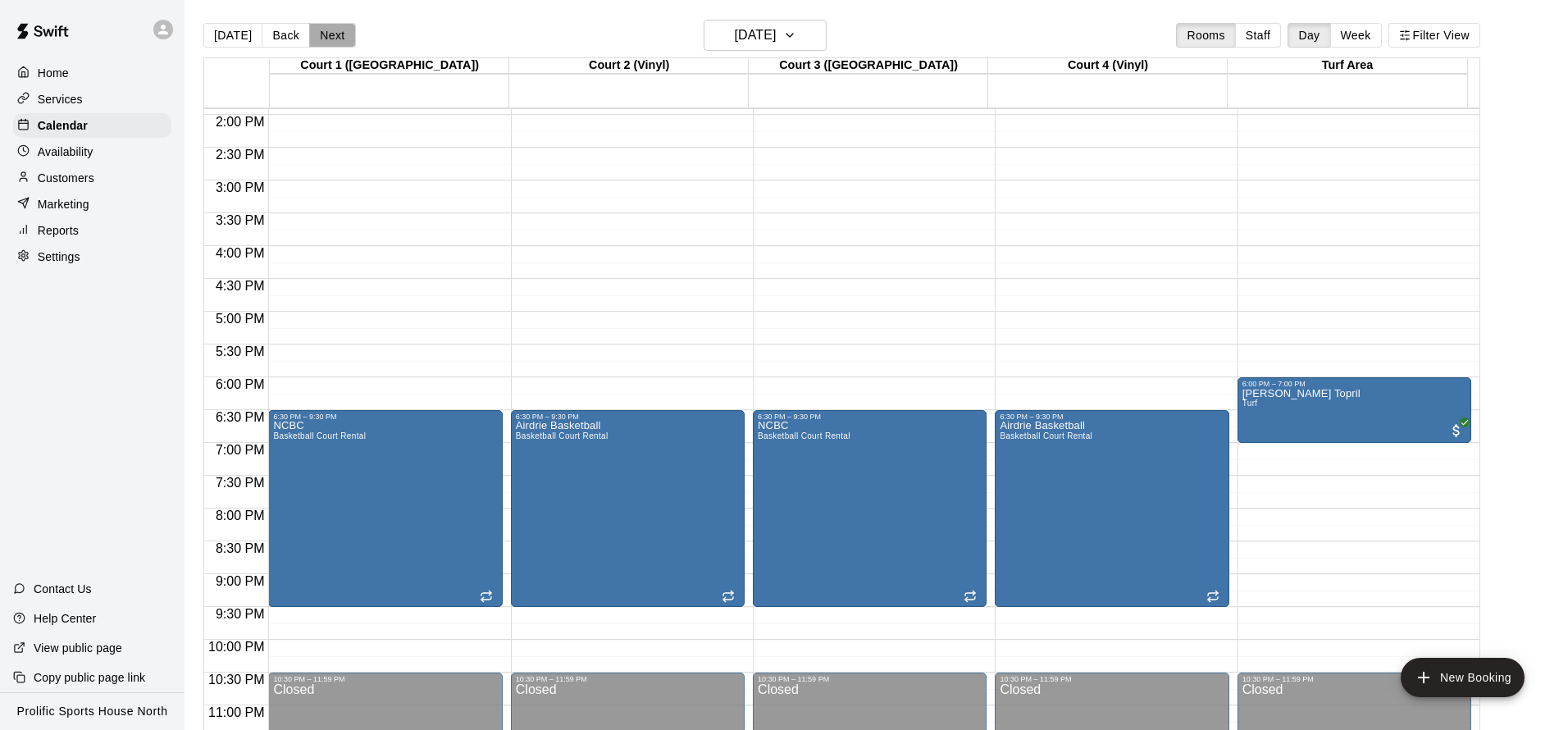
click at [315, 36] on button "Next" at bounding box center [332, 35] width 46 height 25
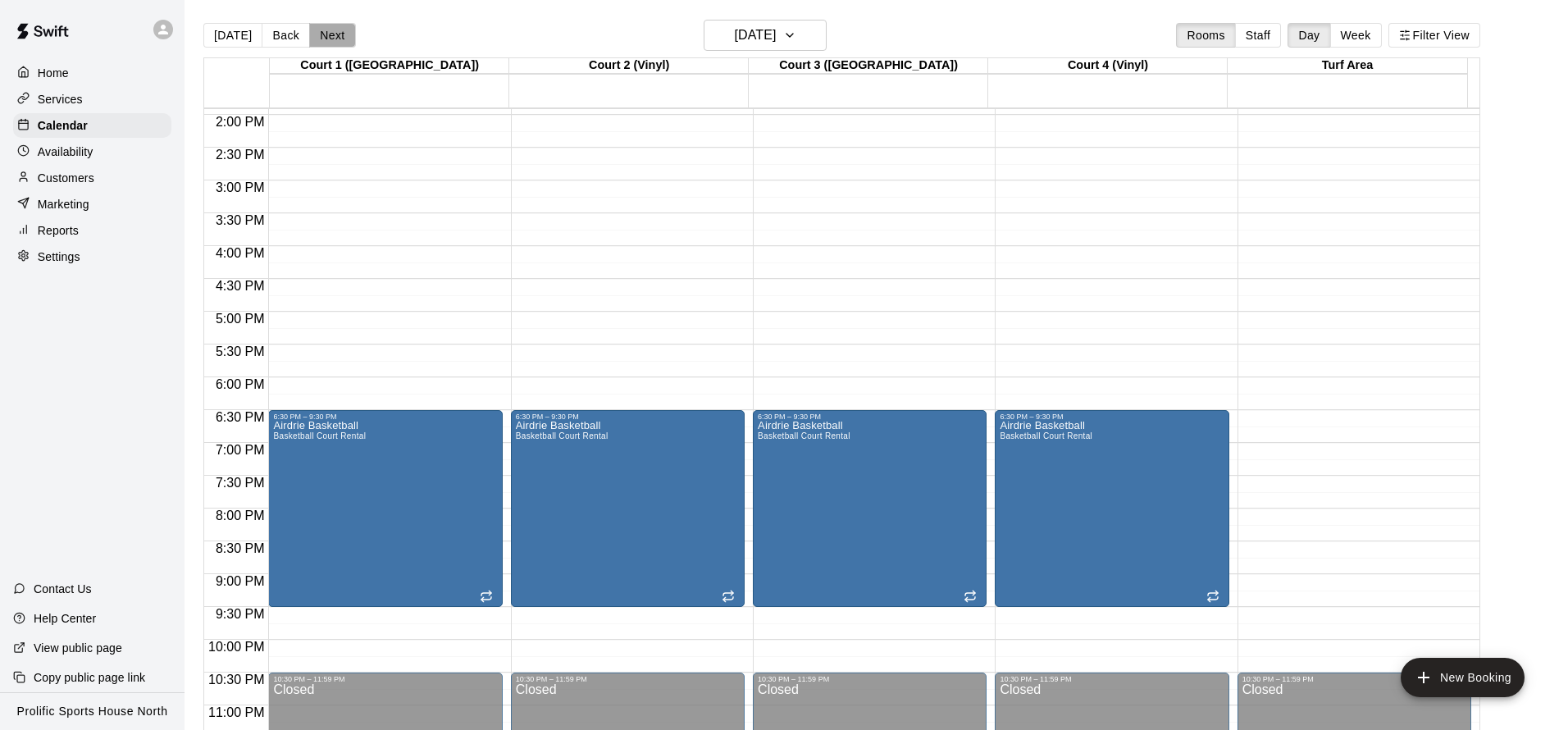
click at [335, 42] on button "Next" at bounding box center [332, 35] width 46 height 25
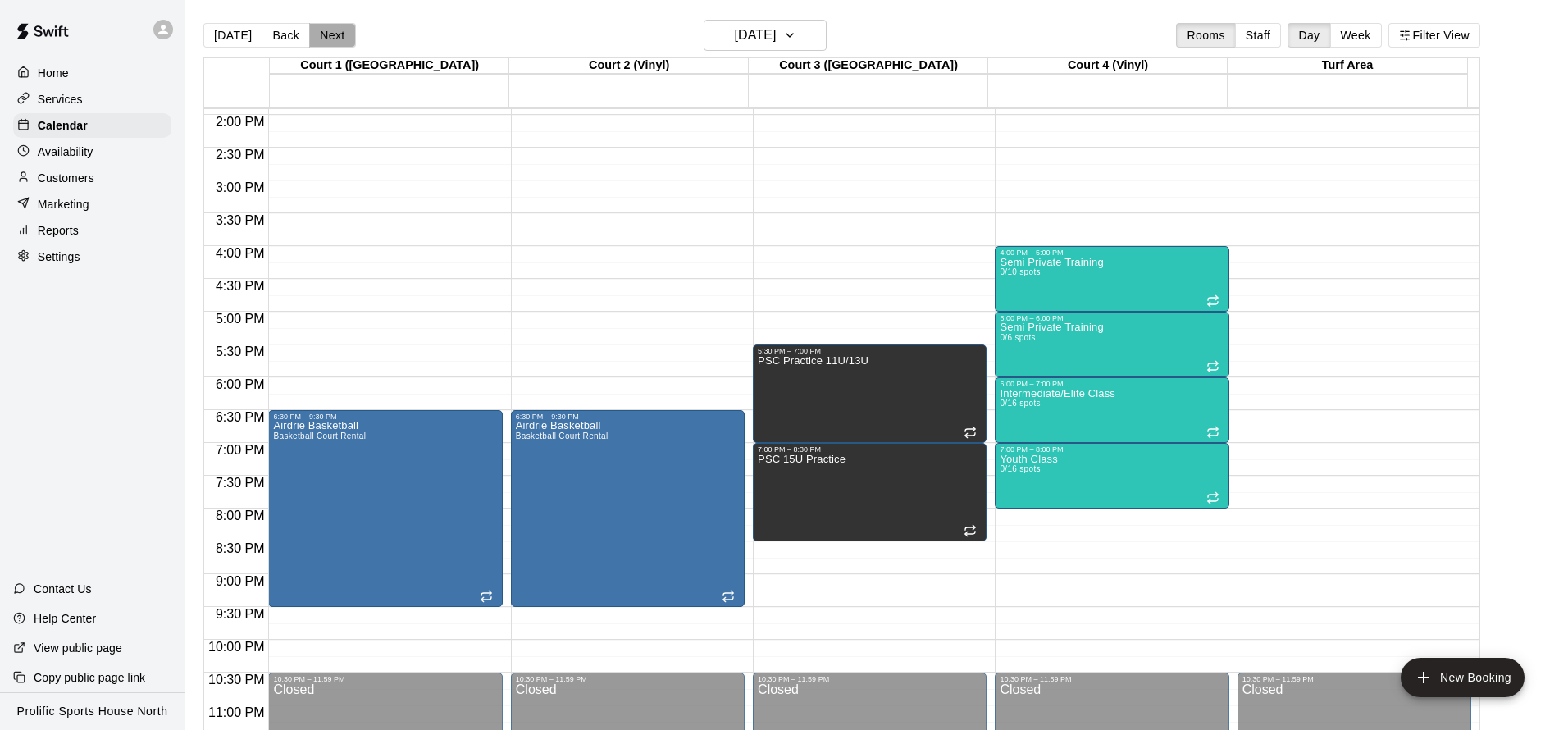
click at [335, 42] on button "Next" at bounding box center [332, 35] width 46 height 25
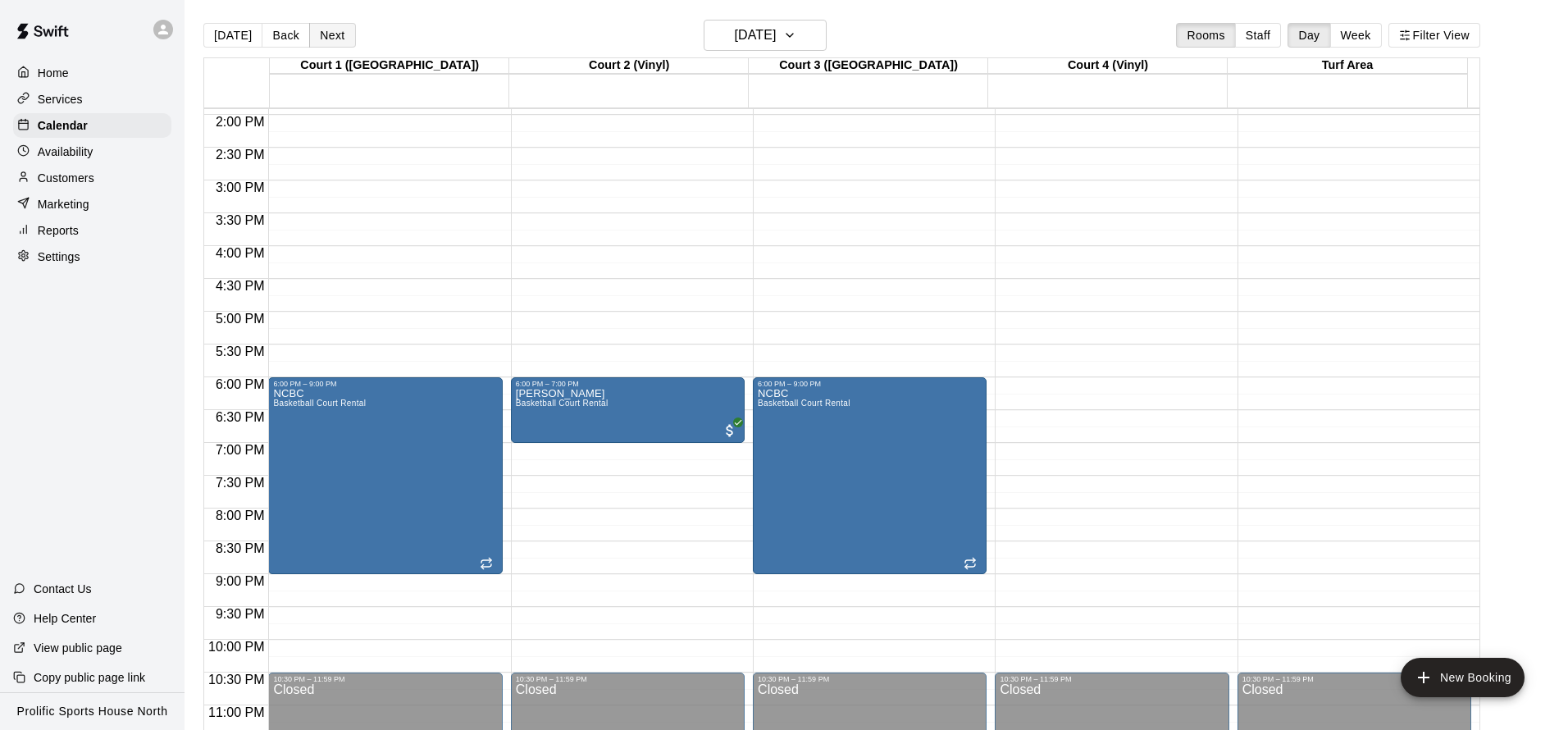
scroll to position [4, 0]
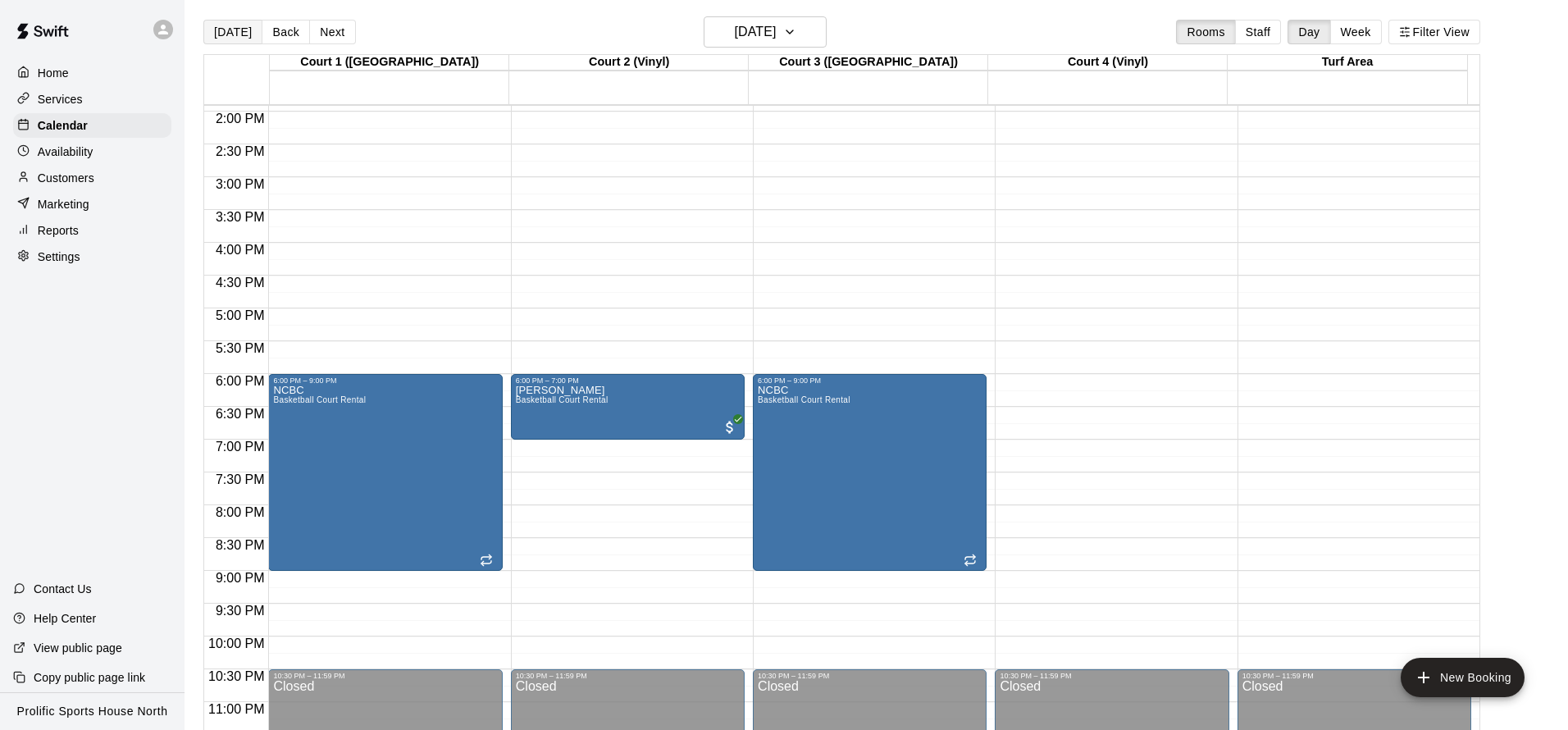
click at [237, 34] on button "[DATE]" at bounding box center [232, 32] width 59 height 25
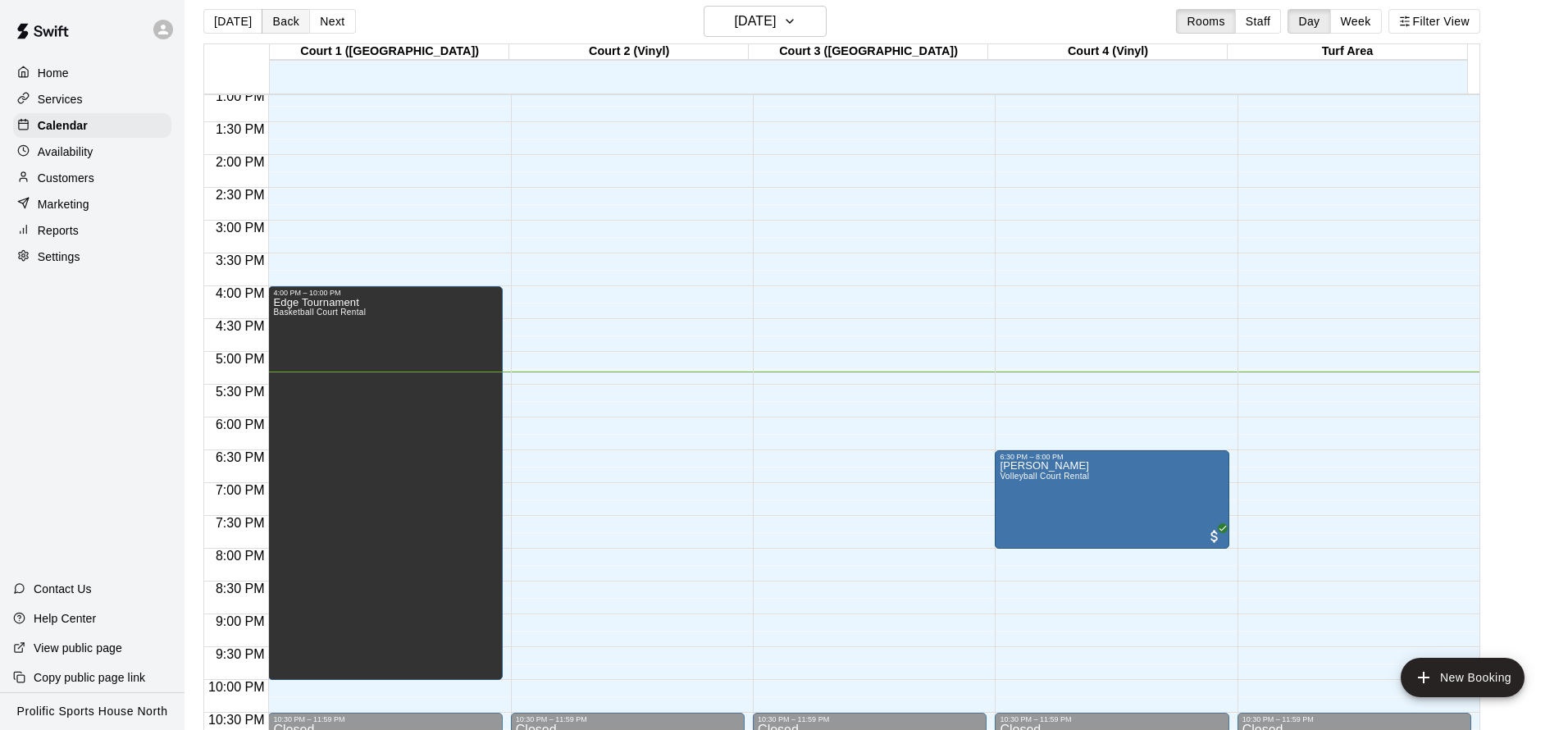
scroll to position [26, 0]
